Goal: Task Accomplishment & Management: Manage account settings

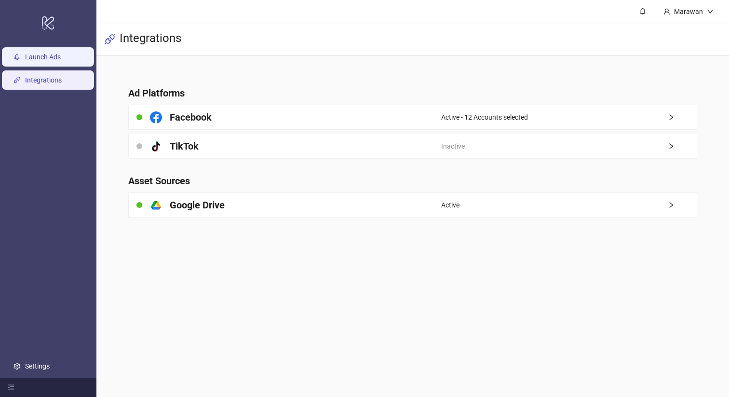
click at [61, 61] on link "Launch Ads" at bounding box center [43, 57] width 36 height 8
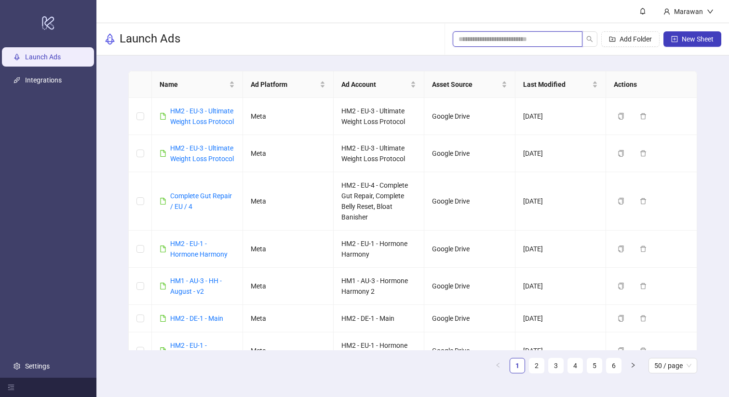
click at [551, 40] on input "search" at bounding box center [513, 39] width 110 height 11
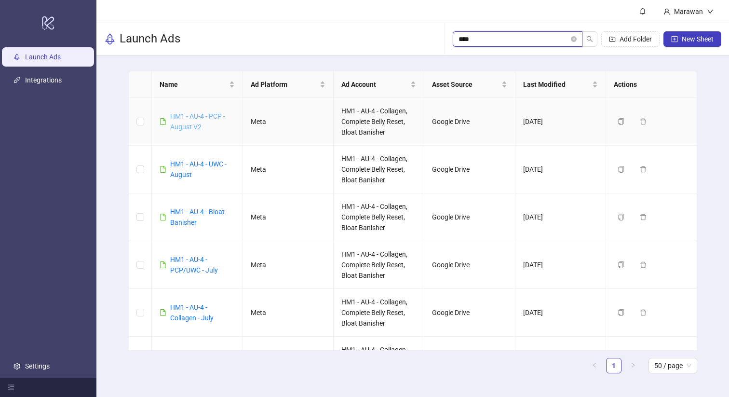
type input "****"
click at [198, 116] on link "HM1 - AU-4 - PCP - August V2" at bounding box center [197, 121] width 55 height 18
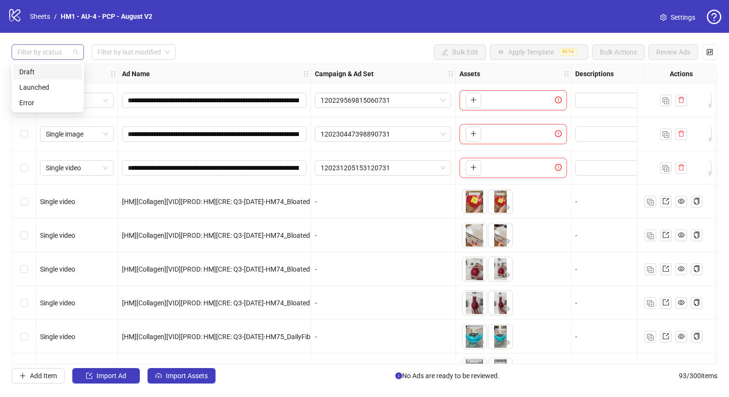
click at [48, 56] on div at bounding box center [42, 51] width 58 height 13
click at [48, 73] on div "Draft" at bounding box center [47, 72] width 57 height 11
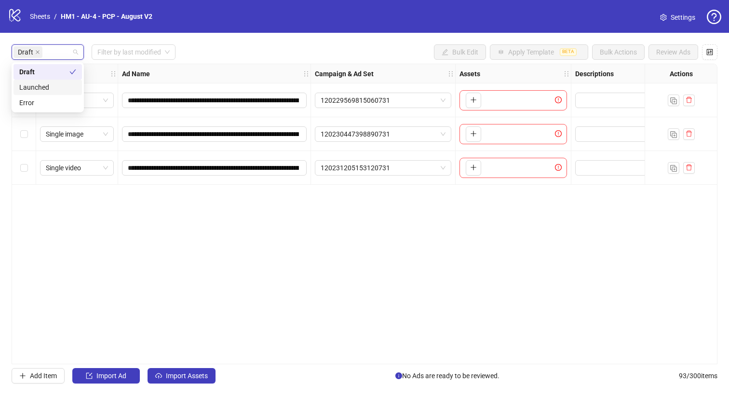
click at [54, 90] on div "Launched" at bounding box center [47, 87] width 57 height 11
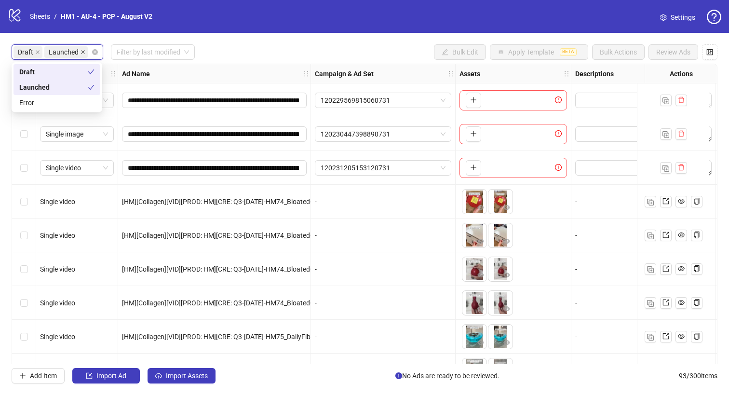
click at [80, 52] on icon "close" at bounding box center [82, 52] width 5 height 5
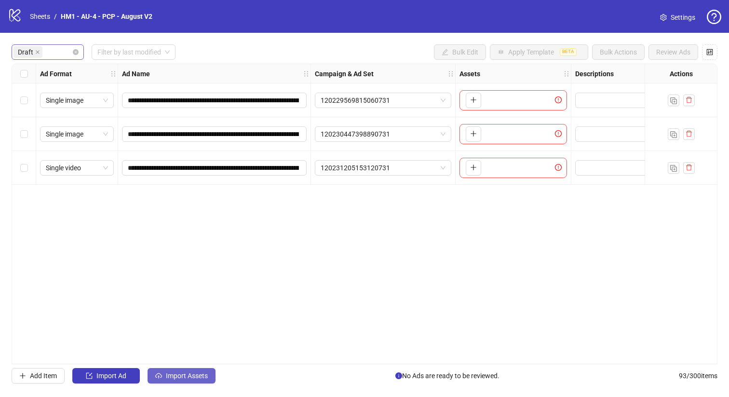
click at [179, 379] on span "Import Assets" at bounding box center [187, 376] width 42 height 8
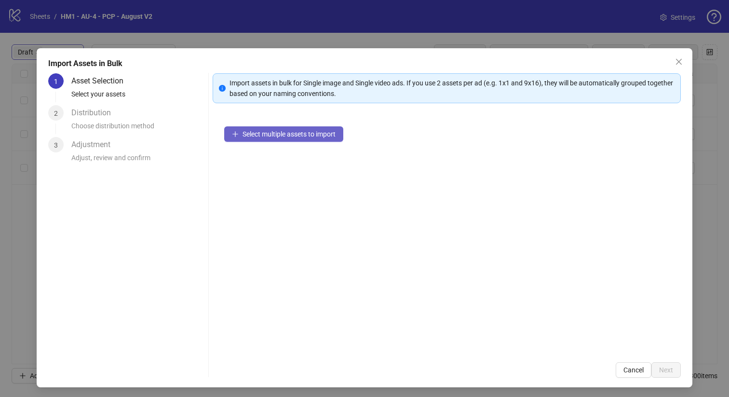
click at [313, 131] on span "Select multiple assets to import" at bounding box center [288, 134] width 93 height 8
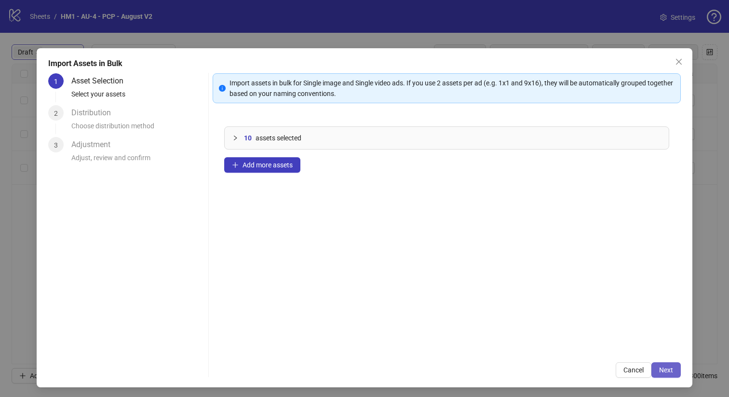
click at [671, 372] on span "Next" at bounding box center [666, 370] width 14 height 8
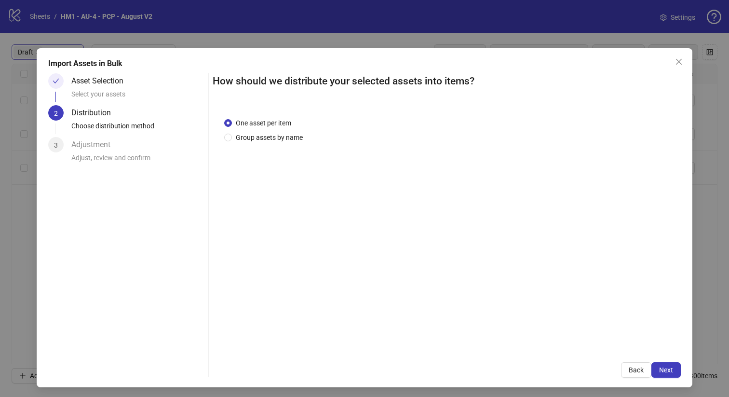
click at [292, 145] on div "One asset per item Group assets by name" at bounding box center [447, 228] width 469 height 244
click at [287, 136] on span "Group assets by name" at bounding box center [269, 137] width 75 height 11
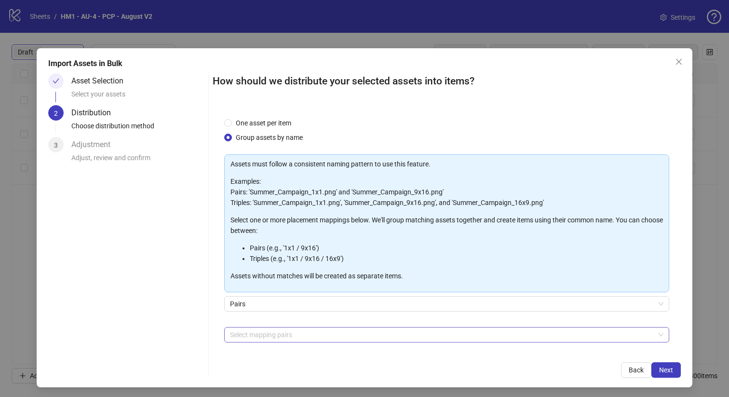
click at [341, 328] on div at bounding box center [441, 334] width 431 height 13
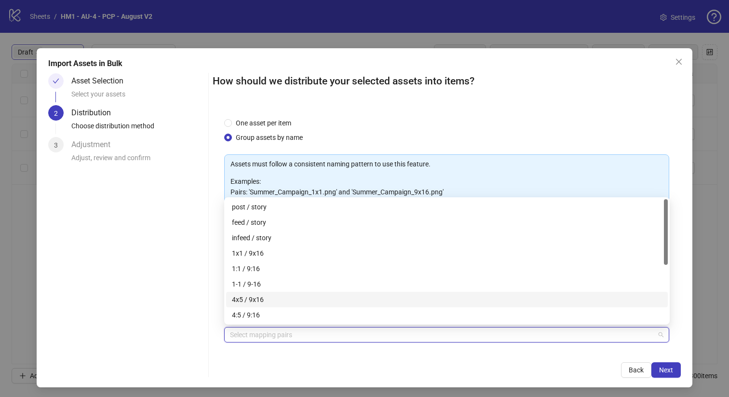
click at [332, 299] on div "4x5 / 9x16" at bounding box center [447, 299] width 430 height 11
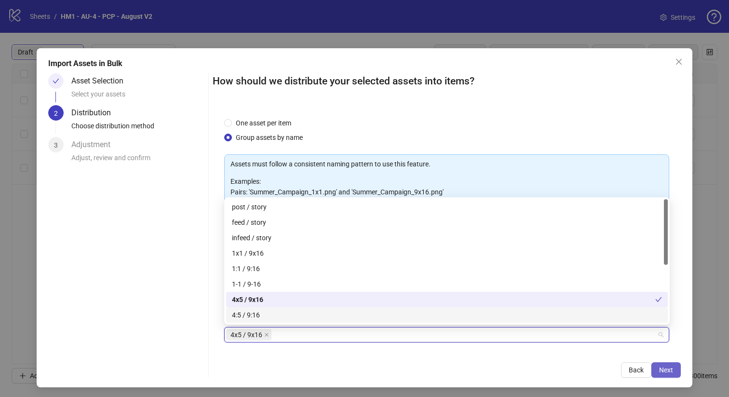
click at [664, 368] on span "Next" at bounding box center [666, 370] width 14 height 8
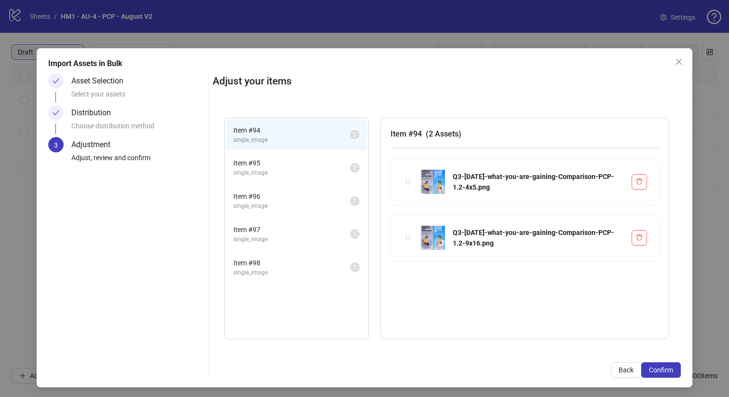
click at [664, 368] on span "Confirm" at bounding box center [661, 370] width 24 height 8
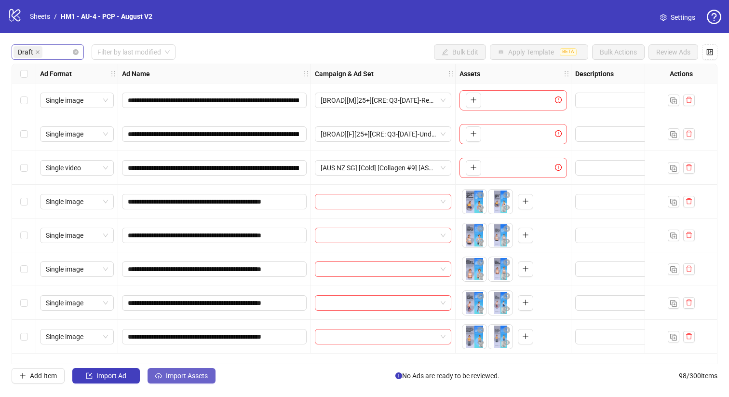
click at [199, 381] on button "Import Assets" at bounding box center [181, 375] width 68 height 15
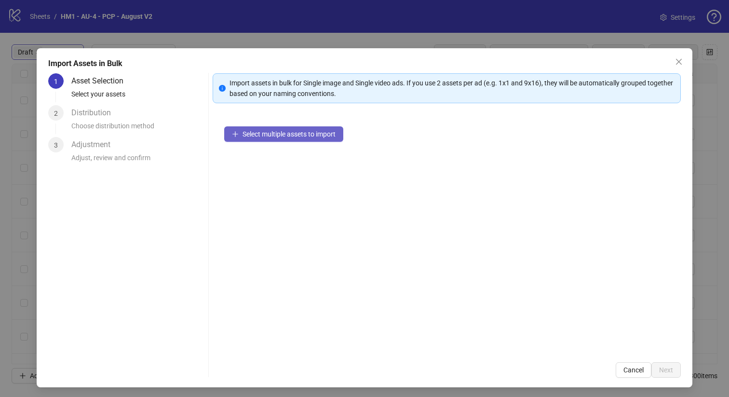
click at [309, 136] on span "Select multiple assets to import" at bounding box center [288, 134] width 93 height 8
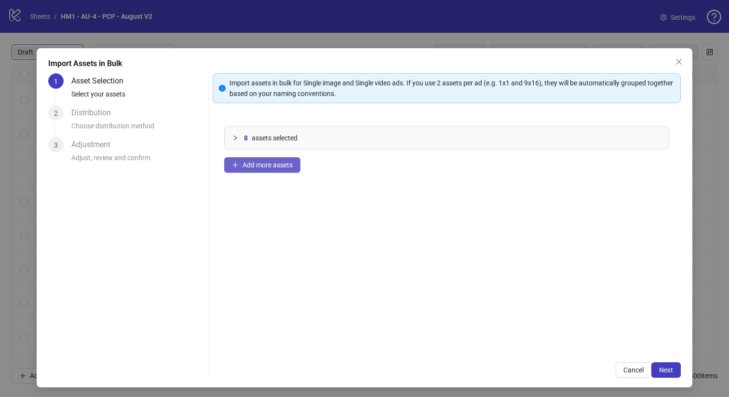
click at [259, 170] on button "Add more assets" at bounding box center [262, 164] width 76 height 15
click at [669, 368] on span "Next" at bounding box center [666, 370] width 14 height 8
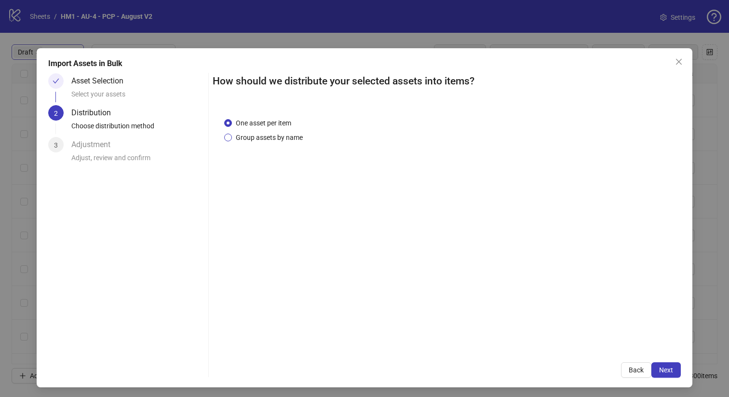
click at [263, 139] on span "Group assets by name" at bounding box center [269, 137] width 75 height 11
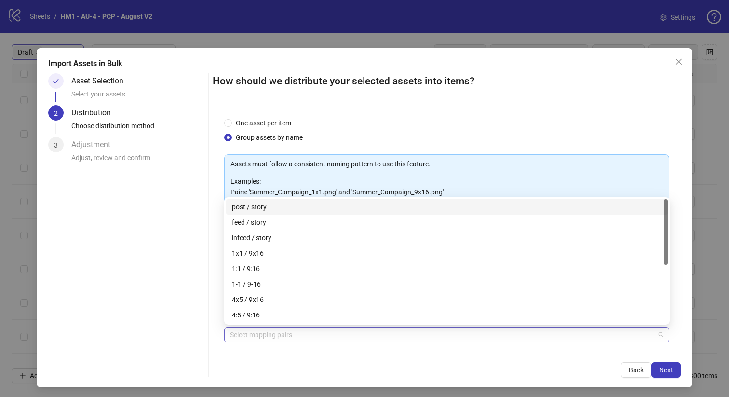
click at [333, 335] on div at bounding box center [441, 334] width 431 height 13
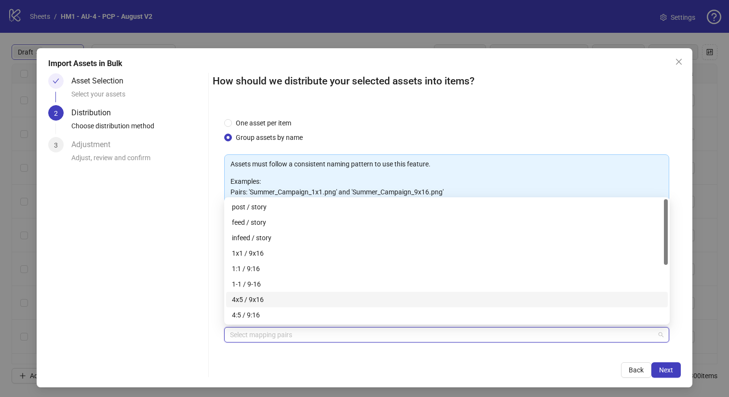
click at [308, 293] on div "4x5 / 9x16" at bounding box center [447, 299] width 442 height 15
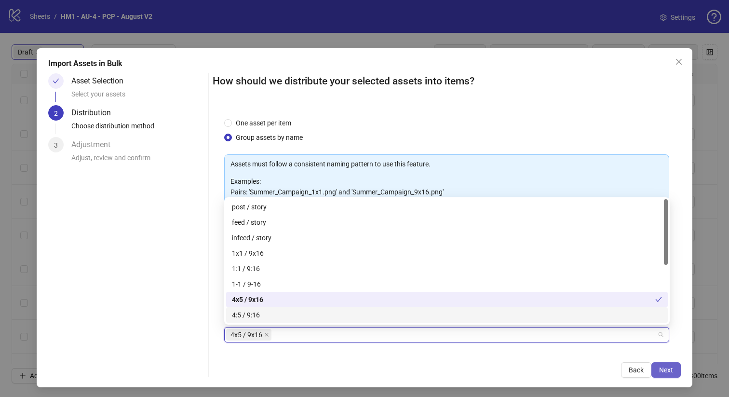
click at [669, 373] on span "Next" at bounding box center [666, 370] width 14 height 8
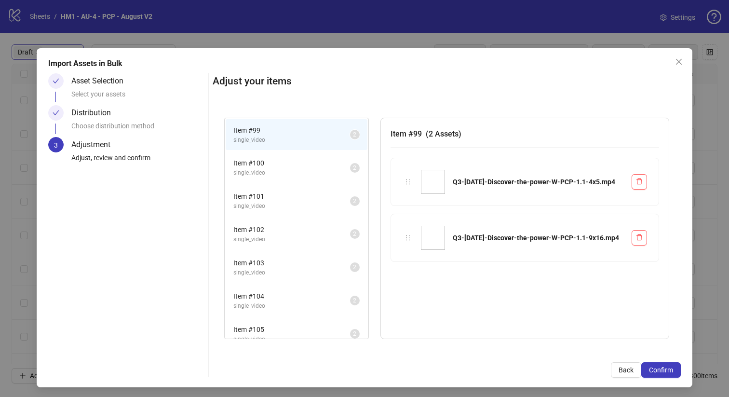
click at [669, 373] on span "Confirm" at bounding box center [661, 370] width 24 height 8
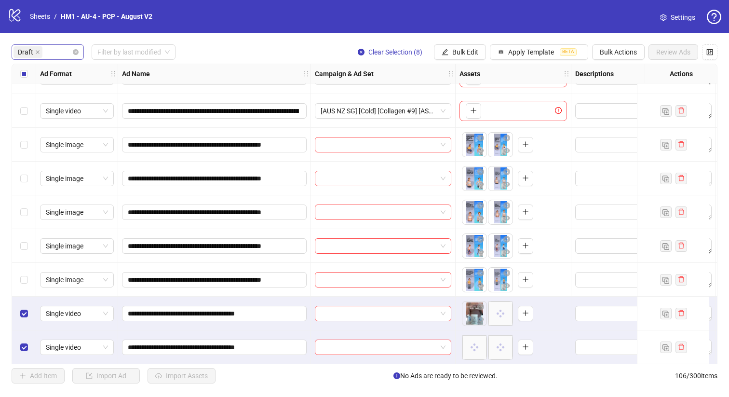
scroll to position [47, 0]
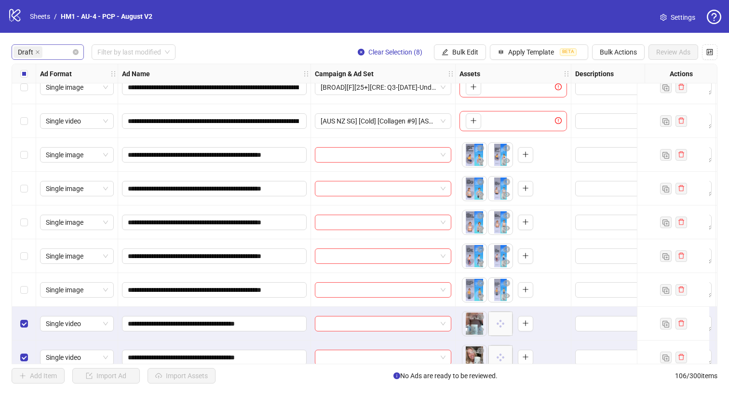
click at [527, 61] on div "**********" at bounding box center [364, 214] width 729 height 362
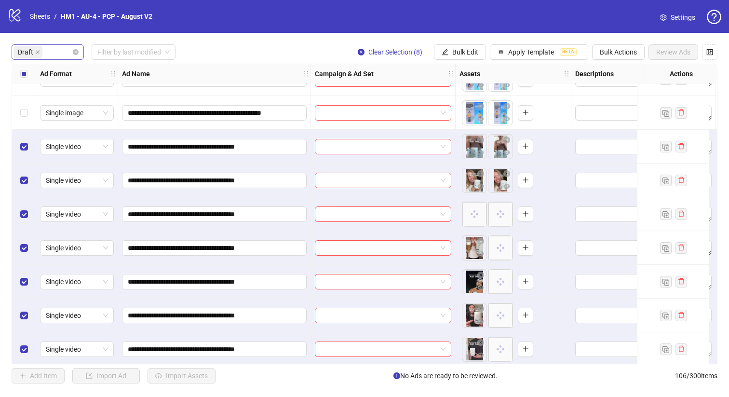
scroll to position [264, 0]
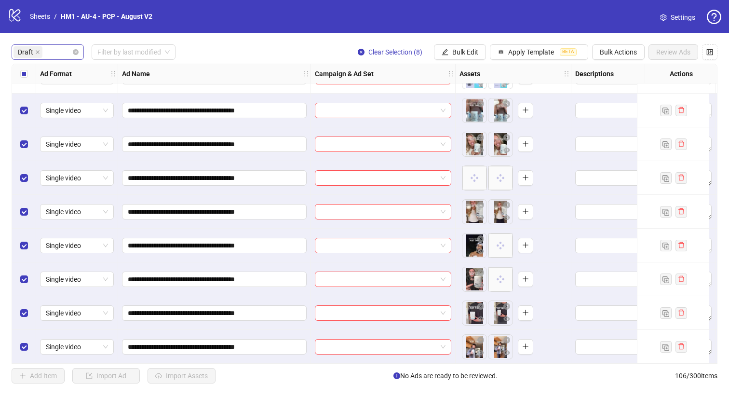
click at [27, 216] on div "Select row 12" at bounding box center [24, 212] width 24 height 34
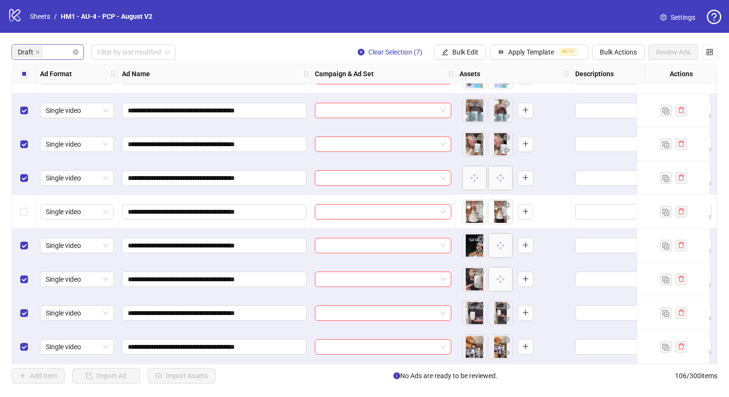
scroll to position [198, 0]
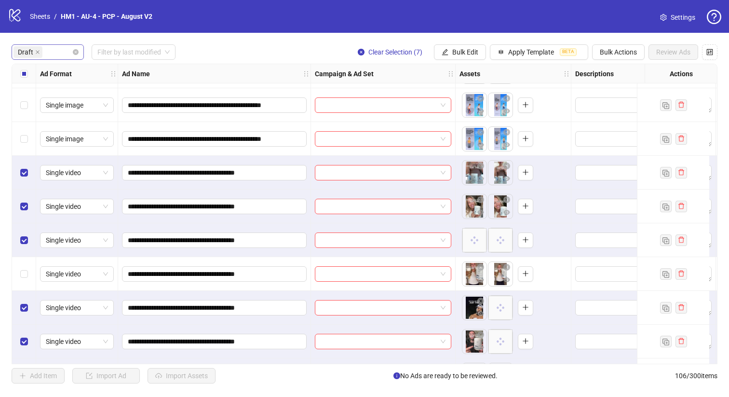
click at [27, 216] on div "Select row 10" at bounding box center [24, 206] width 24 height 34
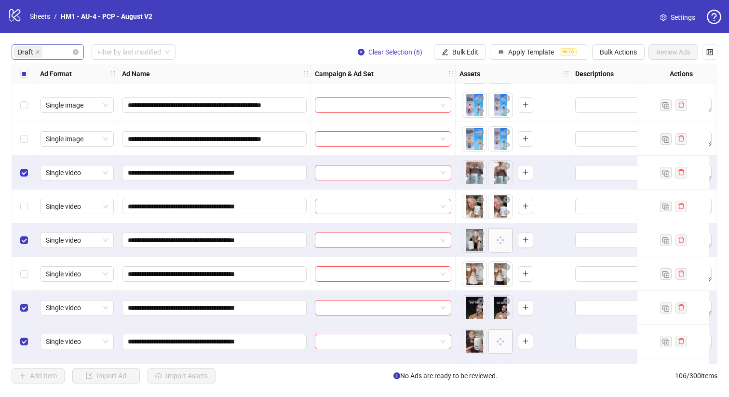
click at [27, 233] on div "Select row 11" at bounding box center [24, 240] width 24 height 34
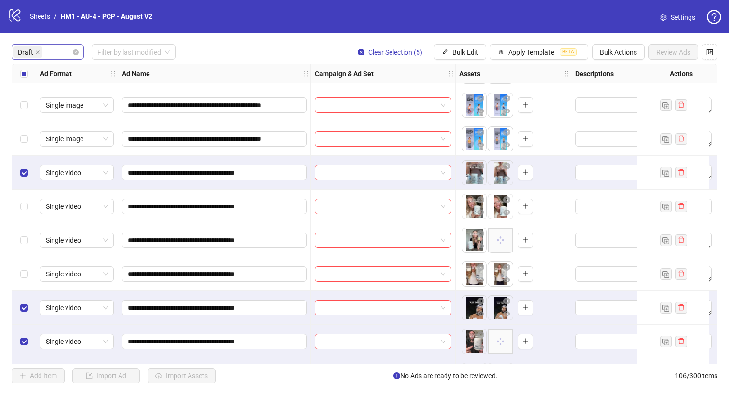
click at [26, 180] on div "Select row 9" at bounding box center [24, 173] width 24 height 34
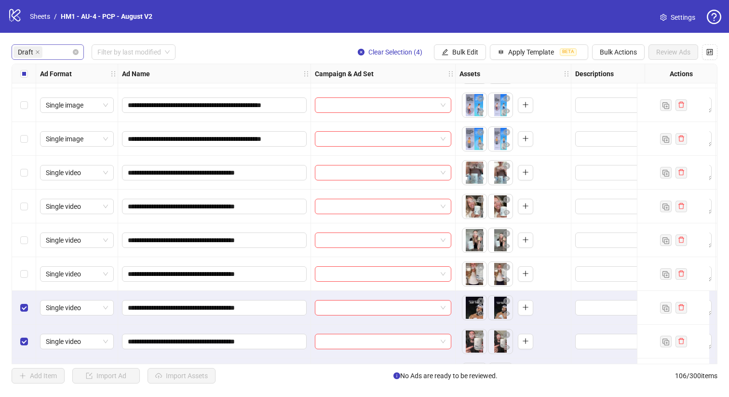
scroll to position [0, 0]
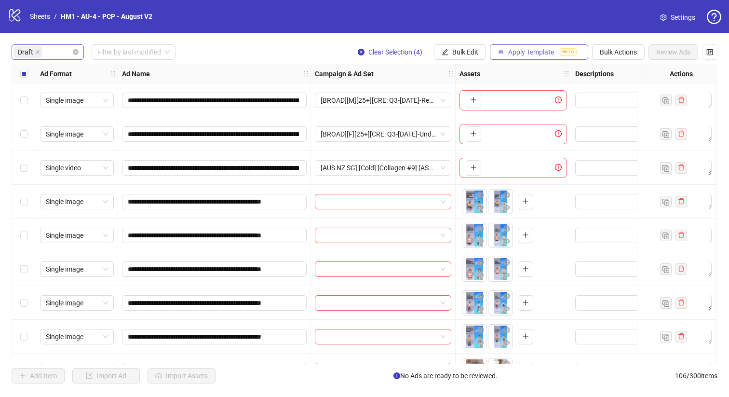
click at [514, 56] on button "Apply Template BETA" at bounding box center [539, 51] width 98 height 15
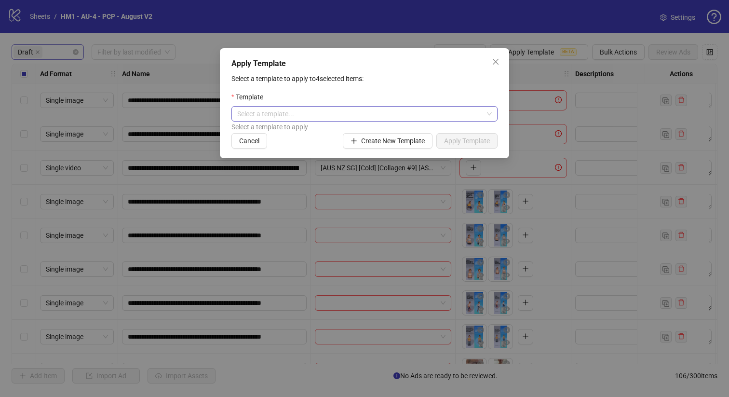
click at [380, 118] on input "search" at bounding box center [360, 114] width 246 height 14
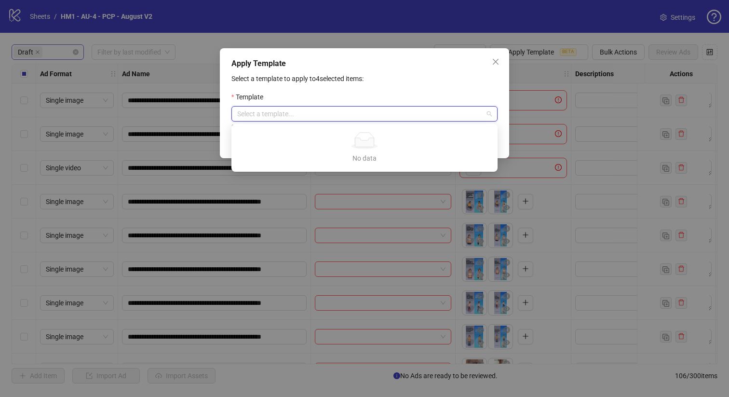
click at [379, 106] on div "Template" at bounding box center [364, 99] width 266 height 14
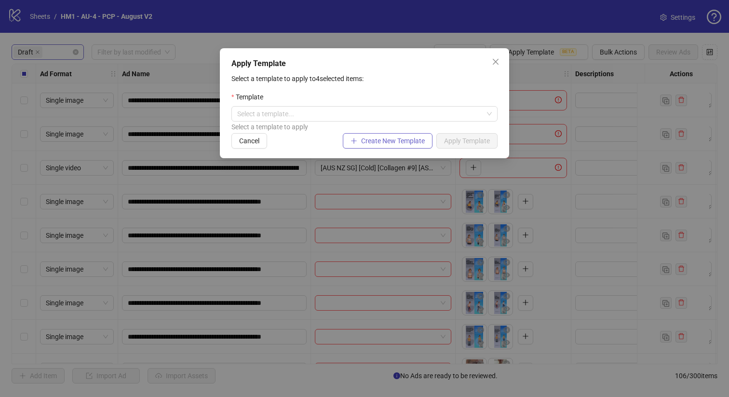
click at [409, 146] on button "Create New Template" at bounding box center [388, 140] width 90 height 15
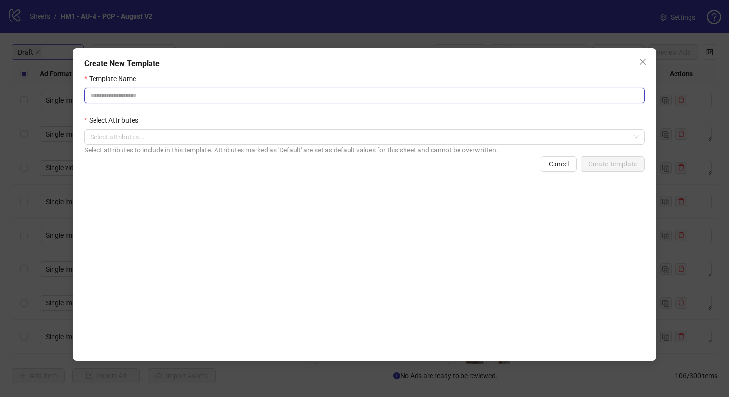
click at [297, 95] on input "Template Name" at bounding box center [364, 95] width 560 height 15
click at [283, 136] on div at bounding box center [359, 136] width 546 height 13
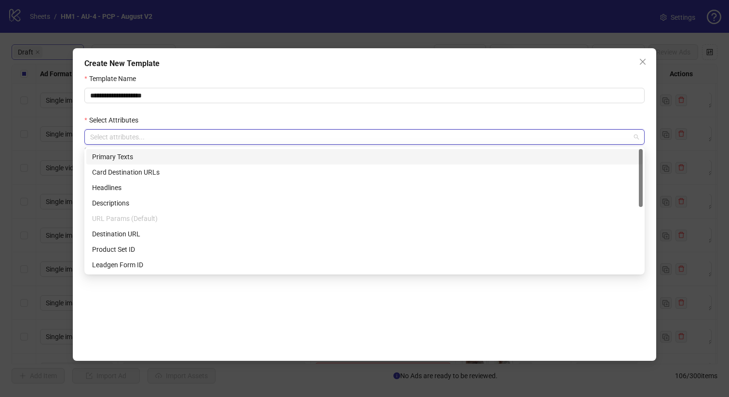
click at [278, 156] on div "Primary Texts" at bounding box center [364, 156] width 545 height 11
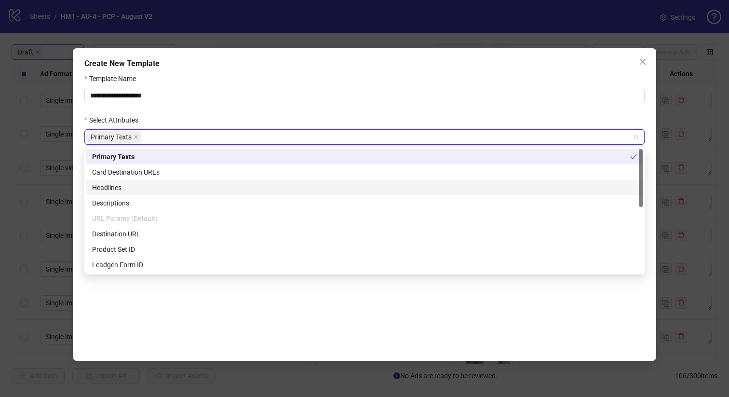
click at [261, 191] on div "Headlines" at bounding box center [364, 187] width 545 height 11
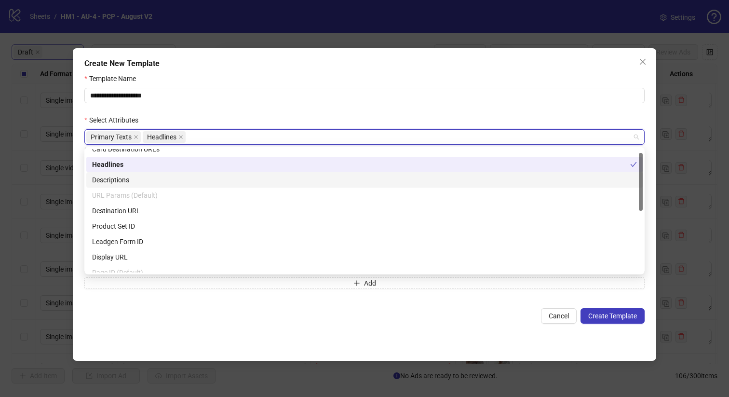
scroll to position [24, 0]
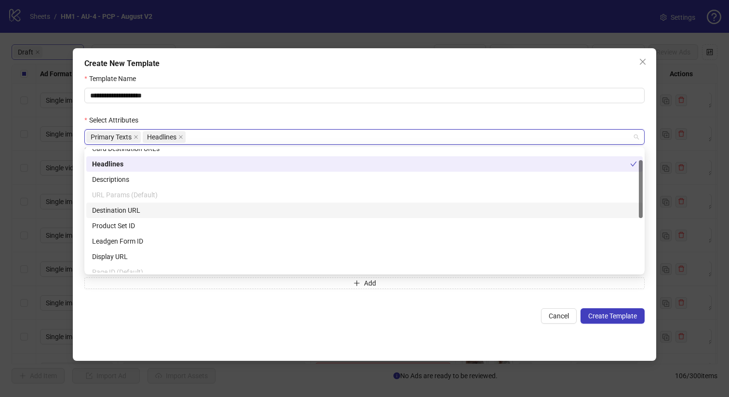
click at [262, 210] on div "Destination URL" at bounding box center [364, 210] width 545 height 11
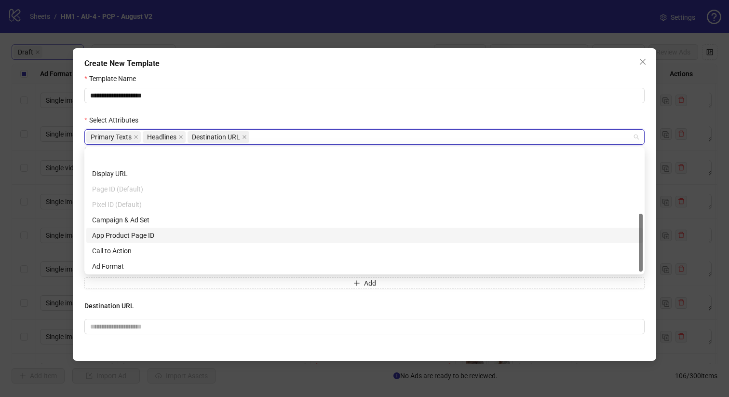
scroll to position [94, 0]
click at [190, 231] on div "Campaign & Ad Set" at bounding box center [364, 232] width 545 height 11
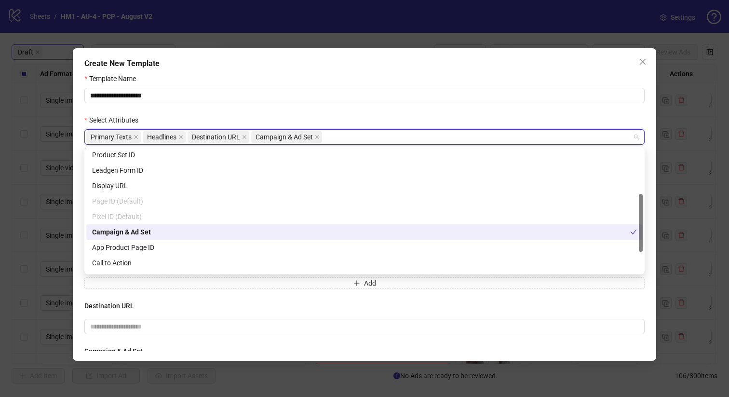
click at [76, 207] on div "**********" at bounding box center [364, 204] width 583 height 312
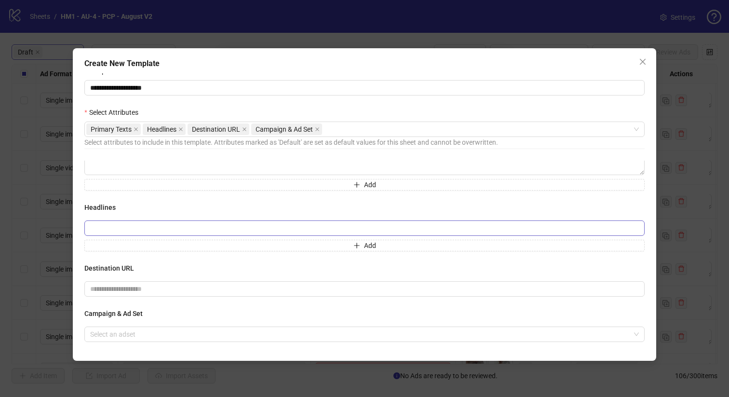
scroll to position [34, 0]
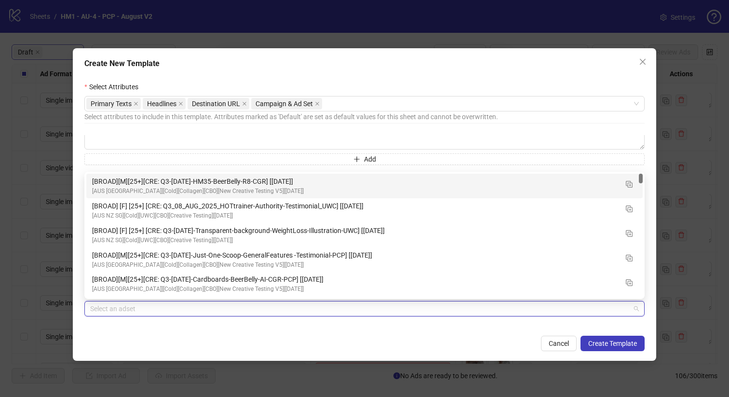
click at [185, 307] on input "search" at bounding box center [360, 308] width 540 height 14
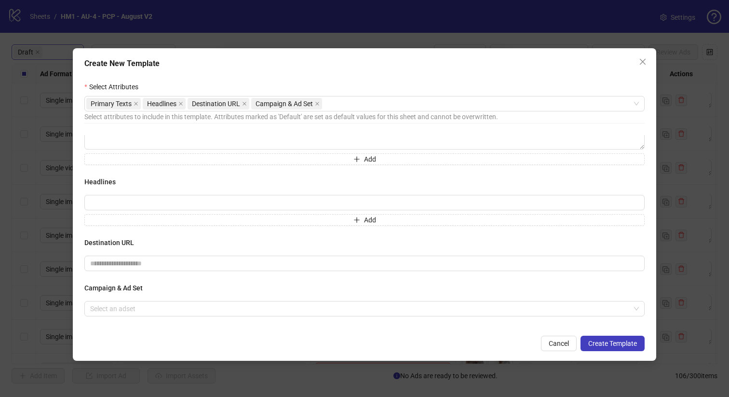
click at [344, 330] on form "**********" at bounding box center [364, 195] width 560 height 311
click at [318, 102] on icon "close" at bounding box center [317, 103] width 5 height 5
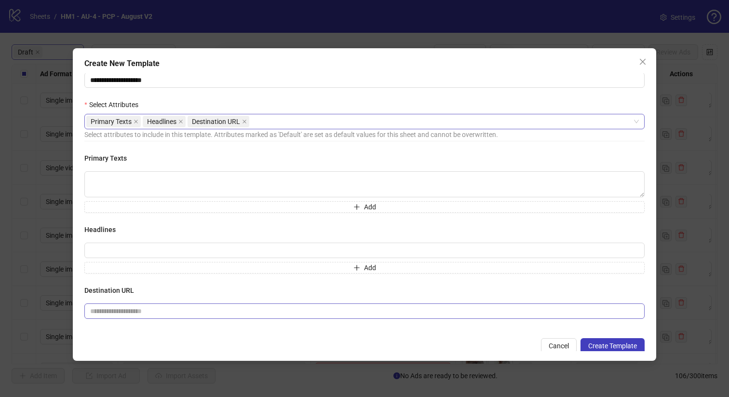
scroll to position [18, 0]
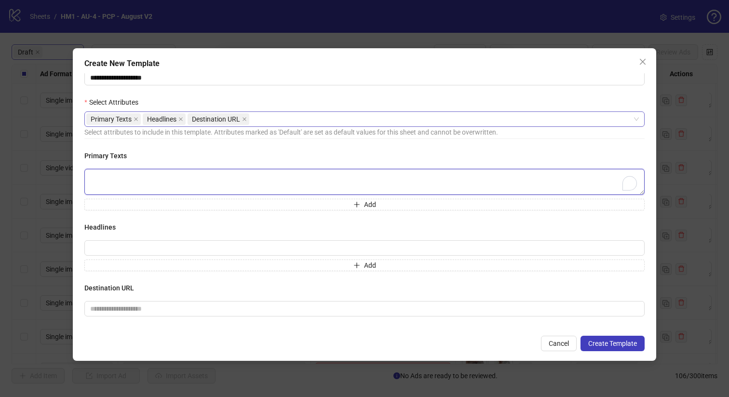
click at [334, 181] on textarea "To enrich screen reader interactions, please activate Accessibility in Grammarl…" at bounding box center [364, 182] width 560 height 26
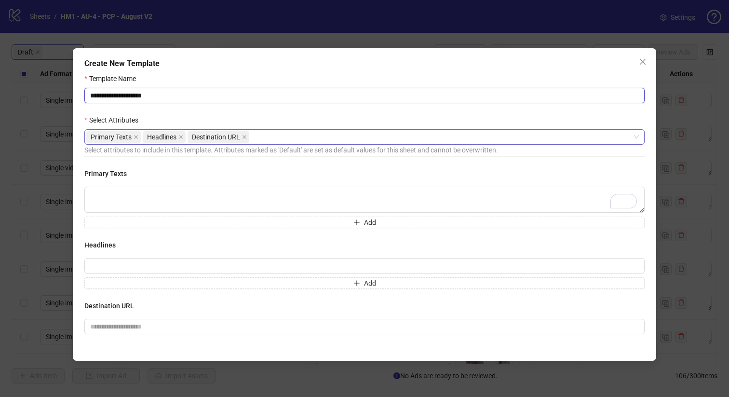
click at [165, 94] on input "**********" at bounding box center [364, 95] width 560 height 15
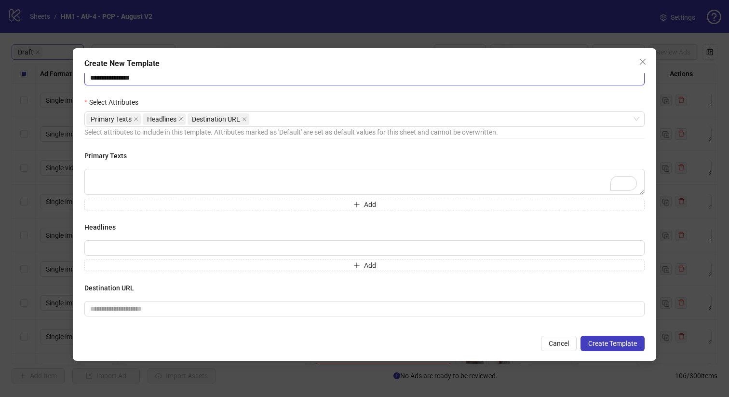
type input "**********"
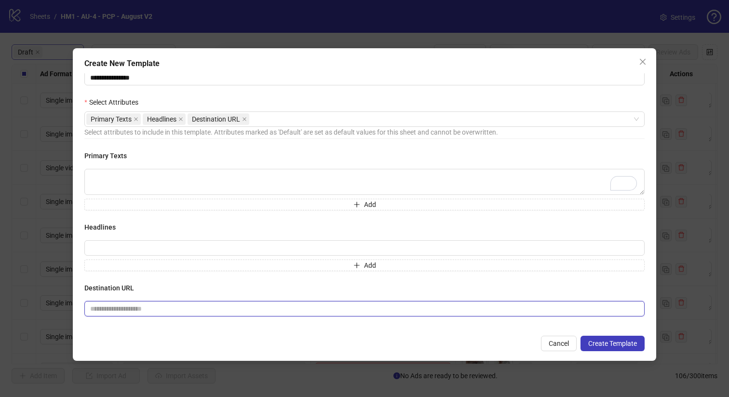
click at [309, 307] on input "text" at bounding box center [360, 308] width 541 height 11
paste input "**********"
type input "**********"
paste input "**********"
type input "**********"
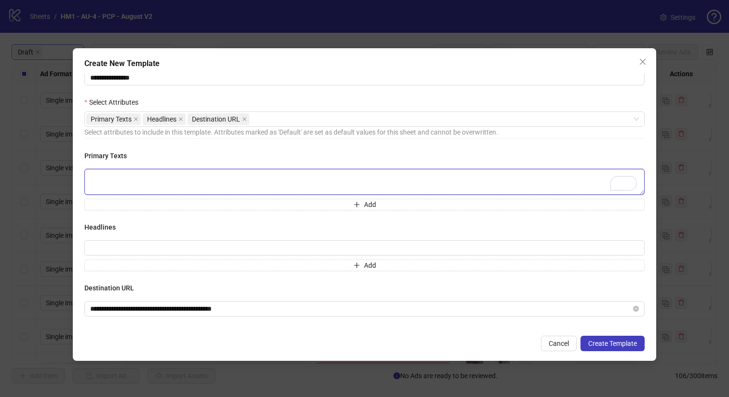
click at [325, 183] on textarea "To enrich screen reader interactions, please activate Accessibility in Grammarl…" at bounding box center [364, 182] width 560 height 26
paste textarea "**********"
type textarea "**********"
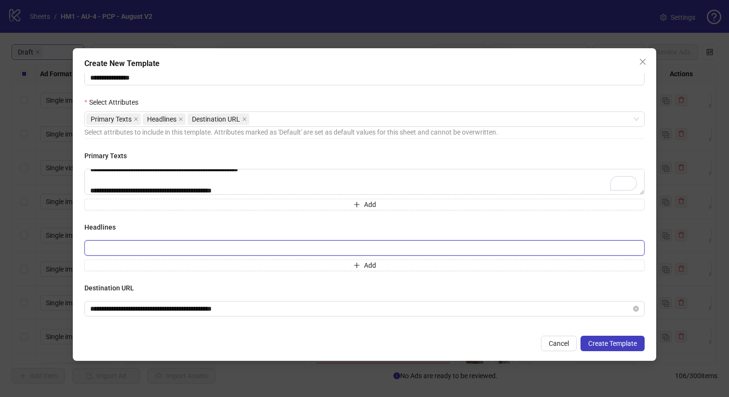
click at [365, 247] on input "text" at bounding box center [364, 247] width 560 height 15
paste input "**********"
type input "**********"
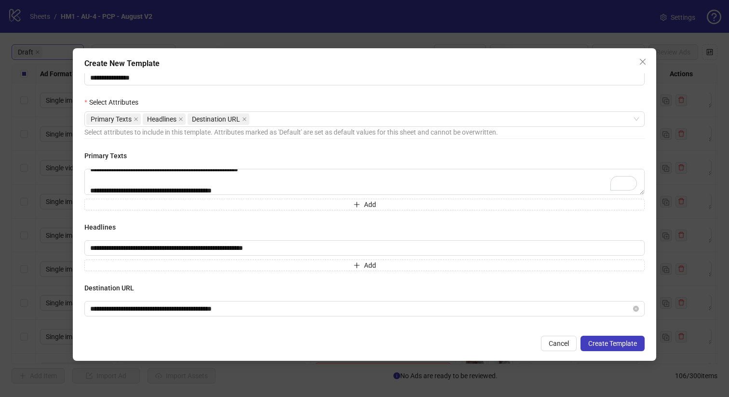
click at [370, 225] on h4 "Headlines" at bounding box center [364, 227] width 560 height 11
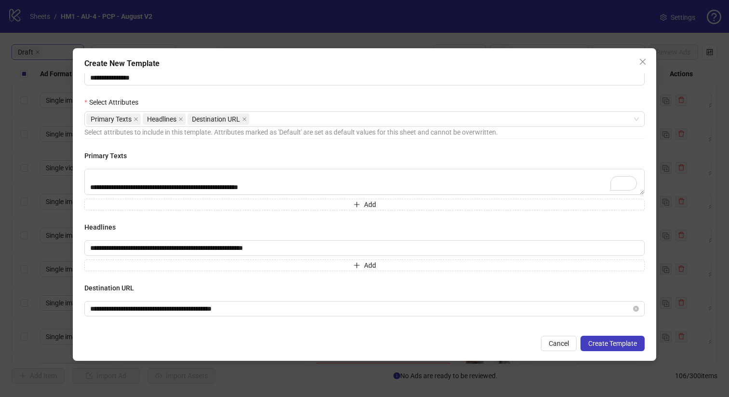
scroll to position [18, 0]
click at [400, 220] on div "**********" at bounding box center [364, 238] width 560 height 177
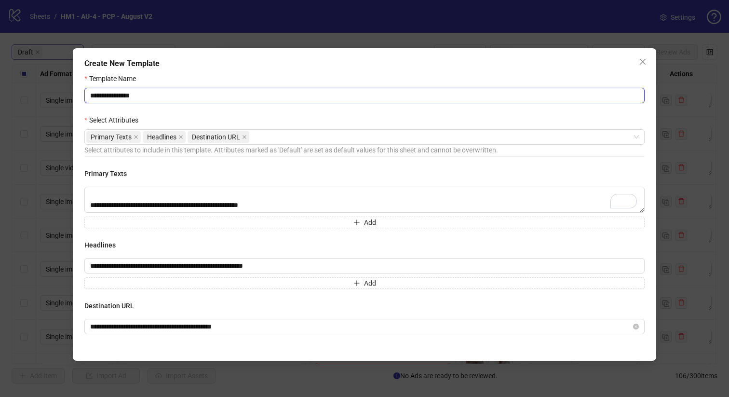
click at [318, 95] on input "**********" at bounding box center [364, 95] width 560 height 15
click at [325, 136] on div "Primary Texts Headlines Destination URL" at bounding box center [359, 136] width 546 height 13
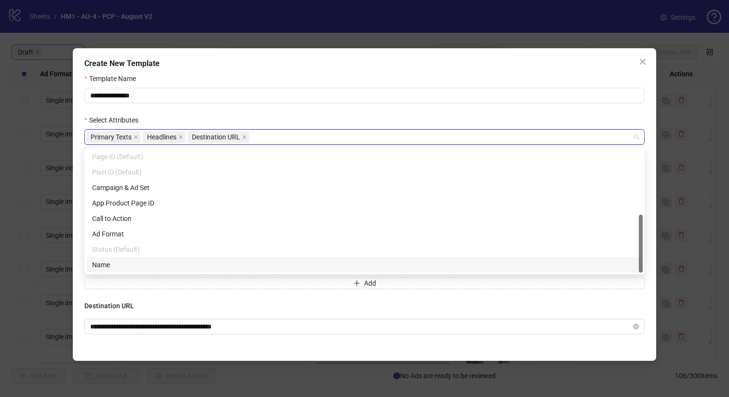
click at [321, 263] on div "Name" at bounding box center [364, 264] width 545 height 11
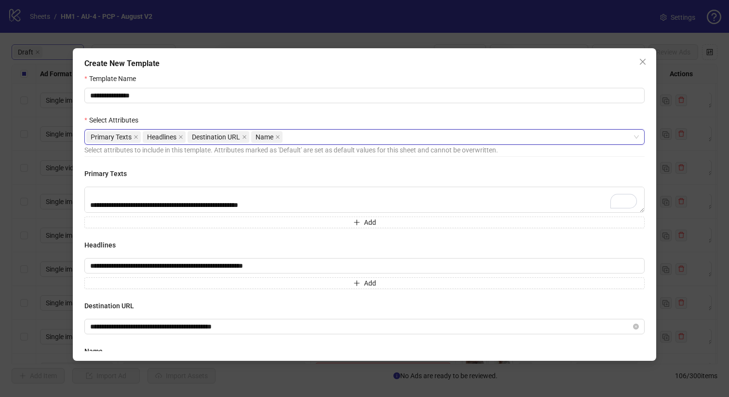
click at [337, 111] on form "**********" at bounding box center [364, 228] width 560 height 311
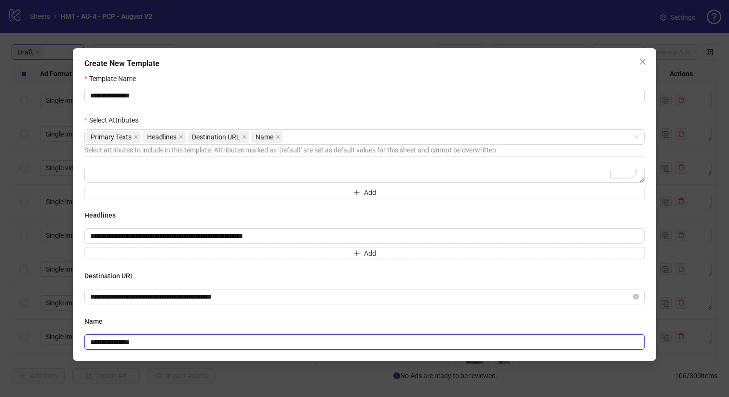
click at [311, 340] on input "**********" at bounding box center [364, 341] width 560 height 15
click at [278, 139] on icon "close" at bounding box center [277, 136] width 5 height 5
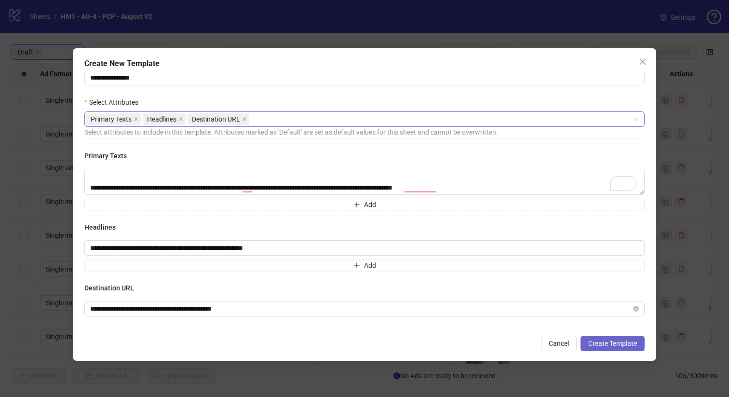
click at [626, 342] on span "Create Template" at bounding box center [612, 343] width 49 height 8
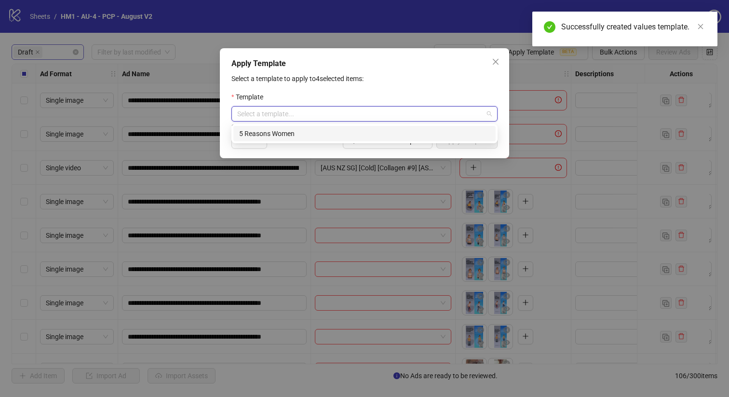
click at [403, 109] on input "search" at bounding box center [360, 114] width 246 height 14
click at [395, 136] on div "5 Reasons Women" at bounding box center [364, 133] width 251 height 11
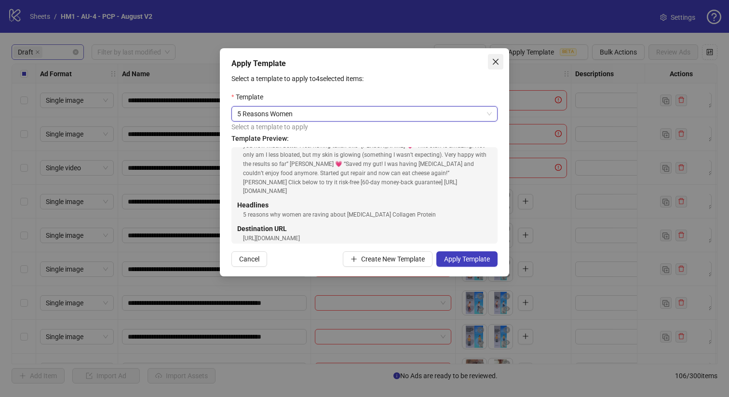
click at [494, 62] on icon "close" at bounding box center [496, 62] width 8 height 8
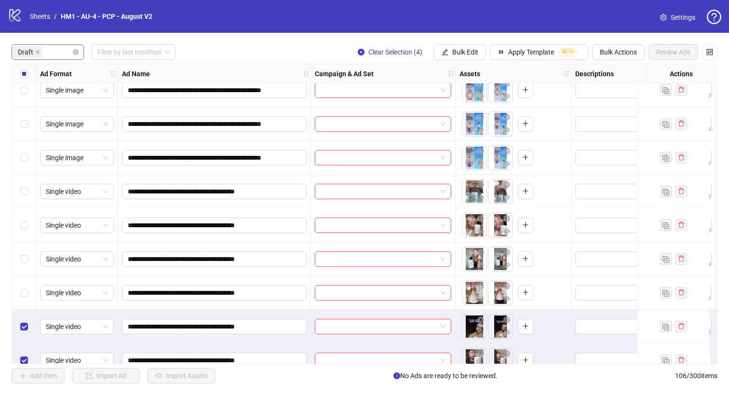
click at [25, 66] on div "Select all rows" at bounding box center [24, 73] width 24 height 19
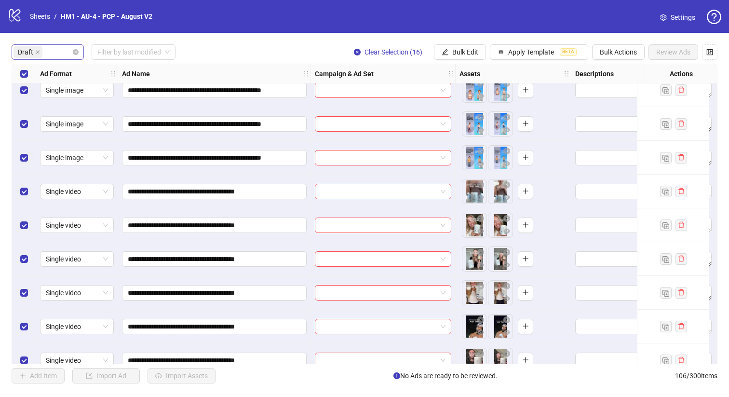
click at [25, 66] on div "Select all rows" at bounding box center [24, 73] width 24 height 19
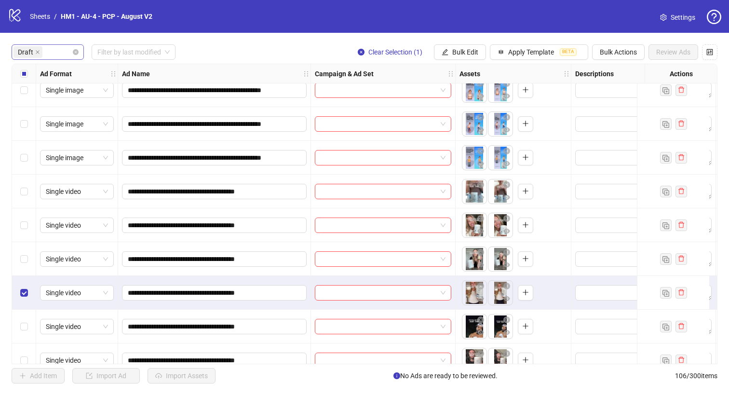
click at [22, 270] on div "Select row 11" at bounding box center [24, 259] width 24 height 34
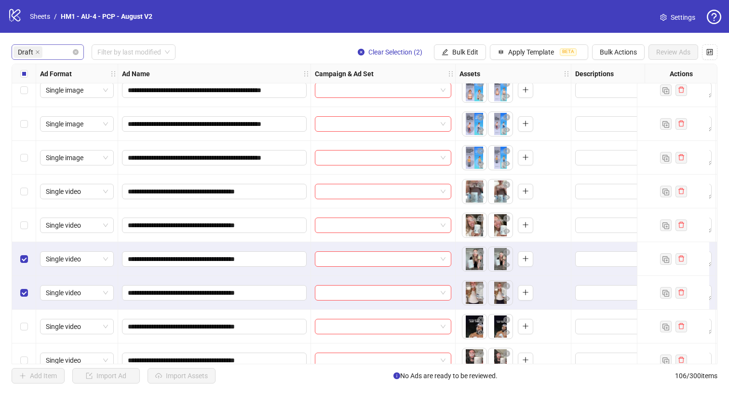
click at [22, 236] on div "Select row 10" at bounding box center [24, 225] width 24 height 34
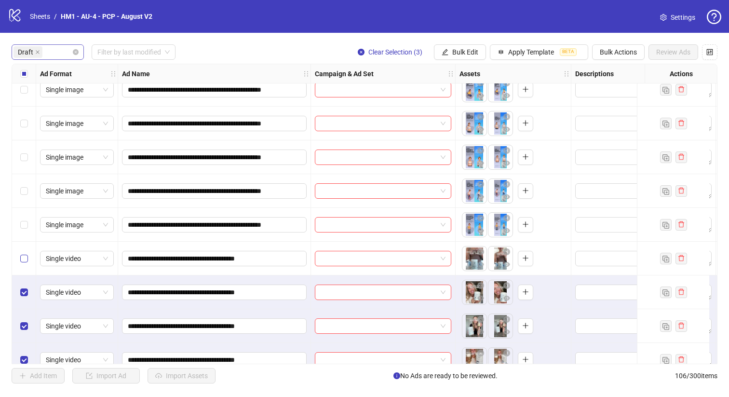
click at [24, 262] on label "Select row 9" at bounding box center [24, 258] width 8 height 11
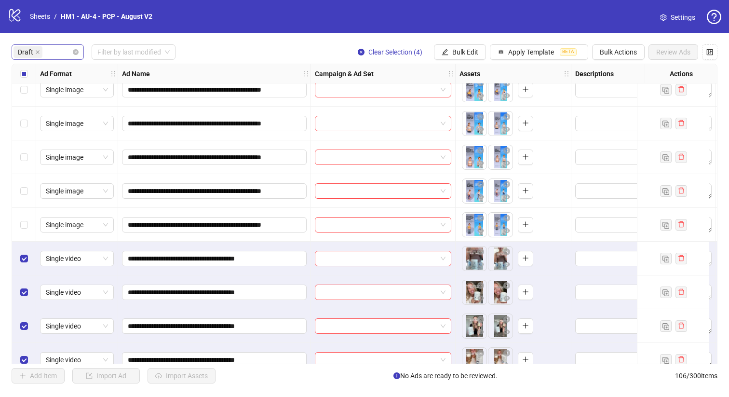
click at [24, 234] on div "Select row 8" at bounding box center [24, 225] width 24 height 34
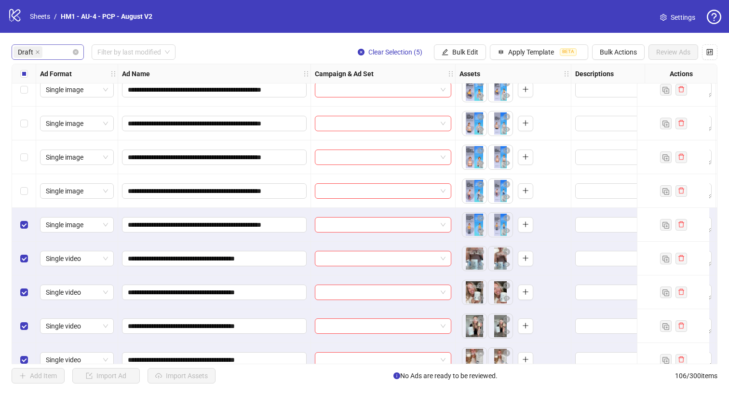
click at [24, 204] on div "Select row 7" at bounding box center [24, 191] width 24 height 34
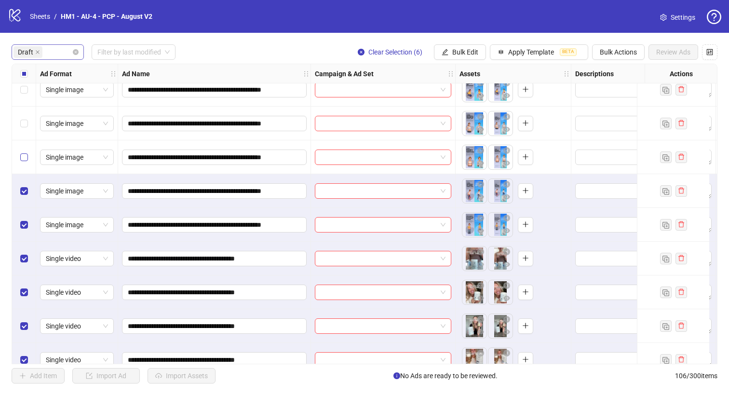
click at [24, 161] on label "Select row 6" at bounding box center [24, 157] width 8 height 11
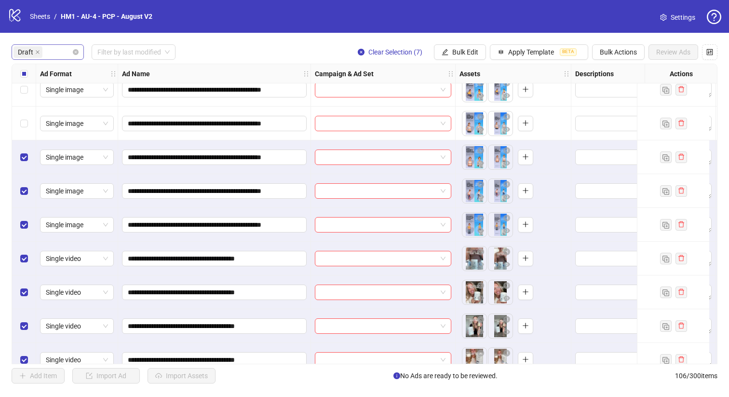
click at [28, 117] on div "Select row 5" at bounding box center [24, 124] width 24 height 34
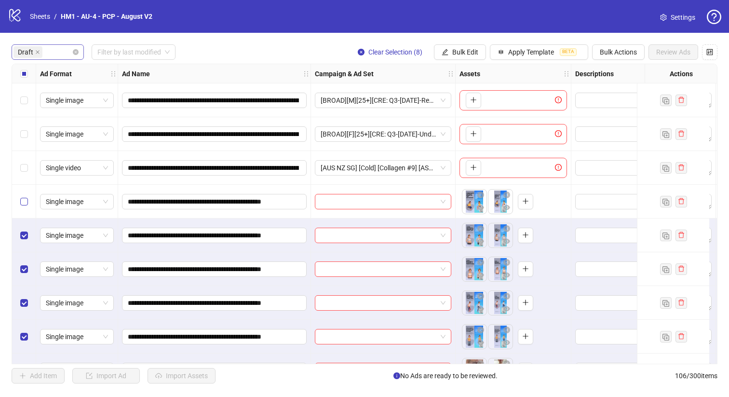
click at [21, 205] on label "Select row 4" at bounding box center [24, 201] width 8 height 11
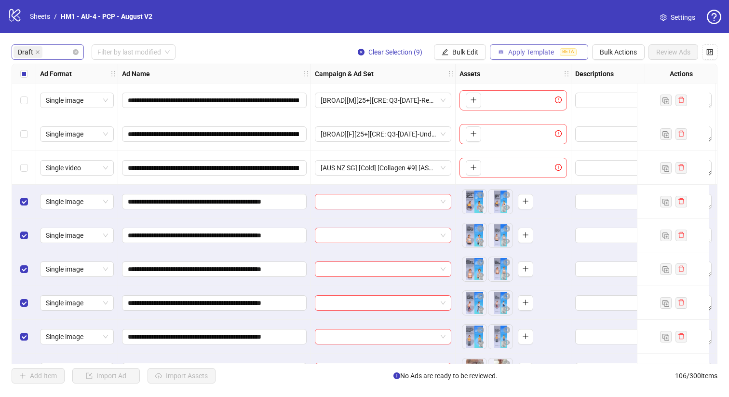
click at [571, 54] on span "BETA" at bounding box center [568, 52] width 17 height 8
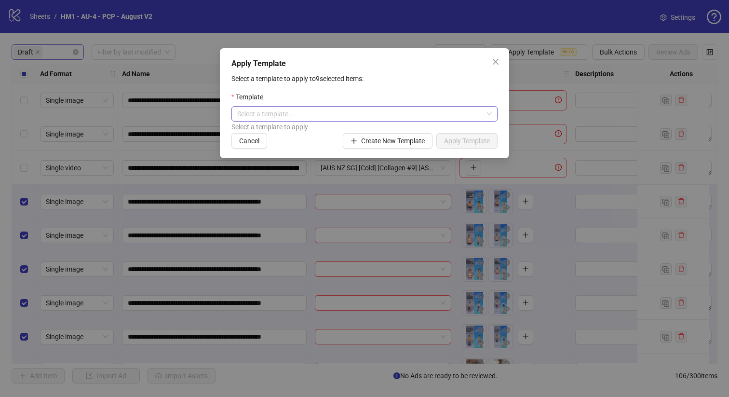
click at [405, 111] on input "search" at bounding box center [360, 114] width 246 height 14
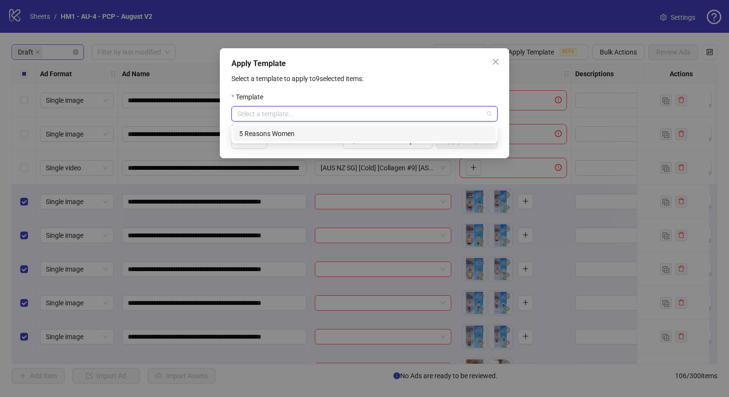
click at [390, 130] on div "5 Reasons Women" at bounding box center [364, 133] width 251 height 11
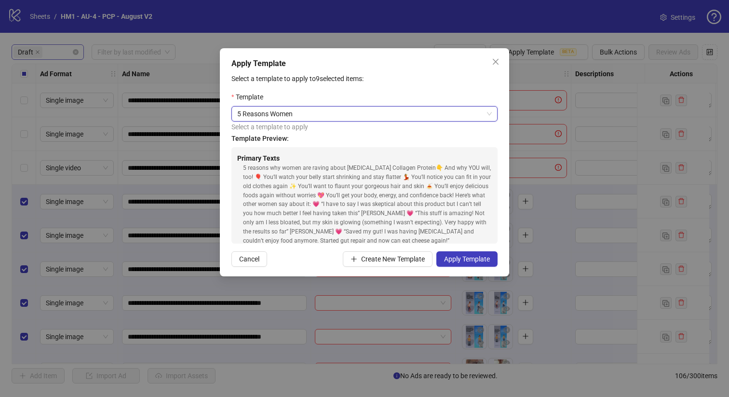
click at [475, 268] on div "Apply Template Select a template to apply to 9 selected items: Template 5 Reaso…" at bounding box center [364, 162] width 289 height 228
click at [469, 260] on span "Apply Template" at bounding box center [467, 259] width 46 height 8
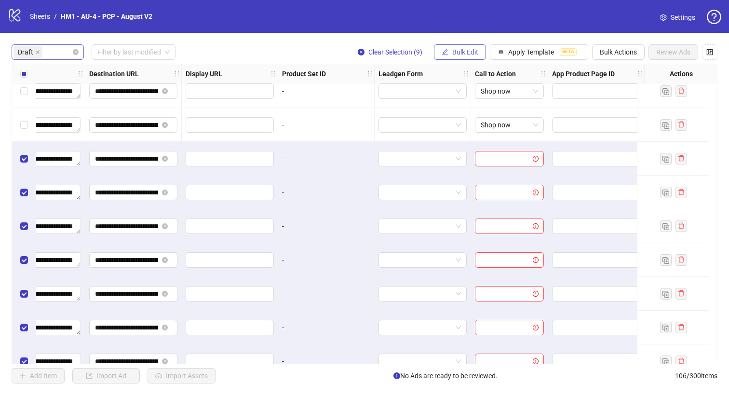
click at [469, 57] on button "Bulk Edit" at bounding box center [460, 51] width 52 height 15
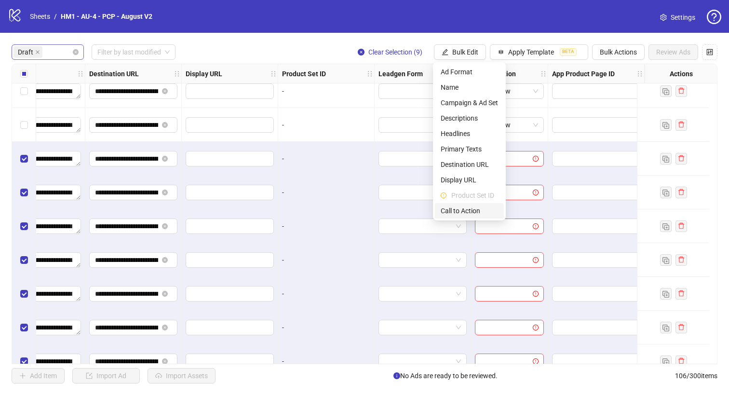
click at [476, 208] on span "Call to Action" at bounding box center [469, 210] width 57 height 11
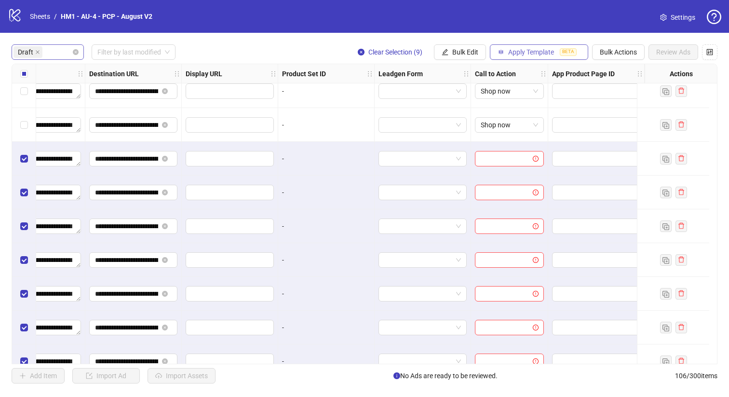
click at [528, 49] on span "Apply Template" at bounding box center [531, 52] width 46 height 8
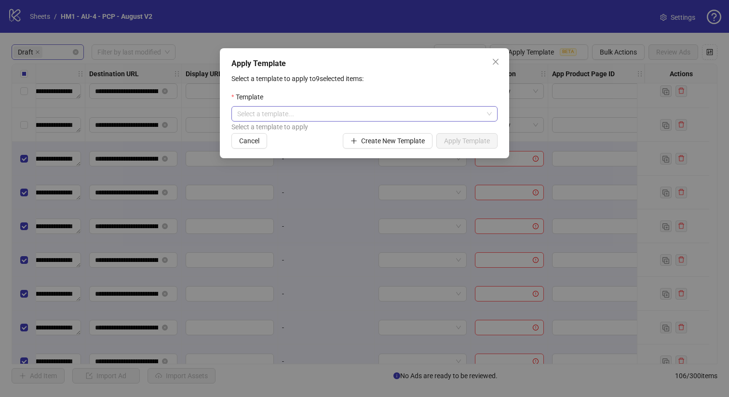
click at [410, 115] on input "search" at bounding box center [360, 114] width 246 height 14
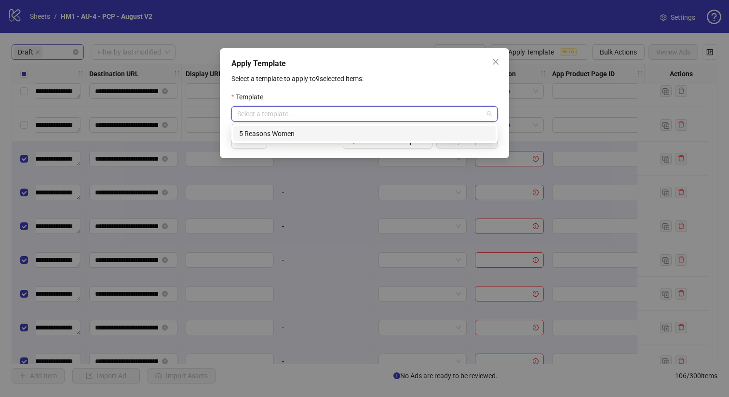
click at [472, 80] on p "Select a template to apply to 9 selected items:" at bounding box center [364, 78] width 266 height 11
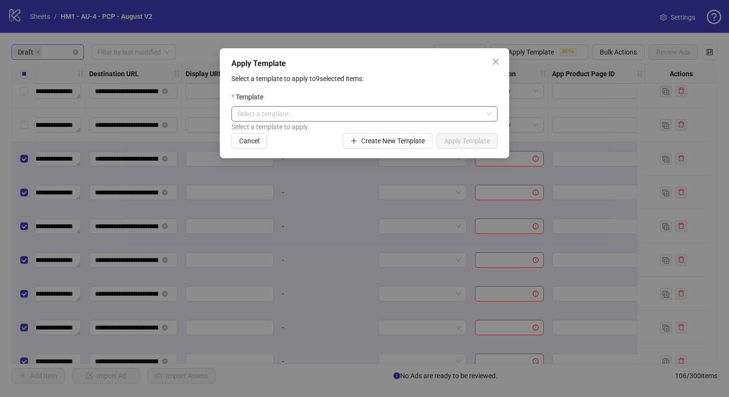
click at [450, 119] on input "search" at bounding box center [360, 114] width 246 height 14
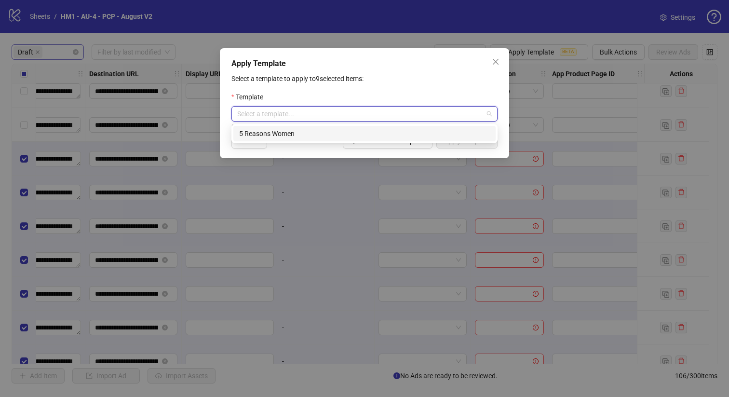
click at [399, 135] on div "5 Reasons Women" at bounding box center [364, 133] width 251 height 11
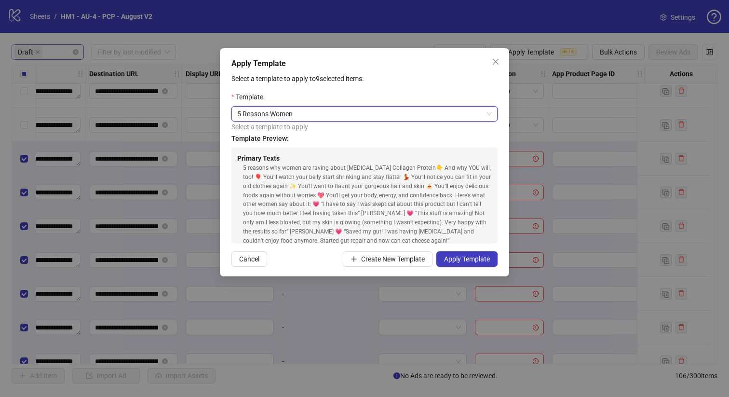
click at [371, 174] on div "5 reasons why women are raving about Prebiotic Collagen Protein👇 And why YOU wi…" at bounding box center [367, 213] width 249 height 100
click at [490, 64] on span "Close" at bounding box center [495, 62] width 15 height 8
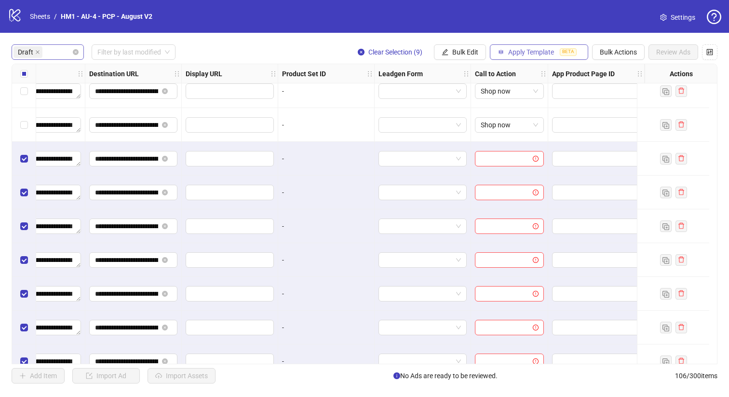
click at [552, 46] on button "Apply Template BETA" at bounding box center [539, 51] width 98 height 15
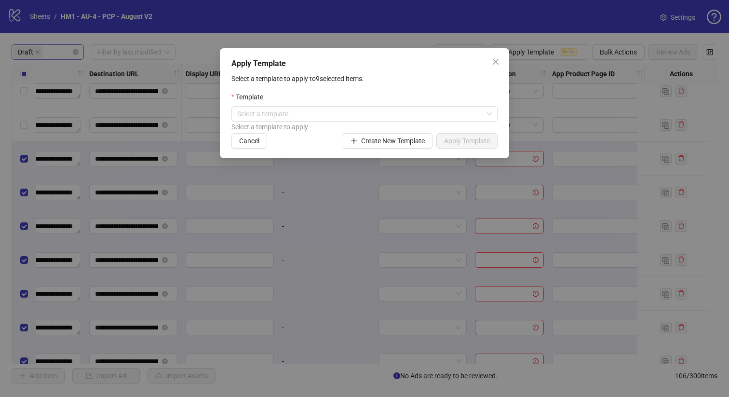
click at [511, 35] on div "Apply Template Select a template to apply to 9 selected items: Template Select …" at bounding box center [364, 198] width 729 height 397
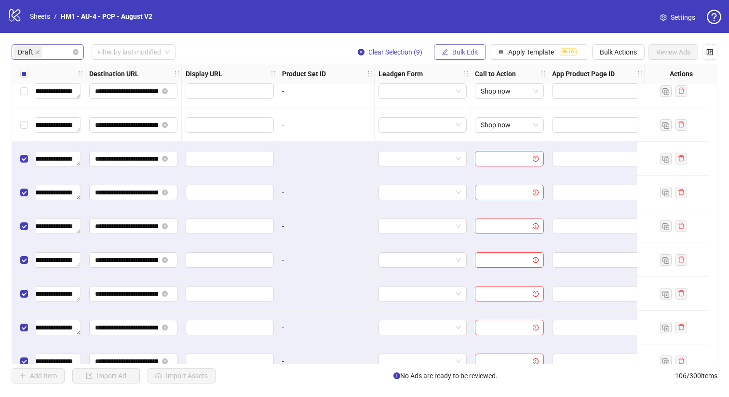
click at [478, 50] on button "Bulk Edit" at bounding box center [460, 51] width 52 height 15
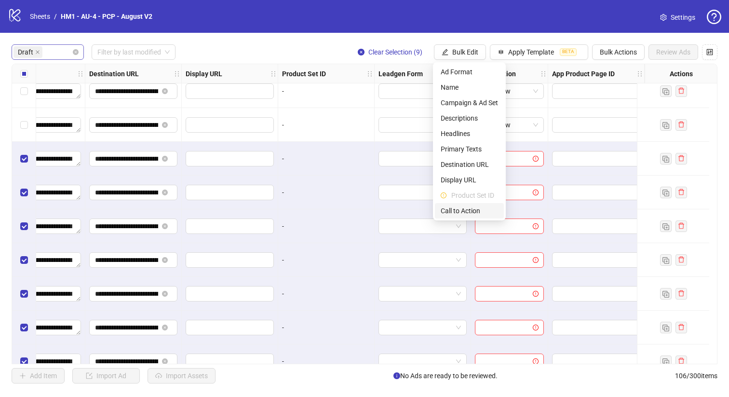
click at [474, 207] on span "Call to Action" at bounding box center [469, 210] width 57 height 11
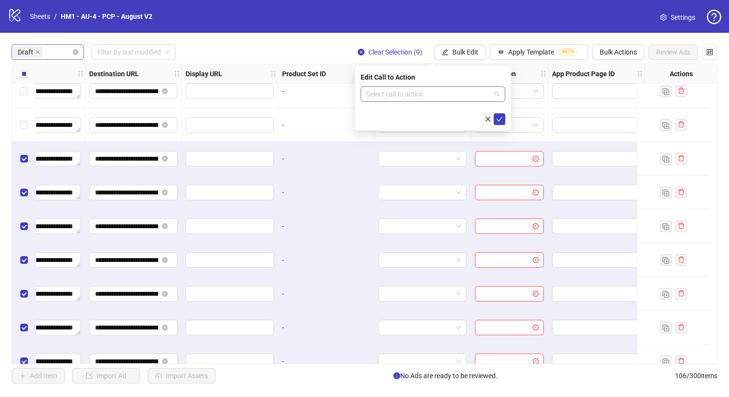
click at [461, 98] on input "search" at bounding box center [428, 94] width 124 height 14
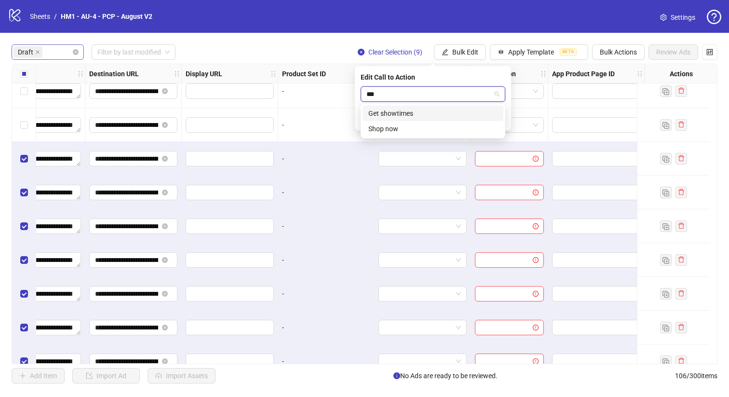
type input "****"
click at [487, 120] on div "Shop now" at bounding box center [432, 113] width 141 height 15
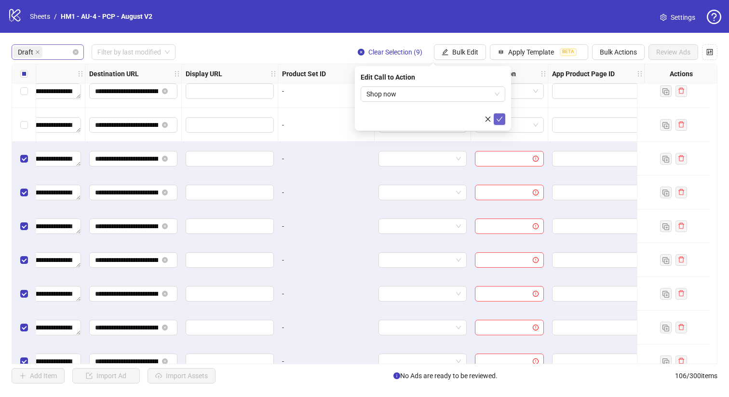
click at [502, 121] on icon "check" at bounding box center [499, 119] width 7 height 7
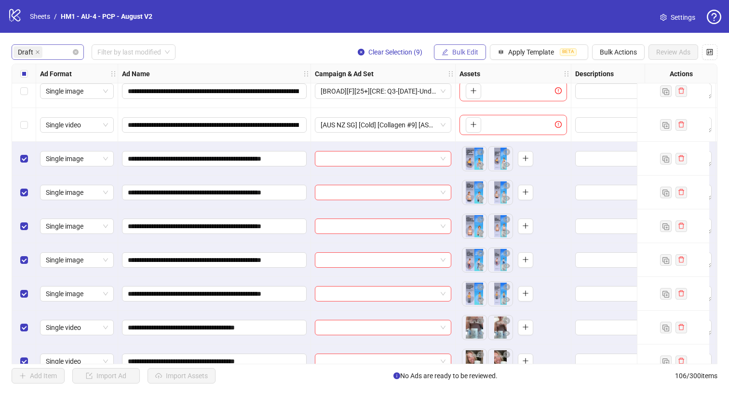
click at [455, 55] on span "Bulk Edit" at bounding box center [465, 52] width 26 height 8
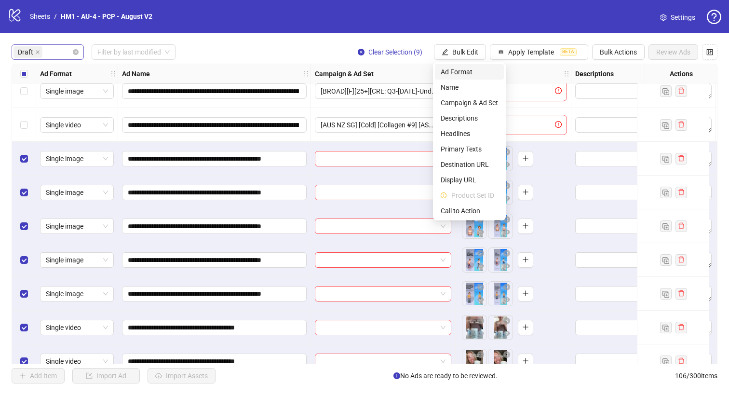
click at [453, 77] on li "Ad Format" at bounding box center [469, 71] width 69 height 15
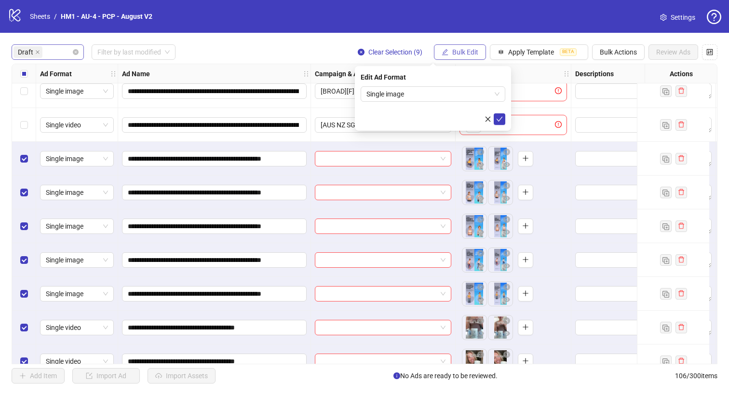
click at [443, 56] on button "Bulk Edit" at bounding box center [460, 51] width 52 height 15
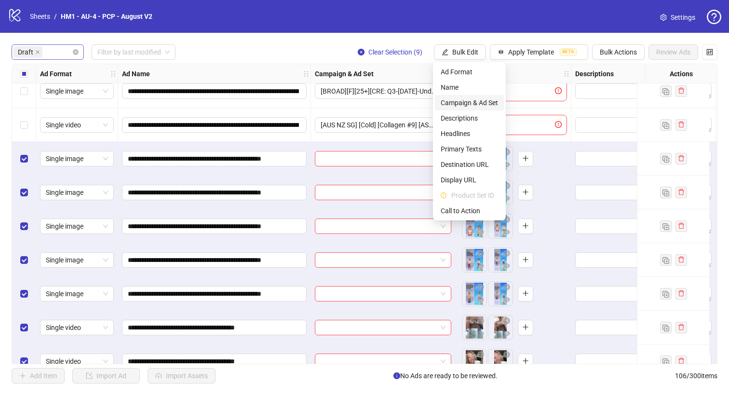
click at [457, 100] on span "Campaign & Ad Set" at bounding box center [469, 102] width 57 height 11
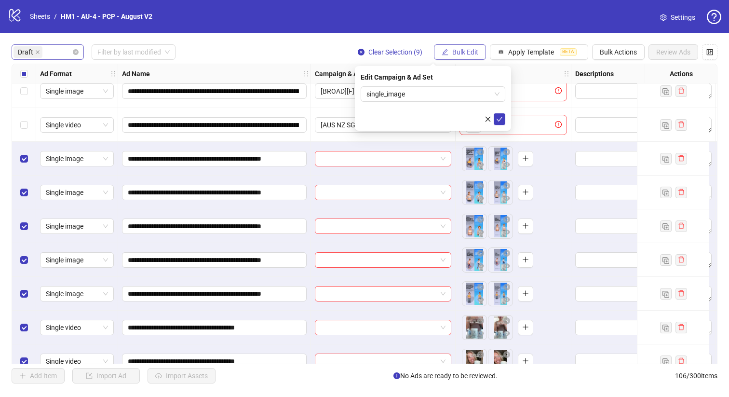
click at [473, 48] on span "Bulk Edit" at bounding box center [465, 52] width 26 height 8
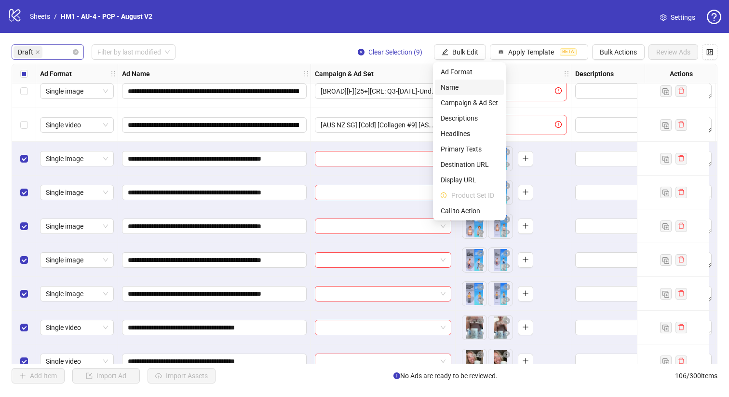
click at [463, 82] on span "Name" at bounding box center [469, 87] width 57 height 11
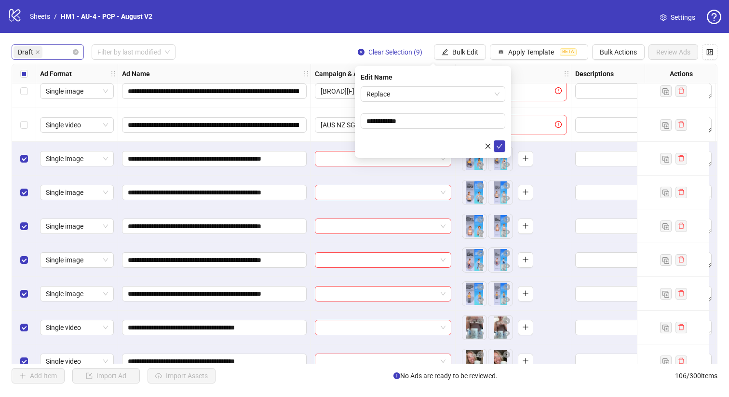
click at [441, 82] on div "Edit Name" at bounding box center [433, 77] width 145 height 11
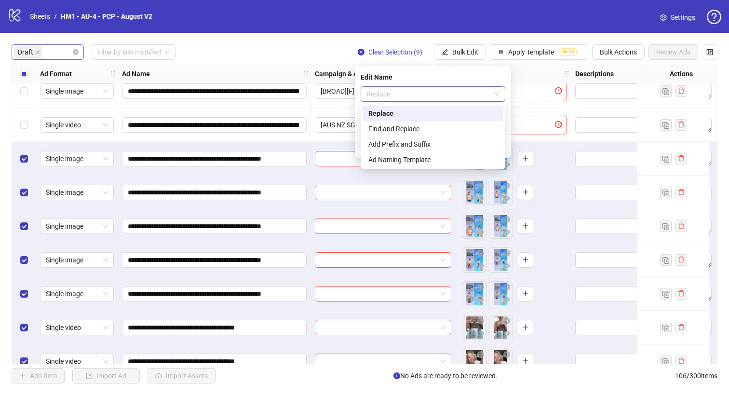
click at [431, 101] on div "Replace" at bounding box center [433, 93] width 145 height 15
click at [430, 139] on div "Add Prefix and Suffix" at bounding box center [432, 144] width 129 height 11
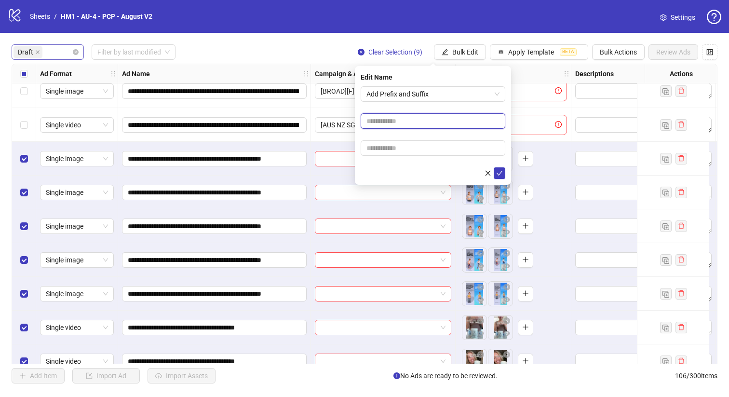
click at [430, 124] on input "text" at bounding box center [433, 120] width 145 height 15
type input "**********"
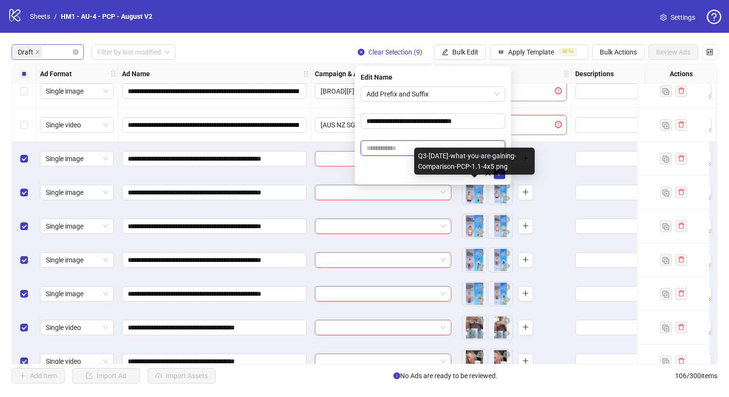
click at [440, 145] on input "text" at bounding box center [433, 147] width 145 height 15
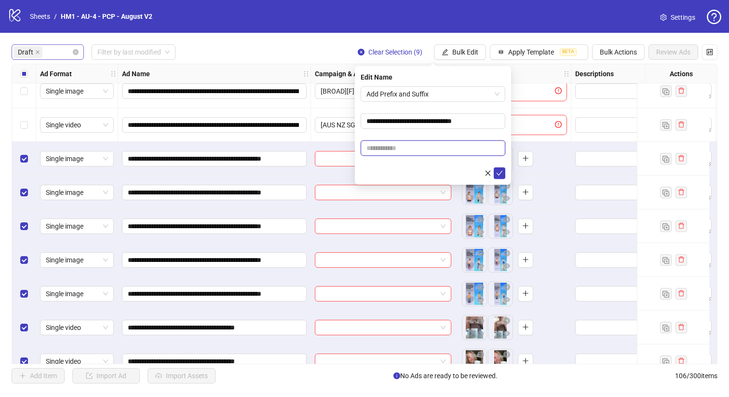
type input "**********"
click at [498, 172] on icon "check" at bounding box center [499, 173] width 7 height 7
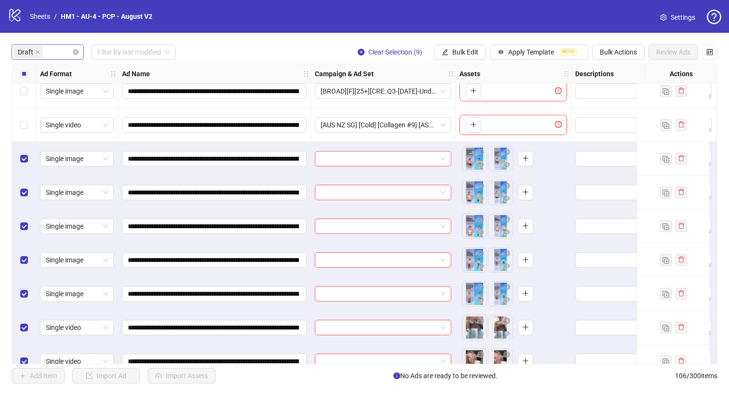
click at [13, 67] on div "Select all rows" at bounding box center [24, 73] width 24 height 19
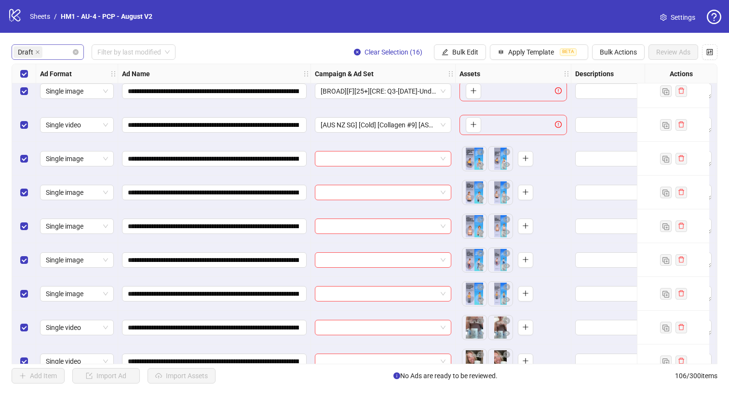
click at [13, 67] on div "Select all rows" at bounding box center [24, 73] width 24 height 19
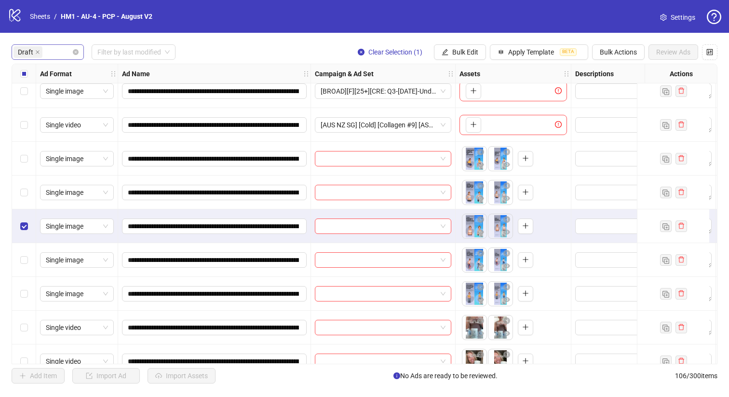
click at [19, 258] on div "Select row 7" at bounding box center [24, 260] width 24 height 34
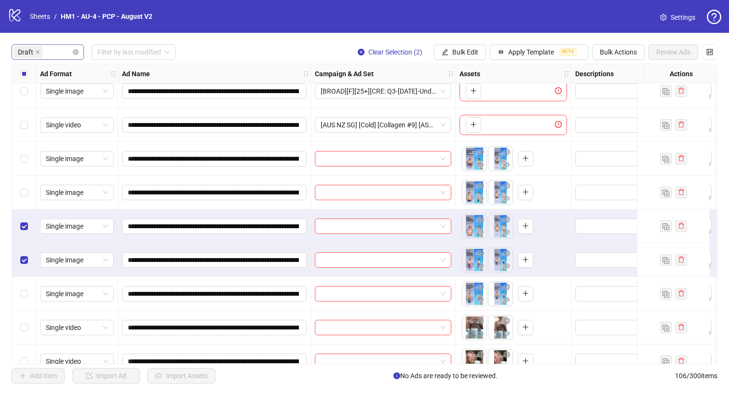
click at [19, 186] on div "Select row 5" at bounding box center [24, 192] width 24 height 34
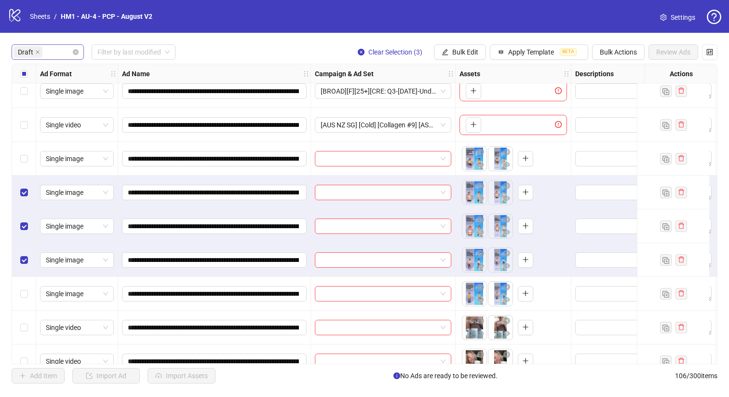
click at [19, 151] on div "Select row 4" at bounding box center [24, 159] width 24 height 34
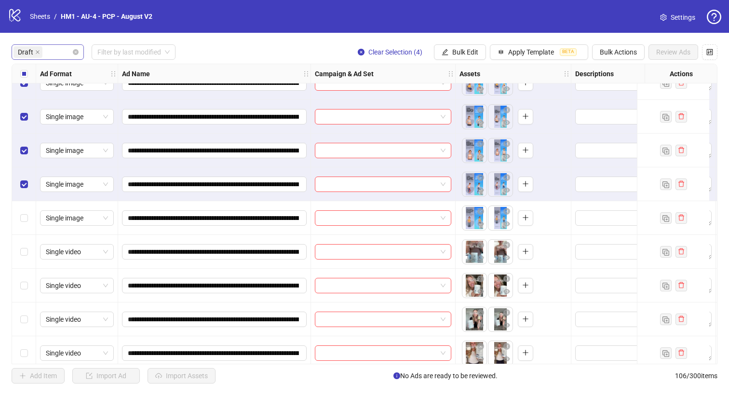
click at [18, 207] on div "Select row 8" at bounding box center [24, 218] width 24 height 34
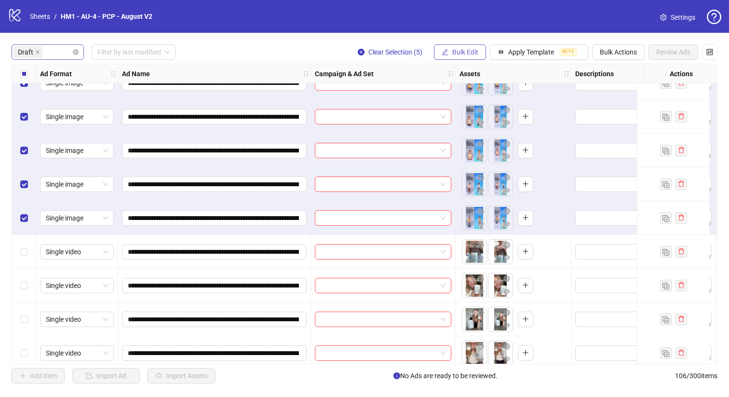
click at [439, 53] on button "Bulk Edit" at bounding box center [460, 51] width 52 height 15
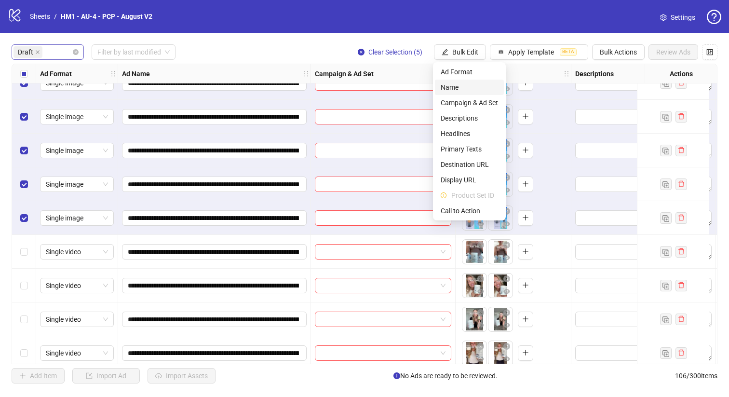
click at [448, 94] on li "Name" at bounding box center [469, 87] width 69 height 15
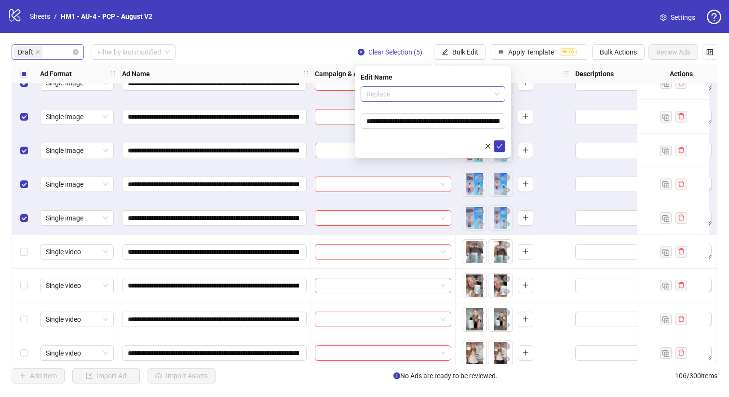
click at [427, 93] on span "Replace" at bounding box center [432, 94] width 133 height 14
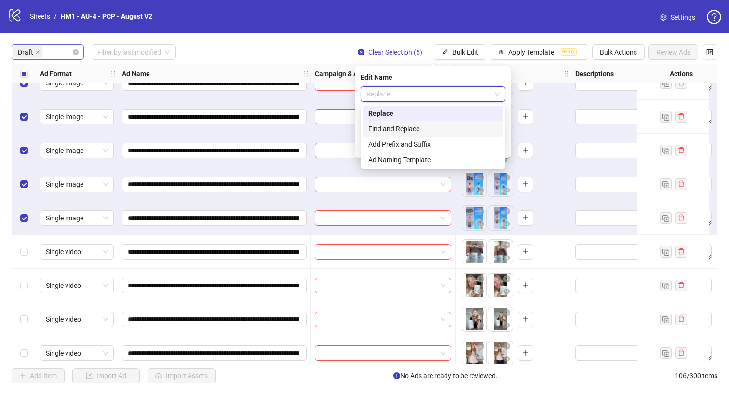
click at [422, 124] on div "Find and Replace" at bounding box center [432, 128] width 129 height 11
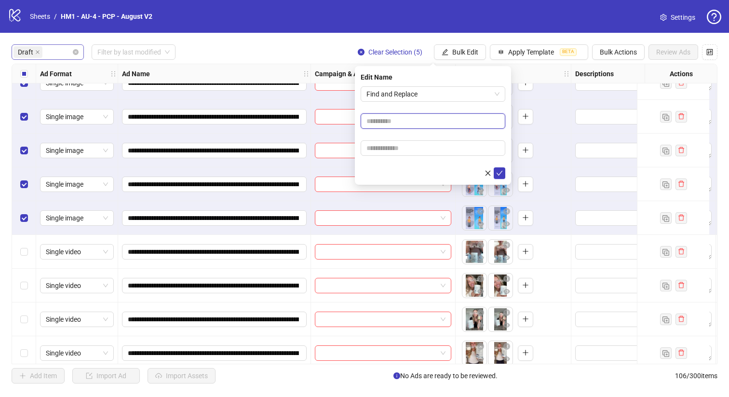
click at [419, 116] on input "text" at bounding box center [433, 120] width 145 height 15
type input "***"
click at [430, 148] on input "text" at bounding box center [433, 147] width 145 height 15
type input "******"
click at [503, 170] on button "submit" at bounding box center [500, 173] width 12 height 12
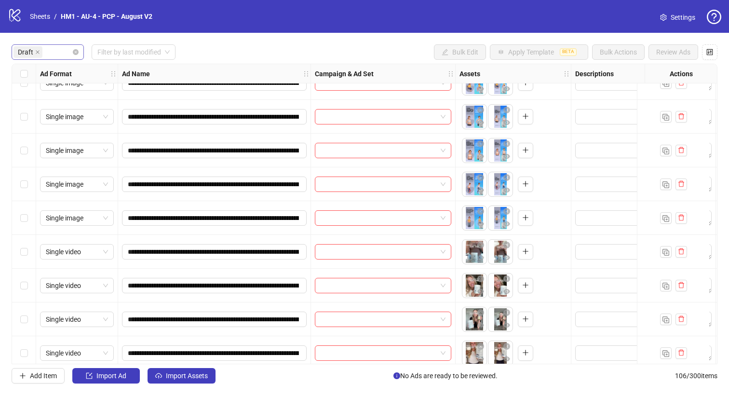
scroll to position [264, 0]
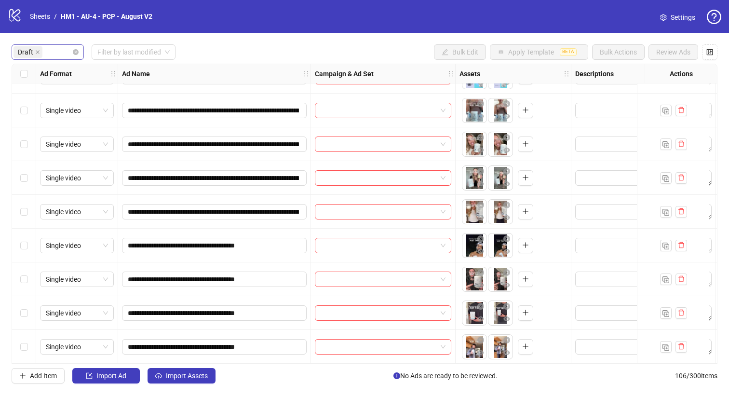
click at [28, 344] on div "Select row 16" at bounding box center [24, 347] width 24 height 34
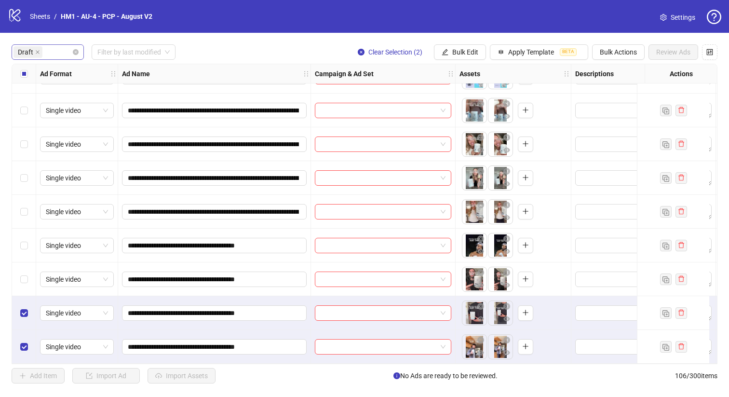
click at [20, 268] on div "Select row 14" at bounding box center [24, 279] width 24 height 34
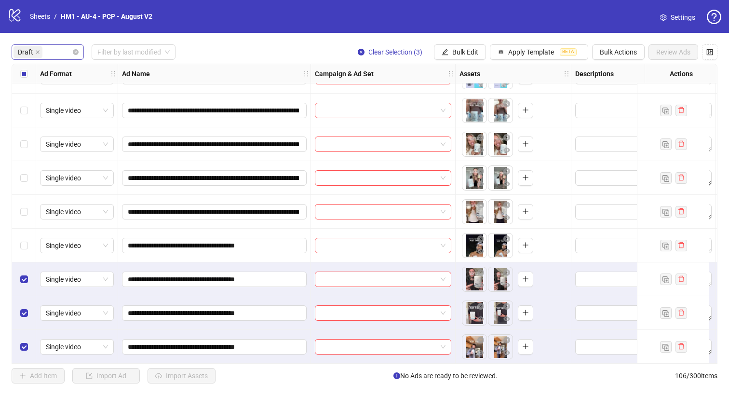
click at [21, 235] on div "Select row 13" at bounding box center [24, 245] width 24 height 34
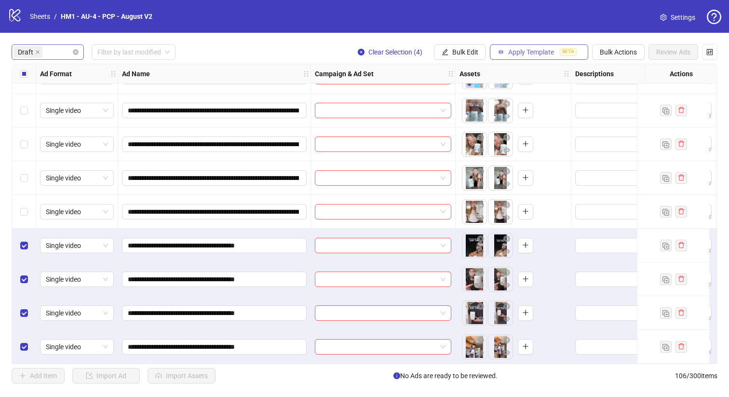
click at [531, 57] on button "Apply Template BETA" at bounding box center [539, 51] width 98 height 15
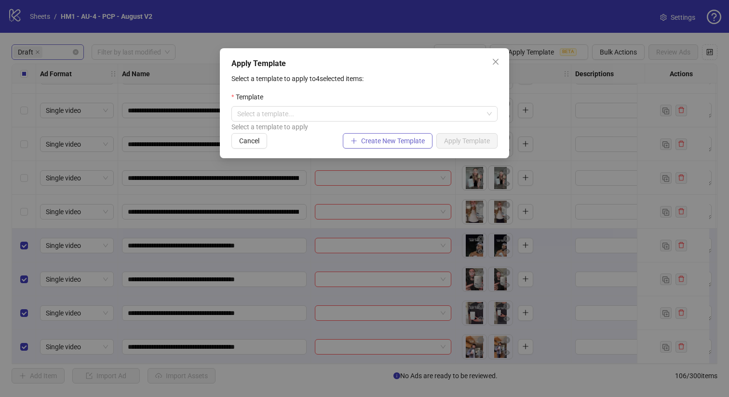
click at [391, 144] on span "Create New Template" at bounding box center [393, 141] width 64 height 8
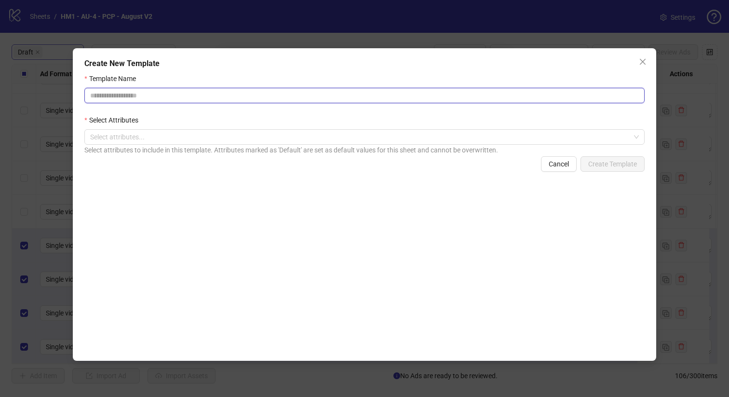
click at [300, 99] on input "Template Name" at bounding box center [364, 95] width 560 height 15
paste input "**********"
click at [127, 96] on input "**********" at bounding box center [364, 95] width 560 height 15
click at [180, 142] on div at bounding box center [359, 136] width 546 height 13
type input "**********"
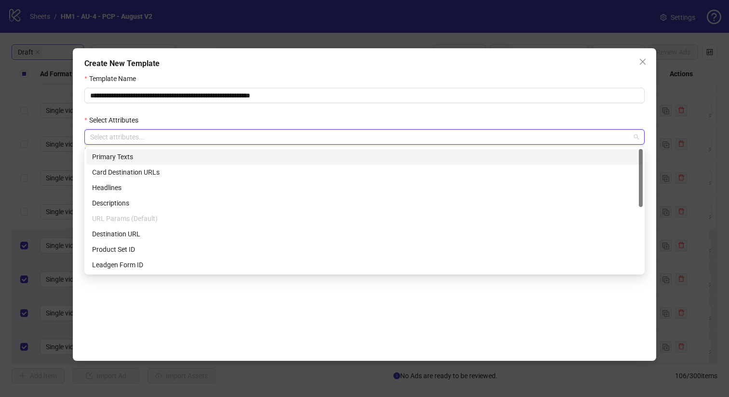
click at [191, 158] on div "Primary Texts" at bounding box center [364, 156] width 545 height 11
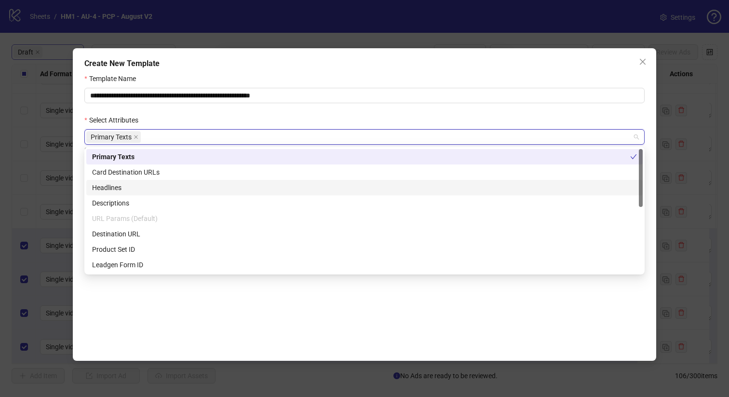
click at [212, 186] on div "Headlines" at bounding box center [364, 187] width 545 height 11
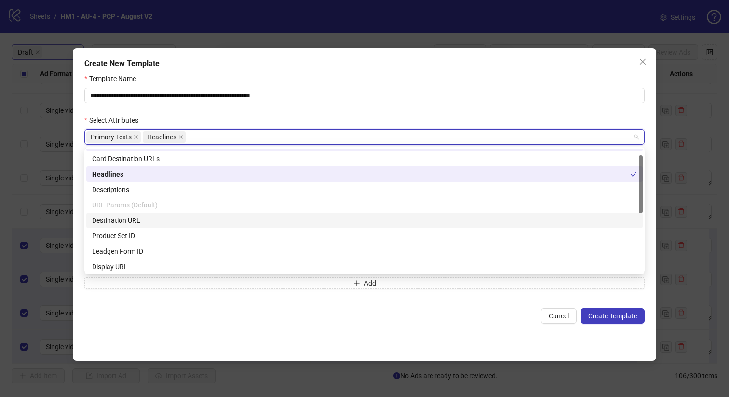
click at [220, 226] on div "Destination URL" at bounding box center [364, 220] width 556 height 15
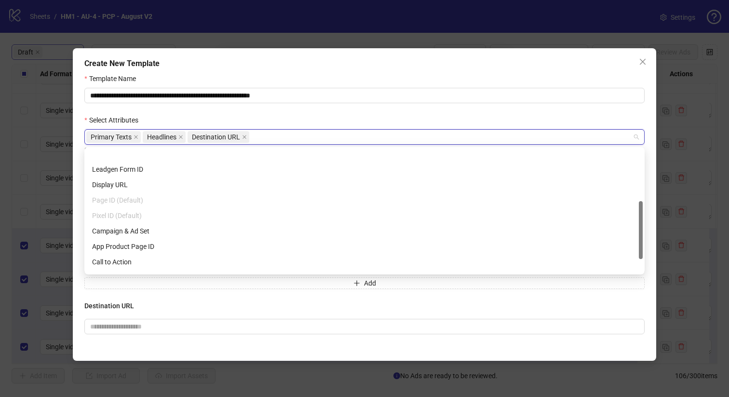
scroll to position [139, 0]
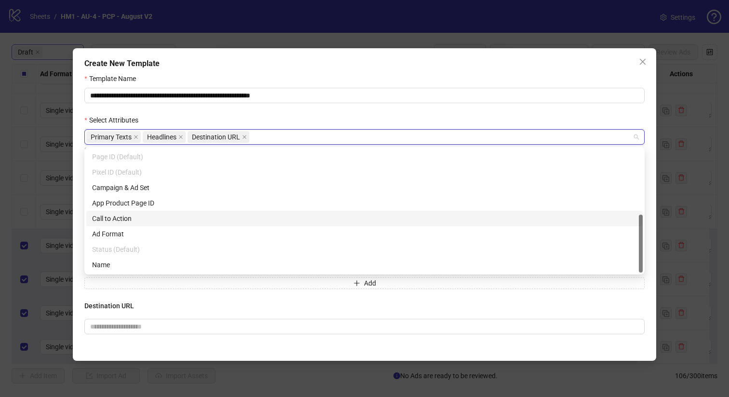
click at [213, 217] on div "Call to Action" at bounding box center [364, 218] width 545 height 11
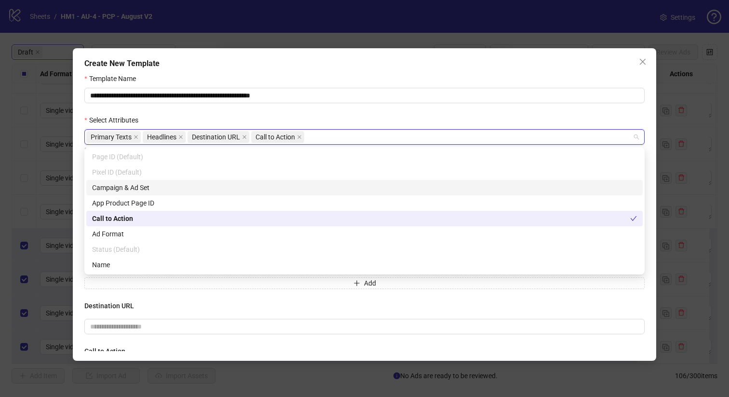
click at [386, 119] on div "Select Attributes" at bounding box center [364, 122] width 560 height 14
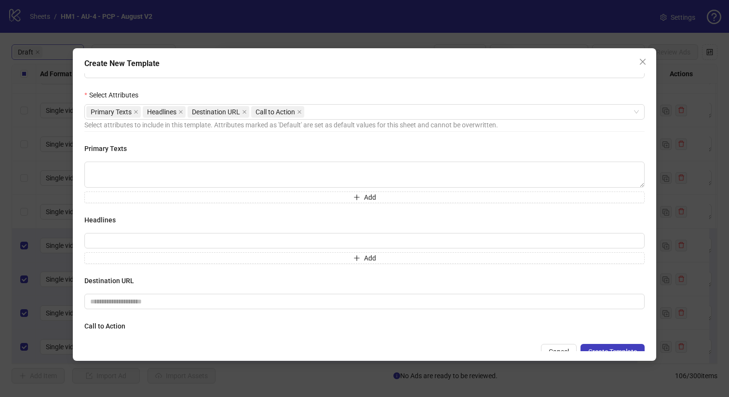
scroll to position [26, 0]
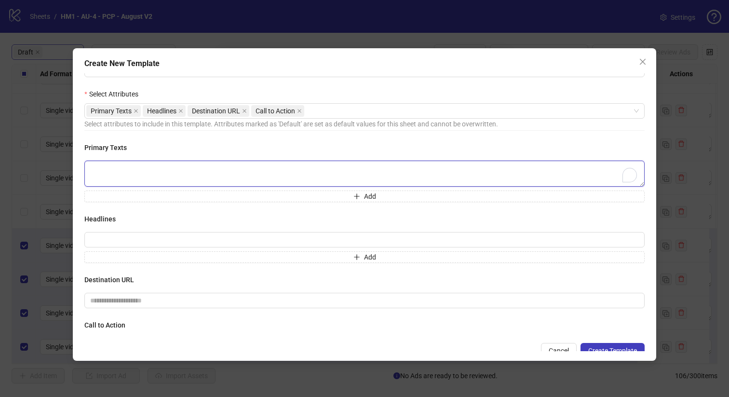
click at [329, 169] on textarea "To enrich screen reader interactions, please activate Accessibility in Grammarl…" at bounding box center [364, 174] width 560 height 26
paste textarea "**********"
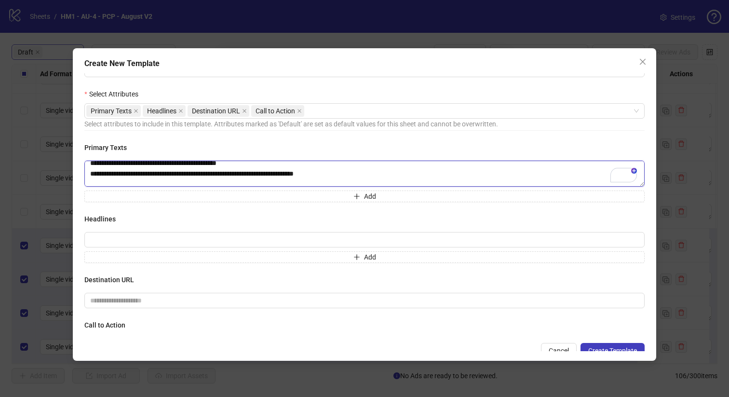
scroll to position [0, 0]
type textarea "**********"
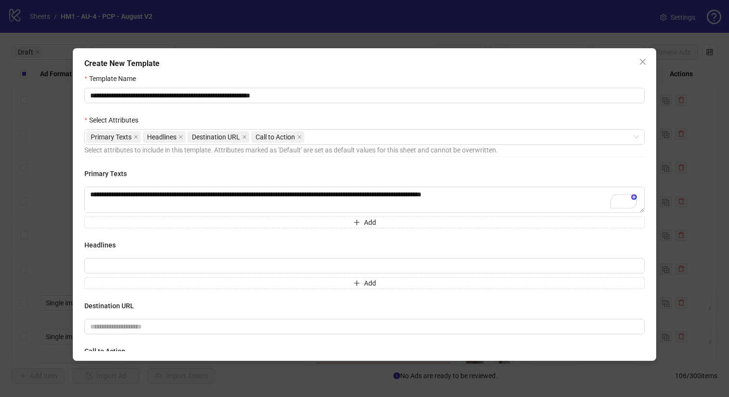
scroll to position [57, 0]
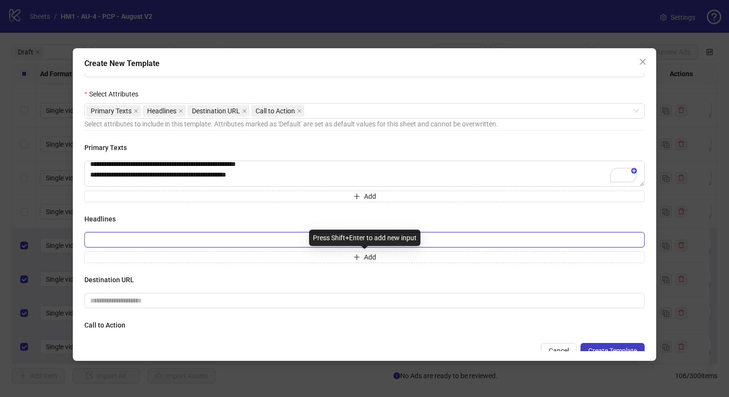
click at [292, 245] on input "text" at bounding box center [364, 239] width 560 height 15
paste input "**********"
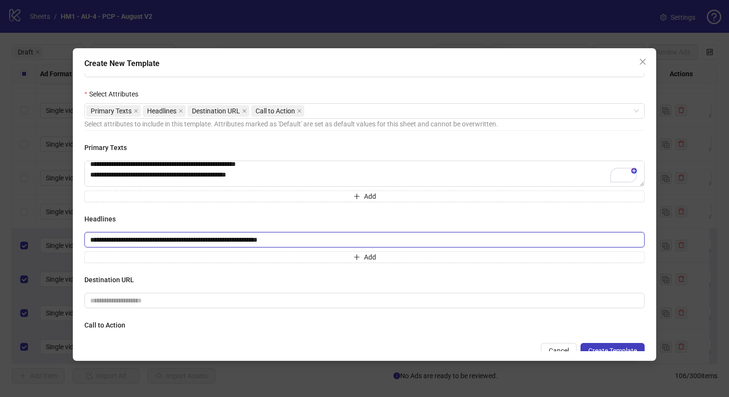
type input "**********"
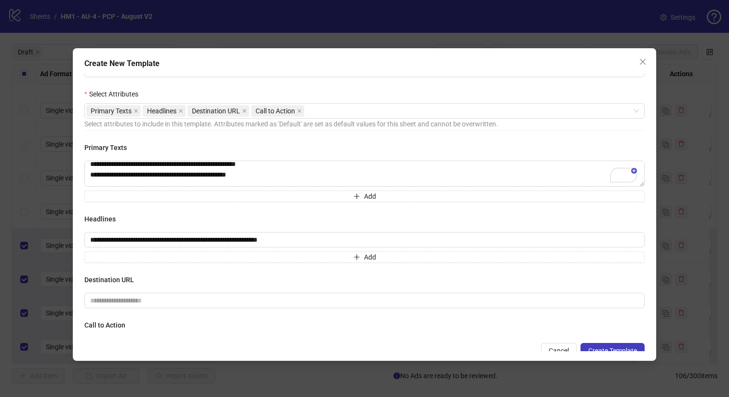
click at [295, 224] on h4 "Headlines" at bounding box center [364, 219] width 560 height 11
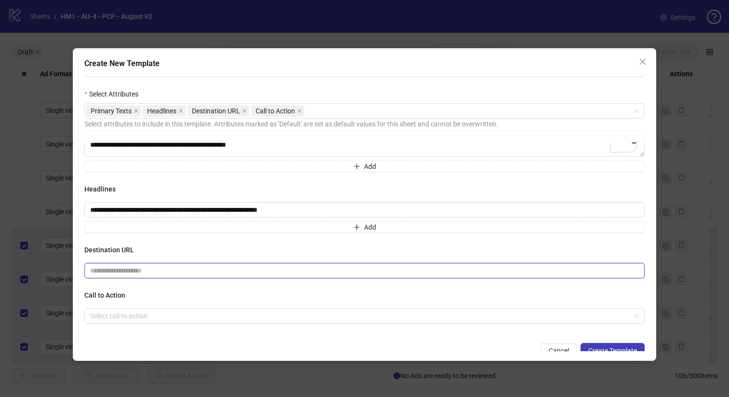
click at [299, 271] on input "text" at bounding box center [360, 270] width 541 height 11
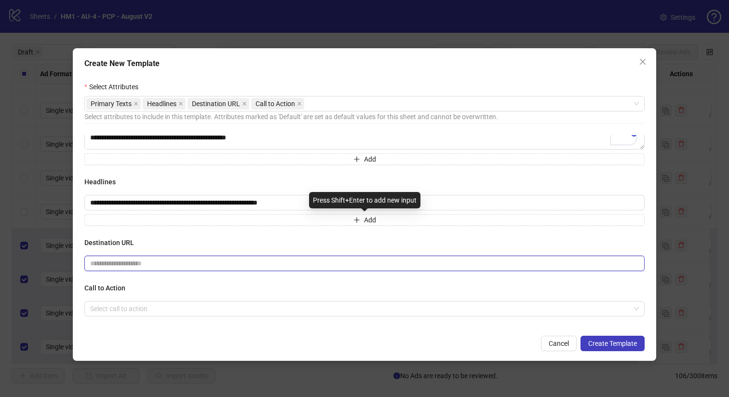
paste input "**********"
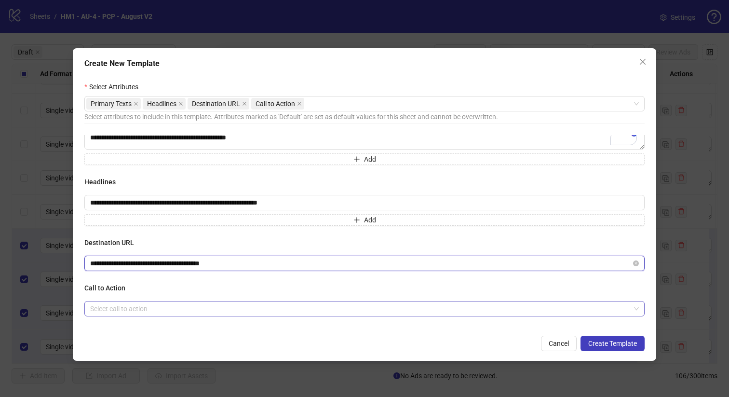
type input "**********"
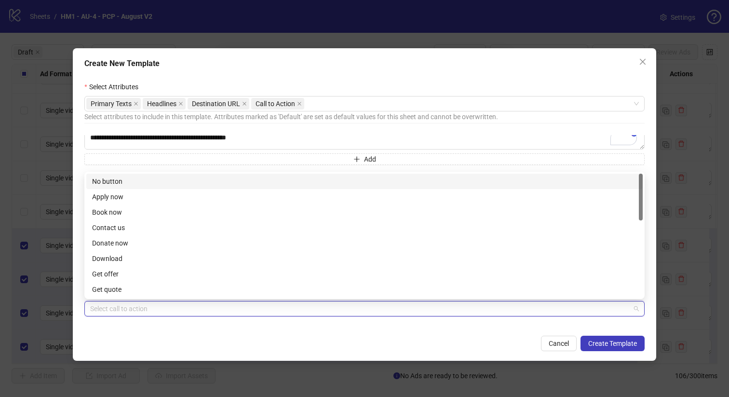
click at [308, 308] on input "search" at bounding box center [360, 308] width 540 height 14
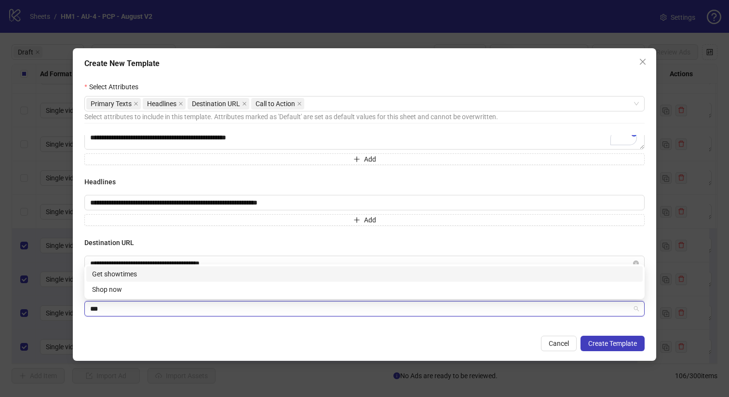
type input "****"
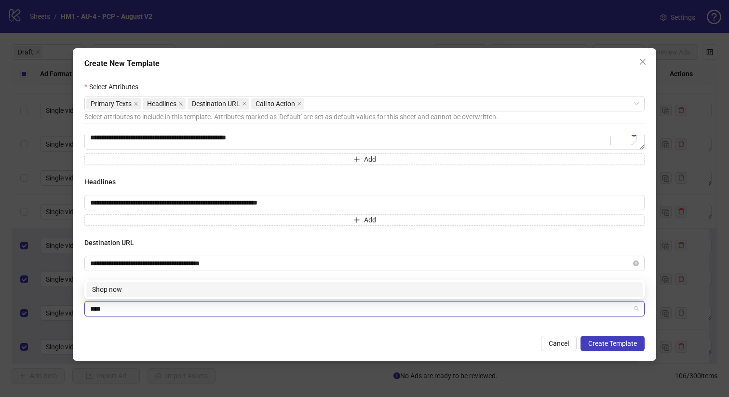
click at [306, 288] on div "Shop now" at bounding box center [364, 289] width 545 height 11
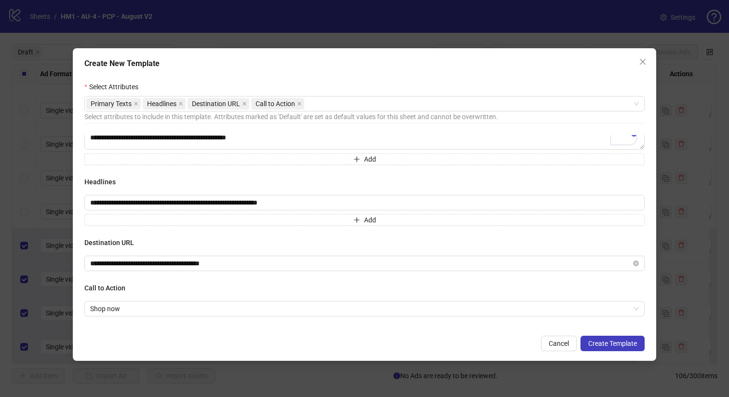
click at [321, 236] on div "**********" at bounding box center [364, 231] width 560 height 193
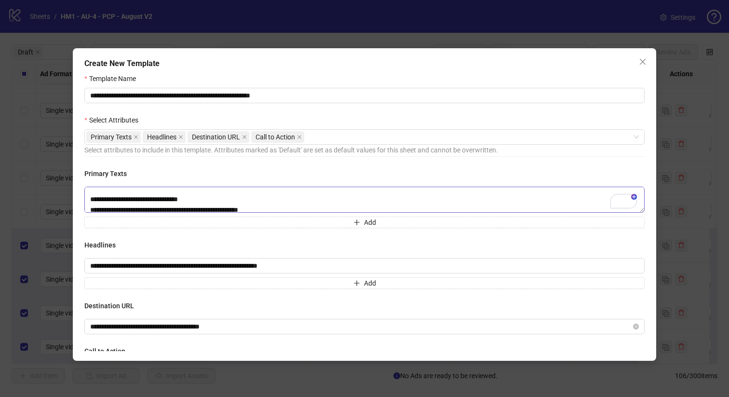
scroll to position [0, 0]
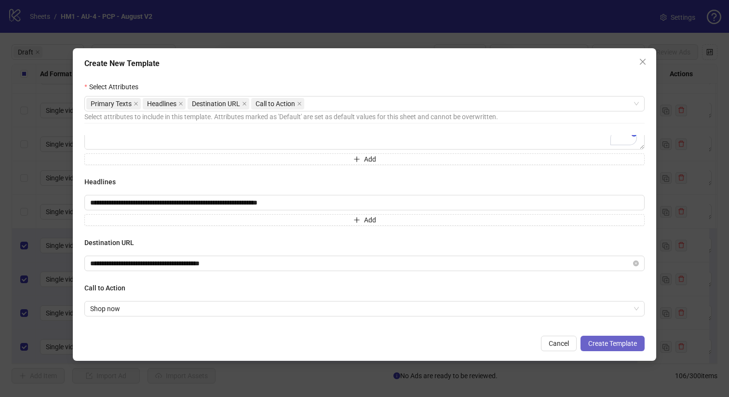
click at [595, 339] on span "Create Template" at bounding box center [612, 343] width 49 height 8
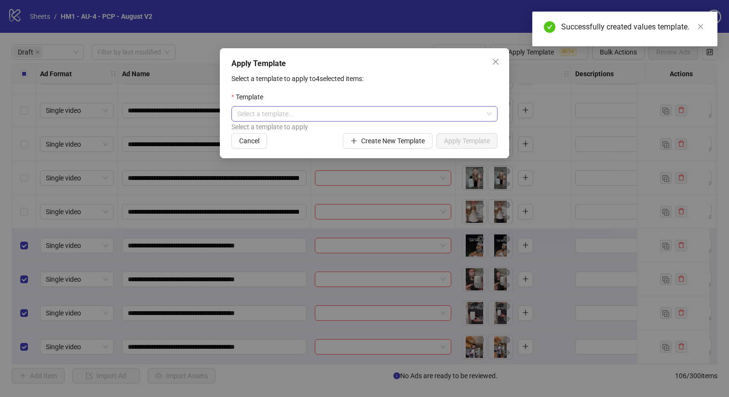
click at [393, 107] on input "search" at bounding box center [360, 114] width 246 height 14
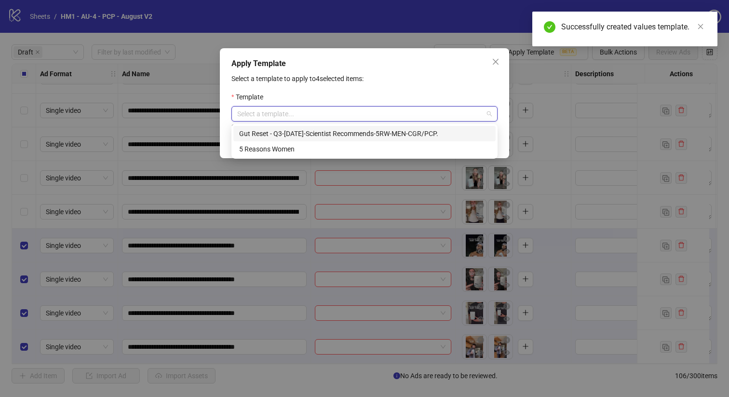
click at [406, 130] on div "Gut Reset - Q3-[DATE]-Scientist Recommends-5RW-MEN-CGR/PCP." at bounding box center [364, 133] width 251 height 11
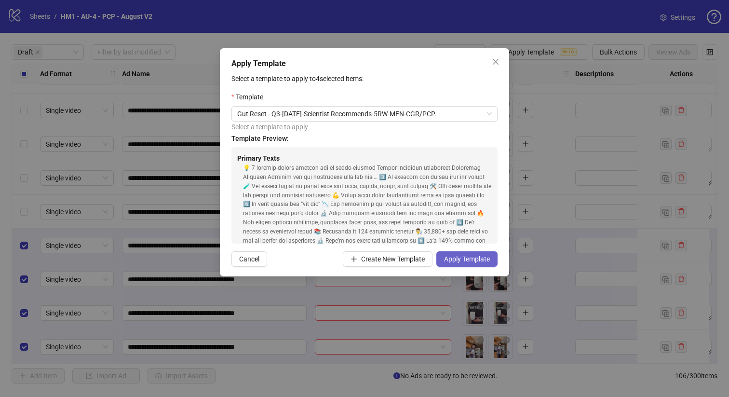
click at [483, 261] on span "Apply Template" at bounding box center [467, 259] width 46 height 8
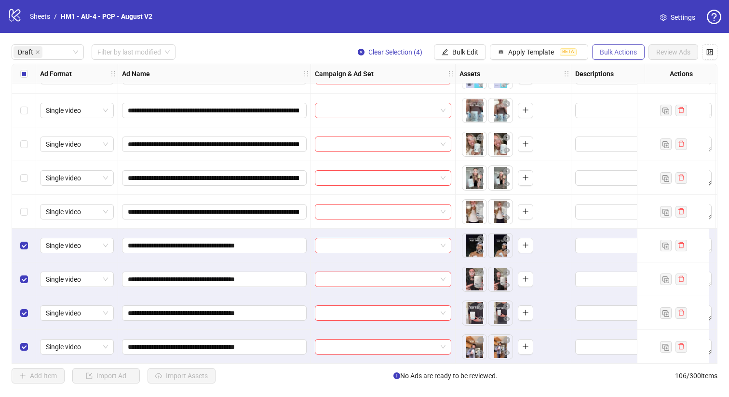
click at [607, 54] on span "Bulk Actions" at bounding box center [618, 52] width 37 height 8
click at [461, 55] on span "Bulk Edit" at bounding box center [465, 52] width 26 height 8
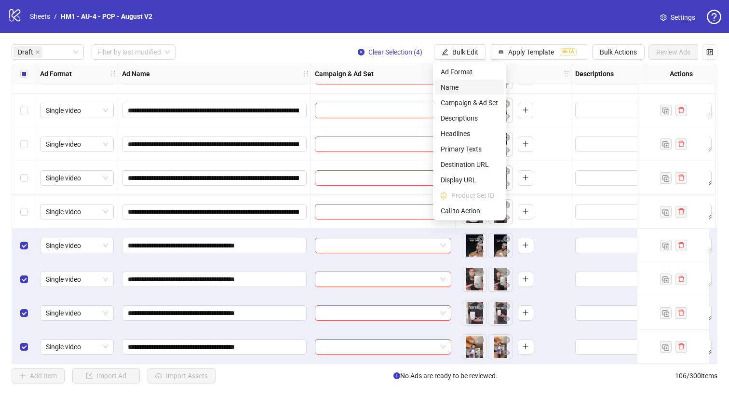
click at [457, 92] on span "Name" at bounding box center [469, 87] width 57 height 11
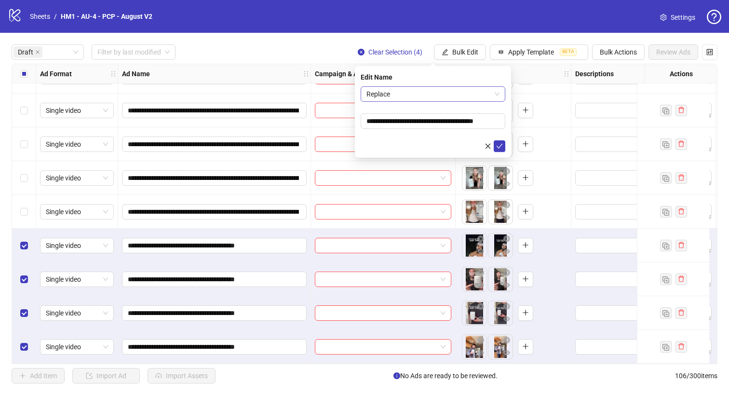
click at [438, 91] on span "Replace" at bounding box center [432, 94] width 133 height 14
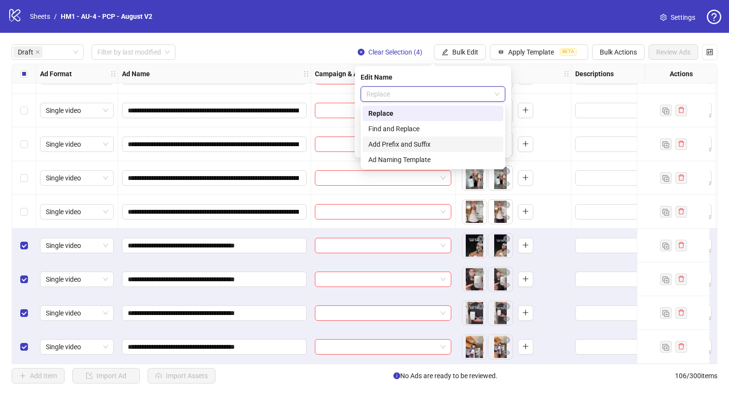
click at [440, 143] on div "Add Prefix and Suffix" at bounding box center [432, 144] width 129 height 11
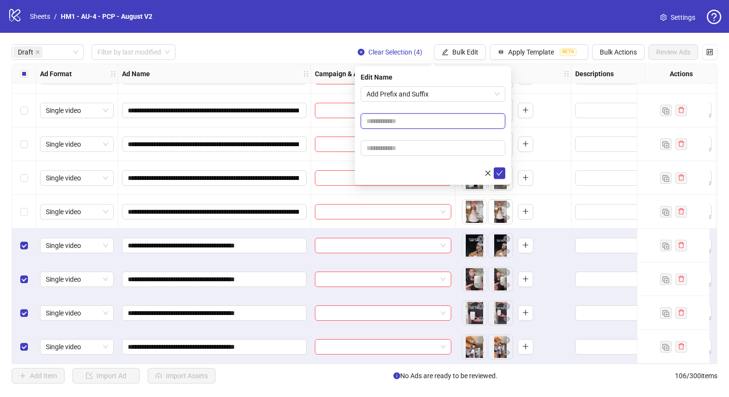
click at [428, 126] on input "text" at bounding box center [433, 120] width 145 height 15
type input "**********"
click at [435, 157] on form "**********" at bounding box center [433, 132] width 145 height 93
click at [482, 146] on input "text" at bounding box center [433, 147] width 145 height 15
paste input "**********"
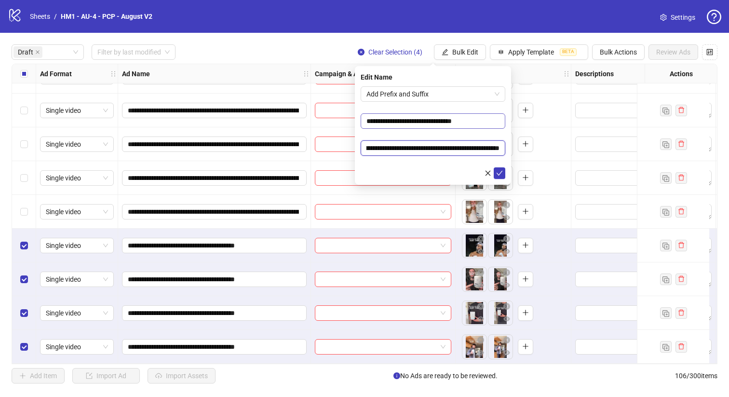
type input "**********"
click at [459, 121] on input "**********" at bounding box center [433, 120] width 145 height 15
click at [424, 120] on input "**********" at bounding box center [433, 120] width 145 height 15
click at [410, 120] on input "**********" at bounding box center [433, 120] width 145 height 15
click at [382, 121] on input "**********" at bounding box center [433, 120] width 145 height 15
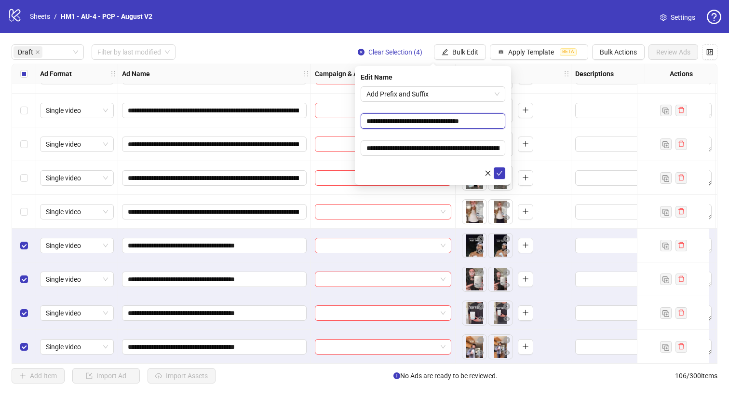
click at [380, 121] on input "**********" at bounding box center [433, 120] width 145 height 15
type input "**********"
click at [473, 137] on form "**********" at bounding box center [433, 132] width 145 height 93
click at [502, 172] on icon "check" at bounding box center [499, 173] width 7 height 7
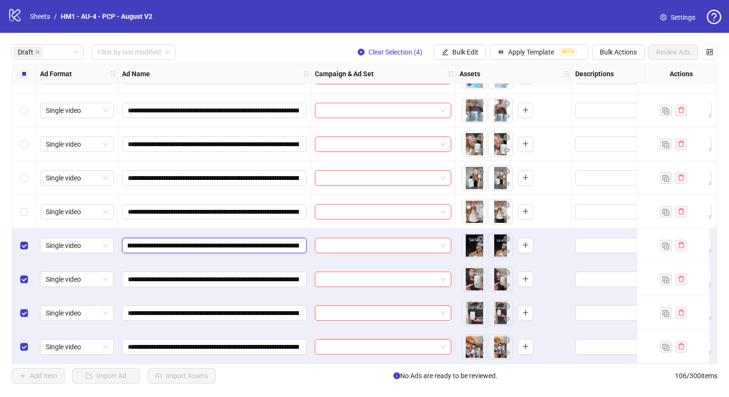
drag, startPoint x: 245, startPoint y: 242, endPoint x: 203, endPoint y: 241, distance: 42.0
click at [203, 241] on input "**********" at bounding box center [213, 245] width 171 height 11
click at [635, 48] on button "Bulk Actions" at bounding box center [618, 51] width 53 height 15
click at [610, 103] on span "Duplicate with assets" at bounding box center [632, 102] width 66 height 11
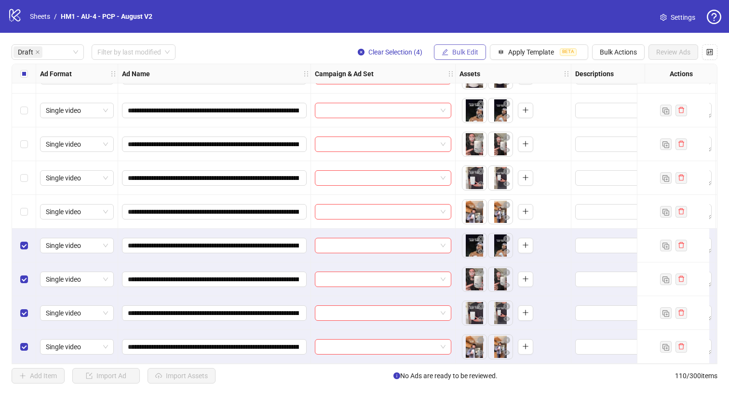
click at [471, 49] on span "Bulk Edit" at bounding box center [465, 52] width 26 height 8
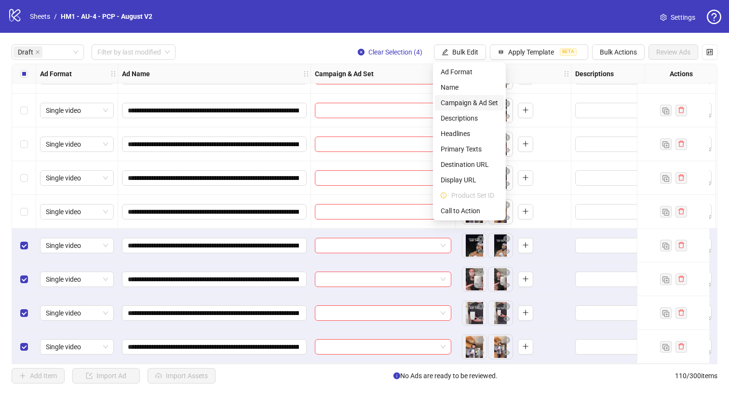
click at [478, 105] on span "Campaign & Ad Set" at bounding box center [469, 102] width 57 height 11
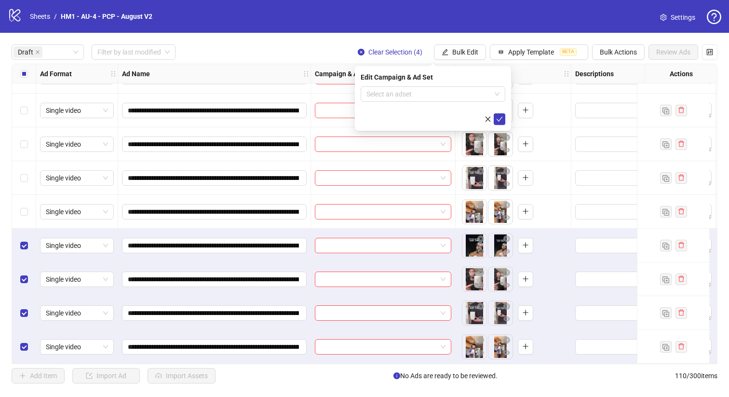
click at [463, 102] on form "Select an adset" at bounding box center [433, 105] width 145 height 39
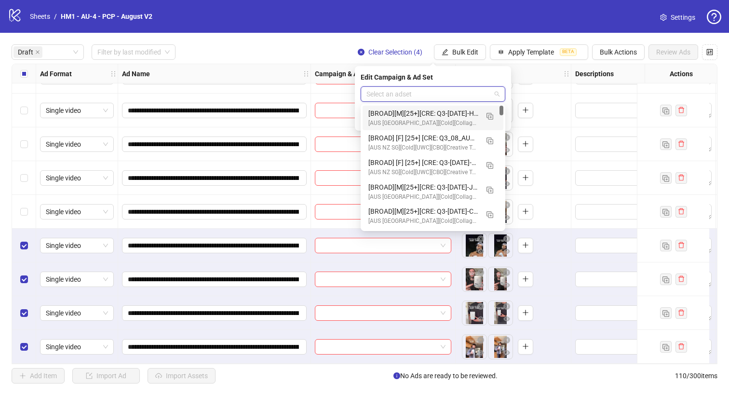
click at [459, 97] on input "search" at bounding box center [428, 94] width 124 height 14
click at [490, 117] on img "button" at bounding box center [489, 116] width 7 height 7
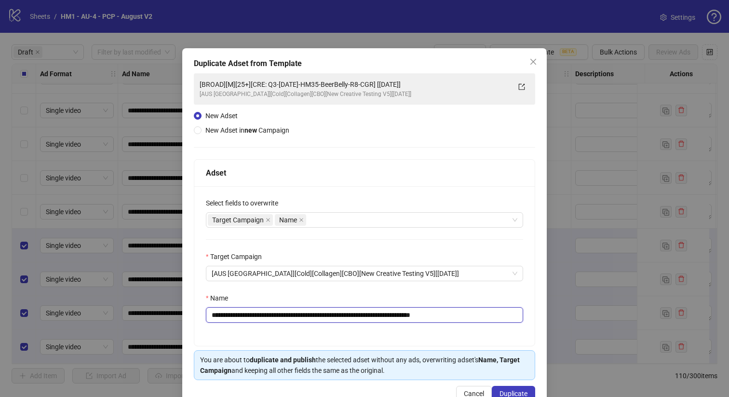
drag, startPoint x: 402, startPoint y: 315, endPoint x: 279, endPoint y: 317, distance: 123.4
click at [279, 317] on input "**********" at bounding box center [364, 314] width 317 height 15
paste input "******"
click at [429, 316] on input "**********" at bounding box center [364, 314] width 317 height 15
type input "**********"
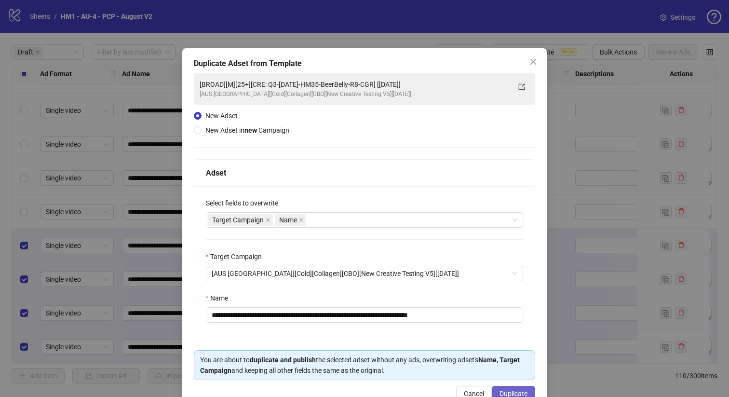
click at [525, 392] on span "Duplicate" at bounding box center [513, 393] width 28 height 8
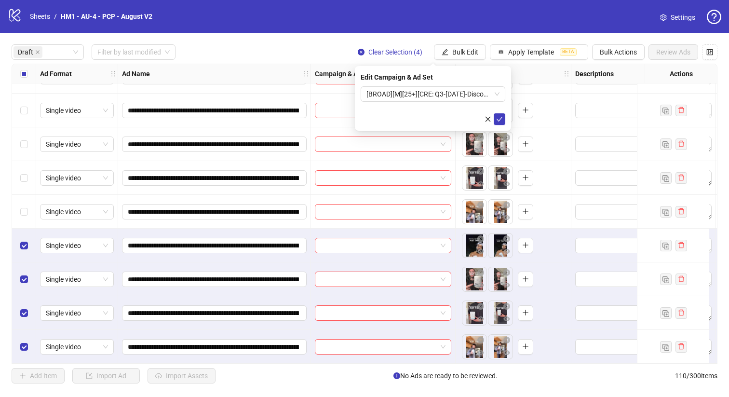
click at [452, 103] on form "[BROAD][M][25+][CRE: Q3-[DATE]-Discover-the-power-PCP-1.3.] [[DATE]]" at bounding box center [433, 105] width 145 height 39
click at [448, 93] on span "[BROAD][M][25+][CRE: Q3-[DATE]-Discover-the-power-PCP-1.3.] [[DATE]]" at bounding box center [432, 94] width 133 height 14
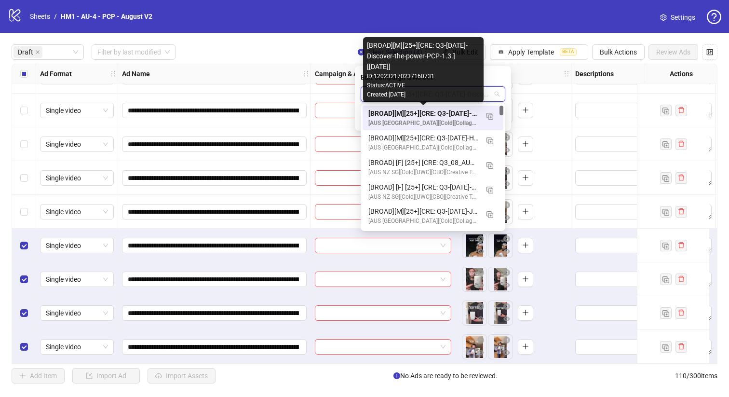
click at [448, 112] on div "[BROAD][M][25+][CRE: Q3-[DATE]-Discover-the-power-PCP-1.3.] [[DATE]]" at bounding box center [423, 113] width 110 height 11
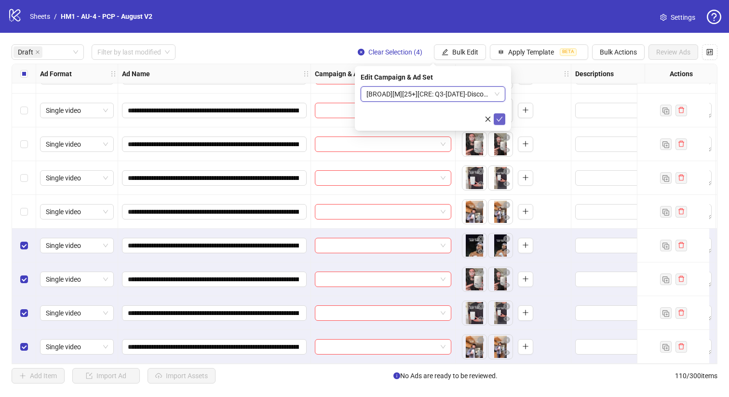
click at [497, 120] on icon "check" at bounding box center [499, 119] width 7 height 7
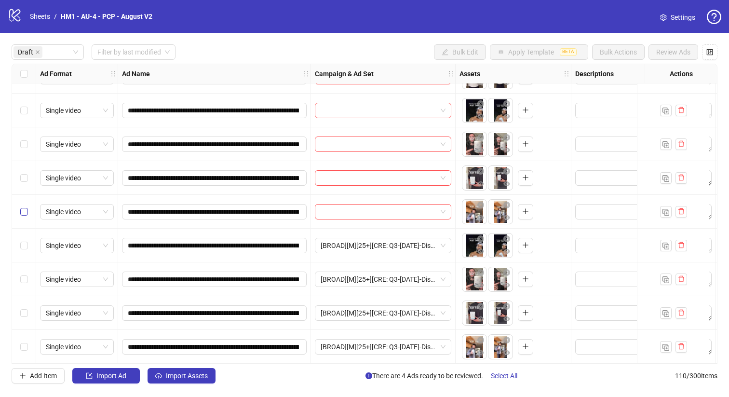
click at [25, 212] on label "Select row 16" at bounding box center [24, 211] width 8 height 11
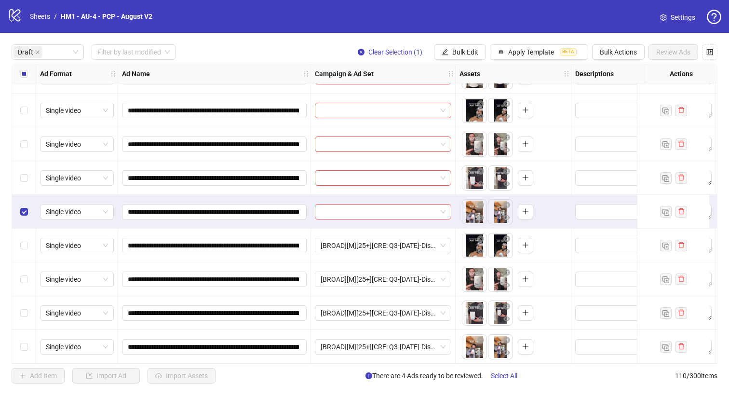
click at [24, 189] on div "Select row 15" at bounding box center [24, 178] width 24 height 34
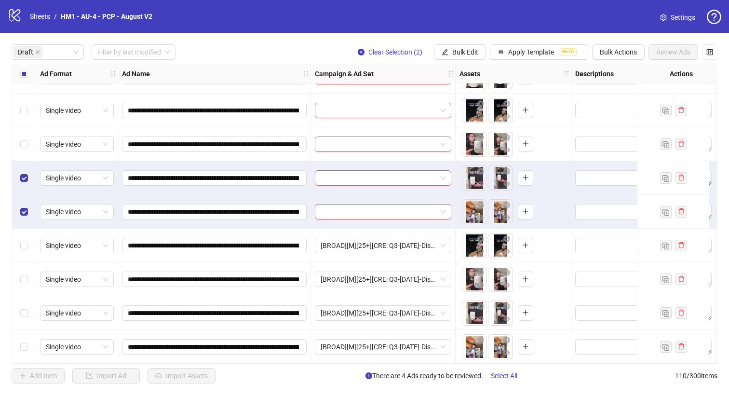
scroll to position [301, 0]
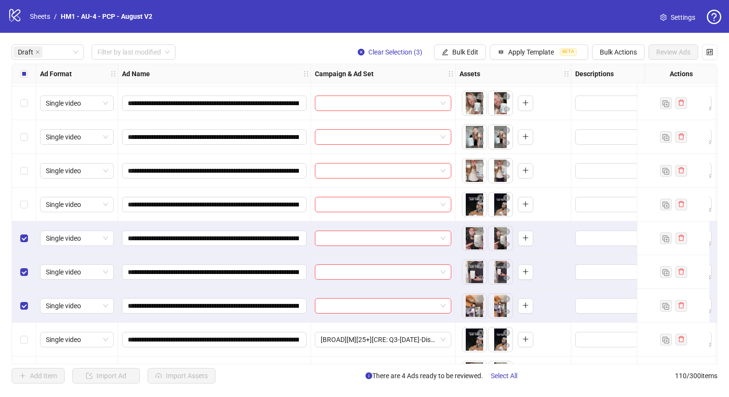
click at [19, 209] on div "Select row 13" at bounding box center [24, 205] width 24 height 34
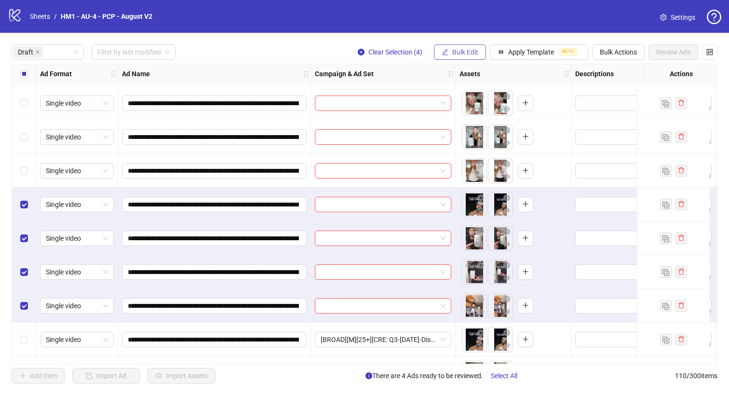
click at [476, 56] on button "Bulk Edit" at bounding box center [460, 51] width 52 height 15
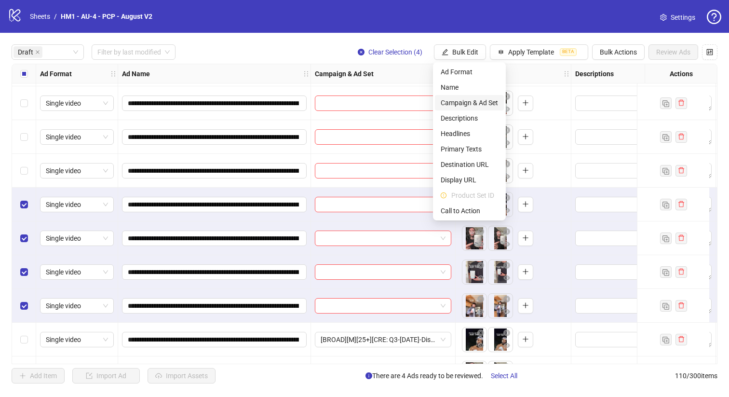
click at [488, 102] on span "Campaign & Ad Set" at bounding box center [469, 102] width 57 height 11
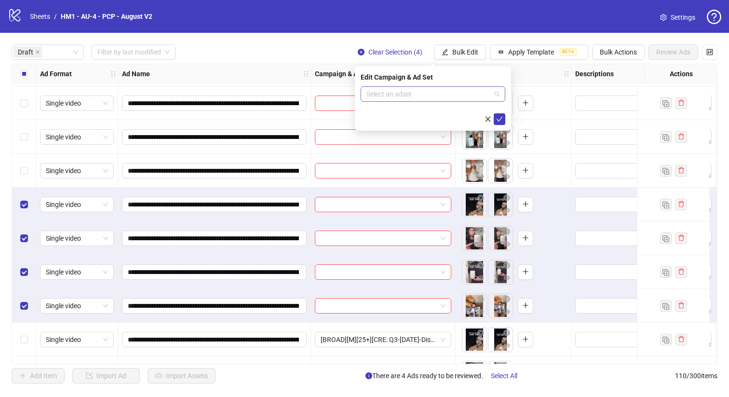
click at [473, 97] on input "search" at bounding box center [428, 94] width 124 height 14
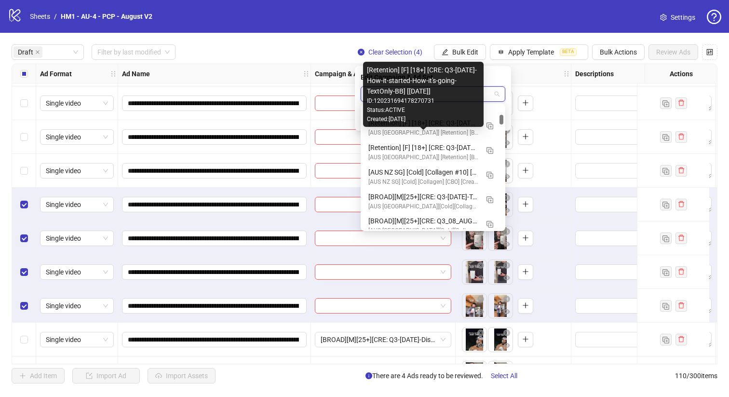
scroll to position [888, 0]
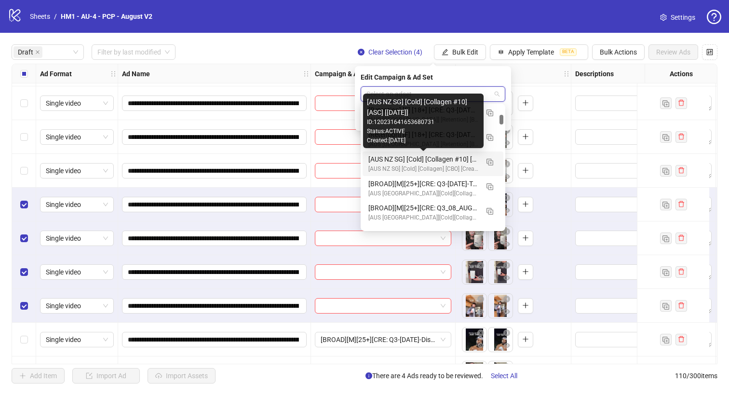
click at [462, 160] on div "[AUS NZ SG] [Cold] [Collagen #10] [ASC] [[DATE]]" at bounding box center [423, 159] width 110 height 11
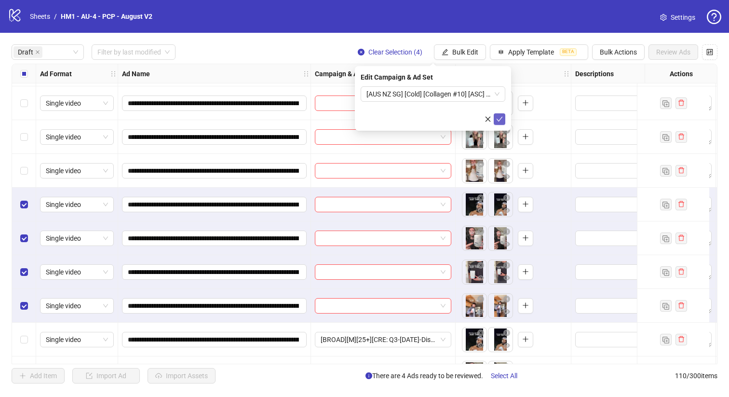
click at [496, 119] on button "submit" at bounding box center [500, 119] width 12 height 12
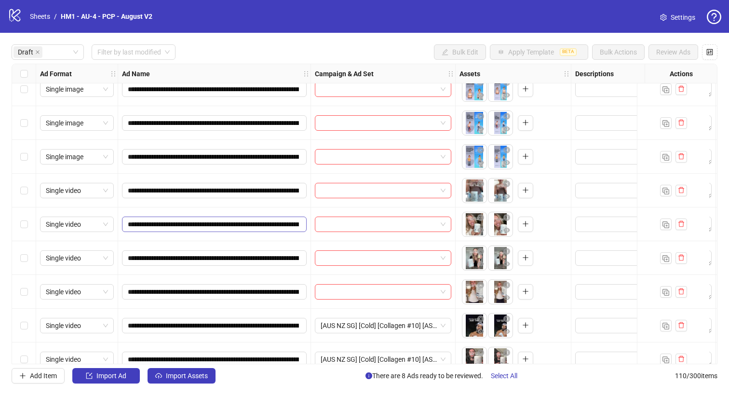
scroll to position [159, 0]
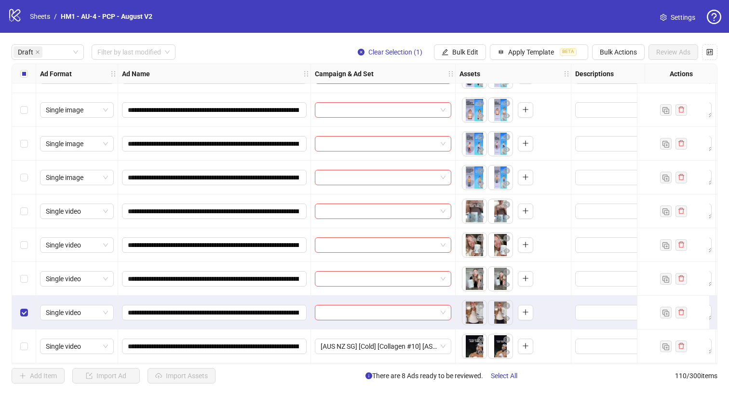
click at [25, 268] on div "Select row 11" at bounding box center [24, 279] width 24 height 34
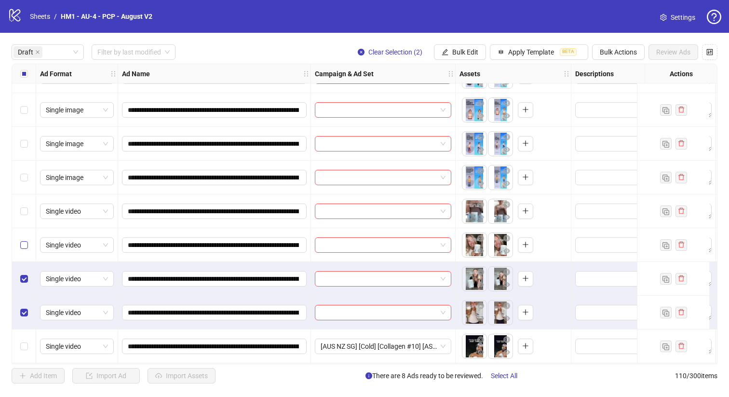
click at [24, 240] on label "Select row 10" at bounding box center [24, 245] width 8 height 11
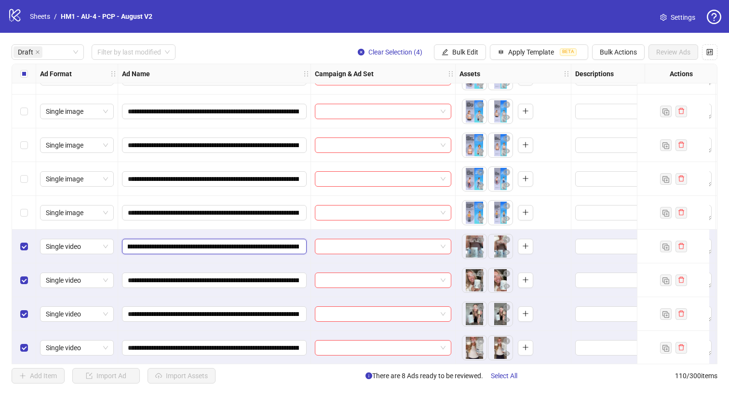
scroll to position [0, 126]
drag, startPoint x: 239, startPoint y: 247, endPoint x: 244, endPoint y: 244, distance: 6.3
click at [244, 244] on input "**********" at bounding box center [213, 246] width 171 height 11
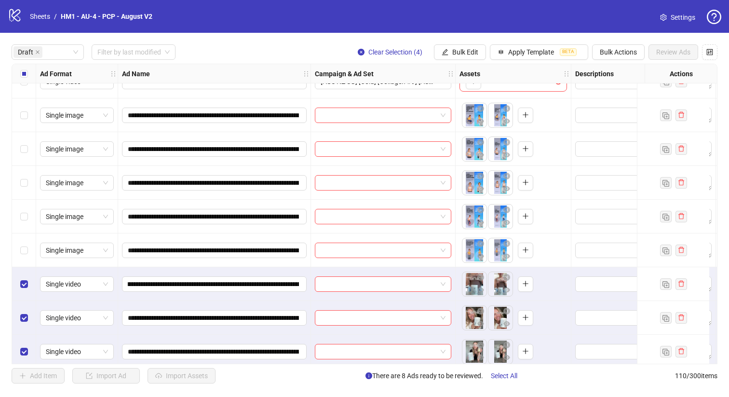
click at [217, 262] on div "**********" at bounding box center [214, 250] width 193 height 34
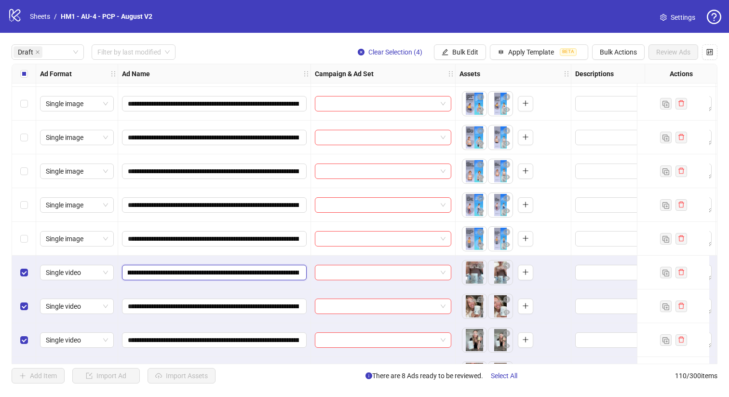
scroll to position [0, 162]
drag, startPoint x: 241, startPoint y: 274, endPoint x: 209, endPoint y: 275, distance: 31.3
click at [209, 275] on input "**********" at bounding box center [213, 272] width 171 height 11
click at [459, 56] on button "Bulk Edit" at bounding box center [460, 51] width 52 height 15
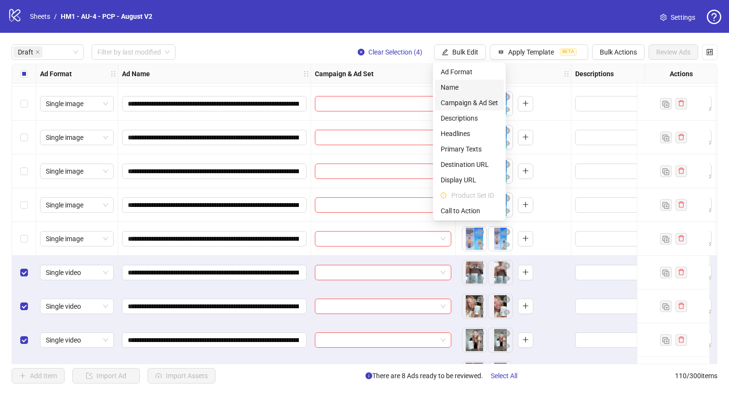
click at [476, 95] on li "Campaign & Ad Set" at bounding box center [469, 102] width 69 height 15
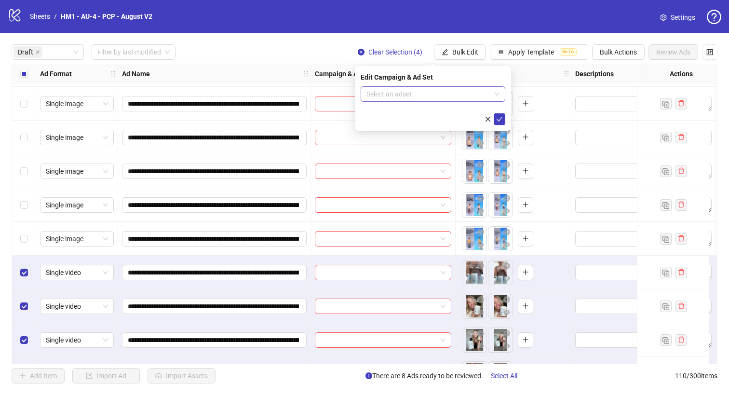
click at [452, 91] on input "search" at bounding box center [428, 94] width 124 height 14
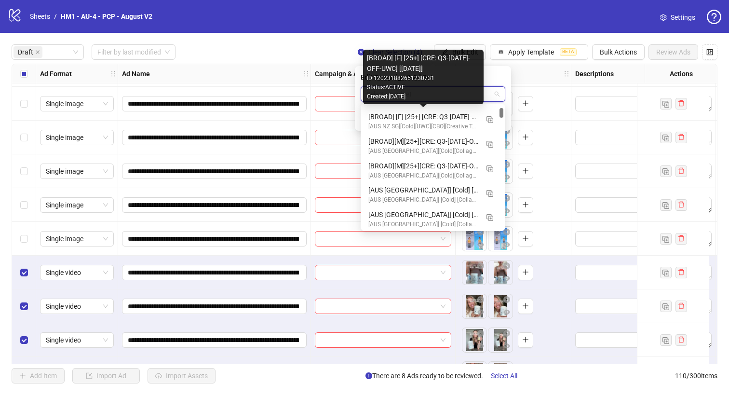
scroll to position [220, 0]
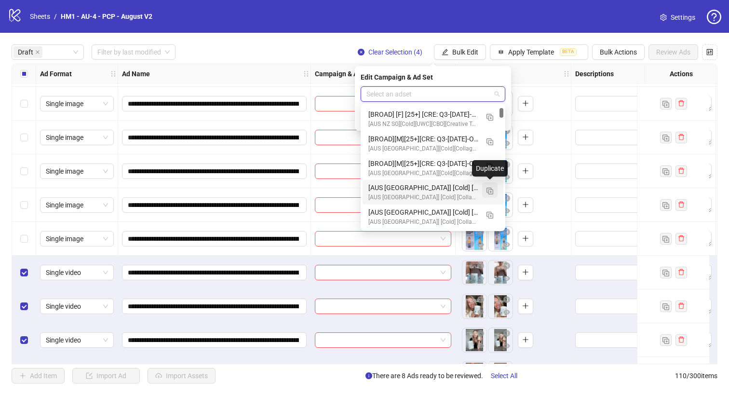
click at [489, 190] on img "button" at bounding box center [489, 191] width 7 height 7
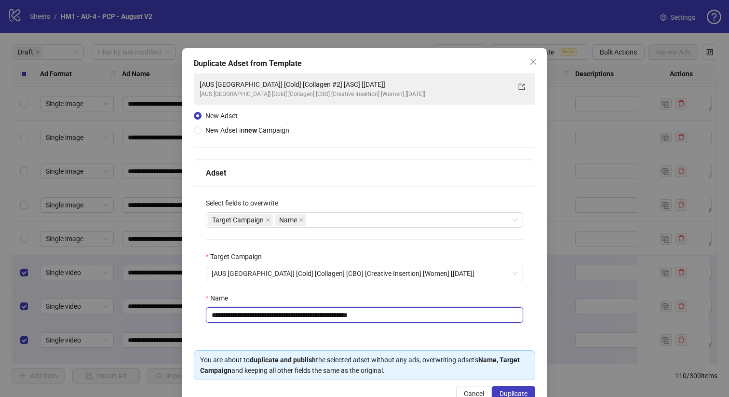
click at [295, 314] on input "**********" at bounding box center [364, 314] width 317 height 15
click at [327, 315] on input "**********" at bounding box center [364, 314] width 317 height 15
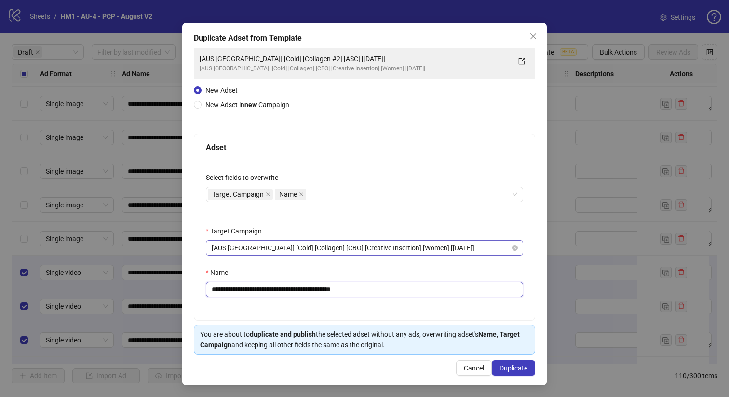
click at [402, 253] on span "[AUS [GEOGRAPHIC_DATA]] [Cold] [Collagen] [CBO] [Creative Insertion] [Women] [[…" at bounding box center [365, 248] width 306 height 14
type input "**********"
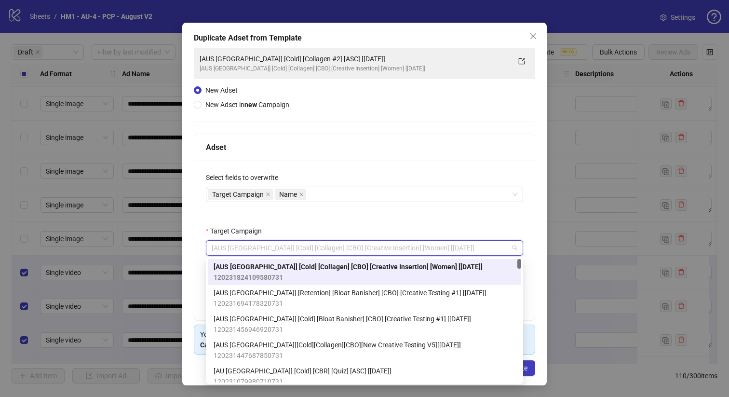
click at [471, 228] on div "Target Campaign" at bounding box center [364, 233] width 317 height 14
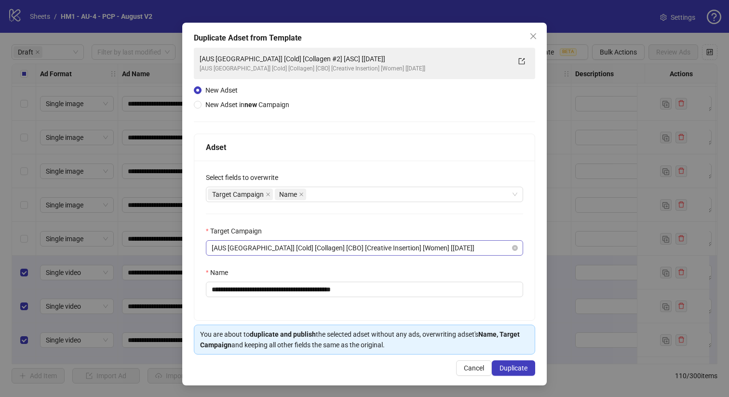
click at [427, 244] on span "[AUS [GEOGRAPHIC_DATA]] [Cold] [Collagen] [CBO] [Creative Insertion] [Women] [[…" at bounding box center [365, 248] width 306 height 14
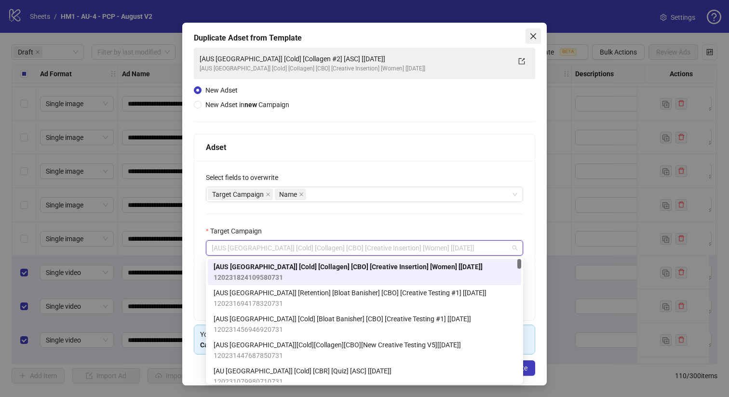
click at [529, 35] on icon "close" at bounding box center [533, 36] width 8 height 8
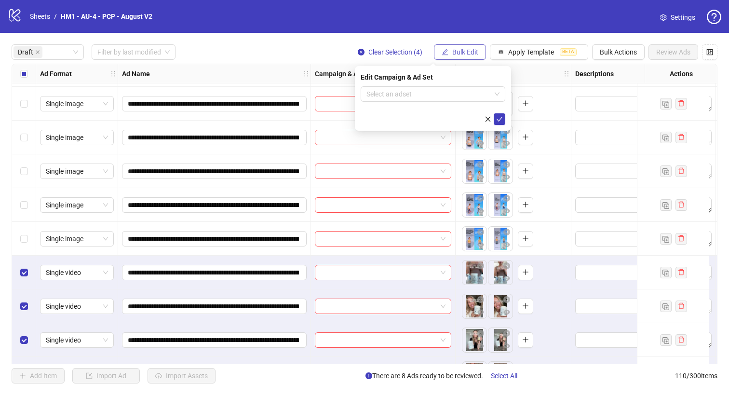
click at [483, 51] on button "Bulk Edit" at bounding box center [460, 51] width 52 height 15
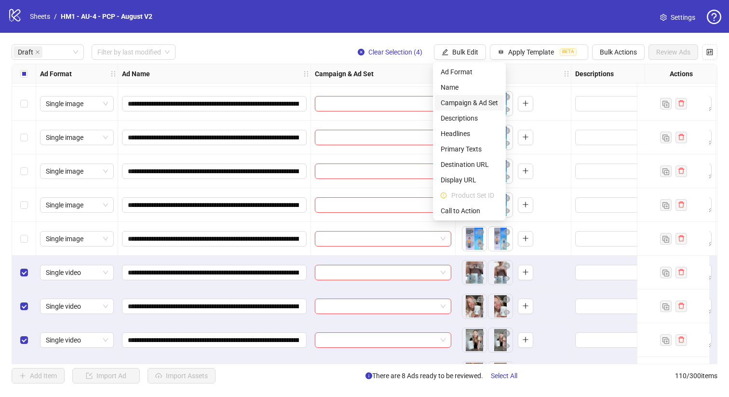
click at [485, 104] on span "Campaign & Ad Set" at bounding box center [469, 102] width 57 height 11
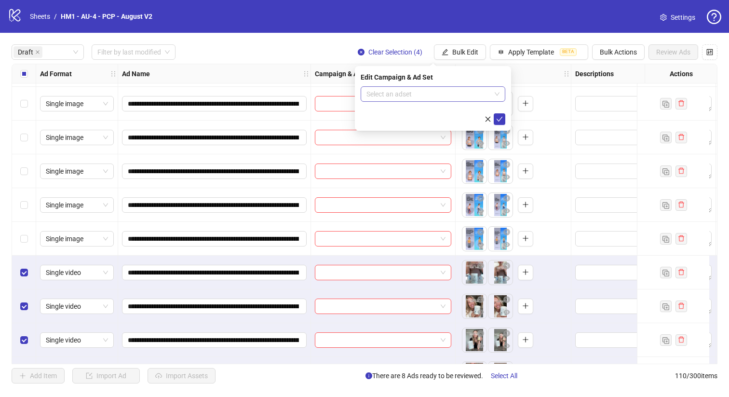
click at [464, 92] on input "search" at bounding box center [428, 94] width 124 height 14
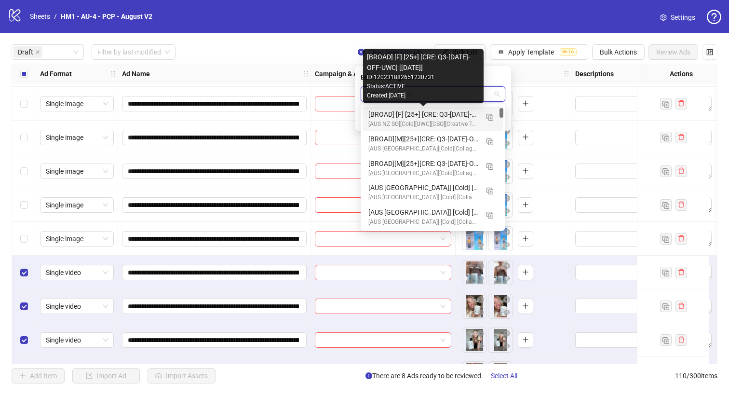
scroll to position [193, 0]
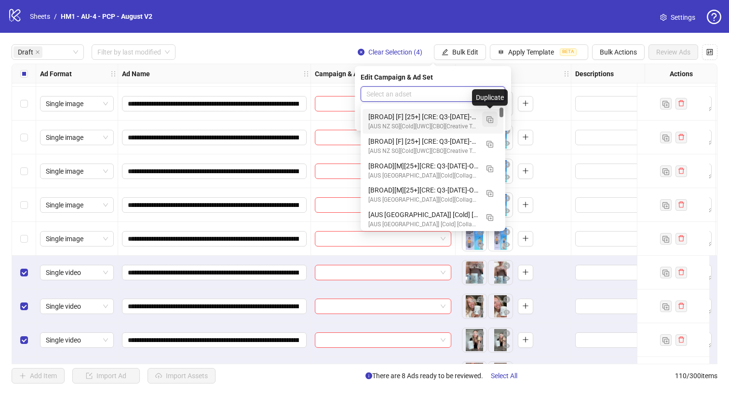
click at [488, 121] on img "button" at bounding box center [489, 119] width 7 height 7
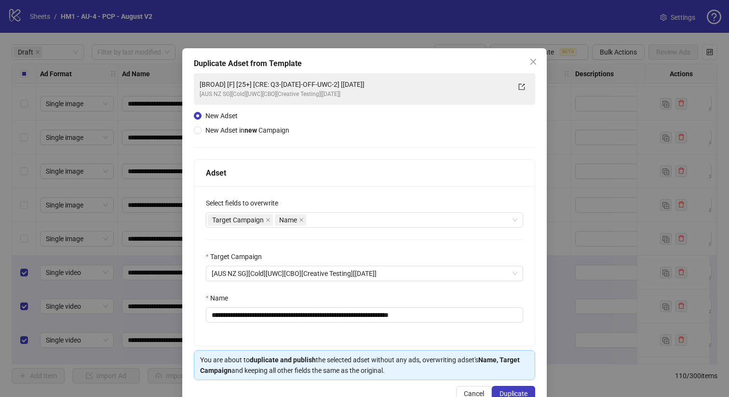
click at [544, 56] on div "**********" at bounding box center [364, 229] width 364 height 362
click at [534, 61] on icon "close" at bounding box center [533, 62] width 8 height 8
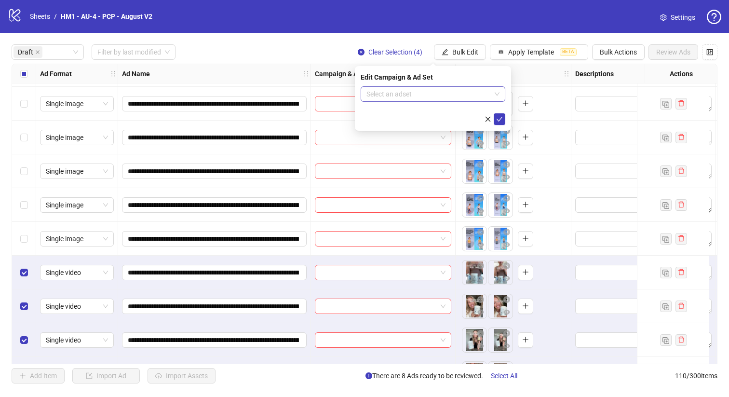
click at [463, 98] on input "search" at bounding box center [428, 94] width 124 height 14
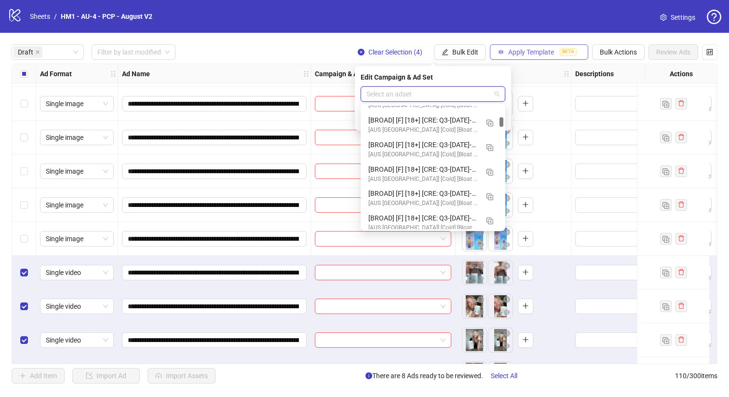
scroll to position [0, 0]
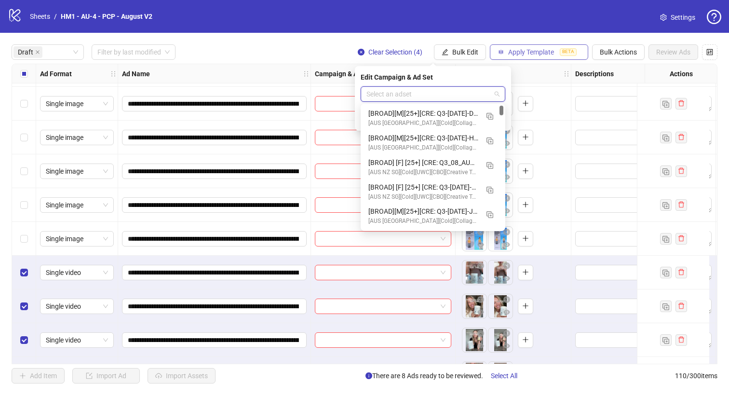
drag, startPoint x: 502, startPoint y: 113, endPoint x: 504, endPoint y: 48, distance: 65.1
click at [504, 48] on body "**********" at bounding box center [364, 198] width 729 height 397
click at [491, 118] on img "button" at bounding box center [489, 116] width 7 height 7
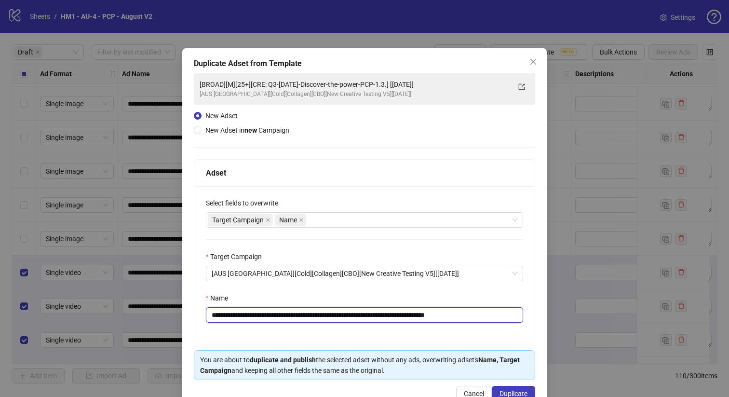
drag, startPoint x: 416, startPoint y: 314, endPoint x: 279, endPoint y: 311, distance: 136.9
click at [279, 311] on input "**********" at bounding box center [364, 314] width 317 height 15
paste input "text"
type input "**********"
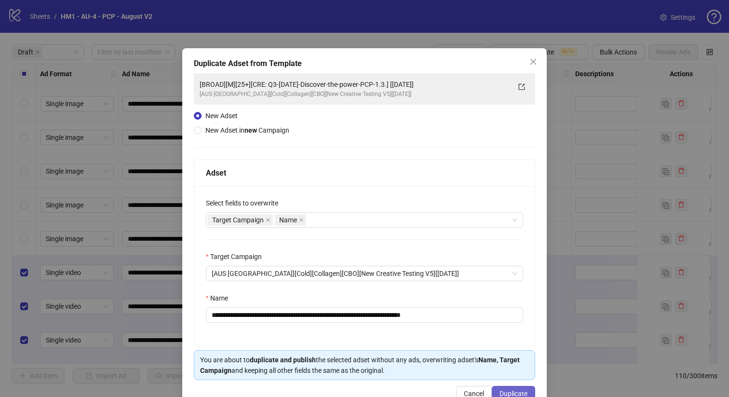
click at [521, 388] on button "Duplicate" at bounding box center [513, 393] width 43 height 15
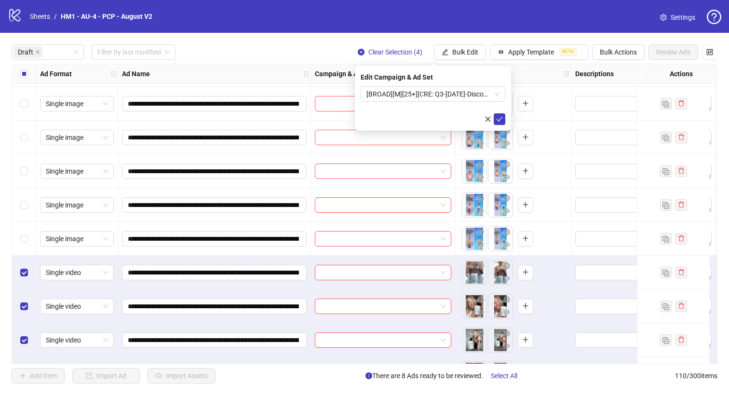
click at [456, 103] on form "[BROAD][M][25+][CRE: Q3-[DATE]-Discover-the-power-W-PCP] [[DATE]]" at bounding box center [433, 105] width 145 height 39
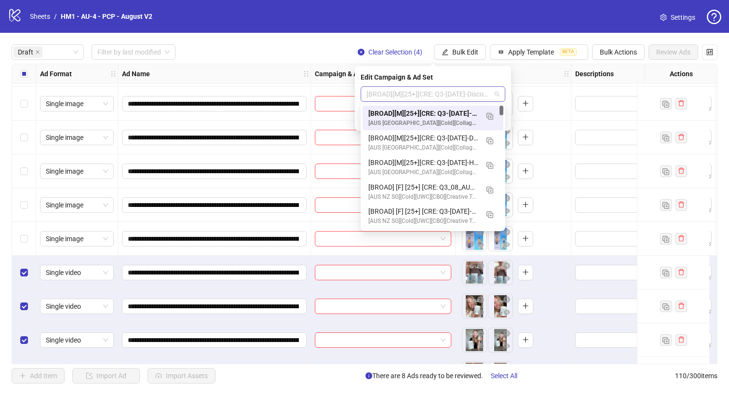
click at [456, 98] on span "[BROAD][M][25+][CRE: Q3-[DATE]-Discover-the-power-W-PCP] [[DATE]]" at bounding box center [432, 94] width 133 height 14
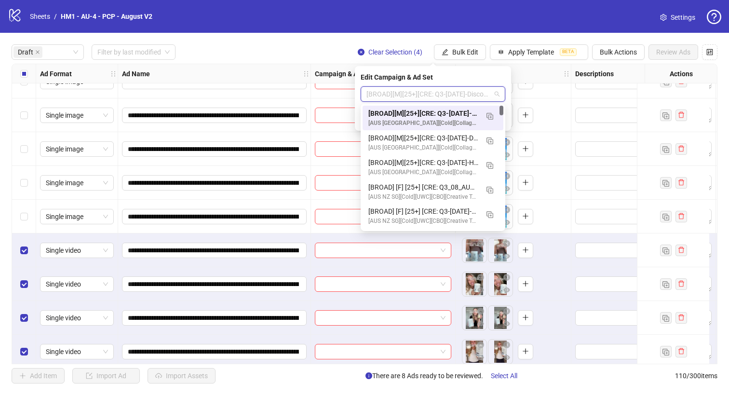
click at [456, 91] on span "[BROAD][M][25+][CRE: Q3-[DATE]-Discover-the-power-W-PCP] [[DATE]]" at bounding box center [432, 94] width 133 height 14
drag, startPoint x: 459, startPoint y: 112, endPoint x: 466, endPoint y: 118, distance: 9.0
click at [466, 118] on div "[BROAD][M][25+][CRE: Q3-[DATE]-Discover-the-power-W-PCP] [[DATE]]" at bounding box center [423, 113] width 110 height 11
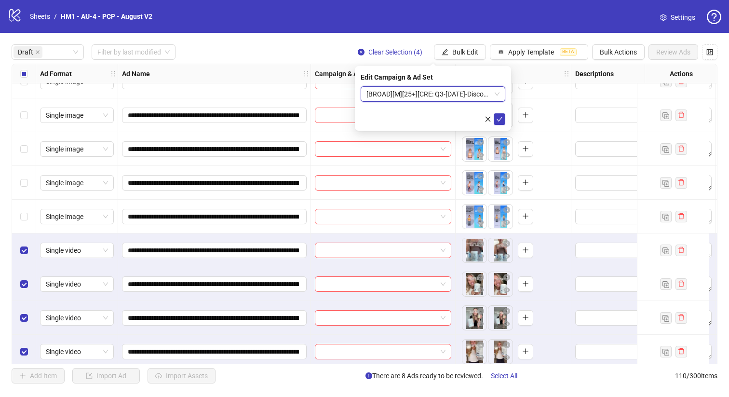
click at [461, 100] on span "[BROAD][M][25+][CRE: Q3-[DATE]-Discover-the-power-W-PCP] [[DATE]]" at bounding box center [432, 94] width 133 height 14
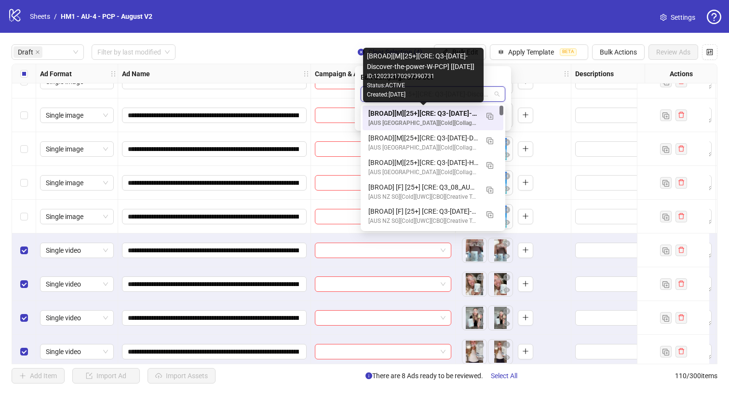
click at [461, 110] on div "[BROAD][M][25+][CRE: Q3-[DATE]-Discover-the-power-W-PCP] [[DATE]]" at bounding box center [423, 113] width 110 height 11
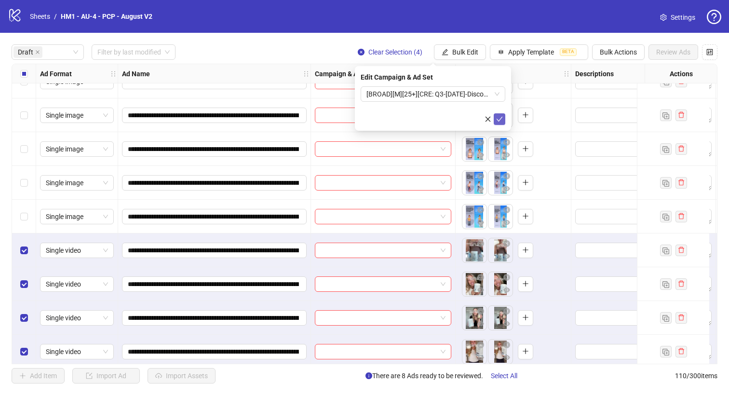
click at [497, 120] on icon "check" at bounding box center [499, 119] width 7 height 7
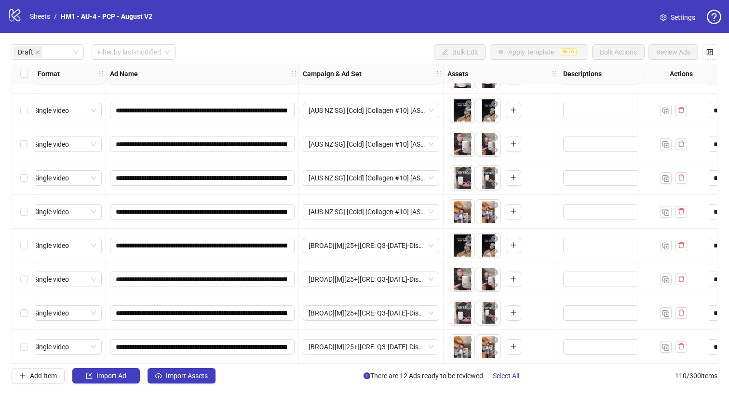
scroll to position [399, 0]
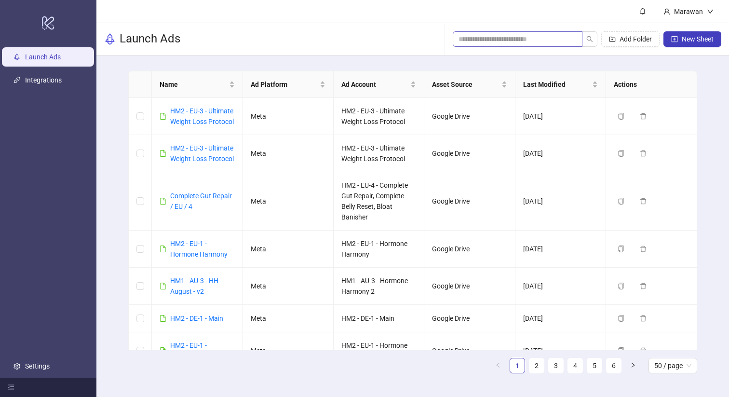
click at [472, 44] on span at bounding box center [518, 38] width 130 height 15
click at [474, 37] on input "search" at bounding box center [513, 39] width 110 height 11
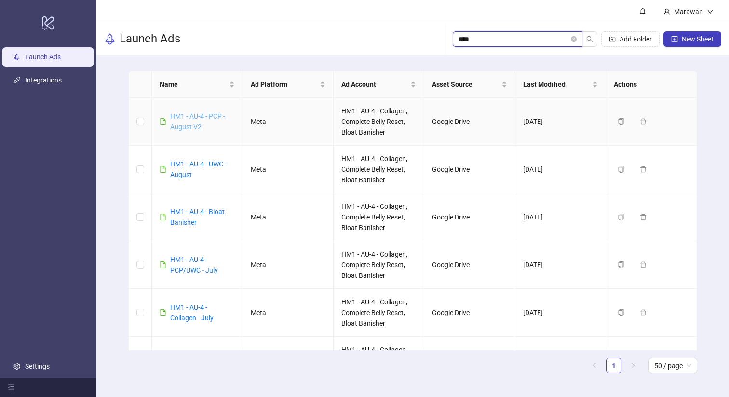
type input "****"
click at [200, 115] on link "HM1 - AU-4 - PCP - August V2" at bounding box center [197, 121] width 55 height 18
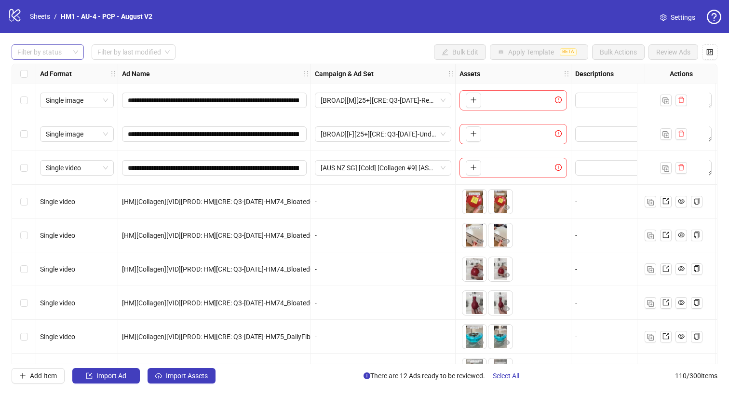
click at [72, 54] on div "Filter by status" at bounding box center [48, 51] width 72 height 15
click at [62, 69] on div "Draft" at bounding box center [47, 72] width 57 height 11
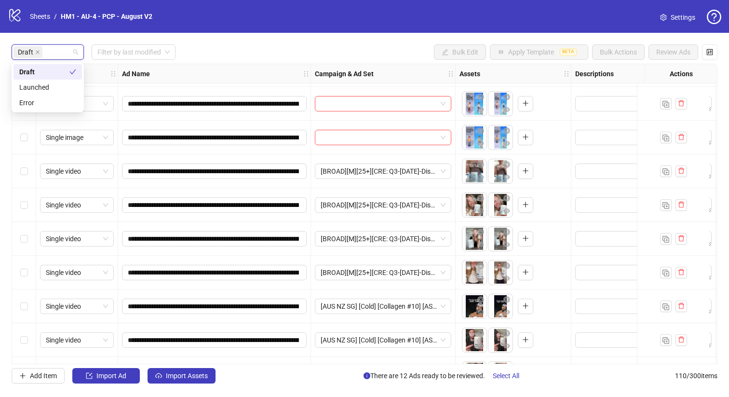
scroll to position [200, 0]
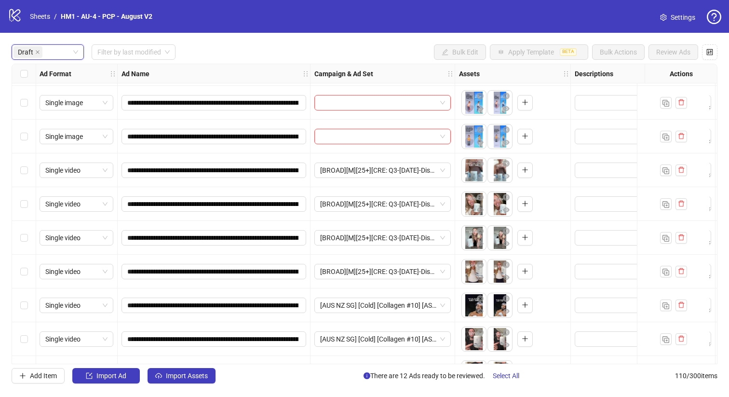
click at [31, 269] on div "Select row 12" at bounding box center [24, 272] width 24 height 34
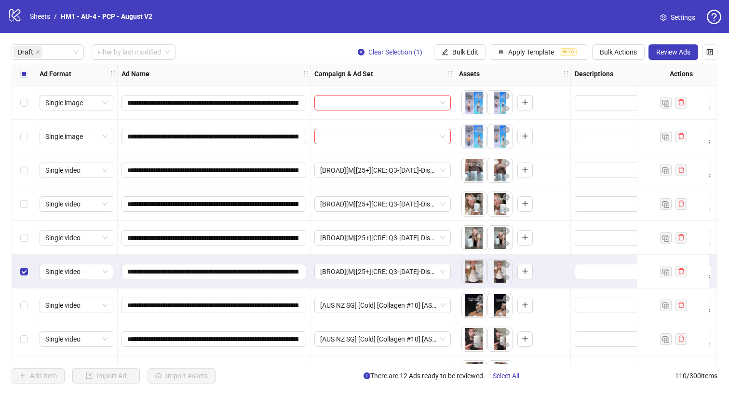
click at [23, 227] on div "Select row 11" at bounding box center [24, 238] width 24 height 34
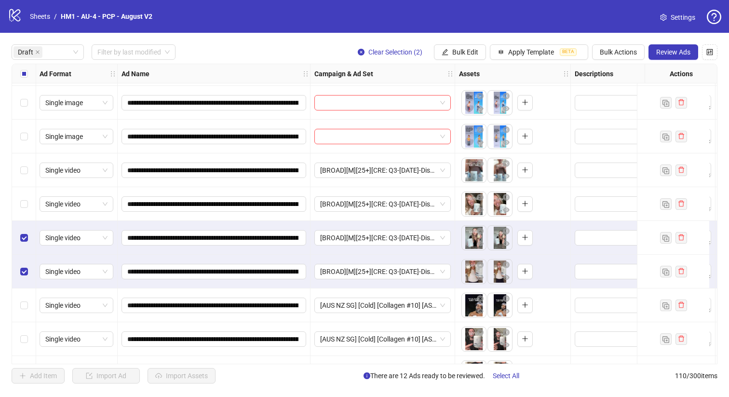
click at [20, 192] on div "Select row 10" at bounding box center [24, 204] width 24 height 34
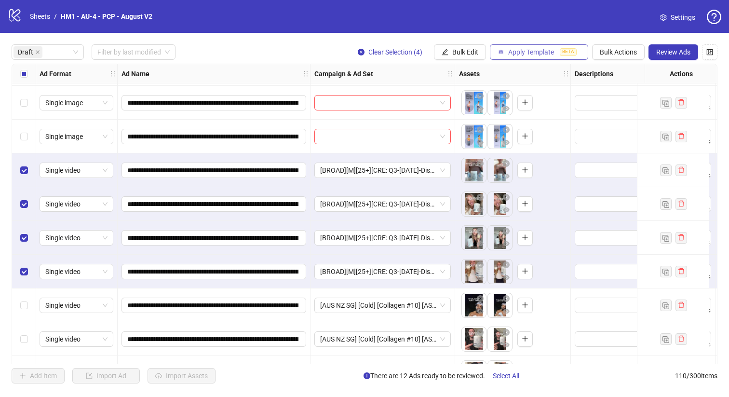
click at [529, 56] on span "Apply Template" at bounding box center [531, 52] width 46 height 8
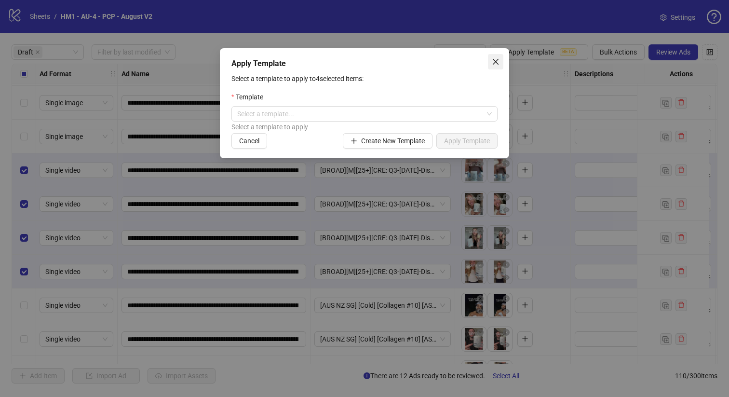
click at [489, 64] on span "Close" at bounding box center [495, 62] width 15 height 8
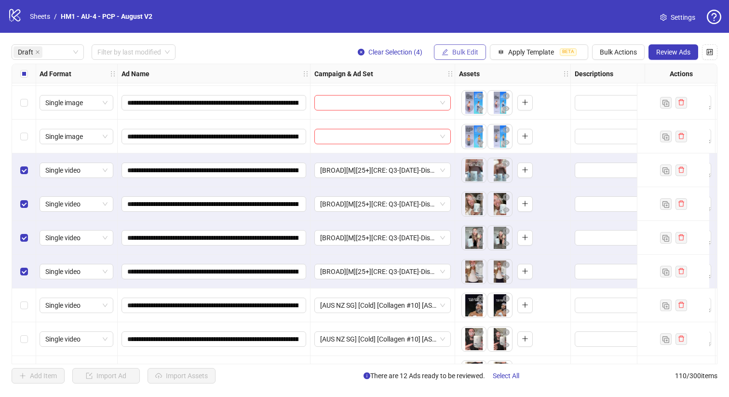
click at [470, 59] on button "Bulk Edit" at bounding box center [460, 51] width 52 height 15
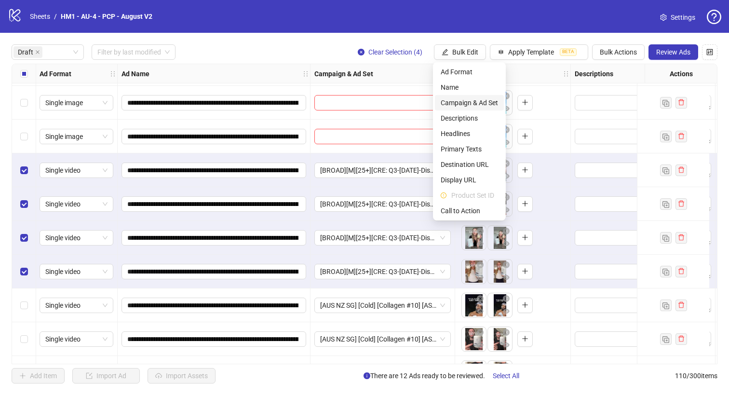
click at [482, 107] on span "Campaign & Ad Set" at bounding box center [469, 102] width 57 height 11
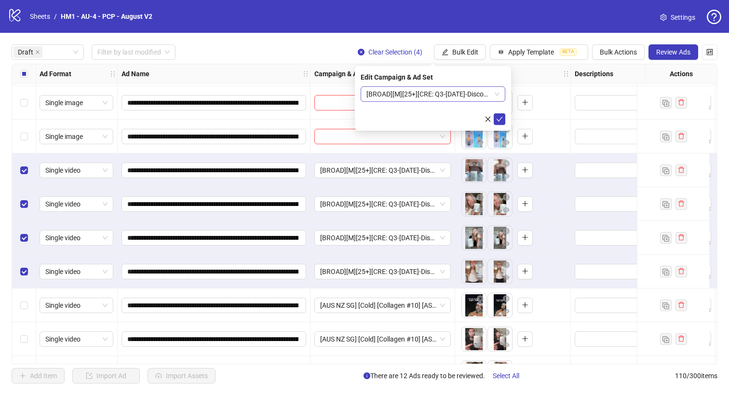
click at [469, 96] on span "[BROAD][M][25+][CRE: Q3-[DATE]-Discover-the-power-W-PCP] [[DATE]]" at bounding box center [432, 94] width 133 height 14
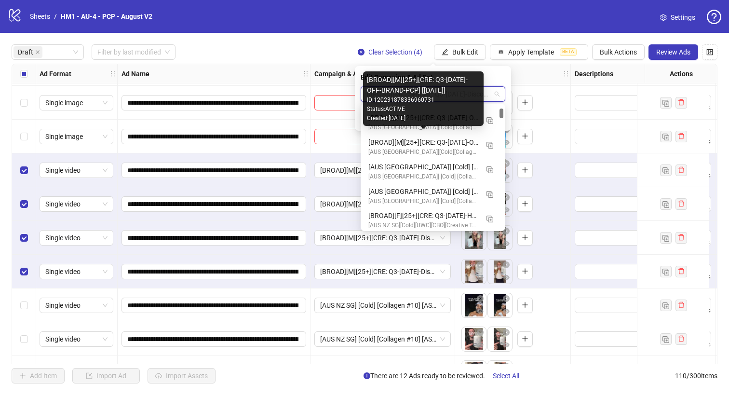
scroll to position [275, 0]
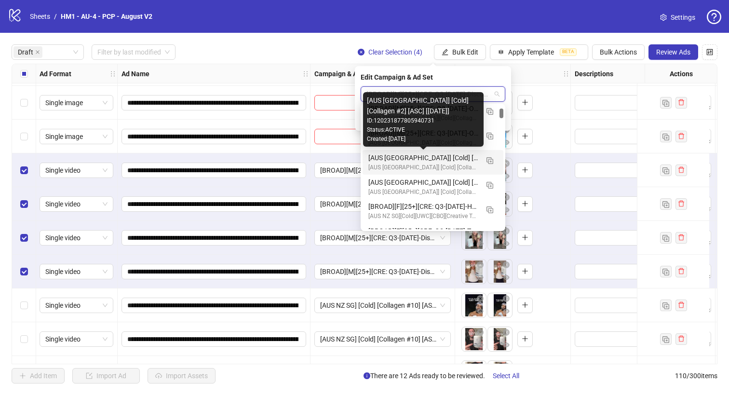
click at [465, 153] on div "[AUS [GEOGRAPHIC_DATA]] [Cold] [Collagen #2] [ASC] [[DATE]]" at bounding box center [423, 157] width 110 height 11
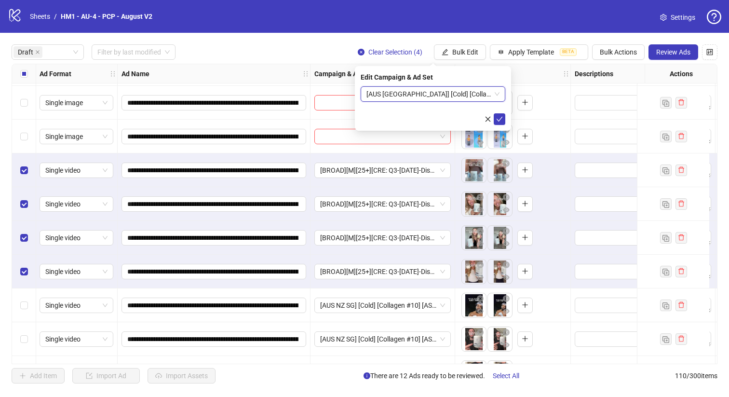
click at [497, 93] on span "[AUS [GEOGRAPHIC_DATA]] [Cold] [Collagen #2] [ASC] [[DATE]]" at bounding box center [432, 94] width 133 height 14
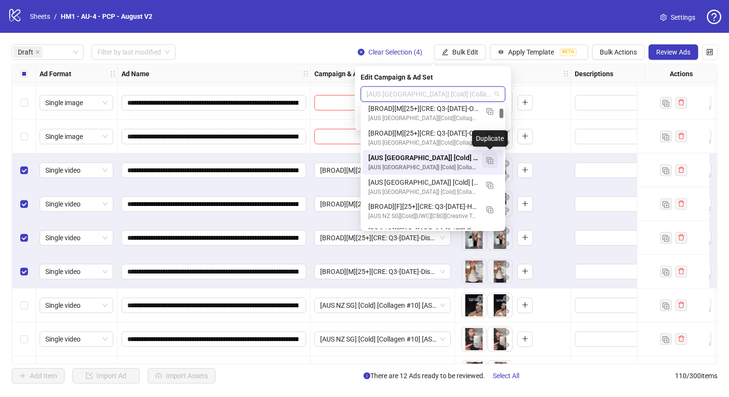
click at [493, 160] on img "button" at bounding box center [489, 160] width 7 height 7
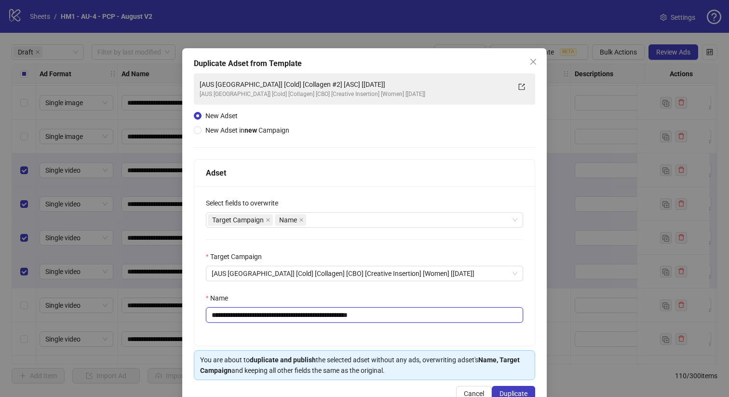
click at [296, 313] on input "**********" at bounding box center [364, 314] width 317 height 15
click at [326, 314] on input "**********" at bounding box center [364, 314] width 317 height 15
type input "**********"
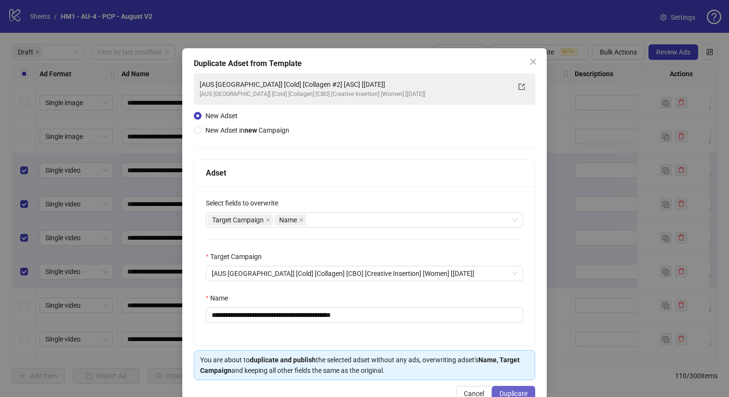
click at [520, 389] on button "Duplicate" at bounding box center [513, 393] width 43 height 15
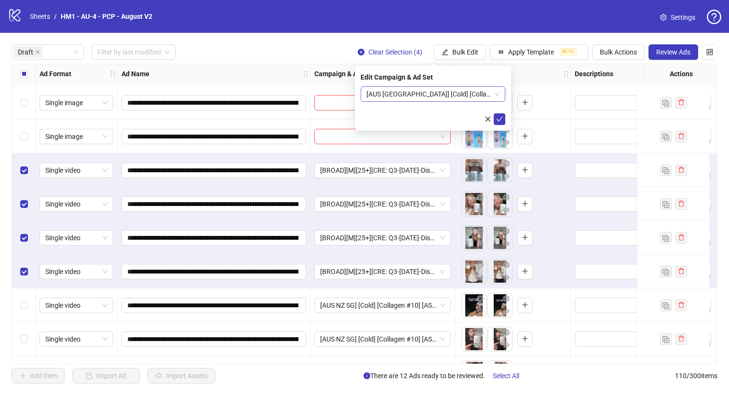
click at [423, 95] on span "[AUS [GEOGRAPHIC_DATA]] [Cold] [Collagen #3] [ASC] [[DATE]]" at bounding box center [432, 94] width 133 height 14
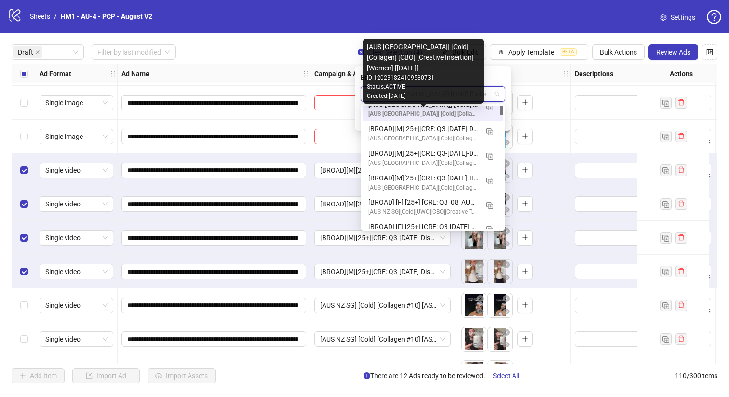
scroll to position [0, 0]
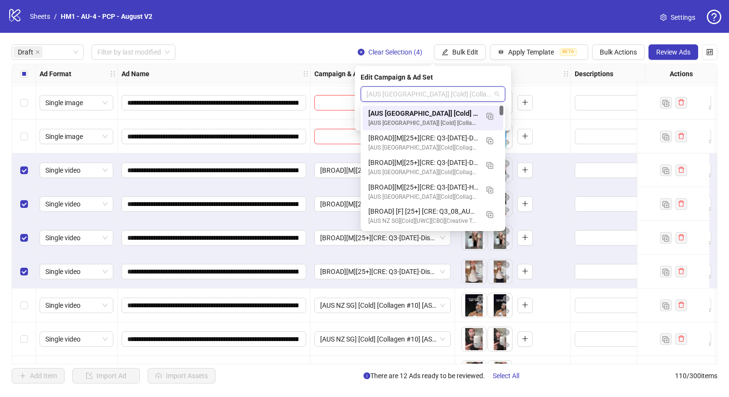
click at [456, 113] on div "[AUS [GEOGRAPHIC_DATA]] [Cold] [Collagen #3] [ASC] [[DATE]]" at bounding box center [423, 113] width 110 height 11
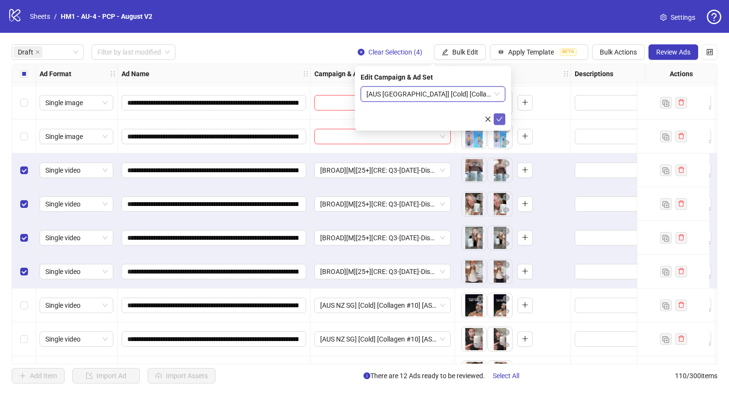
click at [496, 119] on icon "check" at bounding box center [499, 119] width 7 height 7
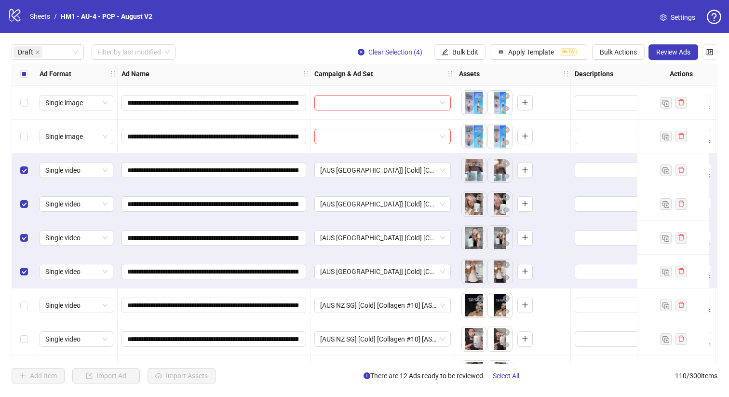
click at [21, 69] on label "Select all rows" at bounding box center [24, 73] width 8 height 11
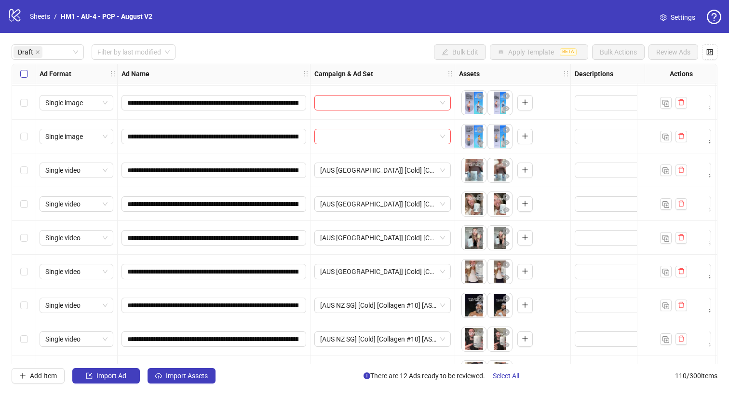
click at [21, 69] on label "Select all rows" at bounding box center [24, 73] width 8 height 11
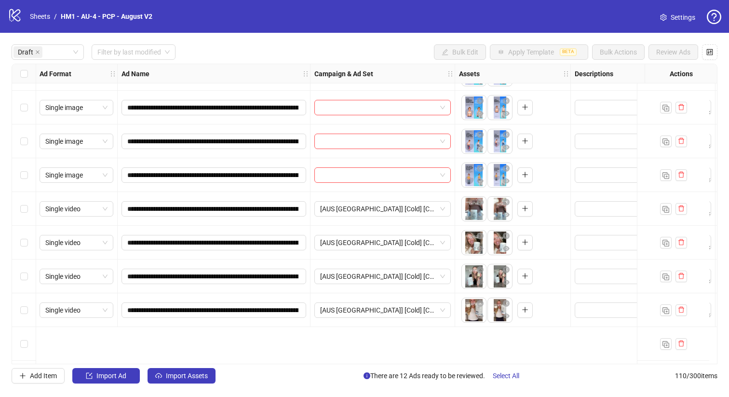
scroll to position [69, 0]
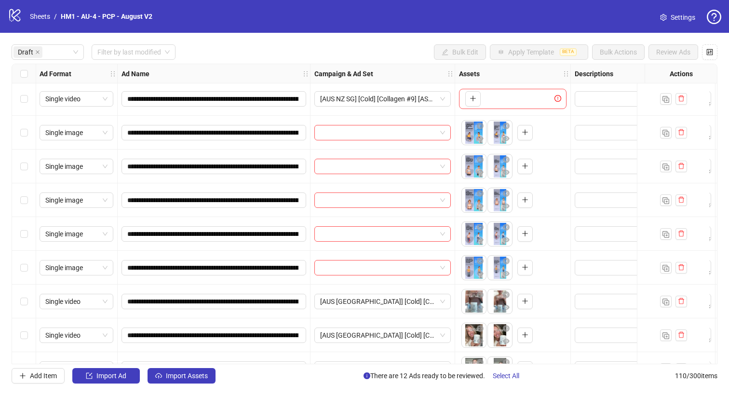
click at [15, 264] on div "Select row 8" at bounding box center [24, 268] width 24 height 34
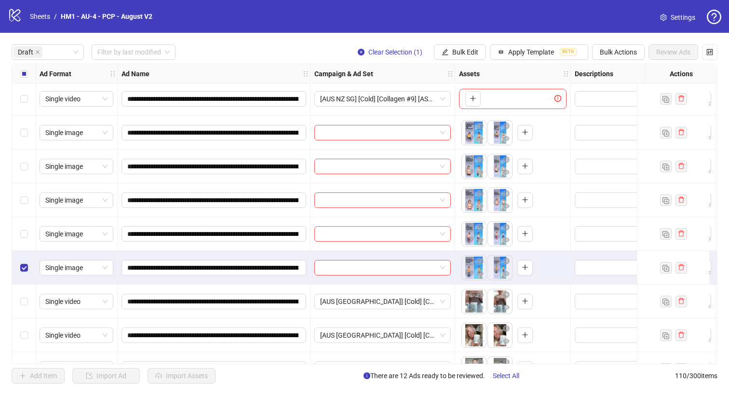
click at [15, 226] on div "Select row 7" at bounding box center [24, 234] width 24 height 34
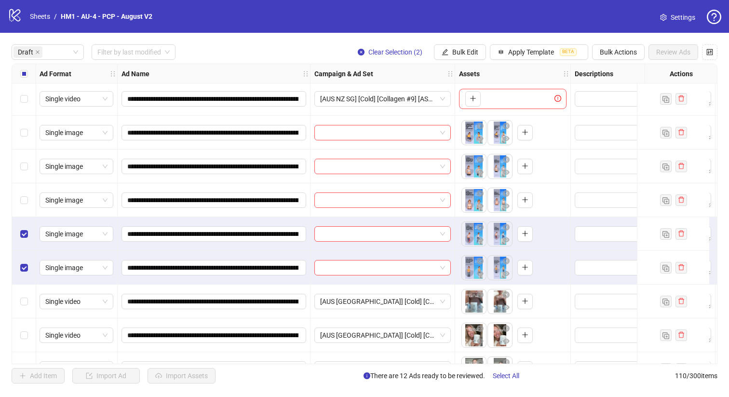
click at [16, 202] on div "Select row 6" at bounding box center [24, 200] width 24 height 34
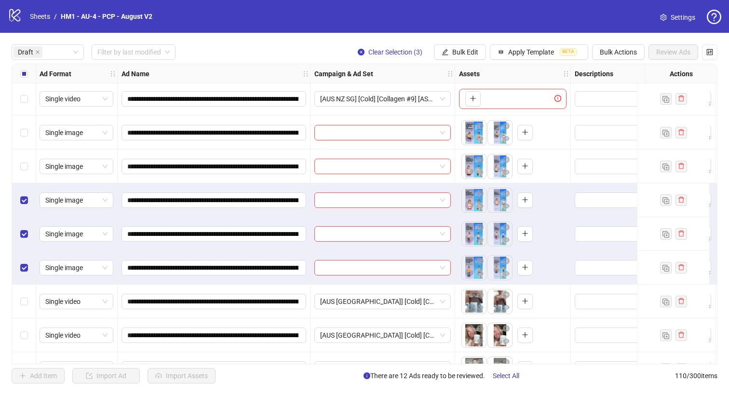
click at [18, 172] on div "Select row 5" at bounding box center [24, 166] width 24 height 34
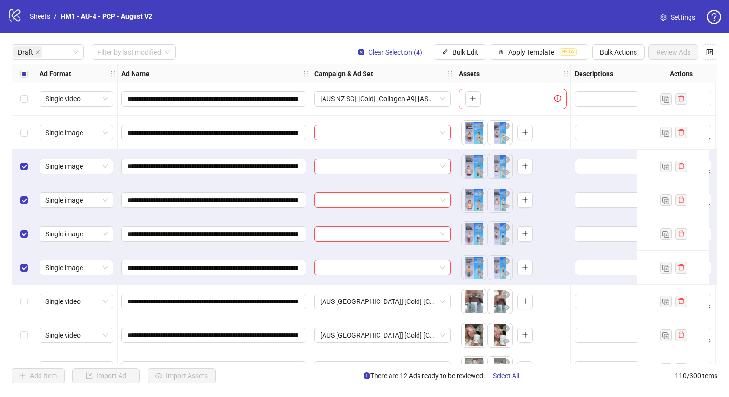
click at [18, 147] on div "Select row 4" at bounding box center [24, 133] width 24 height 34
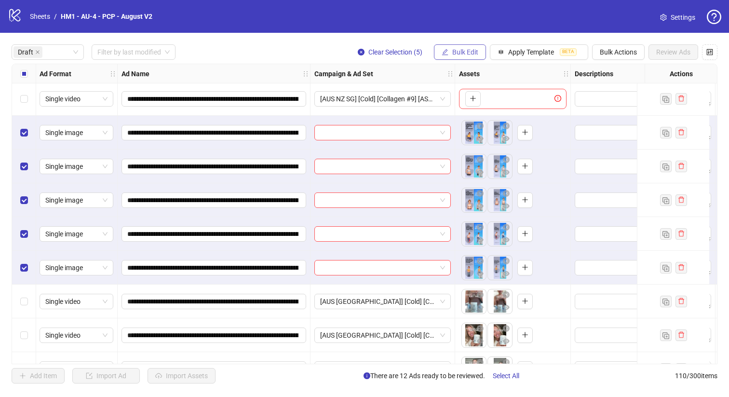
click at [460, 48] on span "Bulk Edit" at bounding box center [465, 52] width 26 height 8
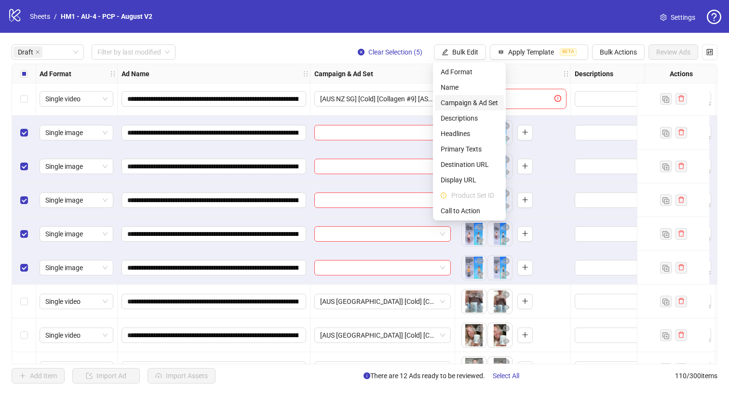
click at [473, 104] on span "Campaign & Ad Set" at bounding box center [469, 102] width 57 height 11
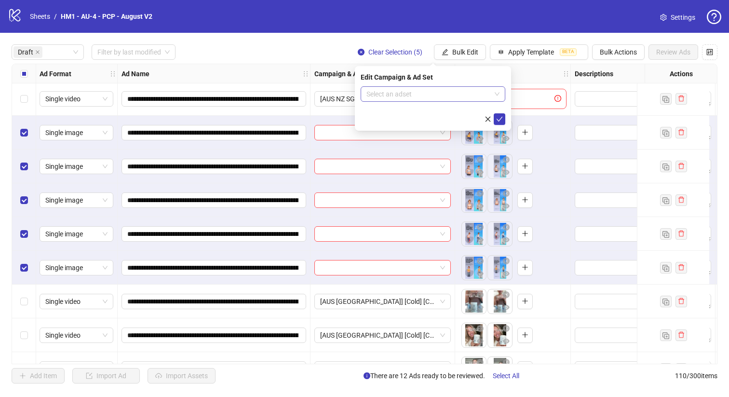
click at [460, 93] on input "search" at bounding box center [428, 94] width 124 height 14
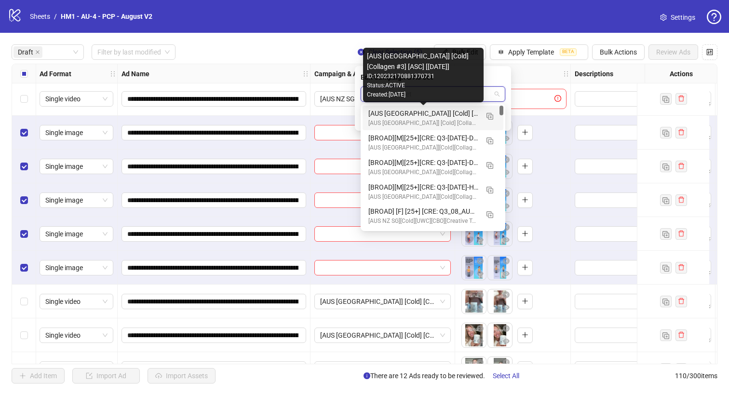
click at [467, 115] on div "[AUS [GEOGRAPHIC_DATA]] [Cold] [Collagen #3] [ASC] [[DATE]]" at bounding box center [423, 113] width 110 height 11
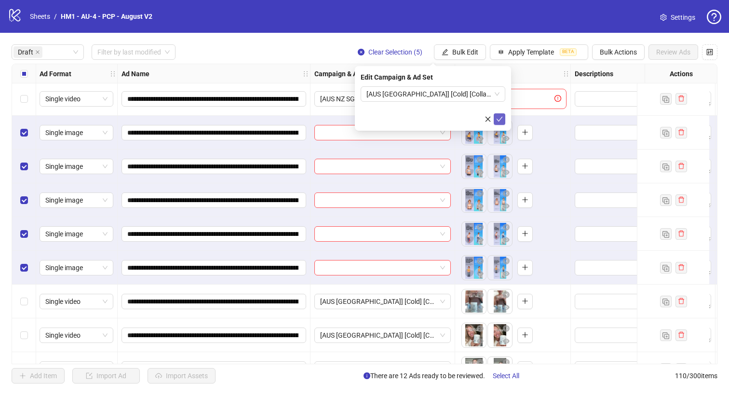
click at [501, 119] on icon "check" at bounding box center [499, 119] width 7 height 7
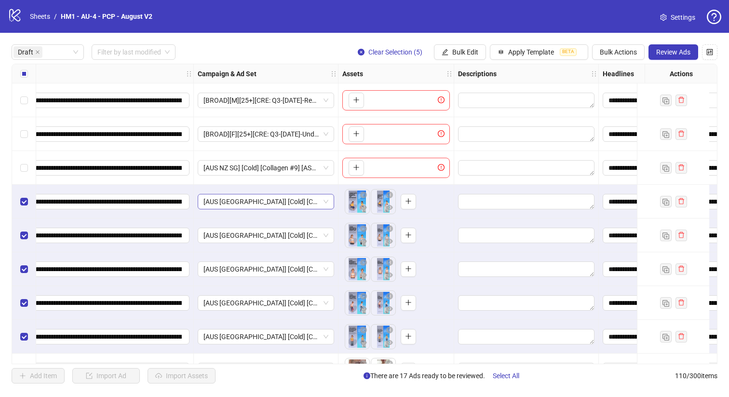
scroll to position [54, 117]
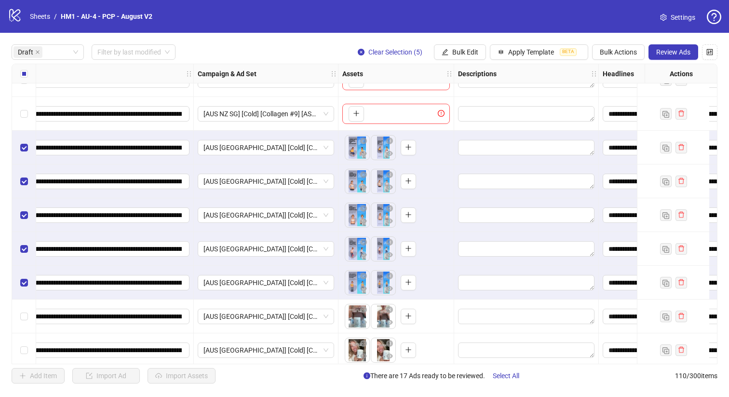
click at [25, 63] on div "**********" at bounding box center [364, 214] width 729 height 362
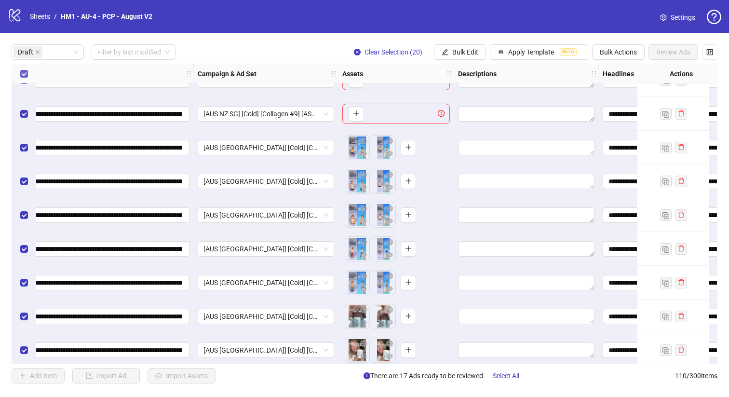
scroll to position [0, 117]
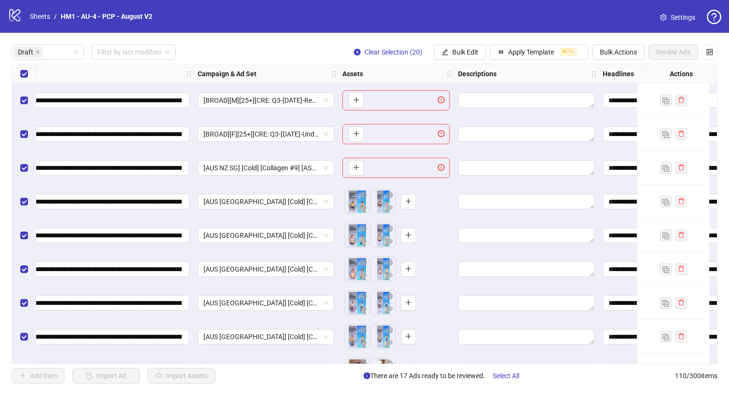
click at [15, 161] on div "Select row 3" at bounding box center [24, 168] width 24 height 34
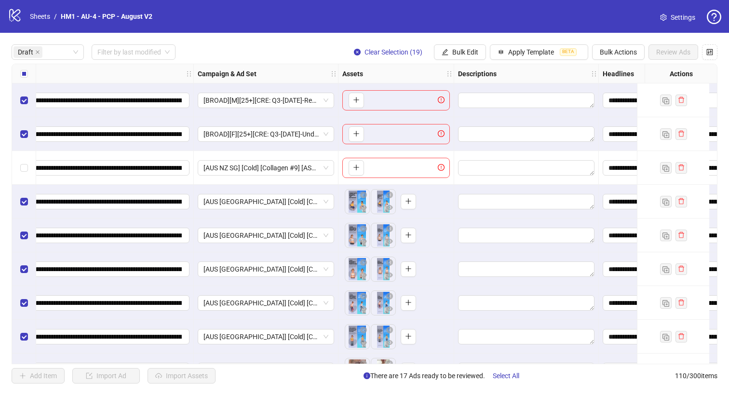
click at [17, 138] on div "Select row 2" at bounding box center [24, 134] width 24 height 34
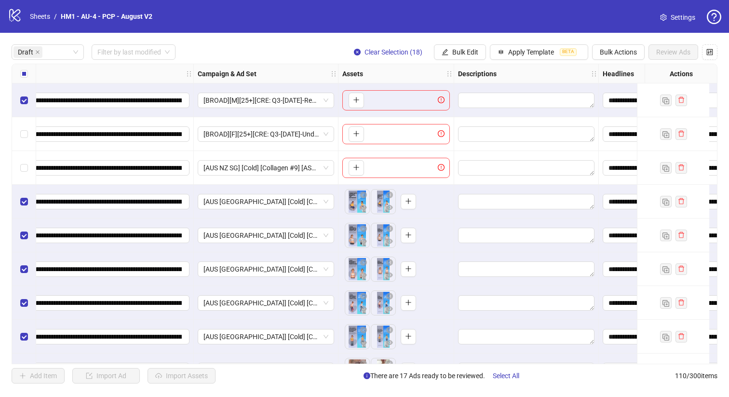
click at [17, 106] on div "Select row 1" at bounding box center [24, 100] width 24 height 34
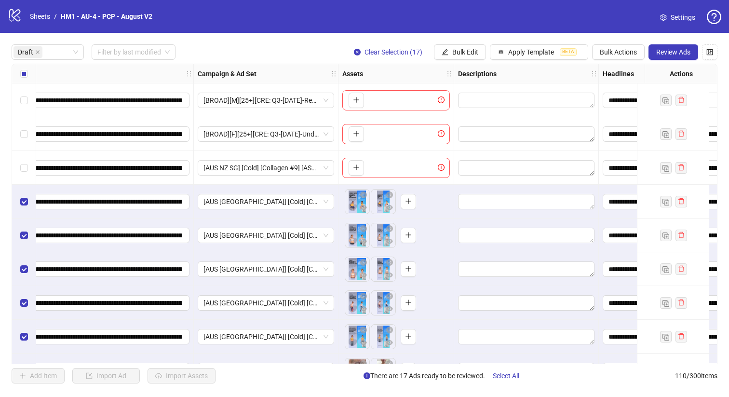
click at [577, 182] on div at bounding box center [526, 168] width 145 height 34
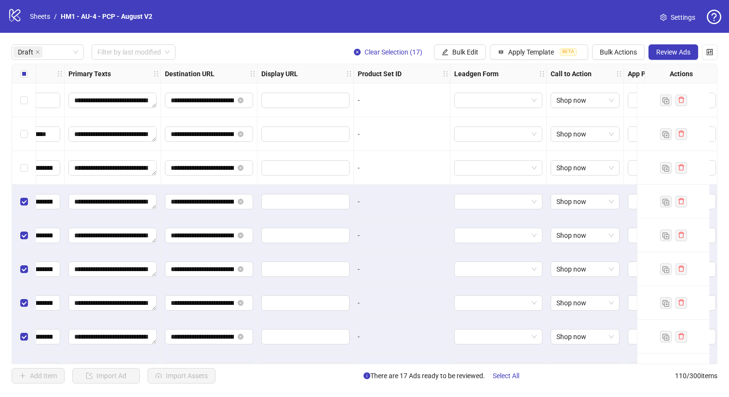
scroll to position [0, 879]
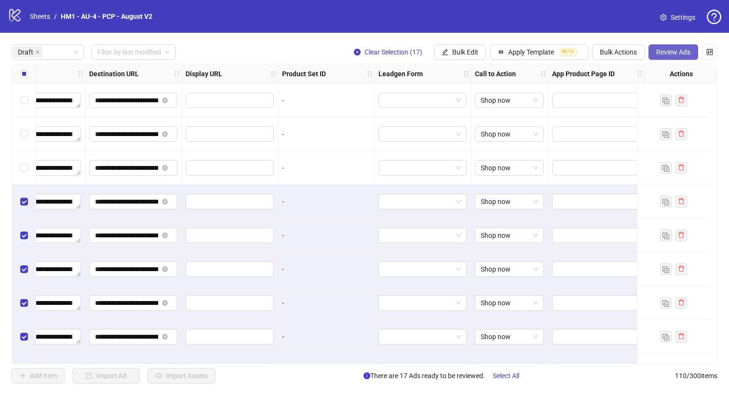
click at [674, 57] on button "Review Ads" at bounding box center [673, 51] width 50 height 15
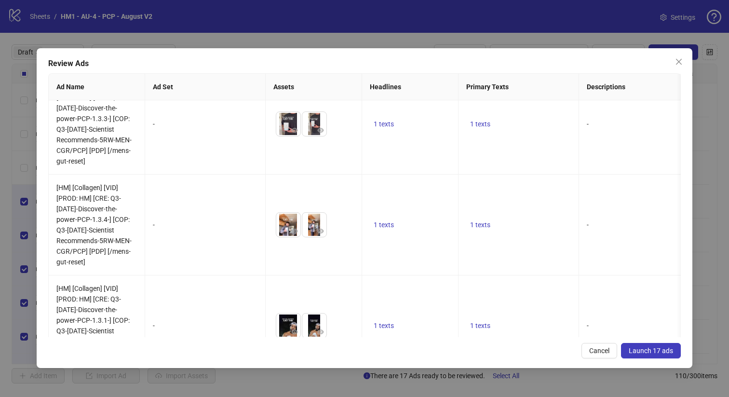
scroll to position [1381, 0]
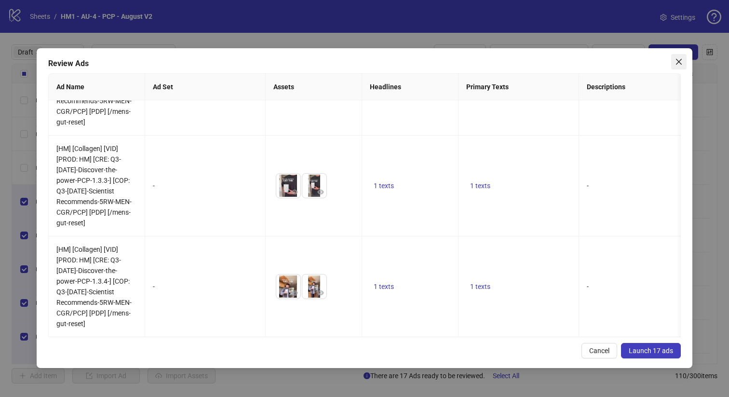
click at [679, 63] on icon "close" at bounding box center [679, 62] width 8 height 8
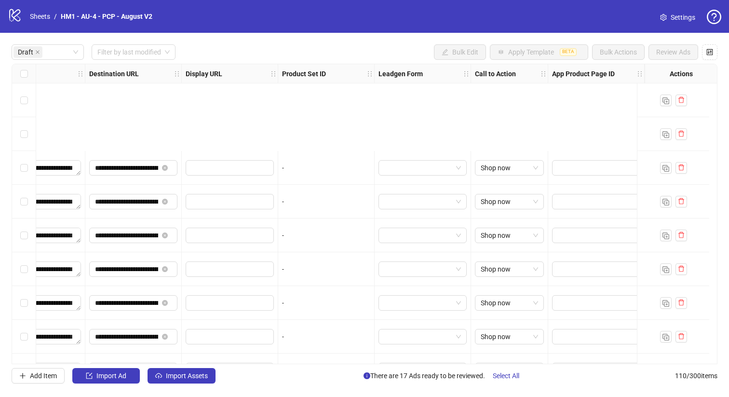
scroll to position [399, 879]
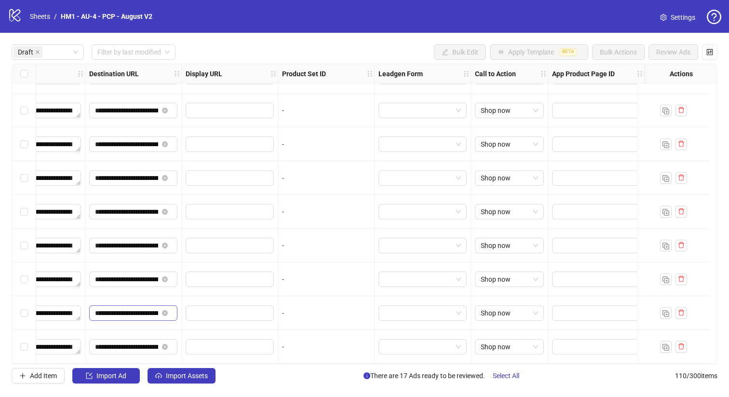
drag, startPoint x: 114, startPoint y: 315, endPoint x: 120, endPoint y: 315, distance: 5.8
click at [119, 315] on span "**********" at bounding box center [133, 312] width 88 height 15
drag, startPoint x: 115, startPoint y: 309, endPoint x: 318, endPoint y: 301, distance: 203.1
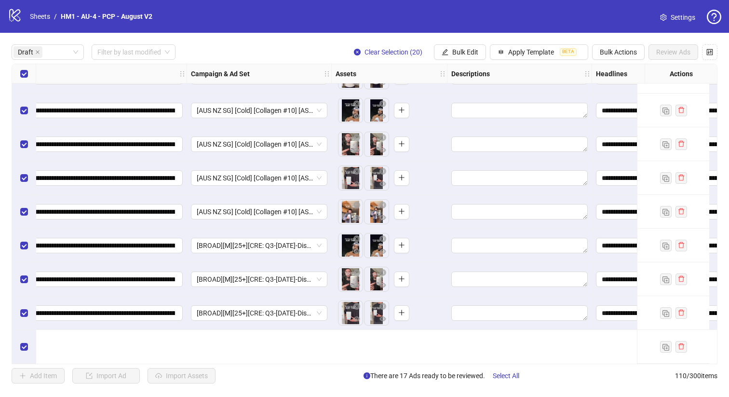
scroll to position [0, 124]
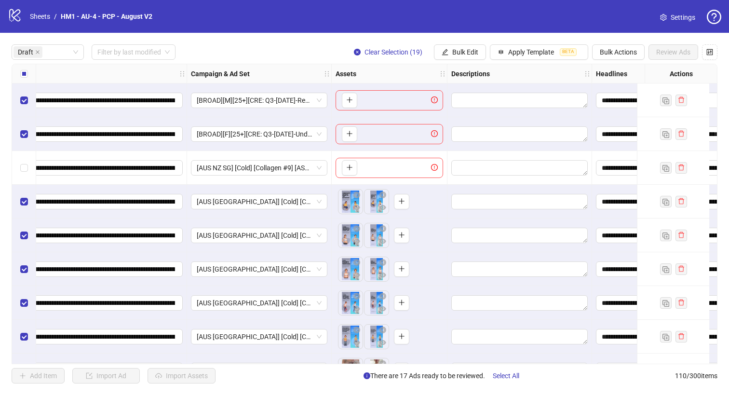
click at [19, 128] on div "Select row 2" at bounding box center [24, 134] width 24 height 34
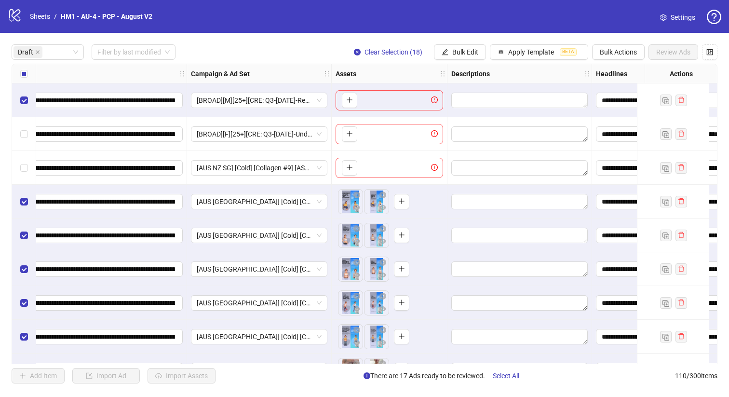
click at [19, 107] on div "Select row 1" at bounding box center [24, 100] width 24 height 34
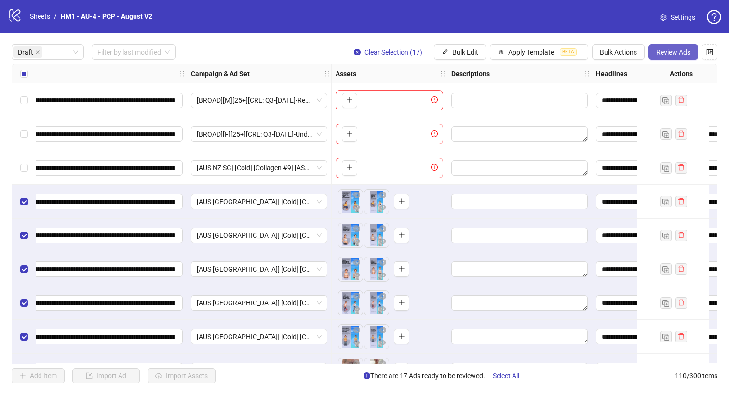
click at [653, 53] on button "Review Ads" at bounding box center [673, 51] width 50 height 15
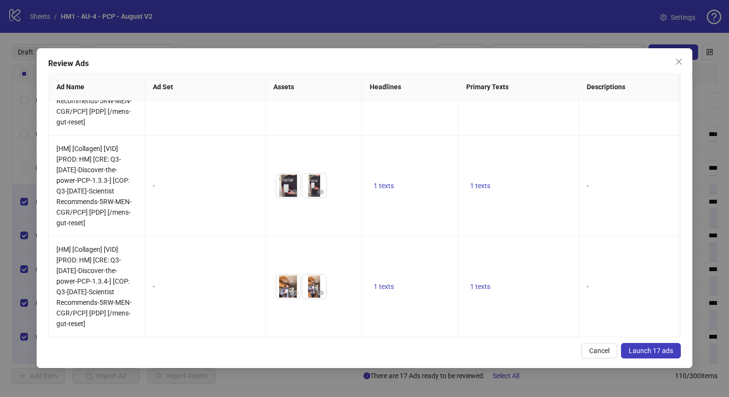
click at [677, 352] on button "Launch 17 ads" at bounding box center [651, 350] width 60 height 15
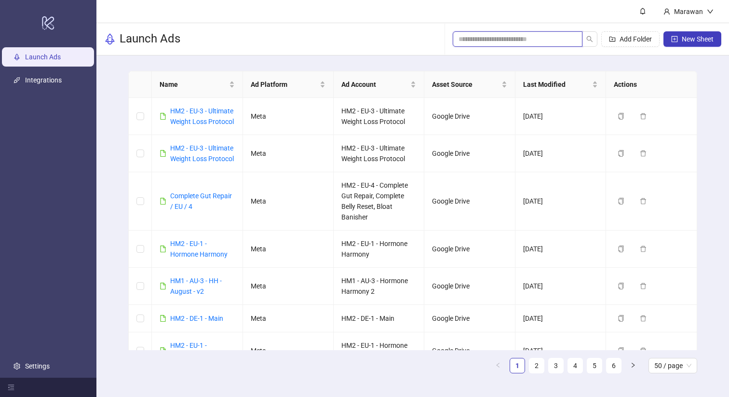
click at [505, 37] on input "search" at bounding box center [513, 39] width 110 height 11
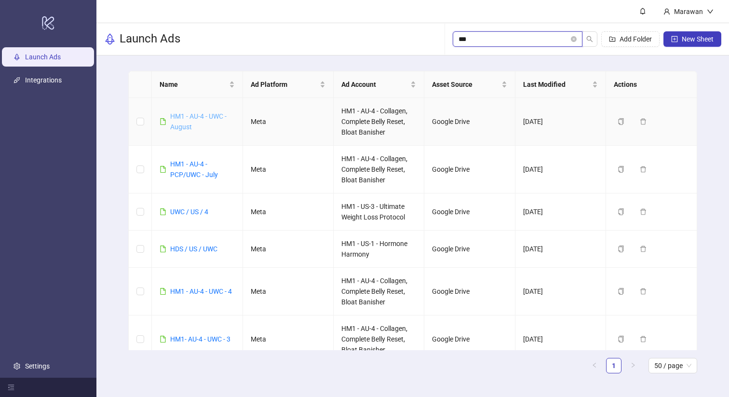
type input "***"
click at [197, 115] on link "HM1 - AU-4 - UWC - August" at bounding box center [198, 121] width 56 height 18
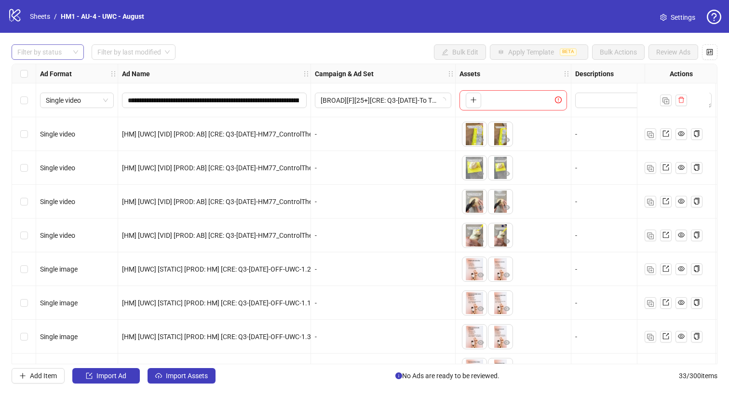
click at [65, 49] on div at bounding box center [42, 51] width 58 height 13
click at [60, 69] on div "Draft" at bounding box center [47, 72] width 57 height 11
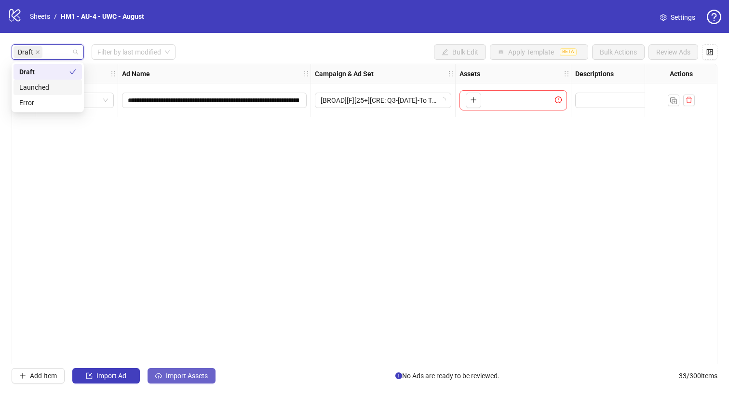
click at [188, 379] on span "Import Assets" at bounding box center [187, 376] width 42 height 8
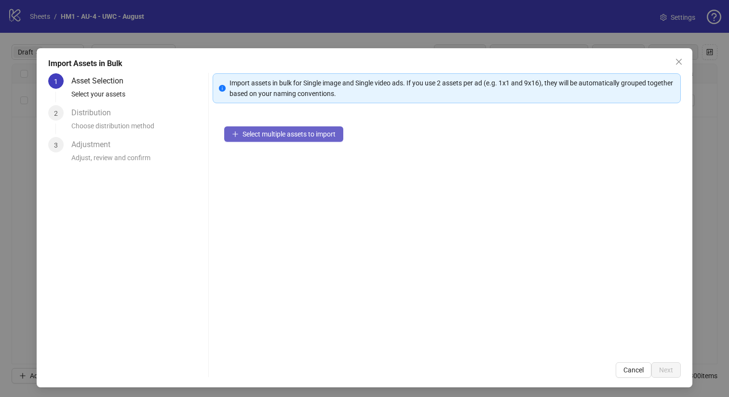
click at [286, 135] on span "Select multiple assets to import" at bounding box center [288, 134] width 93 height 8
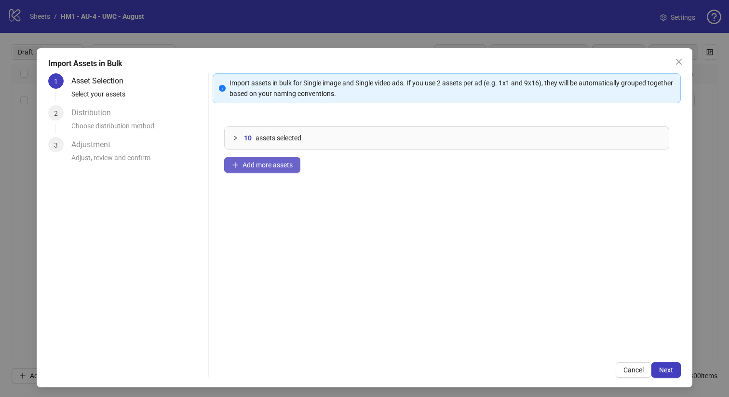
click at [277, 170] on button "Add more assets" at bounding box center [262, 164] width 76 height 15
click at [264, 169] on button "Add more assets" at bounding box center [262, 164] width 76 height 15
click at [288, 160] on button "Add more assets" at bounding box center [262, 164] width 76 height 15
click at [272, 152] on div "32 assets selected Add more assets" at bounding box center [447, 233] width 469 height 236
click at [272, 166] on span "Add more assets" at bounding box center [267, 165] width 50 height 8
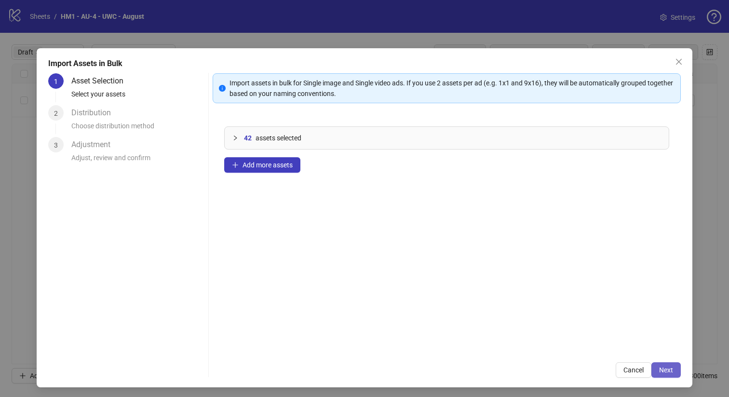
click at [661, 367] on span "Next" at bounding box center [666, 370] width 14 height 8
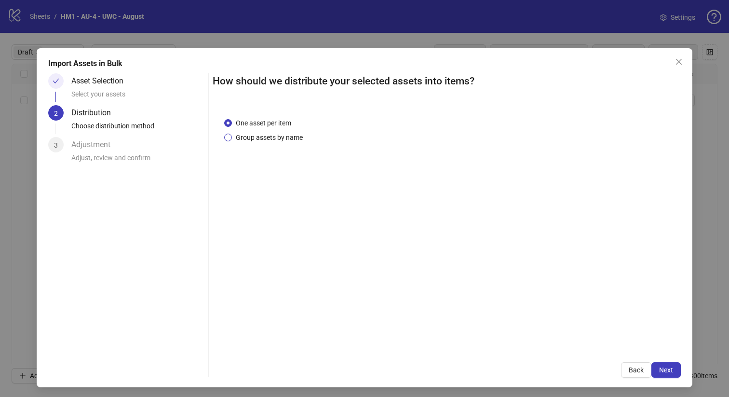
click at [284, 136] on span "Group assets by name" at bounding box center [269, 137] width 75 height 11
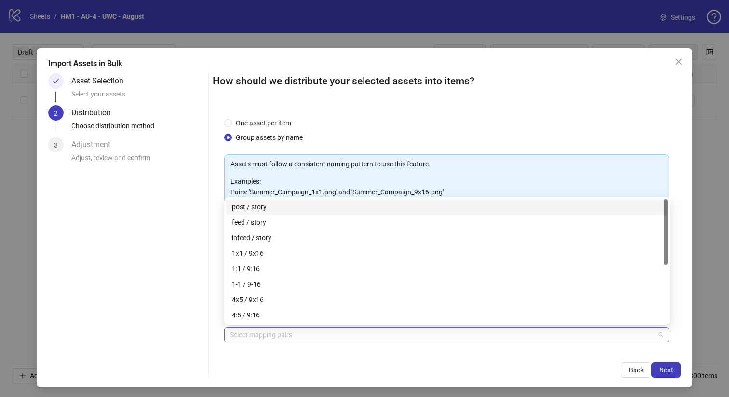
click at [307, 330] on div at bounding box center [441, 334] width 431 height 13
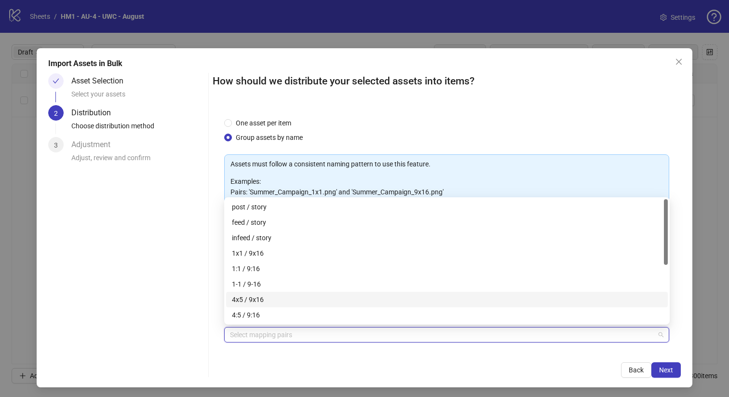
click at [338, 298] on div "4x5 / 9x16" at bounding box center [447, 299] width 430 height 11
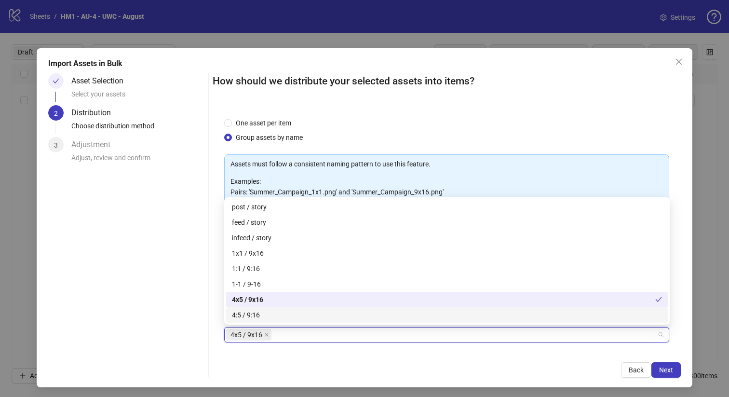
click at [575, 357] on div "How should we distribute your selected assets into items? One asset per item Gr…" at bounding box center [447, 225] width 469 height 304
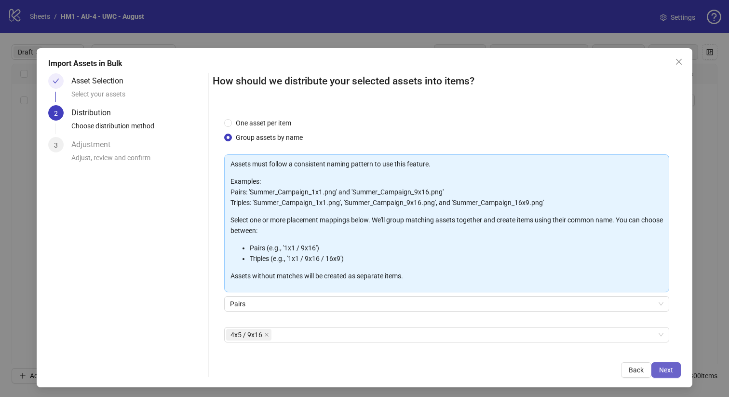
click at [671, 370] on span "Next" at bounding box center [666, 370] width 14 height 8
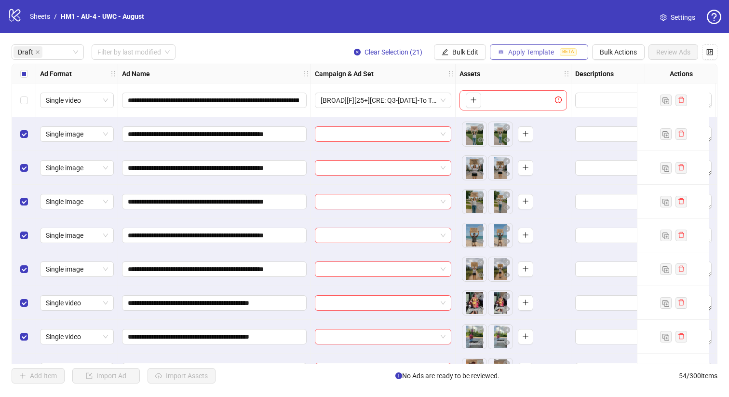
click at [535, 53] on span "Apply Template" at bounding box center [531, 52] width 46 height 8
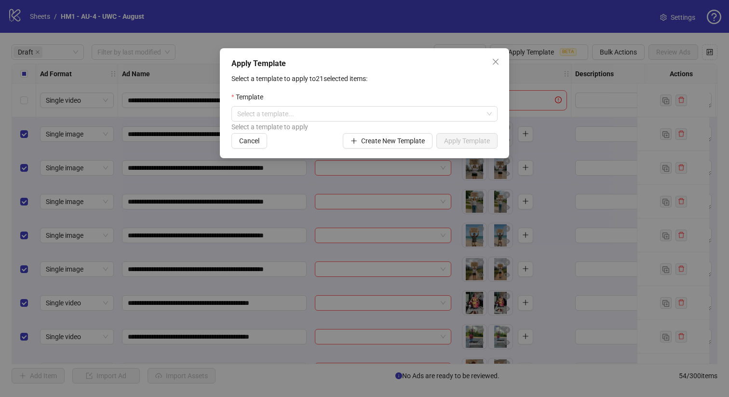
click at [436, 175] on div "Apply Template Select a template to apply to 21 selected items: Template Select…" at bounding box center [364, 198] width 729 height 397
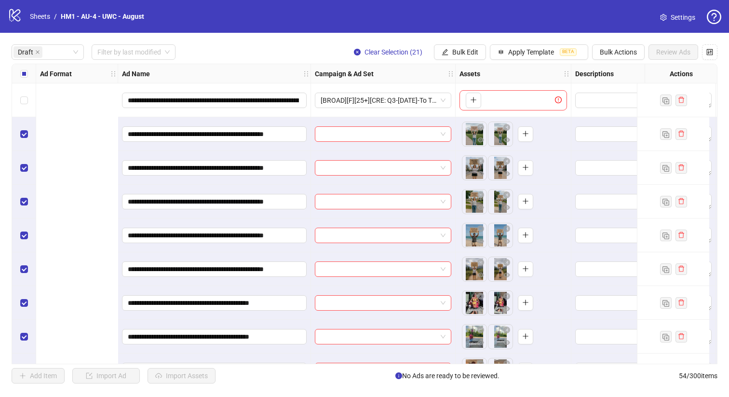
scroll to position [0, 405]
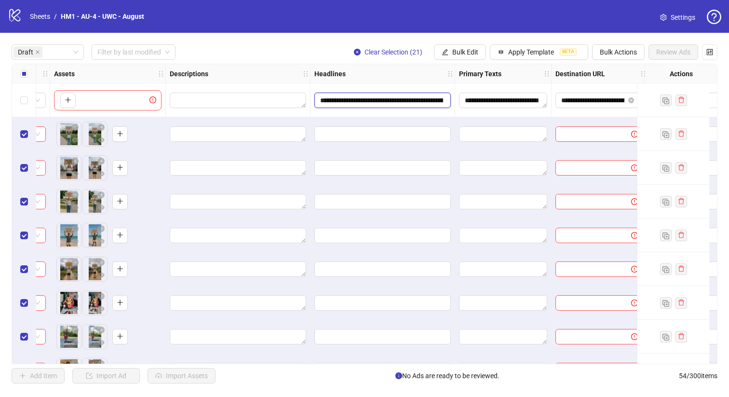
click at [408, 100] on input "**********" at bounding box center [381, 100] width 123 height 11
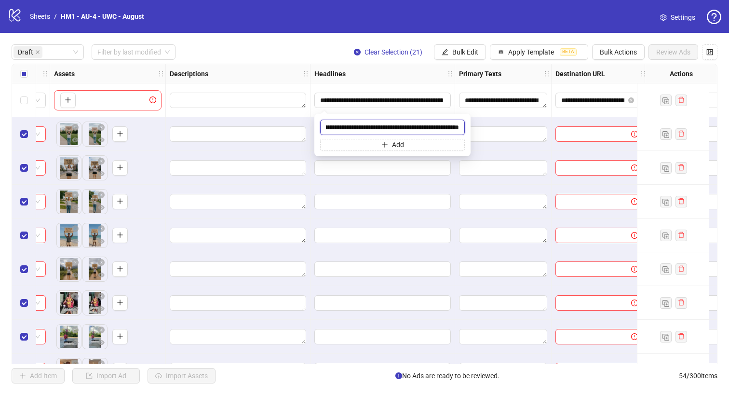
scroll to position [0, 0]
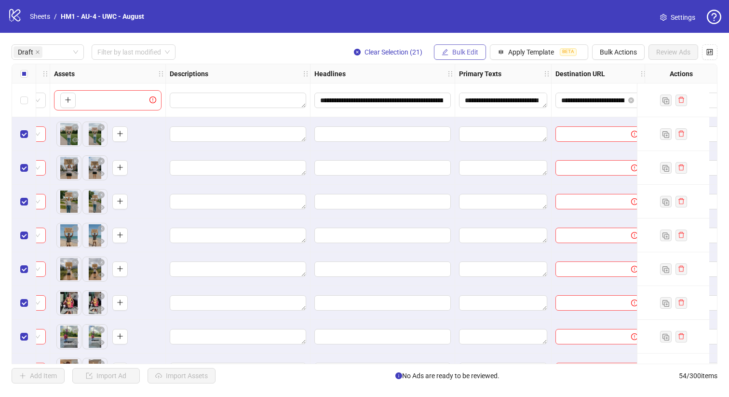
click at [473, 54] on span "Bulk Edit" at bounding box center [465, 52] width 26 height 8
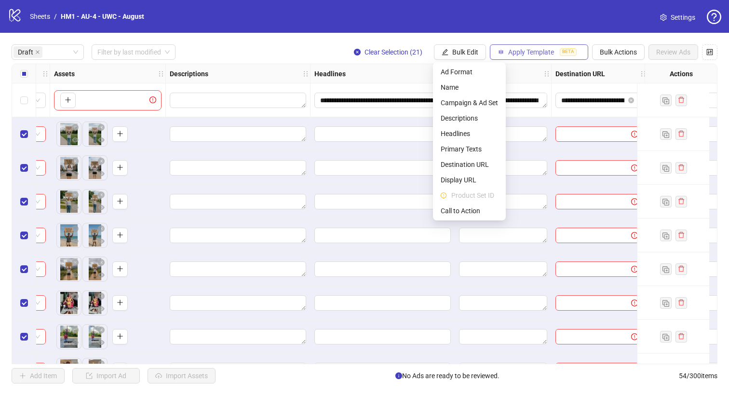
click at [511, 52] on span "Apply Template" at bounding box center [531, 52] width 46 height 8
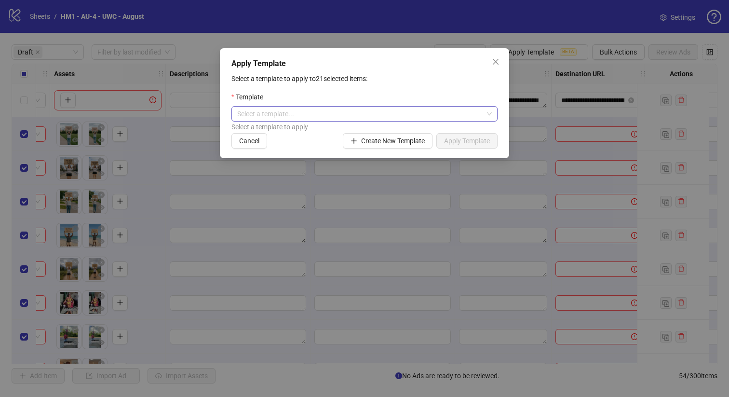
click at [419, 111] on input "search" at bounding box center [360, 114] width 246 height 14
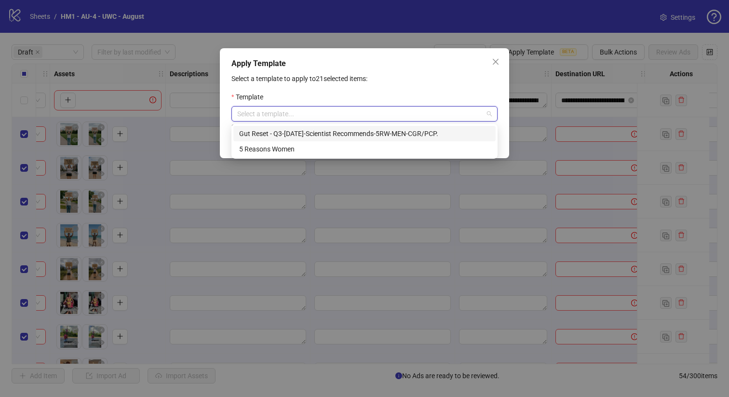
click at [413, 103] on div "Template" at bounding box center [364, 99] width 266 height 14
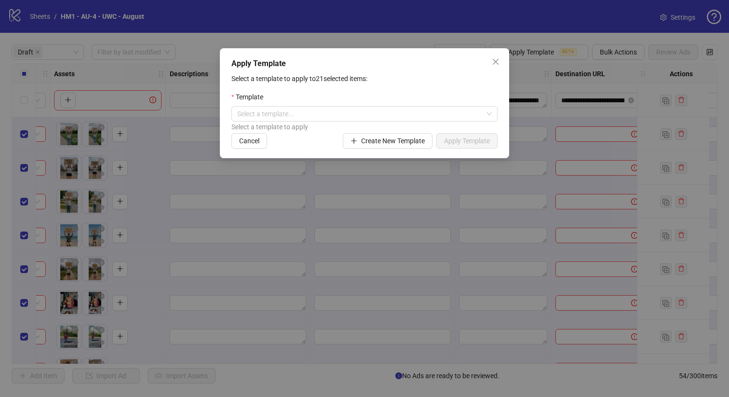
click at [413, 150] on div "Apply Template Select a template to apply to 21 selected items: Template Select…" at bounding box center [364, 103] width 289 height 110
click at [413, 144] on span "Create New Template" at bounding box center [393, 141] width 64 height 8
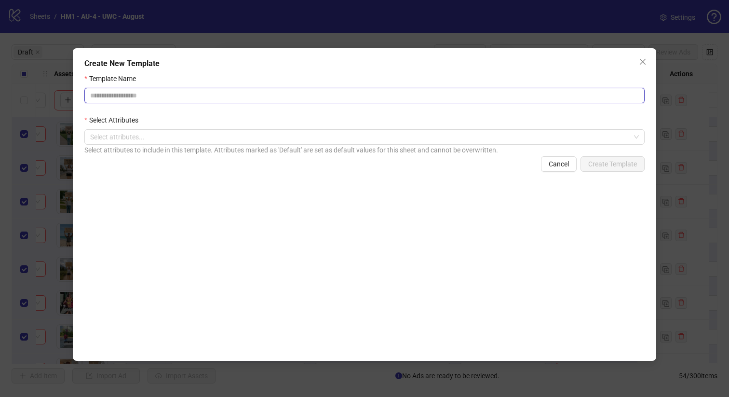
click at [367, 103] on input "Template Name" at bounding box center [364, 95] width 560 height 15
type input "*"
type input "**********"
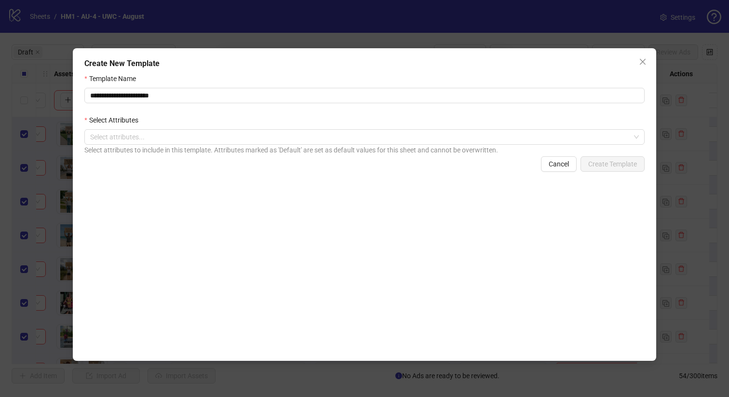
click at [228, 157] on div "Cancel Create Template" at bounding box center [364, 163] width 560 height 15
click at [222, 133] on div at bounding box center [359, 136] width 546 height 13
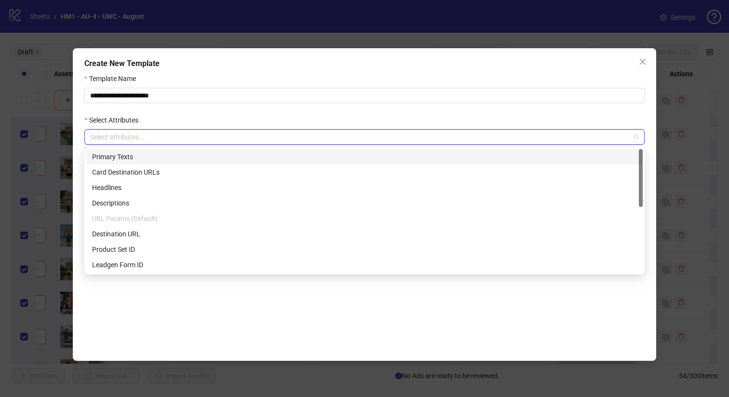
click at [237, 153] on div "Primary Texts" at bounding box center [364, 156] width 545 height 11
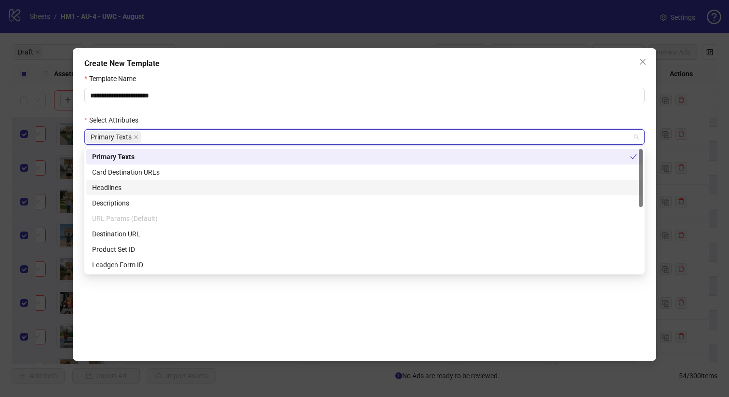
click at [226, 185] on div "Headlines" at bounding box center [364, 187] width 545 height 11
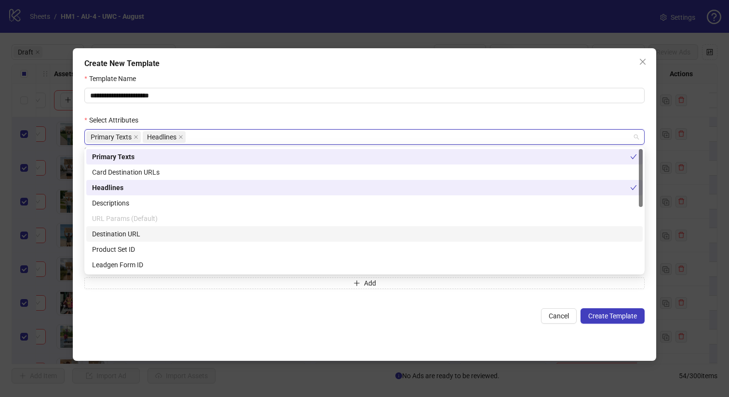
click at [245, 234] on div "Destination URL" at bounding box center [364, 233] width 545 height 11
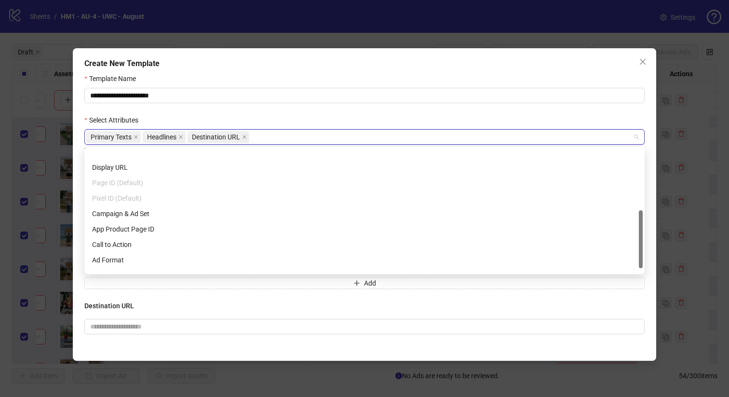
scroll to position [139, 0]
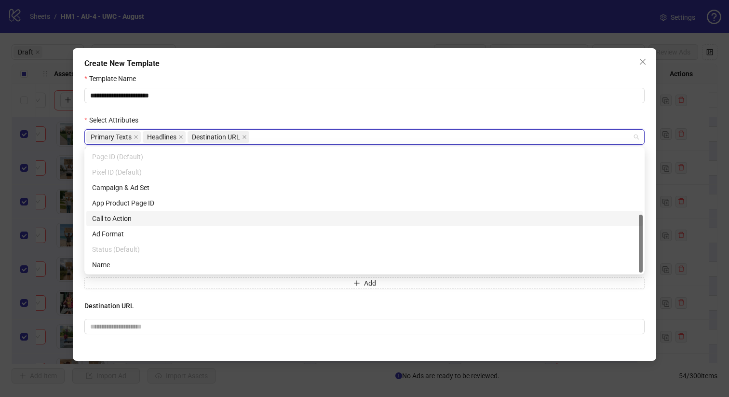
click at [237, 218] on div "Call to Action" at bounding box center [364, 218] width 545 height 11
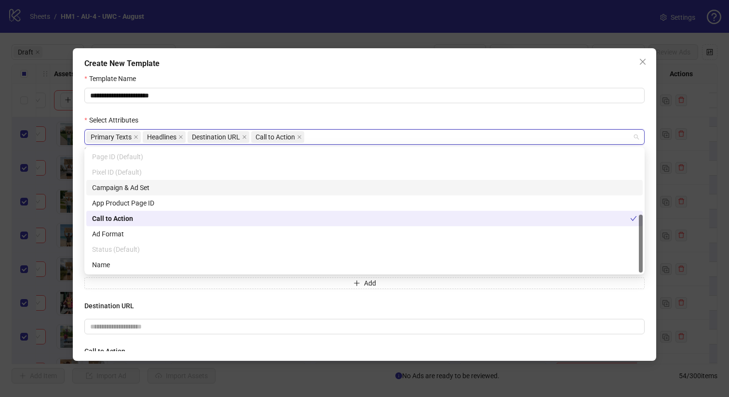
click at [239, 116] on div "Select Attributes" at bounding box center [364, 122] width 560 height 14
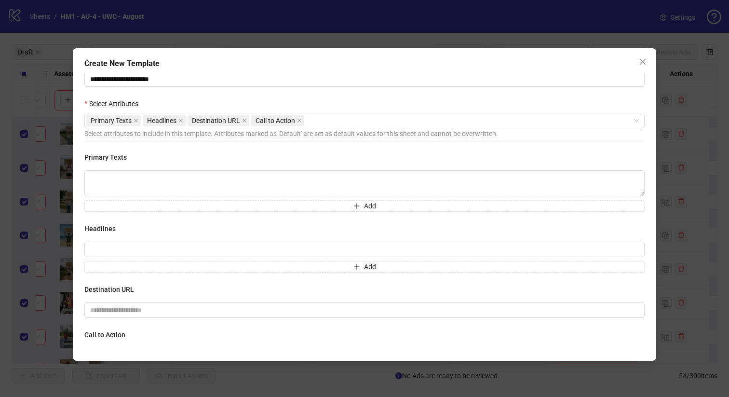
scroll to position [30, 0]
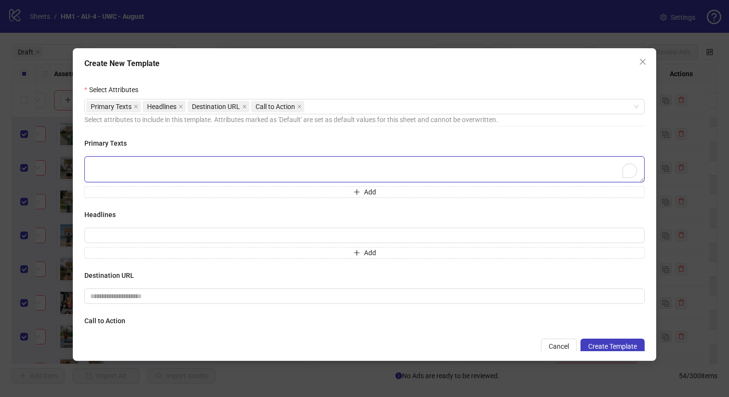
click at [252, 175] on textarea "To enrich screen reader interactions, please activate Accessibility in Grammarl…" at bounding box center [364, 169] width 560 height 26
paste textarea "**********"
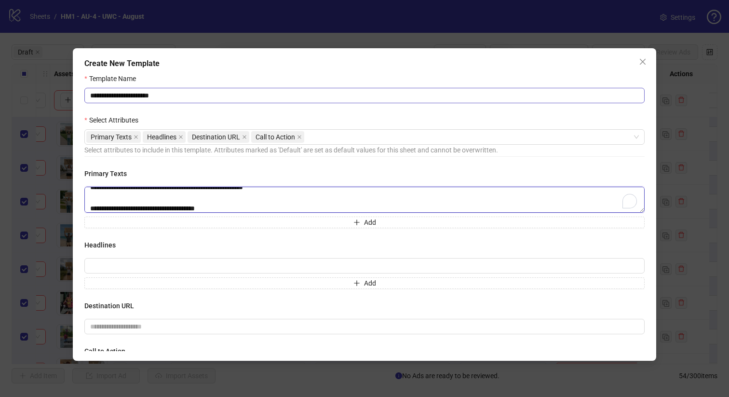
type textarea "**********"
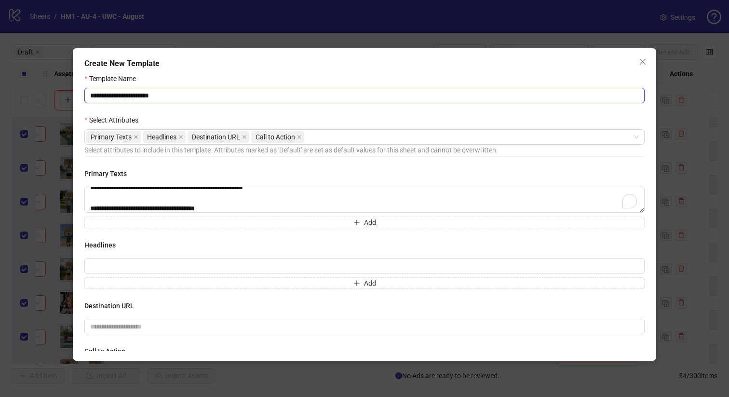
drag, startPoint x: 143, startPoint y: 95, endPoint x: 277, endPoint y: 95, distance: 133.5
click at [277, 95] on input "**********" at bounding box center [364, 95] width 560 height 15
type input "**********"
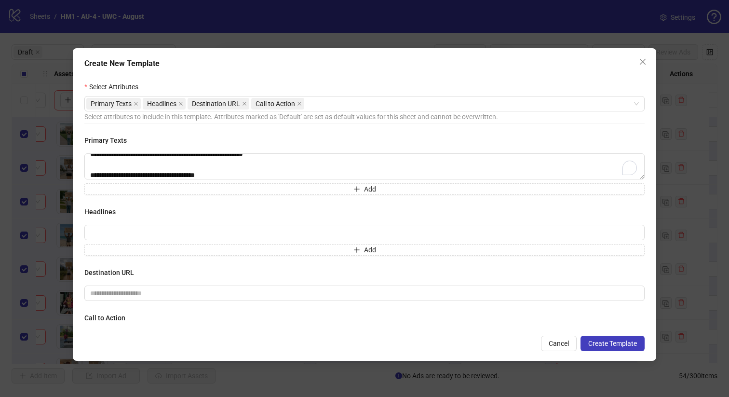
scroll to position [6, 0]
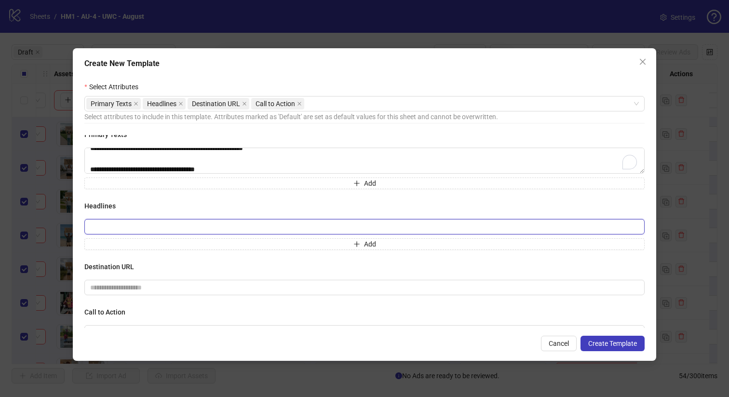
click at [435, 219] on input "text" at bounding box center [364, 226] width 560 height 15
paste input "**********"
type input "**********"
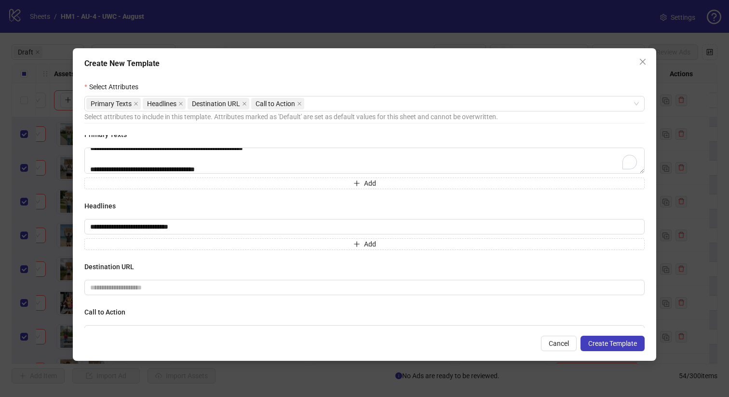
click at [442, 209] on h4 "Headlines" at bounding box center [364, 206] width 560 height 11
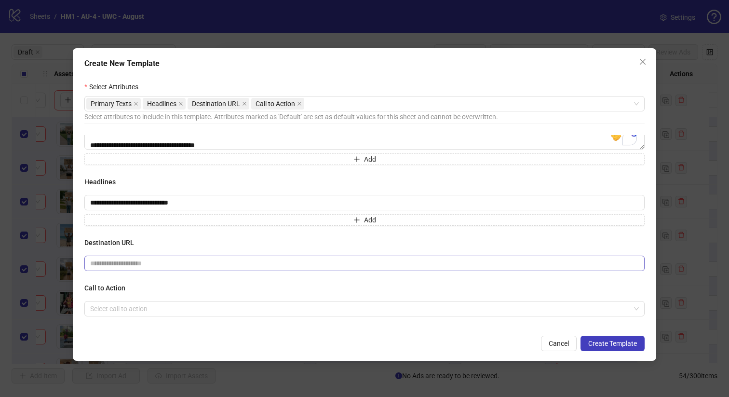
click at [376, 269] on span at bounding box center [364, 262] width 560 height 15
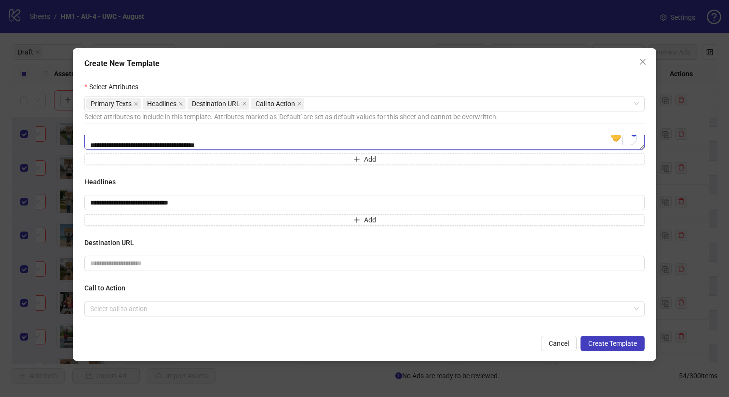
click at [228, 144] on textarea "**********" at bounding box center [364, 136] width 560 height 26
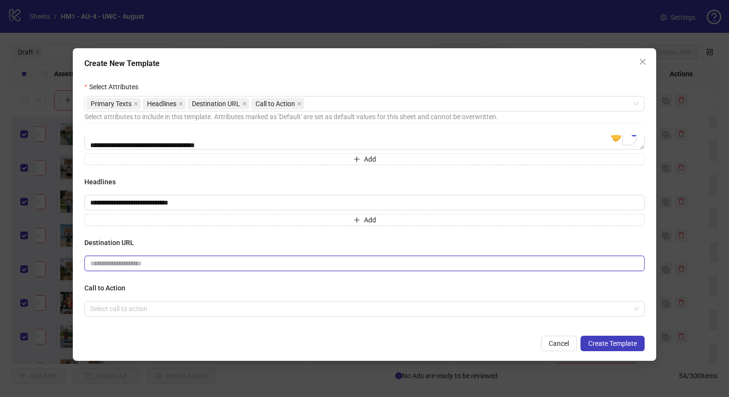
click at [226, 261] on input "text" at bounding box center [360, 263] width 541 height 11
paste input "**********"
type input "**********"
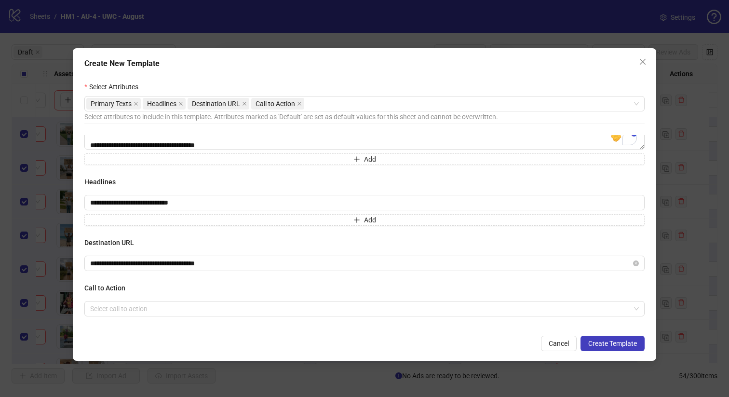
click at [231, 242] on h4 "Destination URL" at bounding box center [364, 242] width 560 height 11
click at [235, 320] on div "**********" at bounding box center [364, 231] width 560 height 193
click at [235, 309] on input "search" at bounding box center [360, 308] width 540 height 14
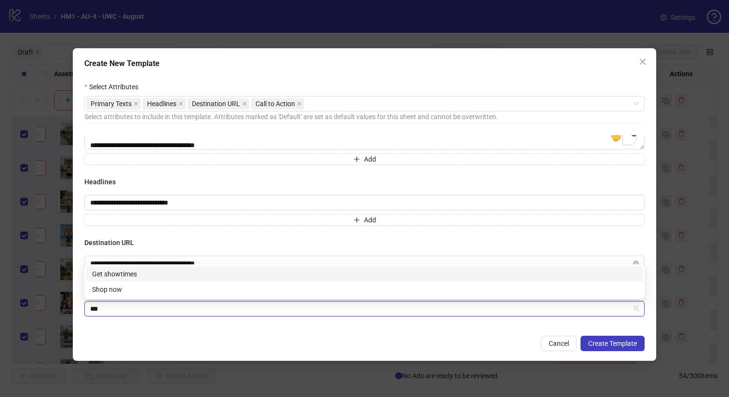
type input "****"
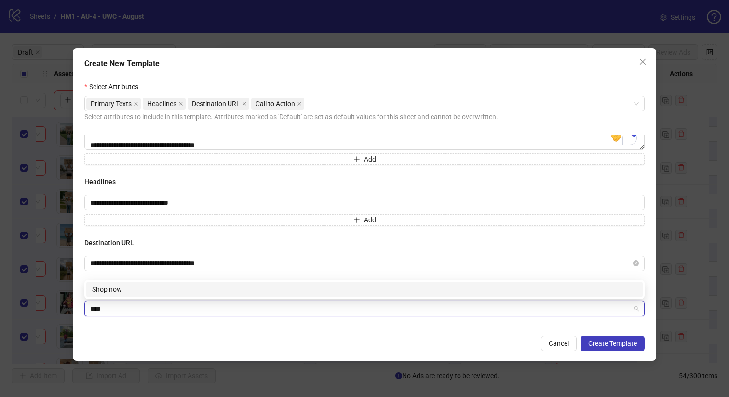
click at [225, 296] on div "Shop now" at bounding box center [364, 288] width 556 height 15
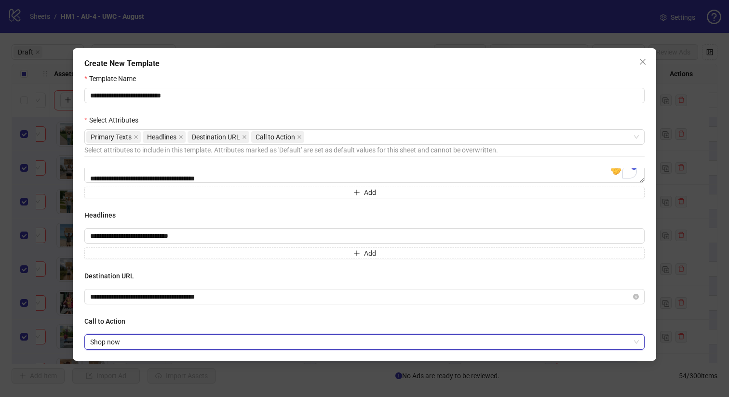
scroll to position [34, 0]
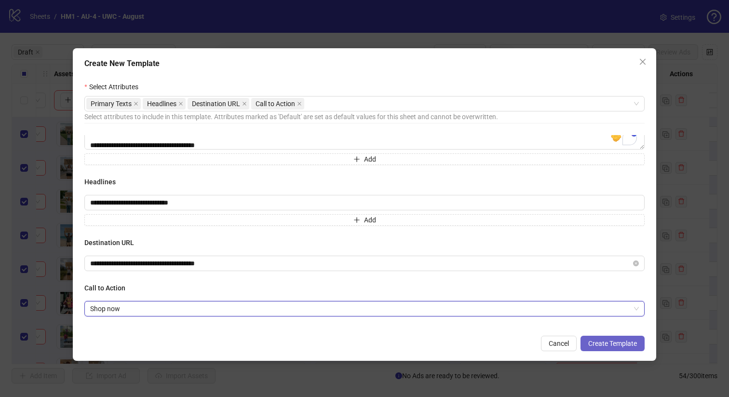
click at [612, 341] on span "Create Template" at bounding box center [612, 343] width 49 height 8
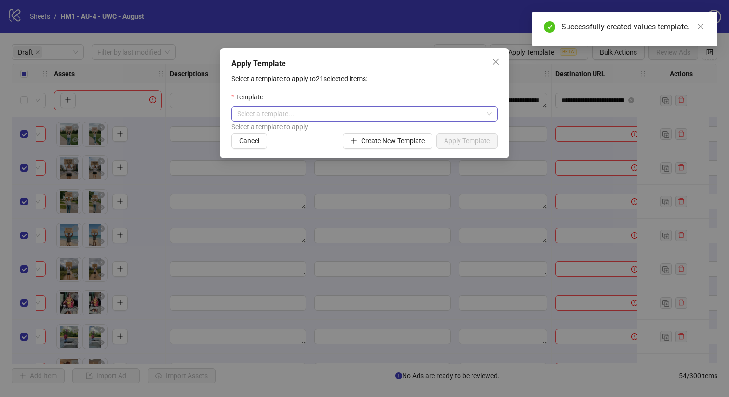
click at [420, 118] on input "search" at bounding box center [360, 114] width 246 height 14
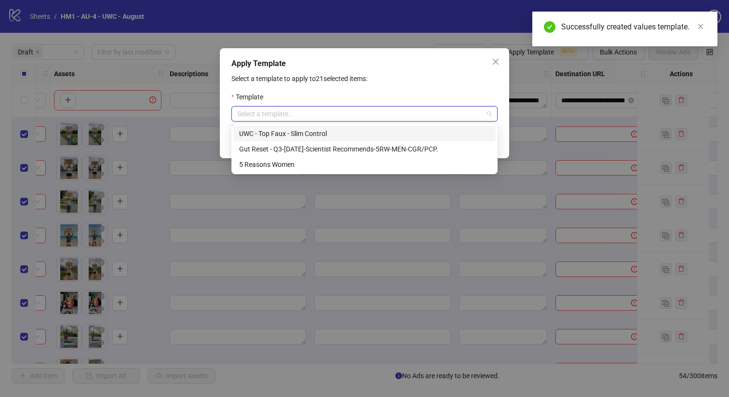
click at [409, 131] on div "UWC - Top Faux - Slim Control" at bounding box center [364, 133] width 251 height 11
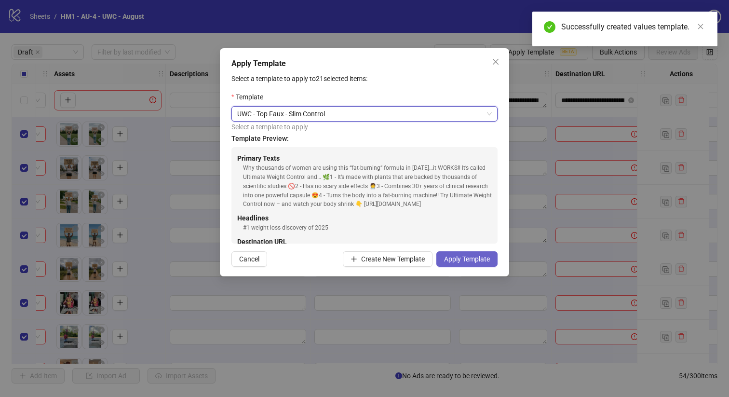
click at [468, 260] on span "Apply Template" at bounding box center [467, 259] width 46 height 8
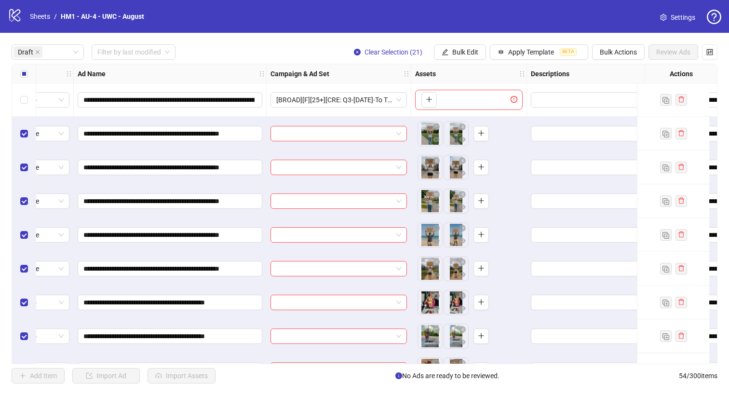
scroll to position [0, 0]
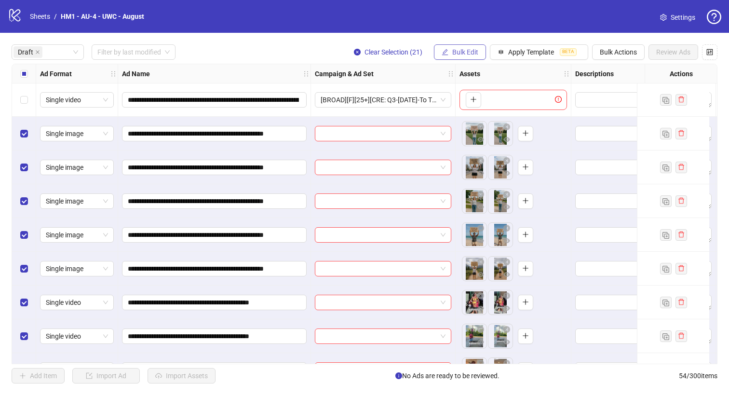
click at [446, 54] on icon "edit" at bounding box center [445, 52] width 7 height 7
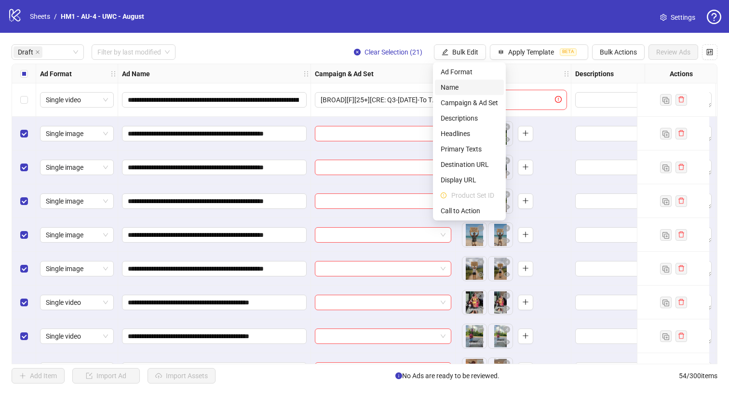
click at [442, 88] on span "Name" at bounding box center [469, 87] width 57 height 11
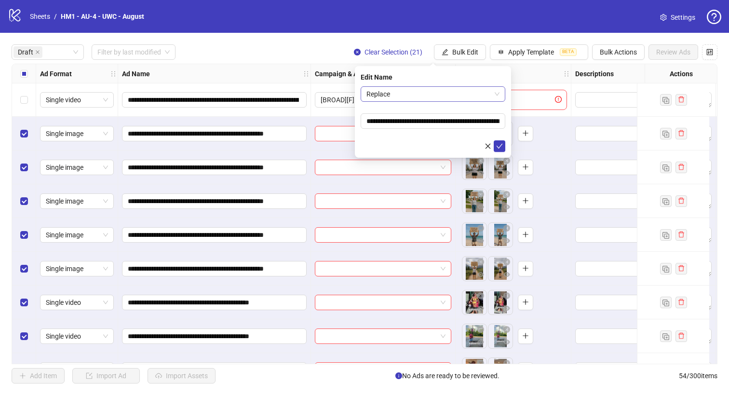
click at [429, 87] on span "Replace" at bounding box center [432, 94] width 133 height 14
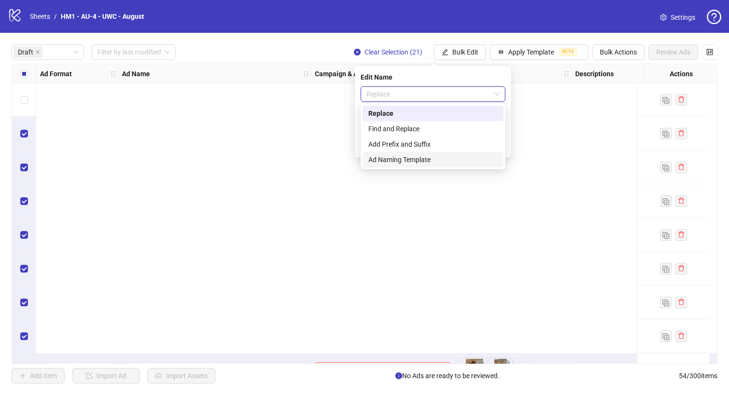
scroll to position [466, 0]
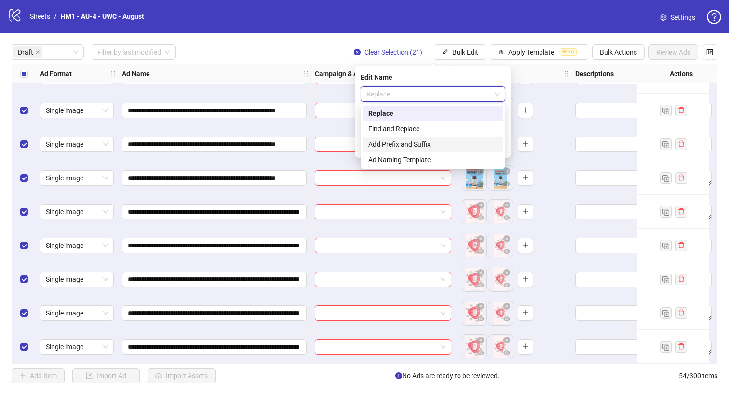
click at [398, 141] on div "Add Prefix and Suffix" at bounding box center [432, 144] width 129 height 11
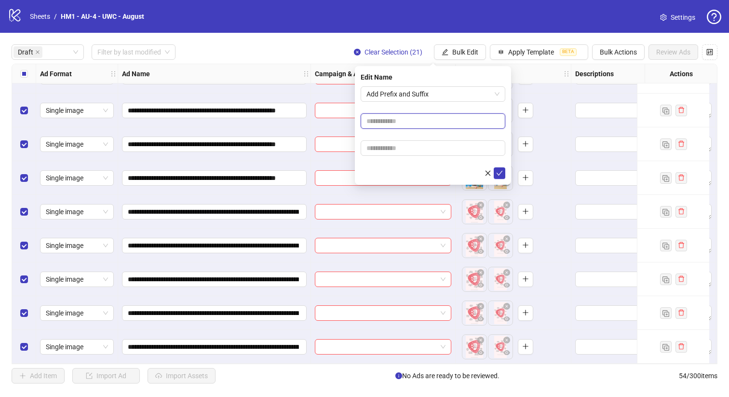
click at [394, 128] on input "text" at bounding box center [433, 120] width 145 height 15
type input "**********"
click at [429, 138] on form "**********" at bounding box center [433, 132] width 145 height 93
click at [443, 143] on input "text" at bounding box center [433, 147] width 145 height 15
paste input "**********"
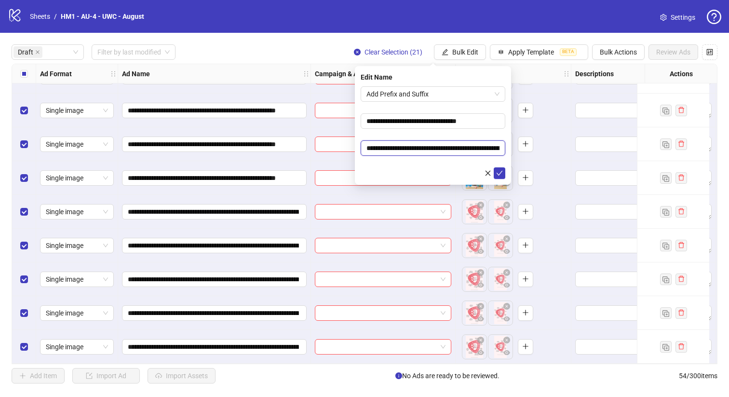
scroll to position [0, 126]
type input "**********"
click at [478, 130] on form "**********" at bounding box center [433, 132] width 145 height 93
click at [503, 178] on button "submit" at bounding box center [500, 173] width 12 height 12
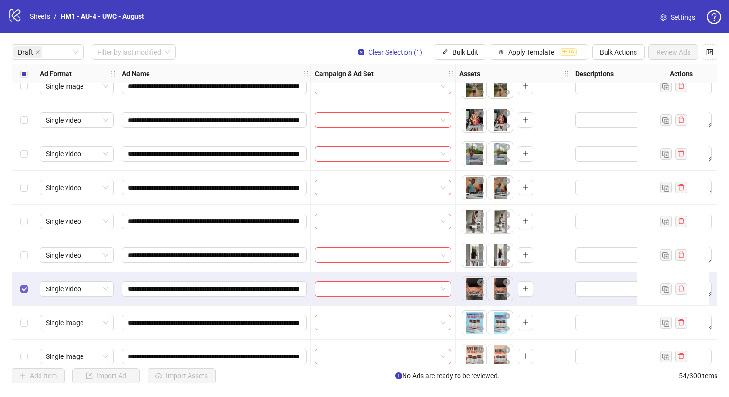
scroll to position [129, 0]
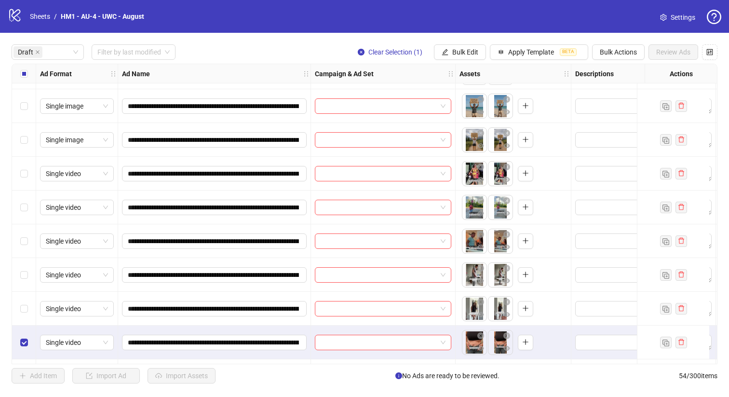
click at [20, 304] on div "Select row 11" at bounding box center [24, 309] width 24 height 34
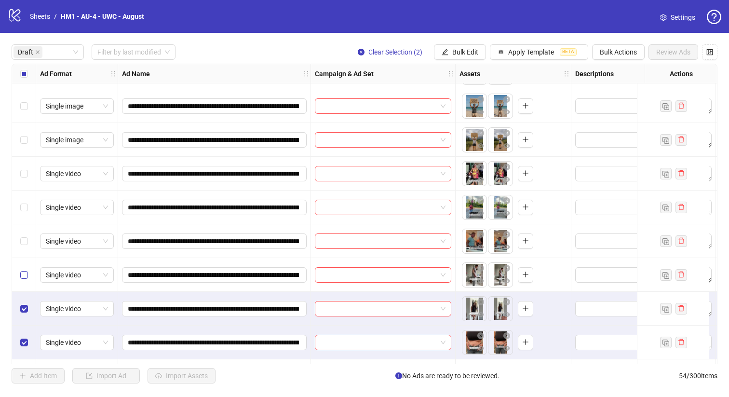
click at [20, 279] on label "Select row 10" at bounding box center [24, 274] width 8 height 11
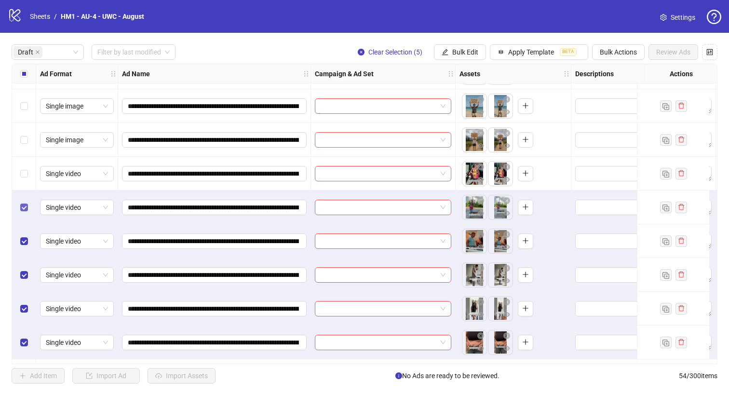
scroll to position [70, 0]
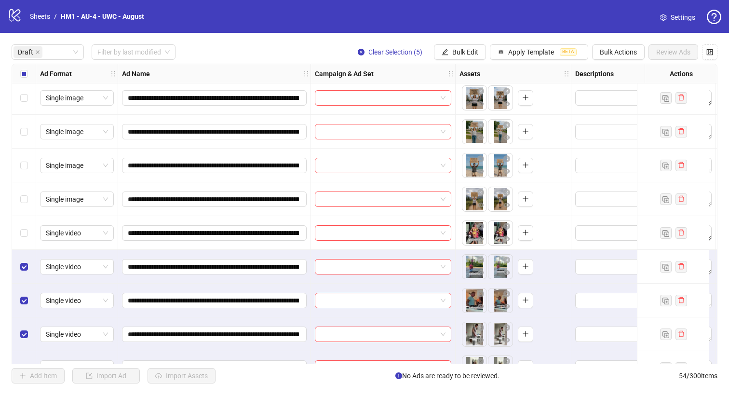
click at [16, 231] on div "Select row 7" at bounding box center [24, 233] width 24 height 34
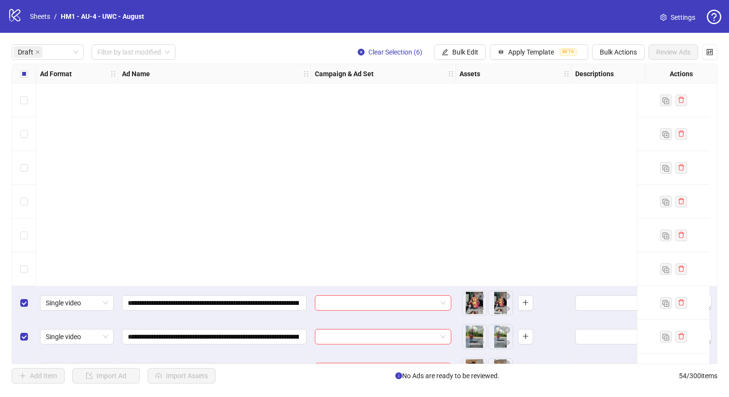
scroll to position [466, 0]
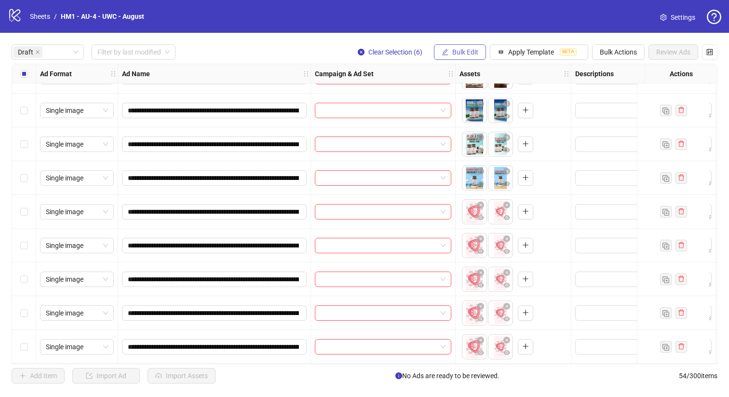
click at [470, 46] on button "Bulk Edit" at bounding box center [460, 51] width 52 height 15
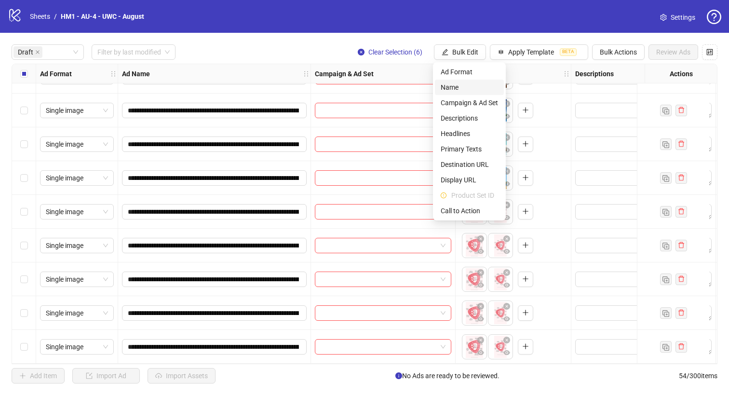
click at [461, 86] on span "Name" at bounding box center [469, 87] width 57 height 11
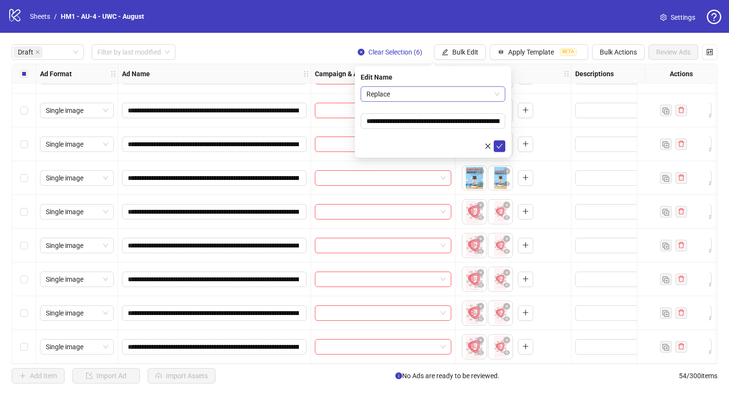
click at [450, 92] on span "Replace" at bounding box center [432, 94] width 133 height 14
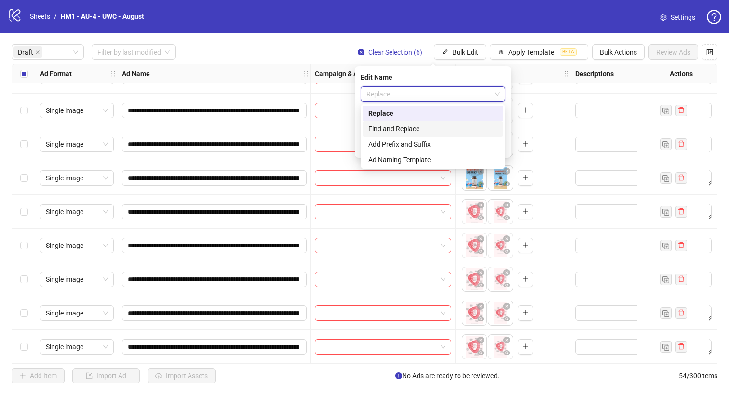
click at [443, 135] on div "Find and Replace" at bounding box center [432, 128] width 141 height 15
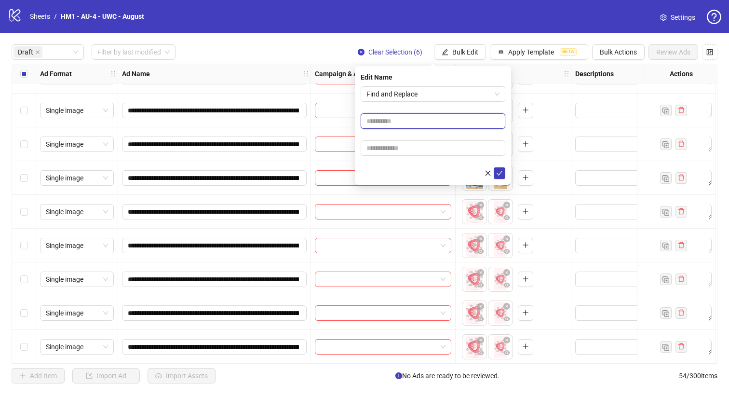
click at [430, 120] on input "text" at bounding box center [433, 120] width 145 height 15
type input "******"
click at [418, 143] on input "text" at bounding box center [433, 147] width 145 height 15
type input "***"
click at [498, 174] on icon "check" at bounding box center [499, 173] width 7 height 7
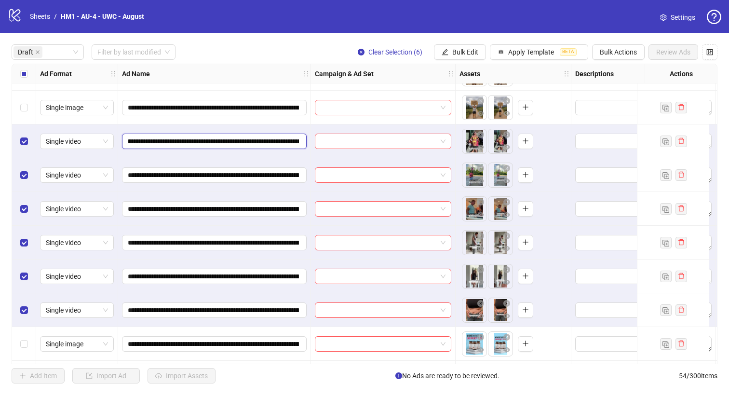
scroll to position [0, 131]
drag, startPoint x: 235, startPoint y: 141, endPoint x: 270, endPoint y: 144, distance: 35.3
click at [270, 144] on input "**********" at bounding box center [213, 141] width 171 height 11
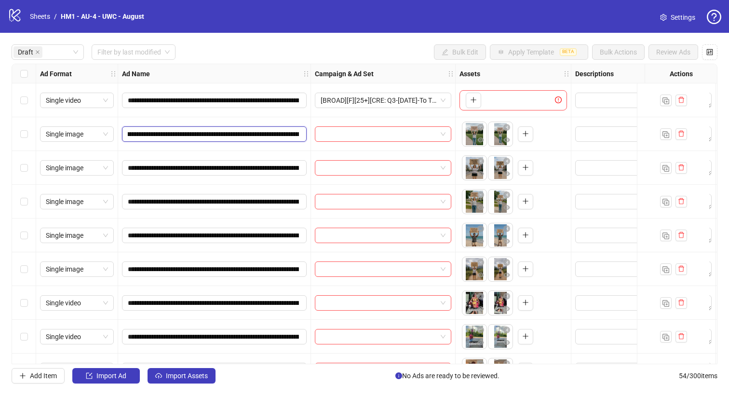
scroll to position [0, 189]
drag, startPoint x: 246, startPoint y: 135, endPoint x: 225, endPoint y: 136, distance: 21.2
click at [225, 136] on input "**********" at bounding box center [213, 134] width 171 height 11
click at [27, 279] on div "Select row 6" at bounding box center [24, 269] width 24 height 34
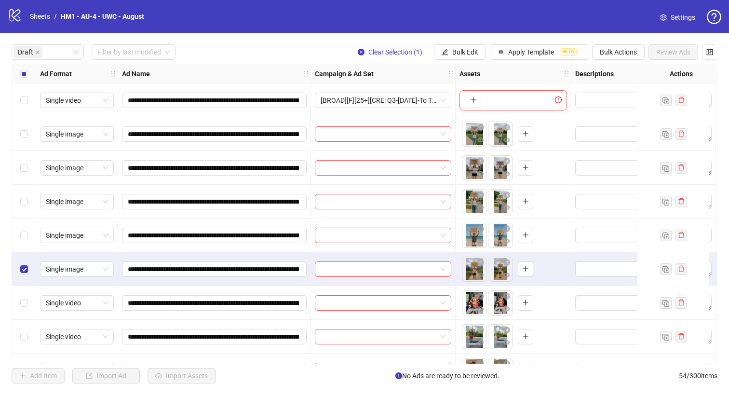
click at [25, 246] on div "Select row 5" at bounding box center [24, 235] width 24 height 34
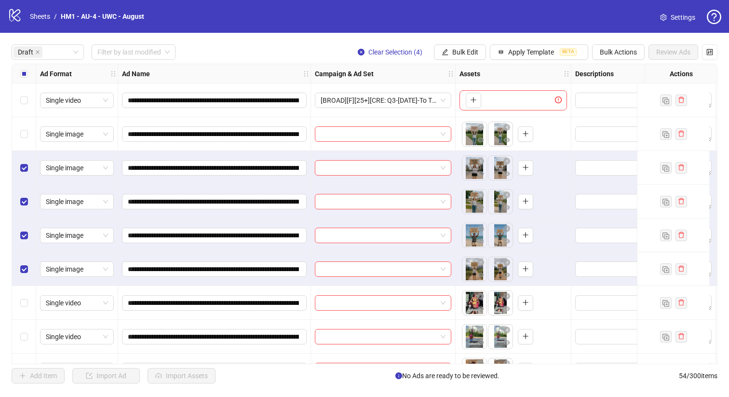
click at [24, 122] on div "Select row 2" at bounding box center [24, 134] width 24 height 34
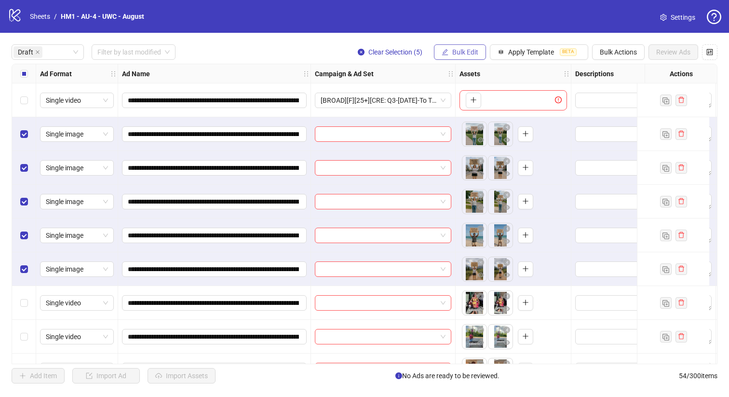
click at [478, 54] on button "Bulk Edit" at bounding box center [460, 51] width 52 height 15
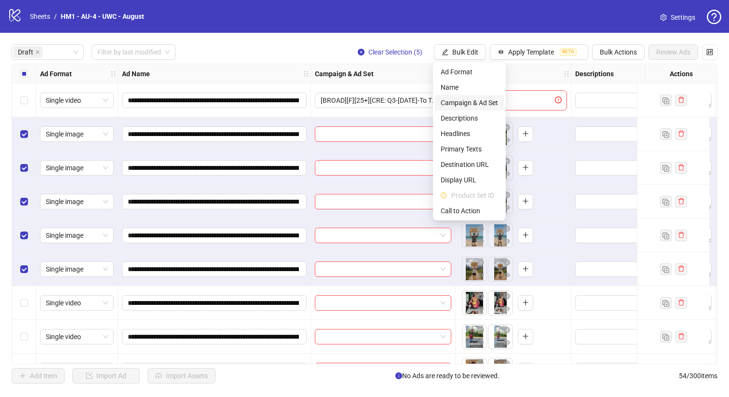
click at [491, 106] on span "Campaign & Ad Set" at bounding box center [469, 102] width 57 height 11
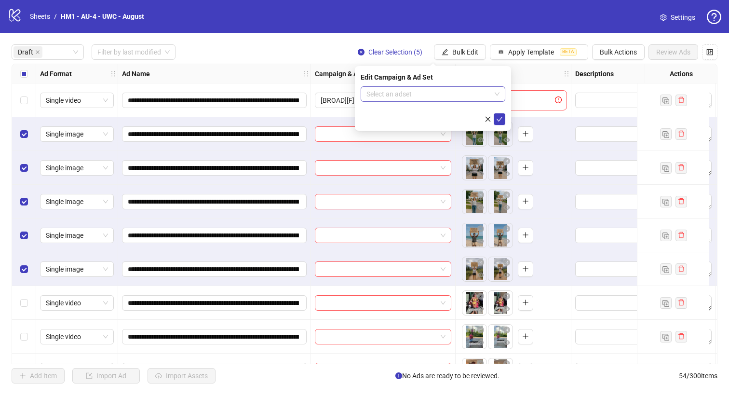
click at [480, 96] on input "search" at bounding box center [428, 94] width 124 height 14
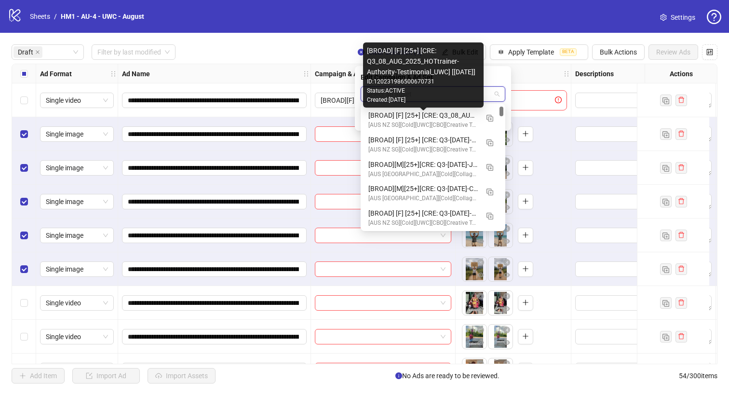
scroll to position [93, 0]
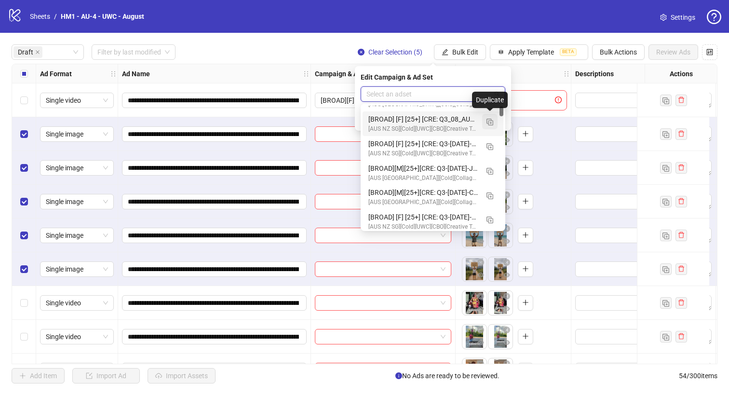
click at [487, 122] on img "button" at bounding box center [489, 122] width 7 height 7
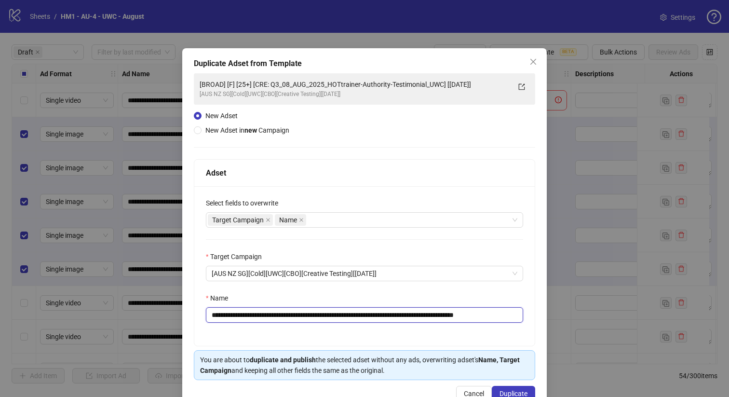
drag, startPoint x: 454, startPoint y: 316, endPoint x: 282, endPoint y: 318, distance: 172.1
click at [282, 318] on input "**********" at bounding box center [364, 314] width 317 height 15
paste input "text"
click at [465, 317] on input "**********" at bounding box center [364, 314] width 317 height 15
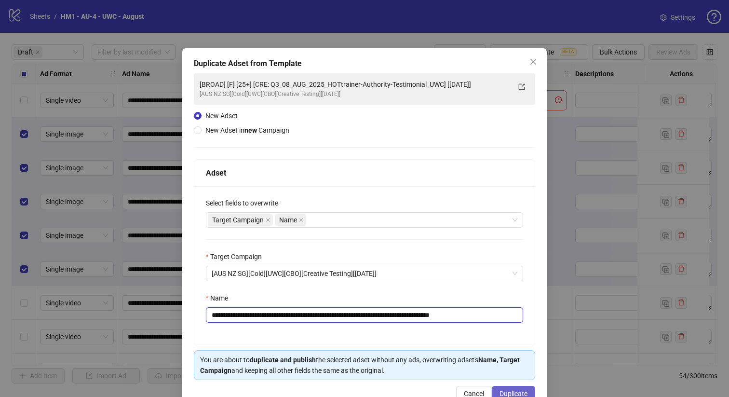
type input "**********"
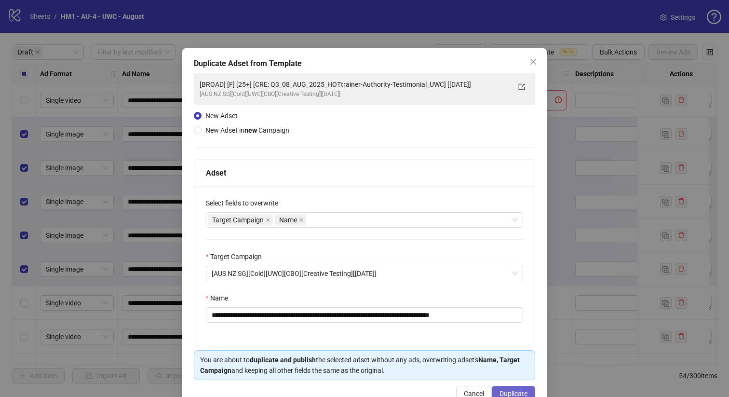
click at [511, 389] on button "Duplicate" at bounding box center [513, 393] width 43 height 15
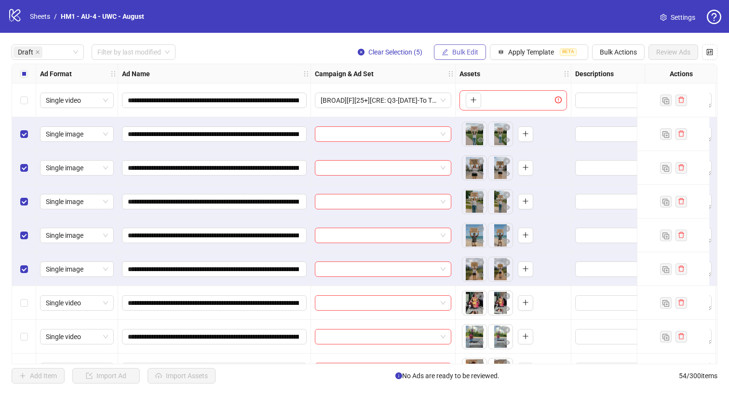
click at [470, 55] on span "Bulk Edit" at bounding box center [465, 52] width 26 height 8
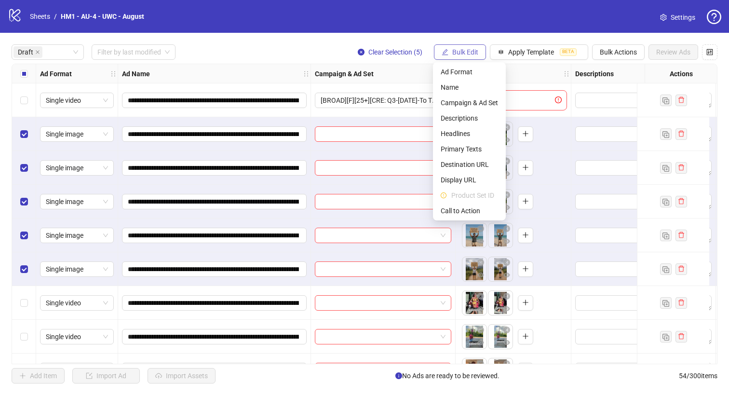
click at [470, 55] on span "Bulk Edit" at bounding box center [465, 52] width 26 height 8
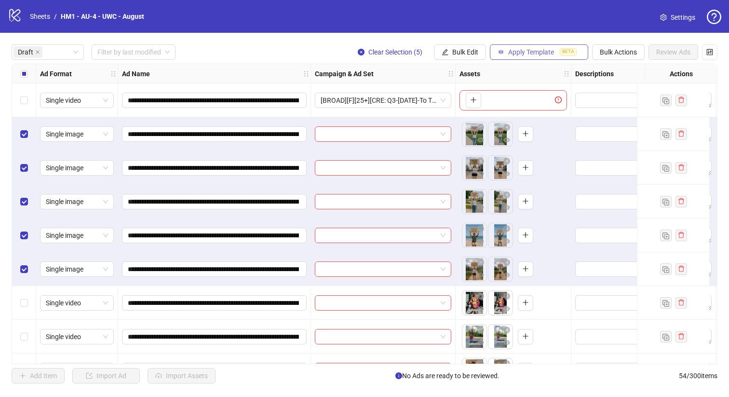
click at [518, 52] on span "Apply Template" at bounding box center [531, 52] width 46 height 8
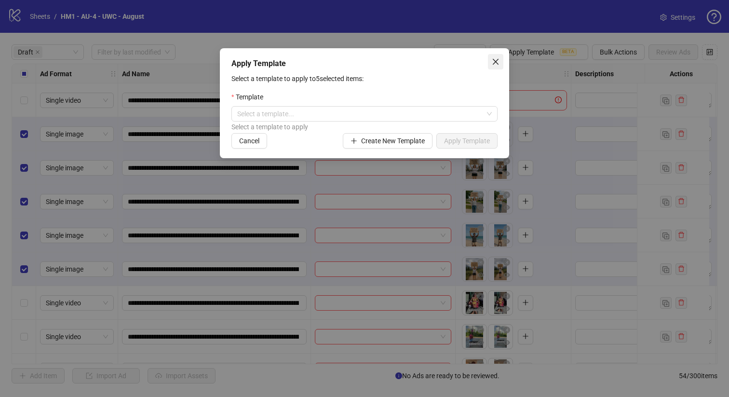
click at [488, 60] on span "Close" at bounding box center [495, 62] width 15 height 8
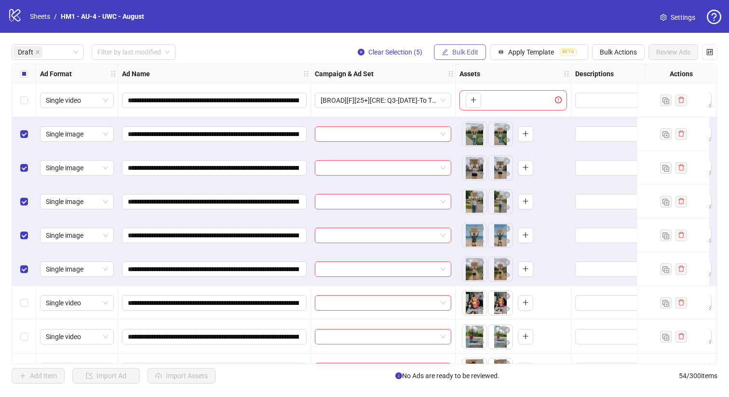
click at [471, 52] on span "Bulk Edit" at bounding box center [465, 52] width 26 height 8
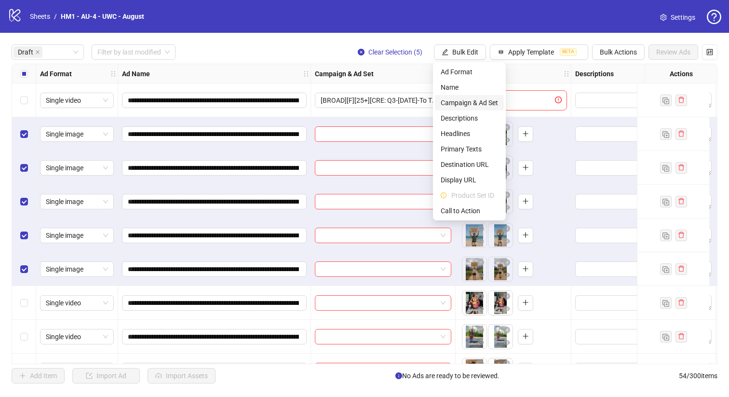
click at [491, 101] on span "Campaign & Ad Set" at bounding box center [469, 102] width 57 height 11
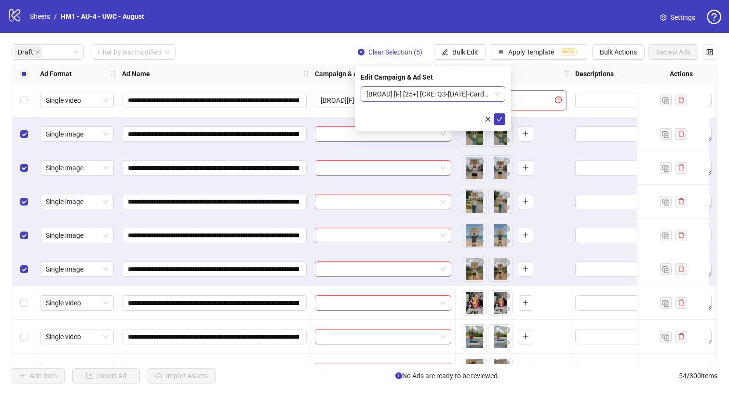
click at [482, 97] on span "[BROAD] [F] [25+] [CRE: Q3-[DATE]-Cardboards-WeightLoss-AI-UWC-UWLS] [[DATE]]" at bounding box center [432, 94] width 133 height 14
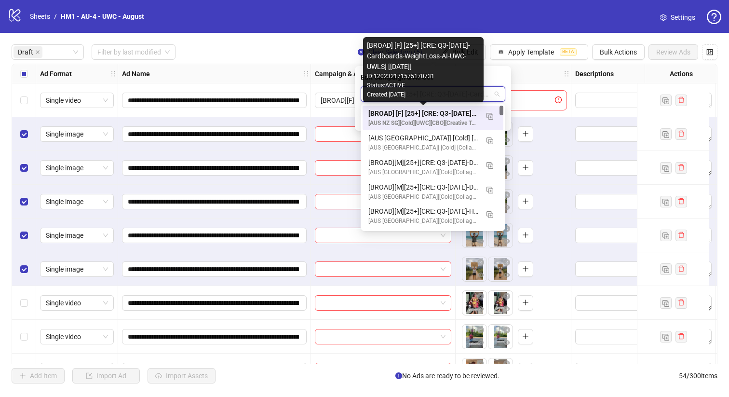
click at [467, 115] on div "[BROAD] [F] [25+] [CRE: Q3-[DATE]-Cardboards-WeightLoss-AI-UWC-UWLS] [[DATE]]" at bounding box center [423, 113] width 110 height 11
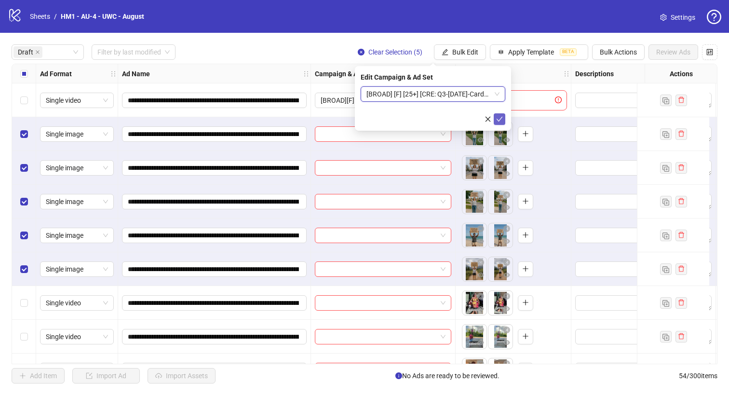
click at [499, 121] on icon "check" at bounding box center [499, 119] width 7 height 7
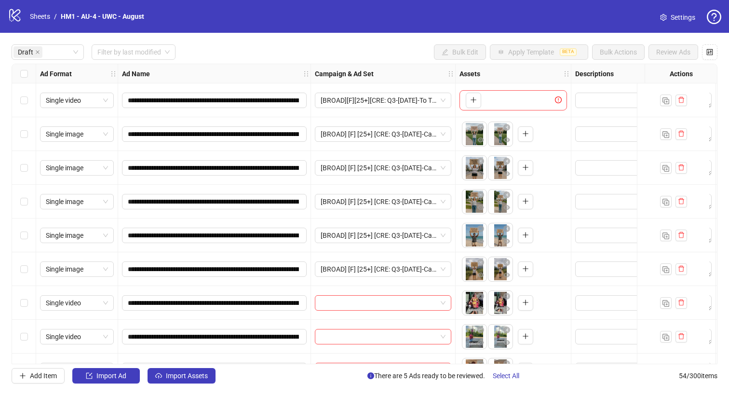
scroll to position [160, 0]
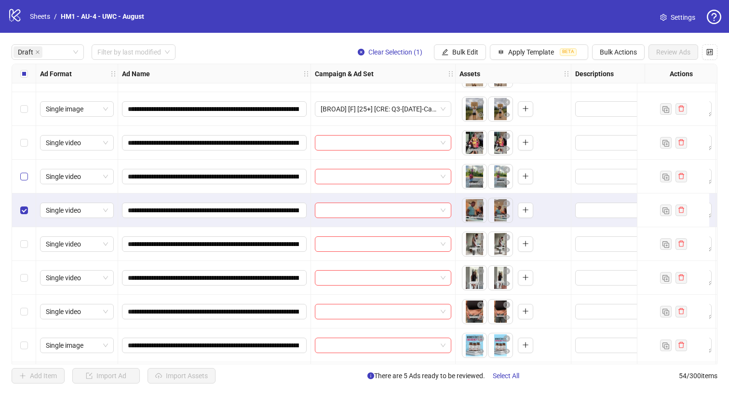
click at [23, 171] on label "Select row 8" at bounding box center [24, 176] width 8 height 11
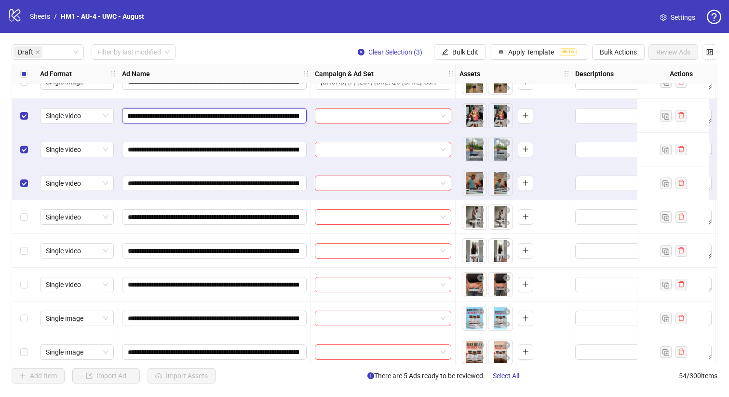
scroll to position [0, 145]
drag, startPoint x: 234, startPoint y: 116, endPoint x: 269, endPoint y: 113, distance: 35.3
click at [269, 113] on input "**********" at bounding box center [213, 115] width 171 height 11
click at [486, 52] on div "Clear Selection (3) Bulk Edit Apply Template BETA Bulk Actions Review Ads" at bounding box center [533, 51] width 367 height 15
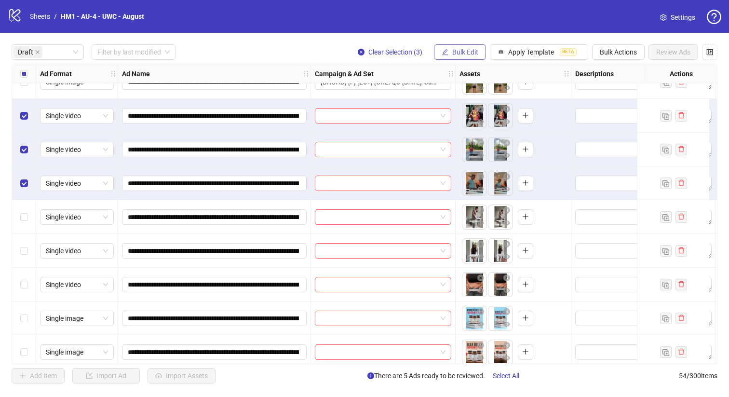
click at [470, 52] on span "Bulk Edit" at bounding box center [465, 52] width 26 height 8
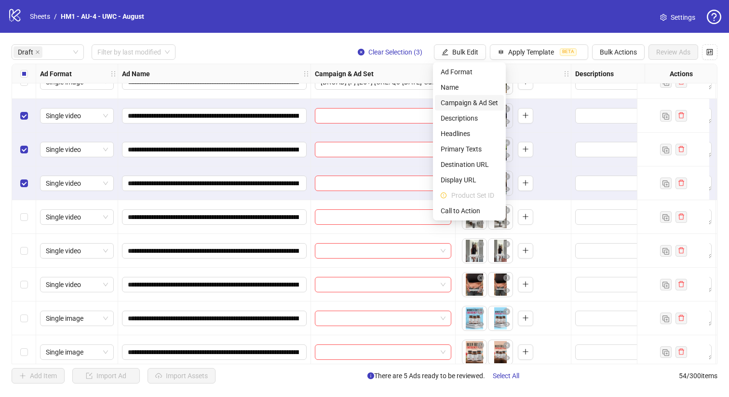
click at [489, 103] on span "Campaign & Ad Set" at bounding box center [469, 102] width 57 height 11
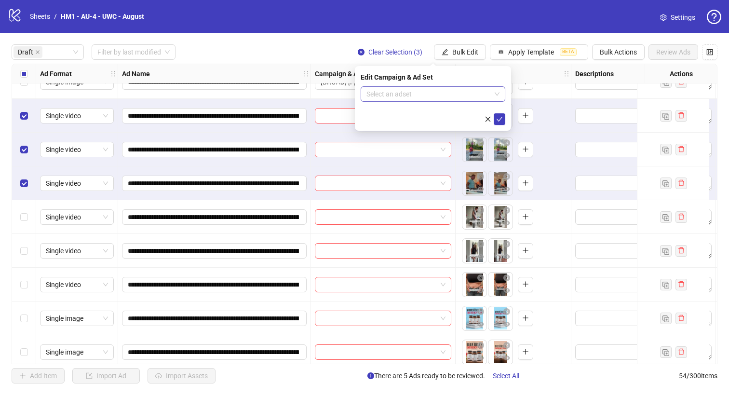
click at [470, 94] on input "search" at bounding box center [428, 94] width 124 height 14
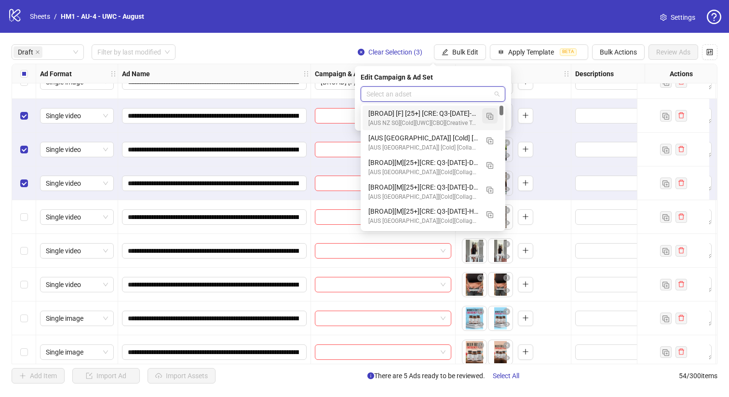
click at [489, 119] on img "button" at bounding box center [489, 116] width 7 height 7
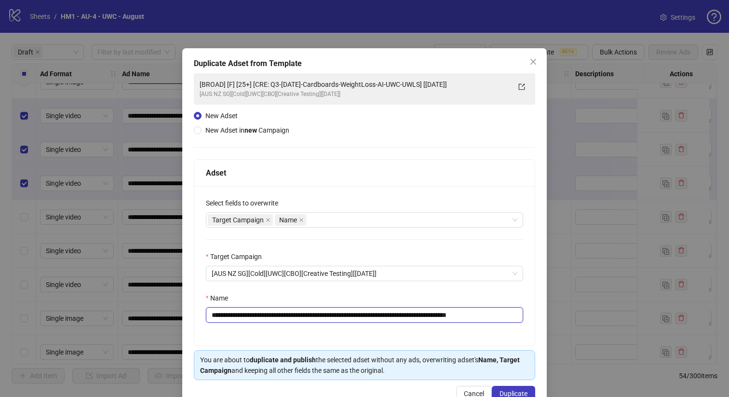
drag, startPoint x: 450, startPoint y: 315, endPoint x: 281, endPoint y: 320, distance: 168.8
click at [281, 320] on input "**********" at bounding box center [364, 314] width 317 height 15
paste input "*"
type input "**********"
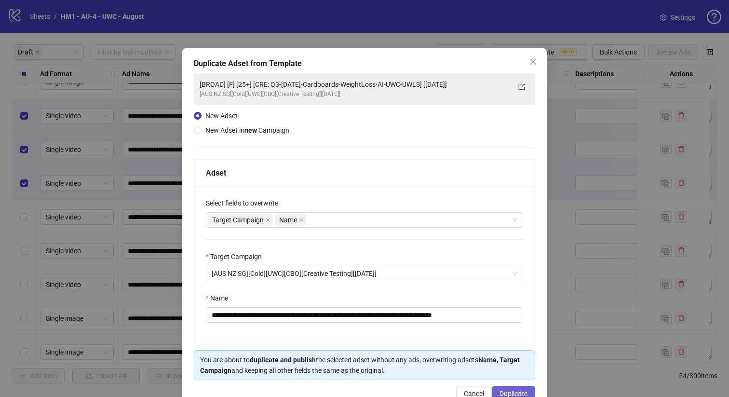
click at [527, 391] on button "Duplicate" at bounding box center [513, 393] width 43 height 15
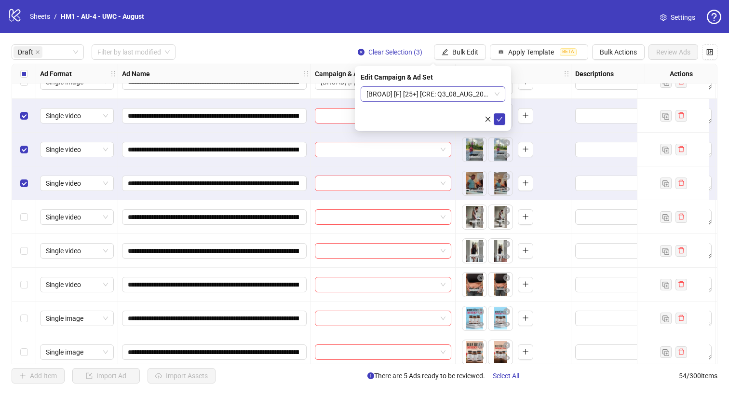
click at [459, 86] on div "Edit Campaign & Ad Set [BROAD] [F] [25+] [CRE: Q3_08_AUG_2025_What-Happens-Weig…" at bounding box center [433, 98] width 156 height 65
click at [456, 94] on span "[BROAD] [F] [25+] [CRE: Q3_08_AUG_2025_What-Happens-WeightLoss-VO_UWC_1.2] [[DA…" at bounding box center [432, 94] width 133 height 14
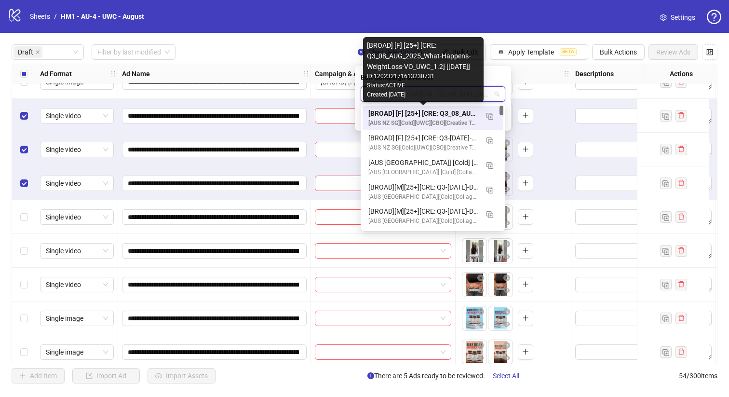
click at [456, 108] on div "[BROAD] [F] [25+] [CRE: Q3_08_AUG_2025_What-Happens-WeightLoss-VO_UWC_1.2] [[DA…" at bounding box center [423, 113] width 110 height 11
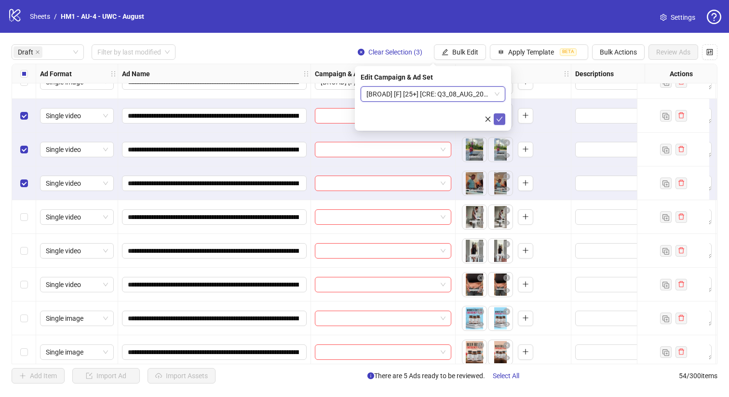
click at [500, 120] on icon "check" at bounding box center [499, 119] width 7 height 7
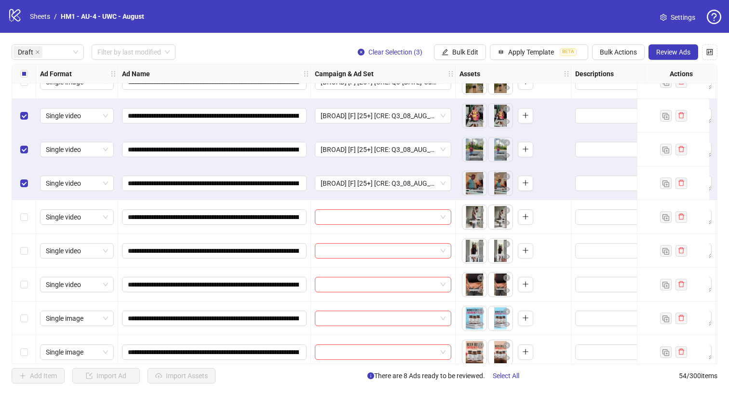
click at [21, 69] on label "Select all rows" at bounding box center [24, 73] width 8 height 11
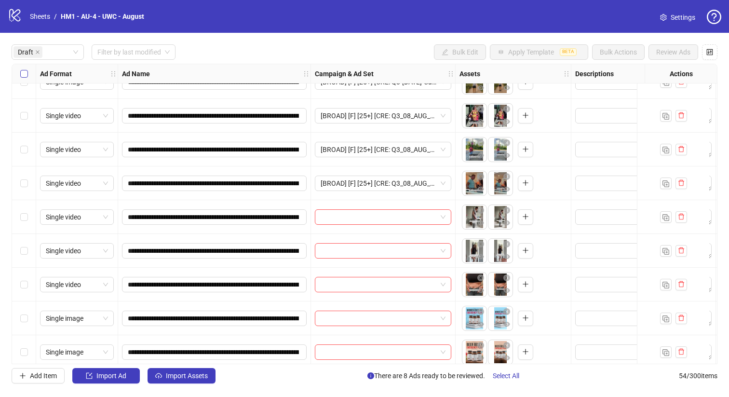
click at [21, 69] on label "Select all rows" at bounding box center [24, 73] width 8 height 11
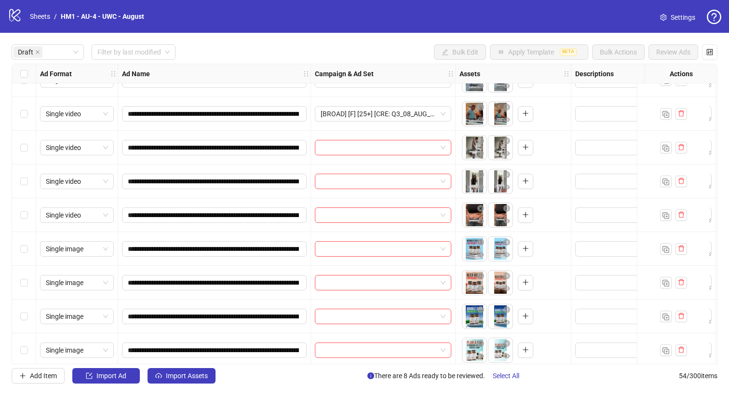
click at [33, 214] on div "Select row 12" at bounding box center [24, 215] width 24 height 34
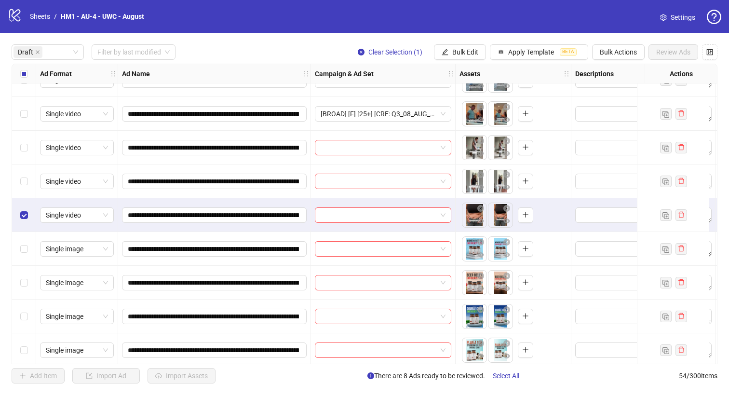
click at [31, 188] on div "Select row 11" at bounding box center [24, 181] width 24 height 34
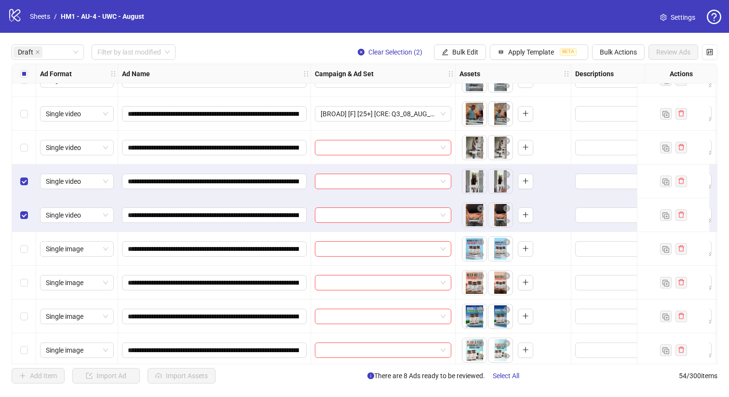
click at [23, 139] on div "Select row 10" at bounding box center [24, 148] width 24 height 34
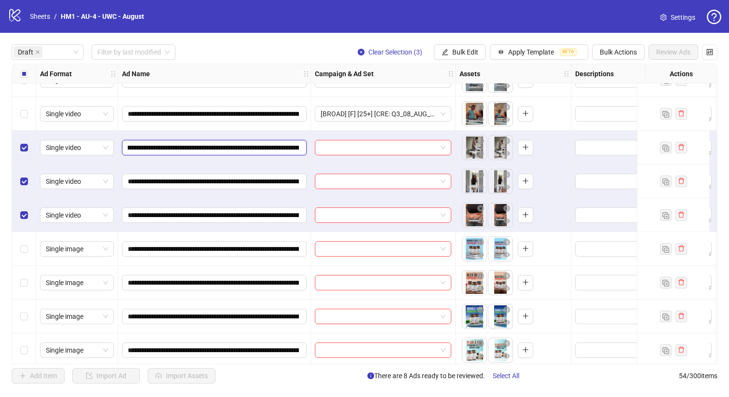
scroll to position [0, 183]
drag, startPoint x: 235, startPoint y: 148, endPoint x: 226, endPoint y: 144, distance: 10.1
click at [226, 144] on input "**********" at bounding box center [213, 147] width 171 height 11
click at [467, 50] on span "Bulk Edit" at bounding box center [465, 52] width 26 height 8
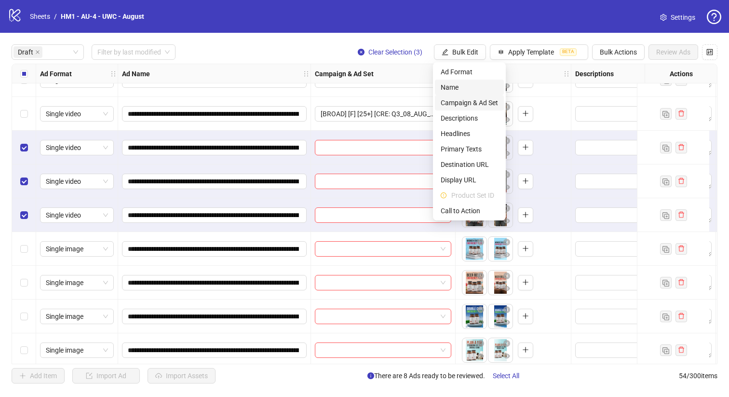
click at [471, 101] on span "Campaign & Ad Set" at bounding box center [469, 102] width 57 height 11
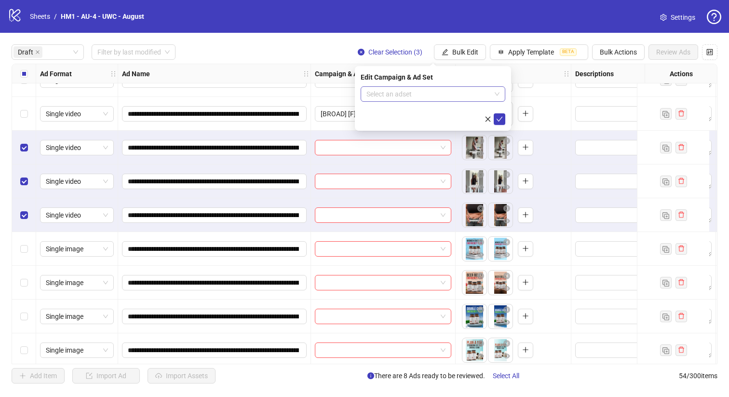
click at [455, 92] on input "search" at bounding box center [428, 94] width 124 height 14
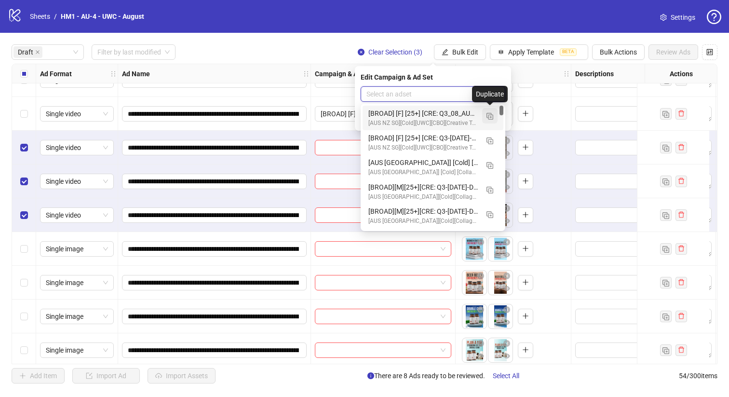
click at [485, 113] on button "button" at bounding box center [489, 115] width 15 height 15
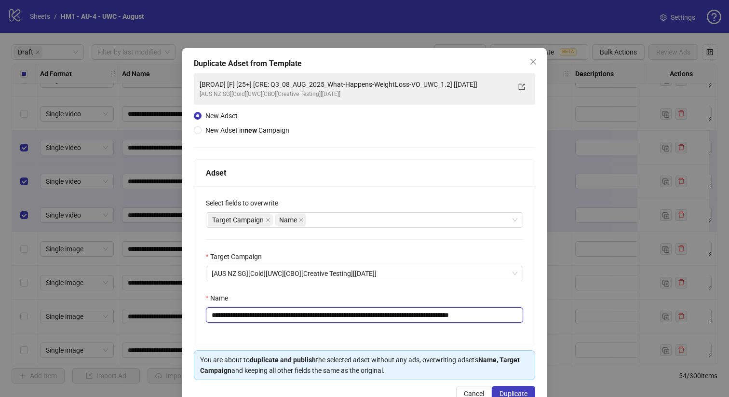
drag, startPoint x: 461, startPoint y: 315, endPoint x: 282, endPoint y: 314, distance: 178.8
click at [282, 314] on input "**********" at bounding box center [364, 314] width 317 height 15
paste input "**"
type input "**********"
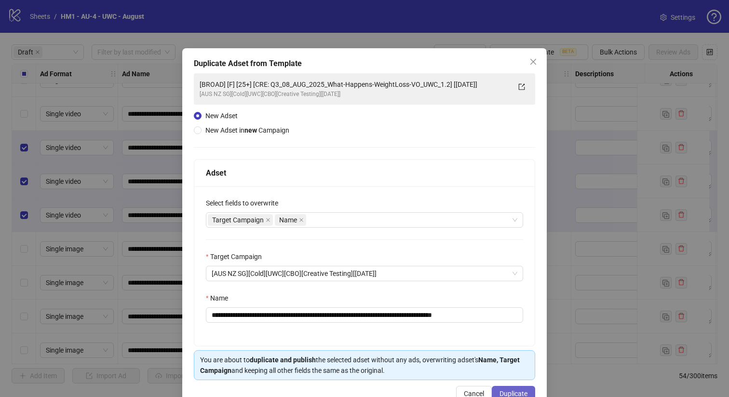
click at [513, 390] on span "Duplicate" at bounding box center [513, 393] width 28 height 8
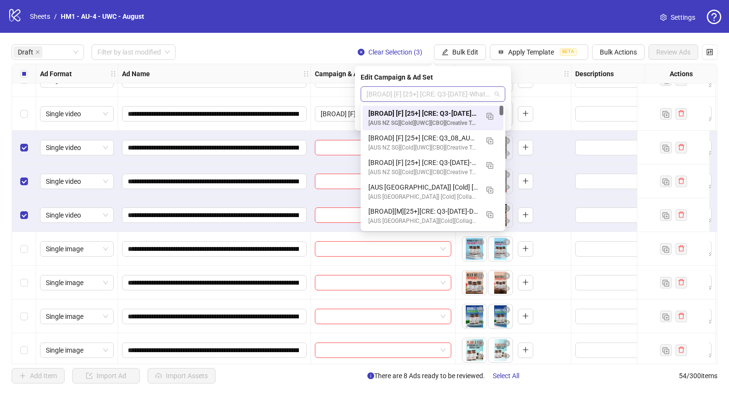
click at [461, 87] on span "[BROAD] [F] [25+] [CRE: Q3-[DATE]-What-Happens-WeightLoss-VO-UWC-2.2] [[DATE]]" at bounding box center [432, 94] width 133 height 14
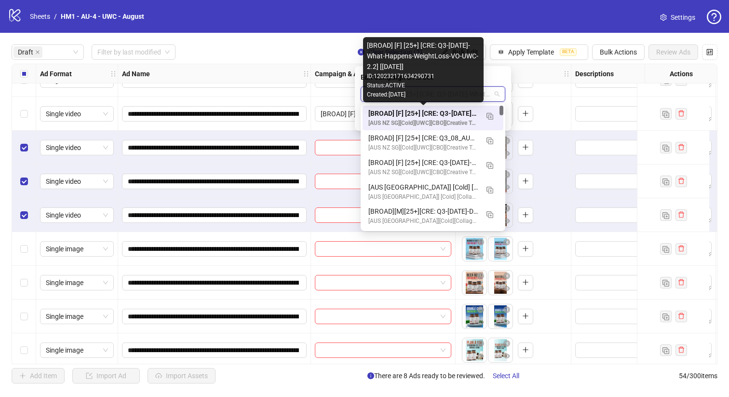
click at [462, 114] on div "[BROAD] [F] [25+] [CRE: Q3-[DATE]-What-Happens-WeightLoss-VO-UWC-2.2] [[DATE]]" at bounding box center [423, 113] width 110 height 11
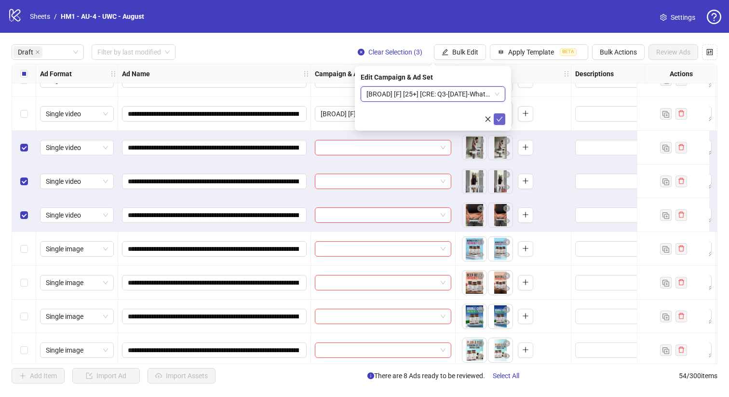
click at [502, 119] on icon "check" at bounding box center [499, 119] width 7 height 7
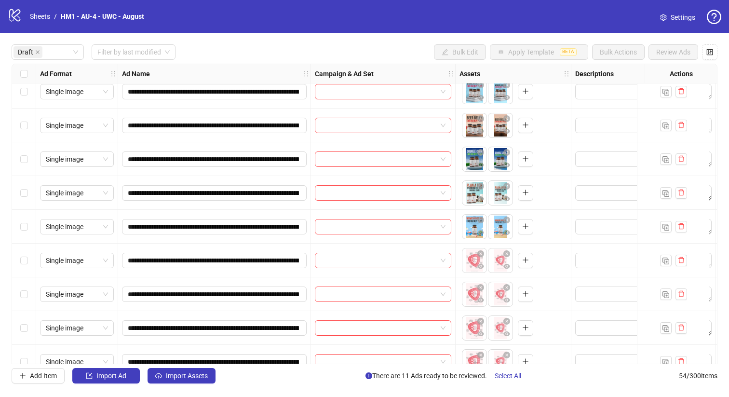
scroll to position [365, 0]
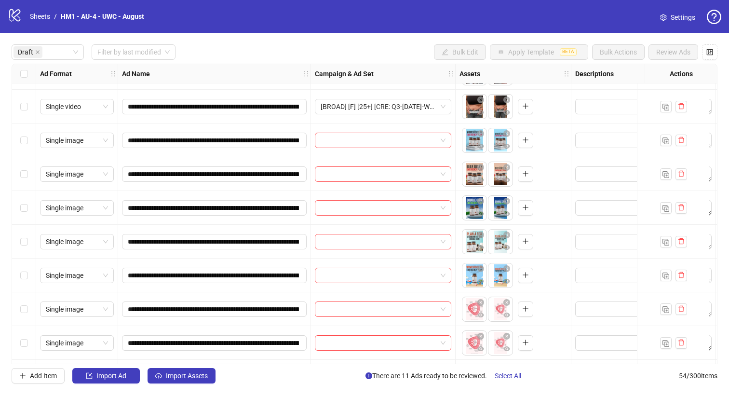
click at [27, 284] on div "Select row 17" at bounding box center [24, 275] width 24 height 34
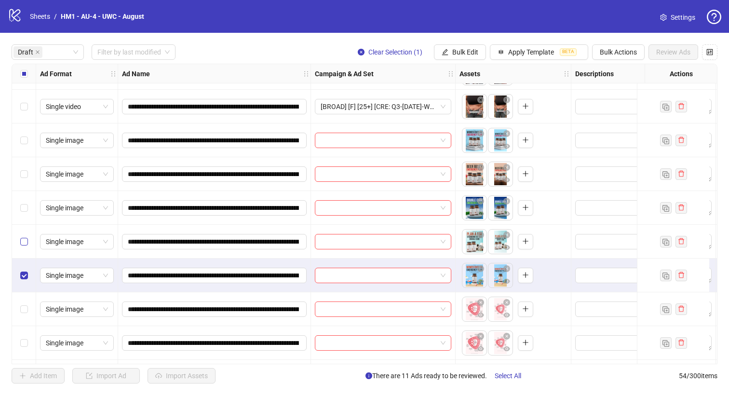
click at [26, 236] on label "Select row 16" at bounding box center [24, 241] width 8 height 11
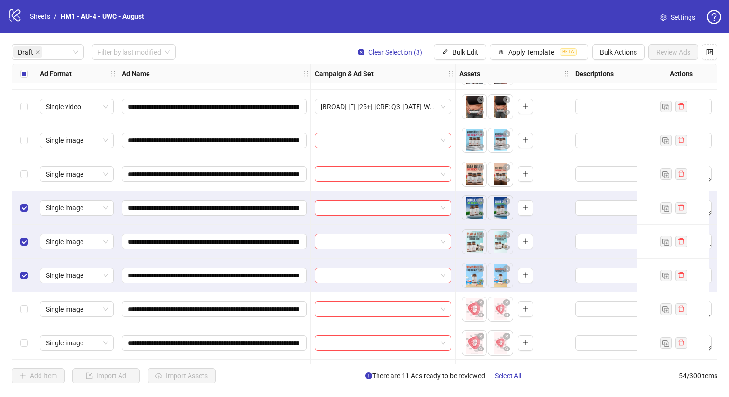
click at [21, 164] on div "Select row 14" at bounding box center [24, 174] width 24 height 34
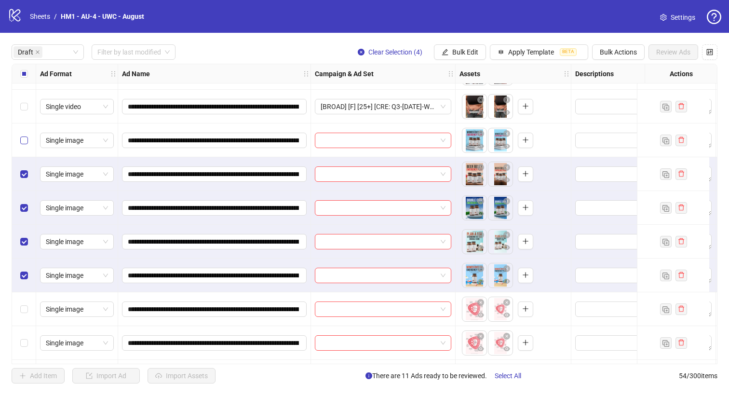
click at [24, 145] on label "Select row 13" at bounding box center [24, 140] width 8 height 11
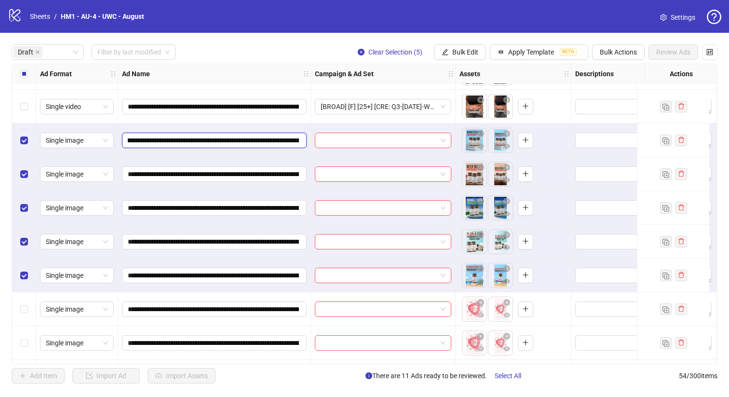
scroll to position [0, 249]
drag, startPoint x: 246, startPoint y: 140, endPoint x: 191, endPoint y: 138, distance: 55.0
click at [191, 138] on input "**********" at bounding box center [213, 140] width 171 height 11
click at [456, 56] on button "Bulk Edit" at bounding box center [460, 51] width 52 height 15
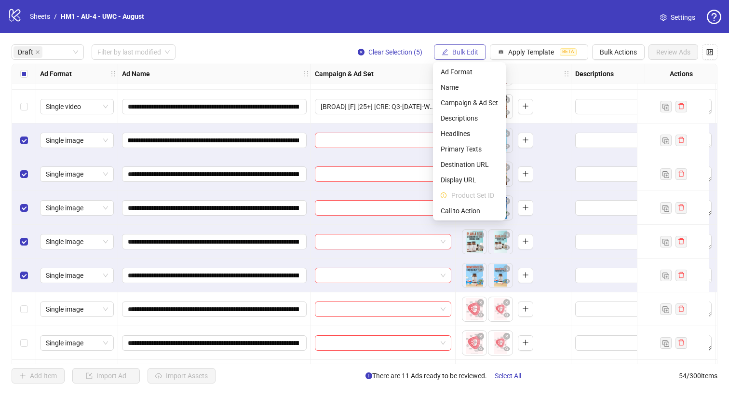
scroll to position [0, 0]
click at [469, 104] on span "Campaign & Ad Set" at bounding box center [469, 102] width 57 height 11
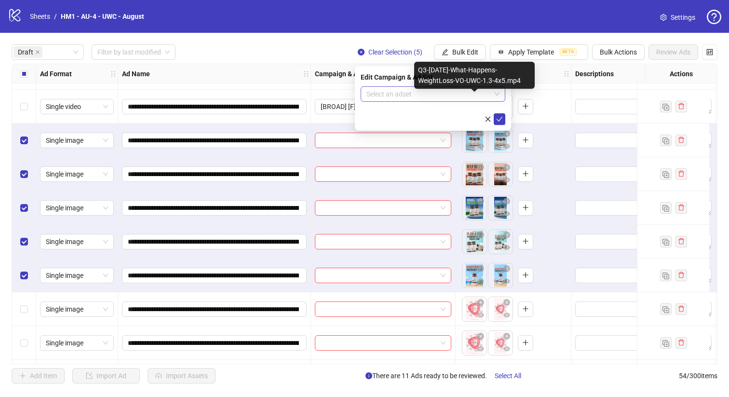
click at [457, 91] on input "search" at bounding box center [428, 94] width 124 height 14
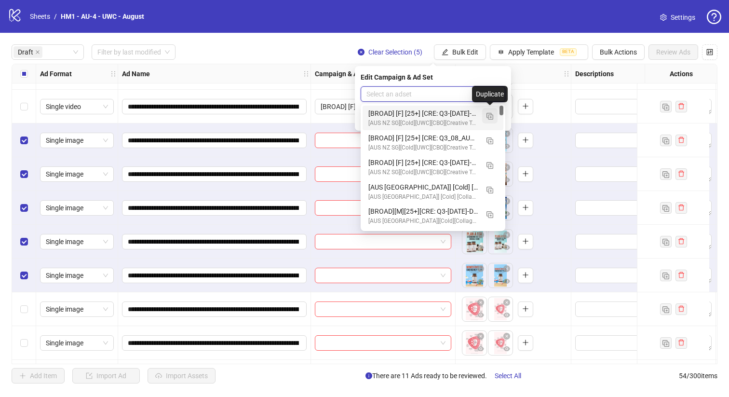
click at [491, 121] on button "button" at bounding box center [489, 115] width 15 height 15
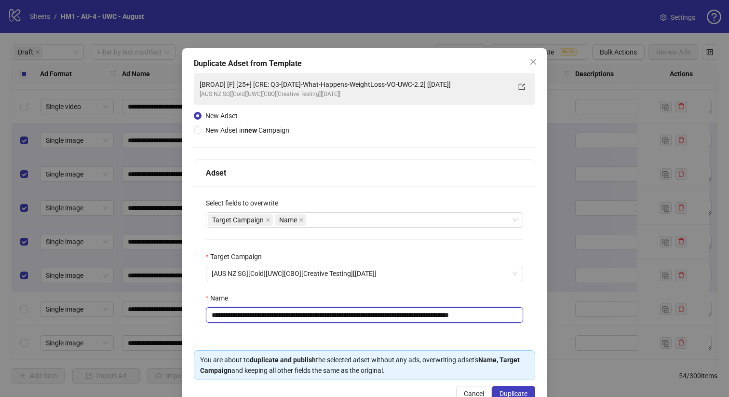
drag, startPoint x: 453, startPoint y: 314, endPoint x: 281, endPoint y: 314, distance: 171.6
click at [281, 314] on input "**********" at bounding box center [364, 314] width 317 height 15
paste input "********"
type input "**********"
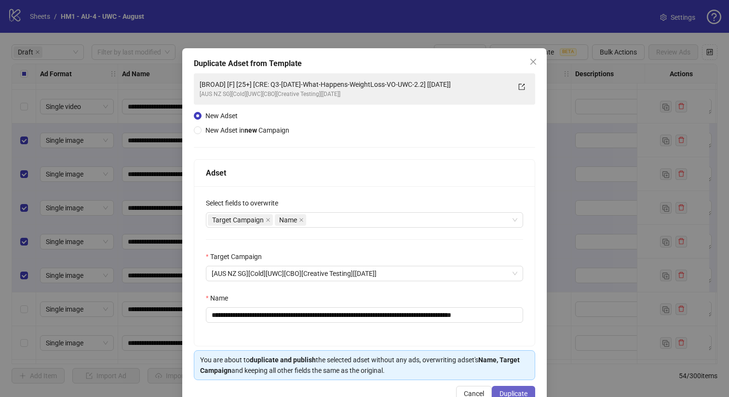
scroll to position [0, 0]
click at [507, 393] on span "Duplicate" at bounding box center [513, 393] width 28 height 8
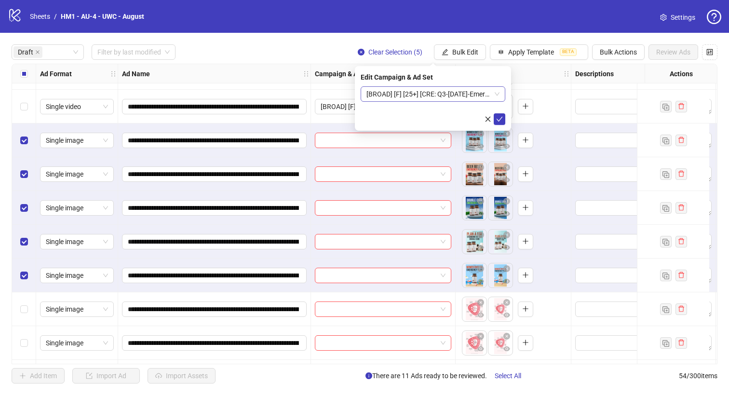
click at [420, 95] on span "[BROAD] [F] [25+] [CRE: Q3-[DATE]-Emergency-Plan-WeightLoss-ProductHero-UWC-] […" at bounding box center [432, 94] width 133 height 14
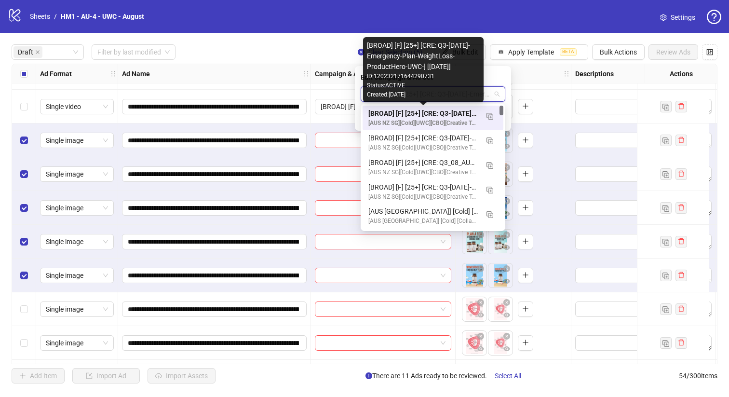
click at [421, 114] on div "[BROAD] [F] [25+] [CRE: Q3-[DATE]-Emergency-Plan-WeightLoss-ProductHero-UWC-] […" at bounding box center [423, 113] width 110 height 11
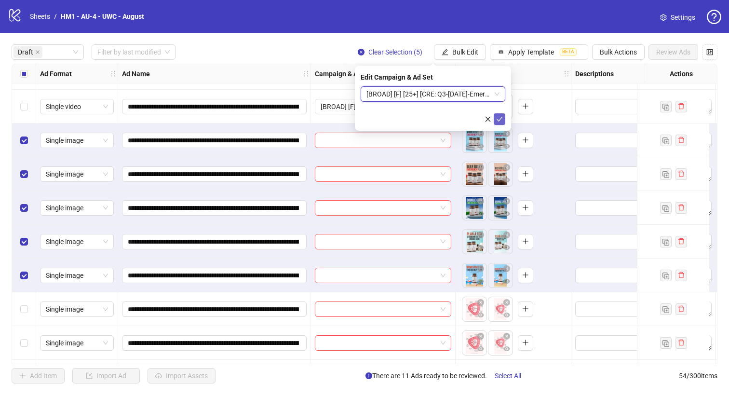
click at [494, 118] on button "submit" at bounding box center [500, 119] width 12 height 12
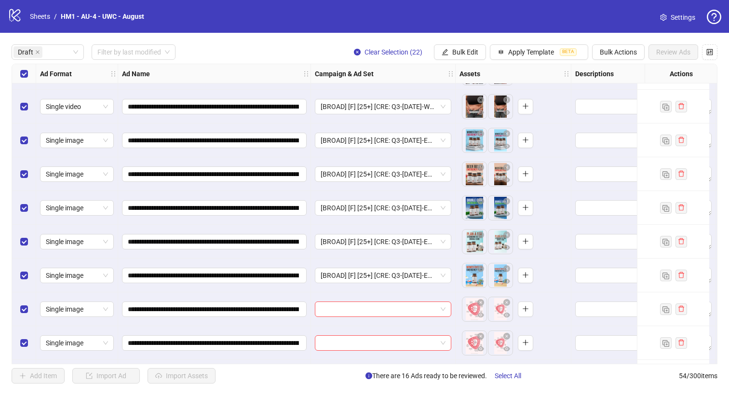
scroll to position [466, 0]
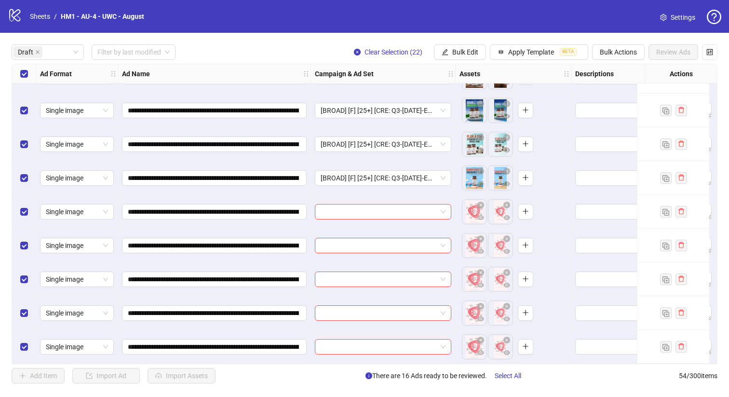
click at [19, 74] on div "Select all rows" at bounding box center [24, 73] width 24 height 19
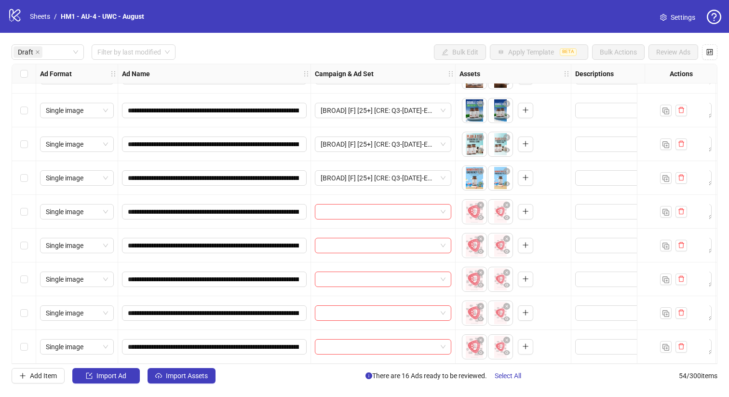
click at [19, 74] on div "Select all rows" at bounding box center [24, 73] width 24 height 19
click at [29, 334] on div "Select row 22" at bounding box center [24, 347] width 24 height 34
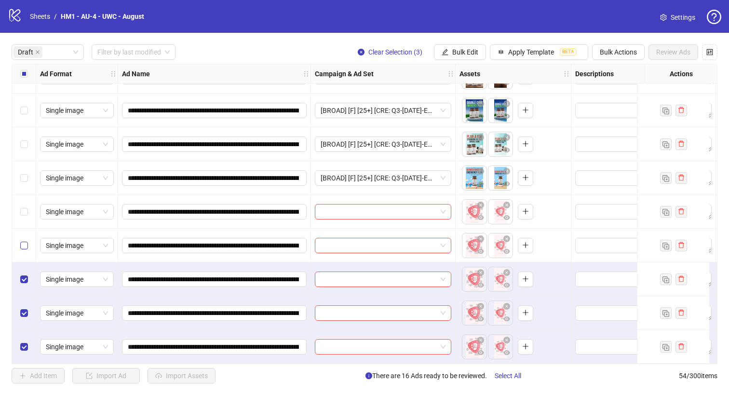
click at [23, 240] on label "Select row 19" at bounding box center [24, 245] width 8 height 11
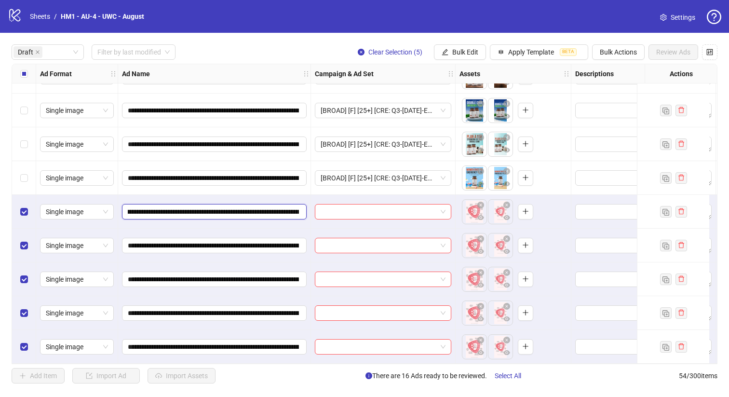
scroll to position [0, 191]
drag, startPoint x: 245, startPoint y: 210, endPoint x: 271, endPoint y: 207, distance: 26.2
click at [271, 207] on input "**********" at bounding box center [213, 211] width 171 height 11
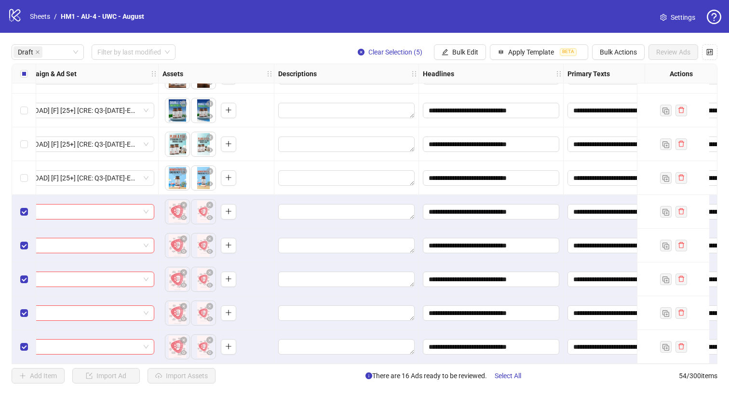
scroll to position [466, 137]
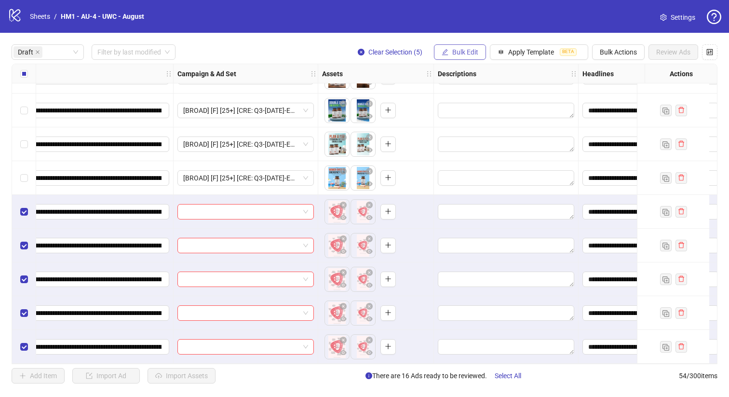
click at [470, 53] on span "Bulk Edit" at bounding box center [465, 52] width 26 height 8
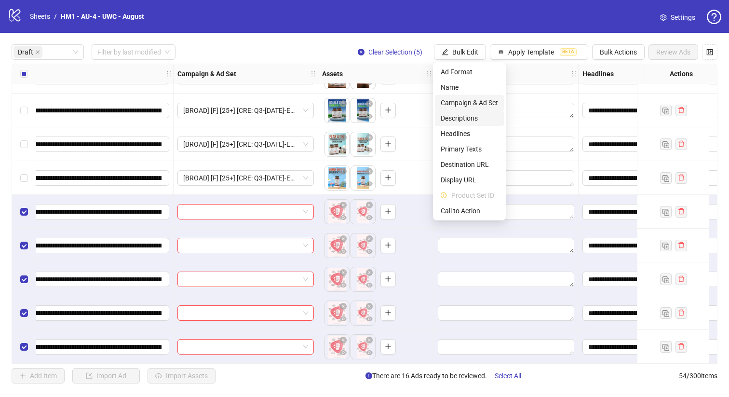
click at [483, 110] on li "Descriptions" at bounding box center [469, 117] width 69 height 15
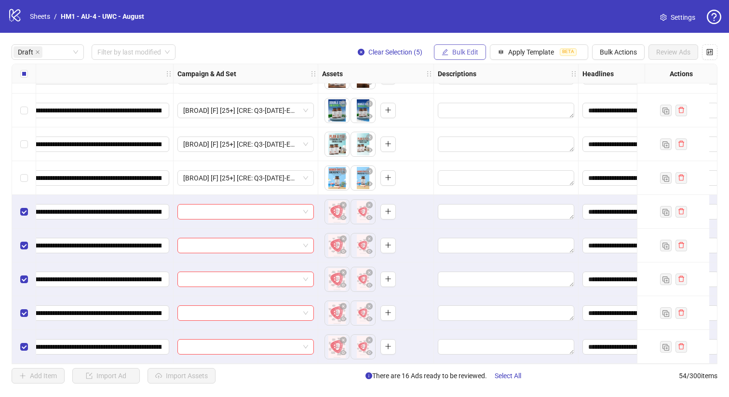
click at [475, 56] on button "Bulk Edit" at bounding box center [460, 51] width 52 height 15
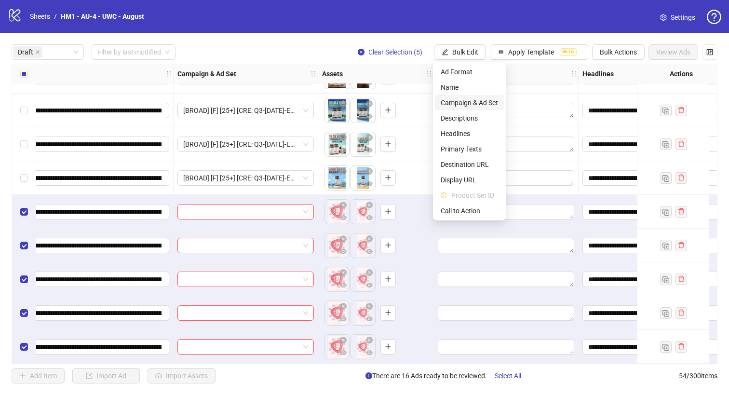
click at [489, 98] on span "Campaign & Ad Set" at bounding box center [469, 102] width 57 height 11
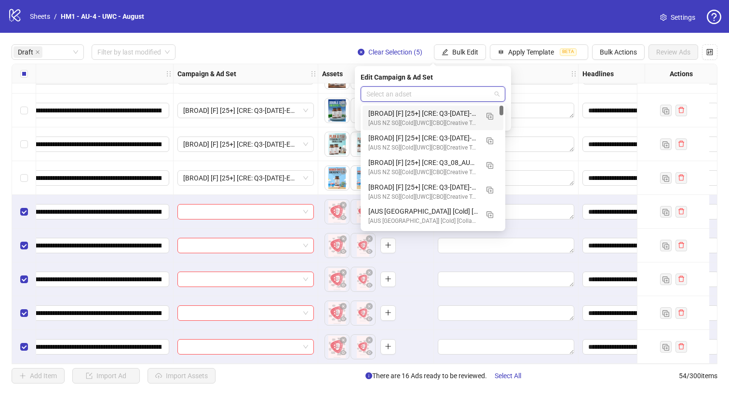
click at [477, 88] on input "search" at bounding box center [428, 94] width 124 height 14
click at [493, 118] on button "button" at bounding box center [489, 115] width 15 height 15
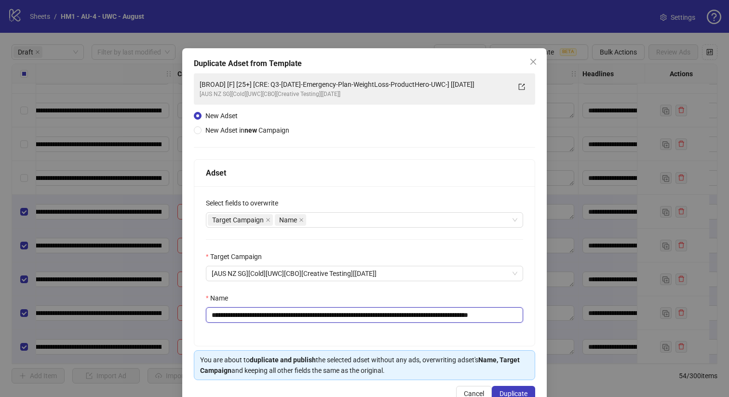
drag, startPoint x: 477, startPoint y: 316, endPoint x: 283, endPoint y: 320, distance: 193.8
click at [283, 320] on input "**********" at bounding box center [364, 314] width 317 height 15
paste input "**********"
type input "**********"
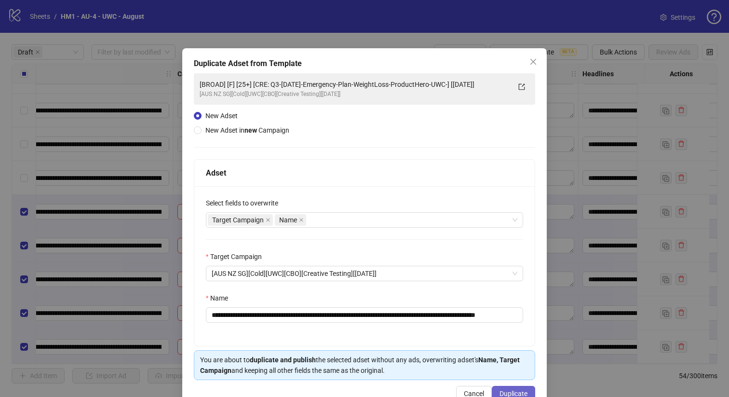
scroll to position [0, 0]
click at [522, 389] on button "Duplicate" at bounding box center [513, 393] width 43 height 15
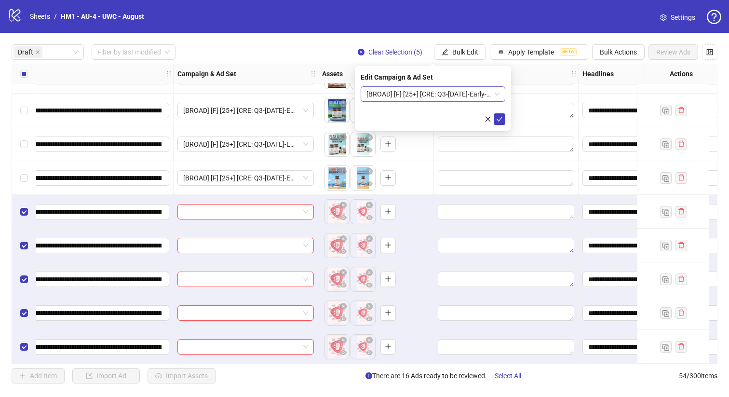
click at [465, 90] on span "[BROAD] [F] [25+] [CRE: Q3-[DATE]-Early-Warning-Signs-General-Illustration-UWC-…" at bounding box center [432, 94] width 133 height 14
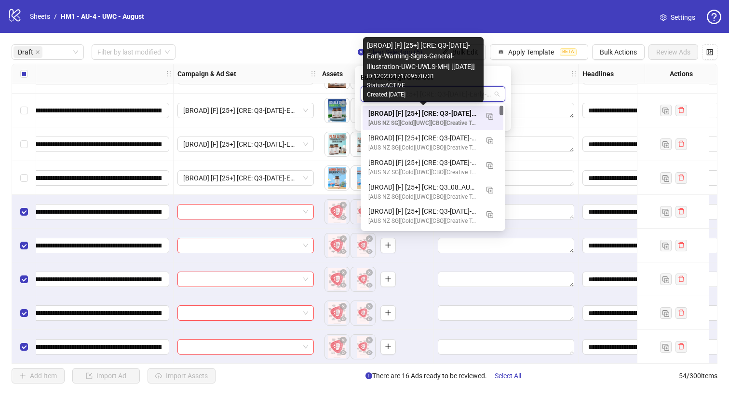
click at [456, 111] on div "[BROAD] [F] [25+] [CRE: Q3-[DATE]-Early-Warning-Signs-General-Illustration-UWC-…" at bounding box center [423, 113] width 110 height 11
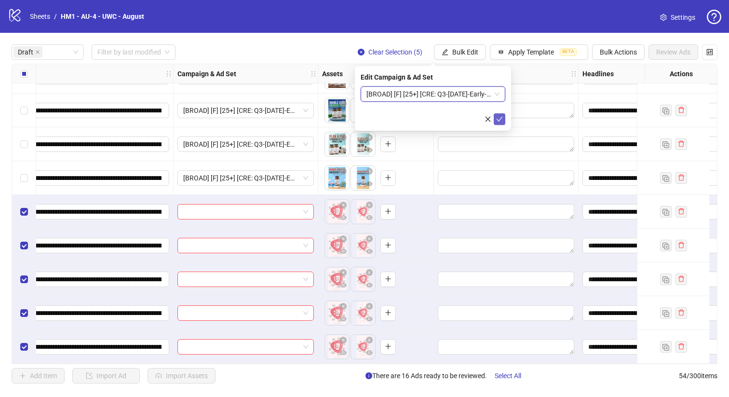
click at [503, 120] on button "submit" at bounding box center [500, 119] width 12 height 12
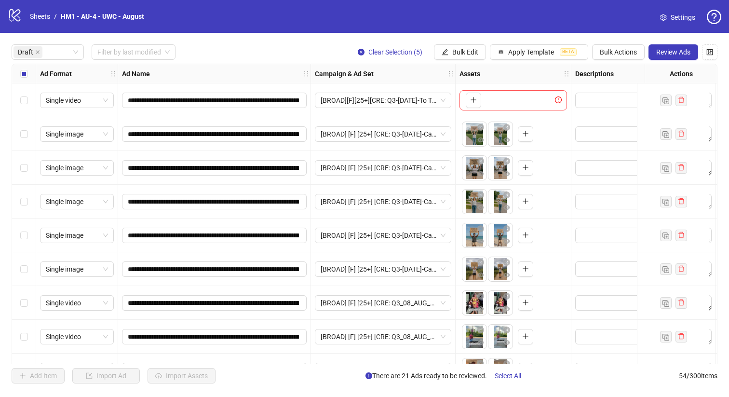
click at [27, 68] on label "Select all rows" at bounding box center [24, 73] width 8 height 11
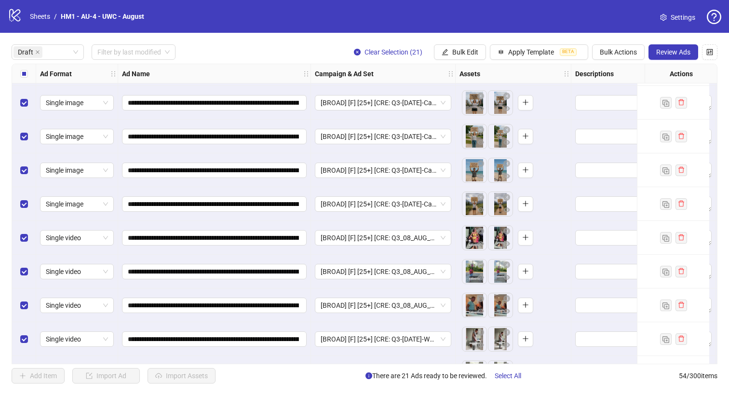
scroll to position [119, 0]
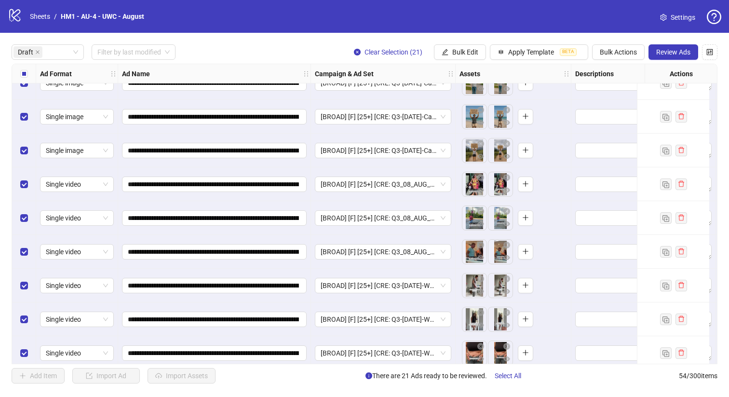
click at [663, 62] on div "**********" at bounding box center [364, 214] width 729 height 362
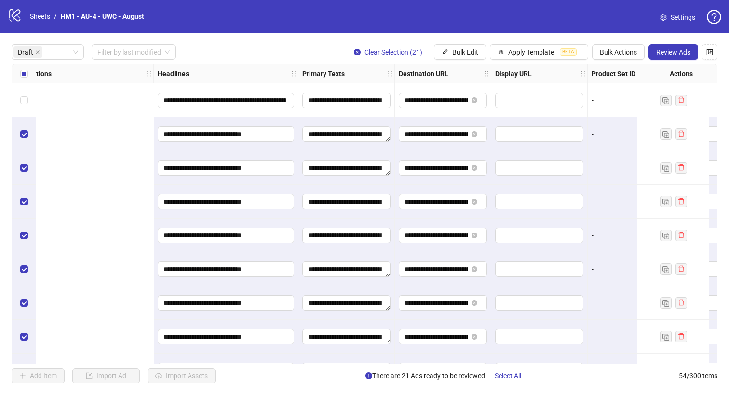
scroll to position [0, 879]
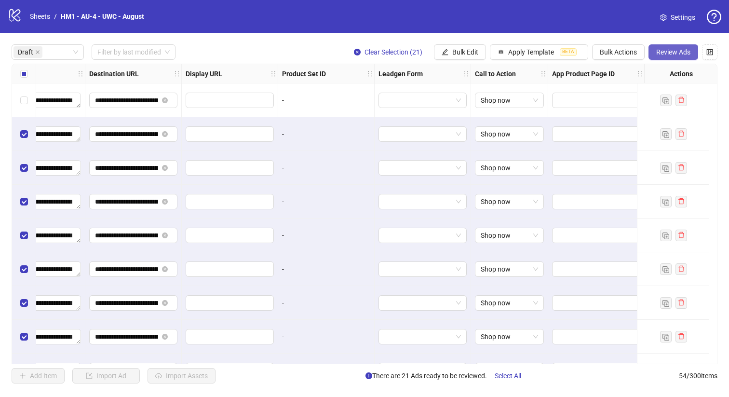
click at [670, 48] on span "Review Ads" at bounding box center [673, 52] width 34 height 8
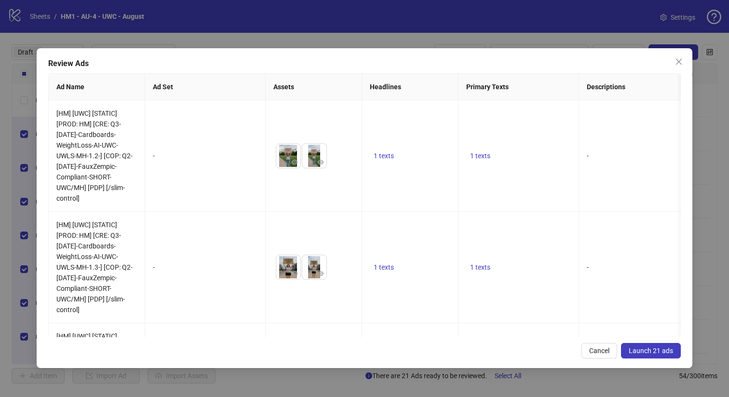
click at [657, 348] on span "Launch 21 ads" at bounding box center [651, 351] width 44 height 8
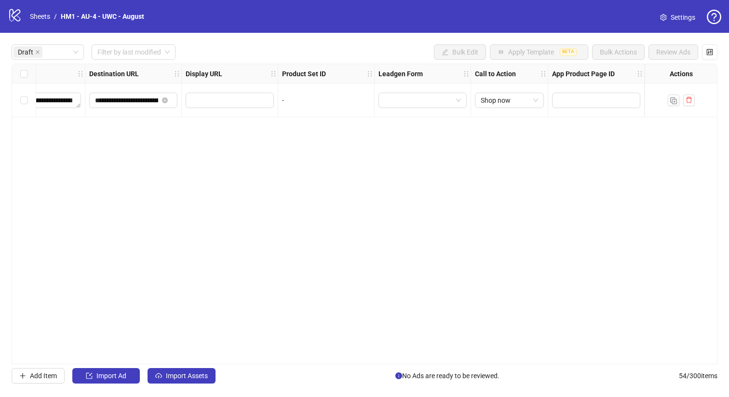
scroll to position [0, 871]
